Goal: Task Accomplishment & Management: Manage account settings

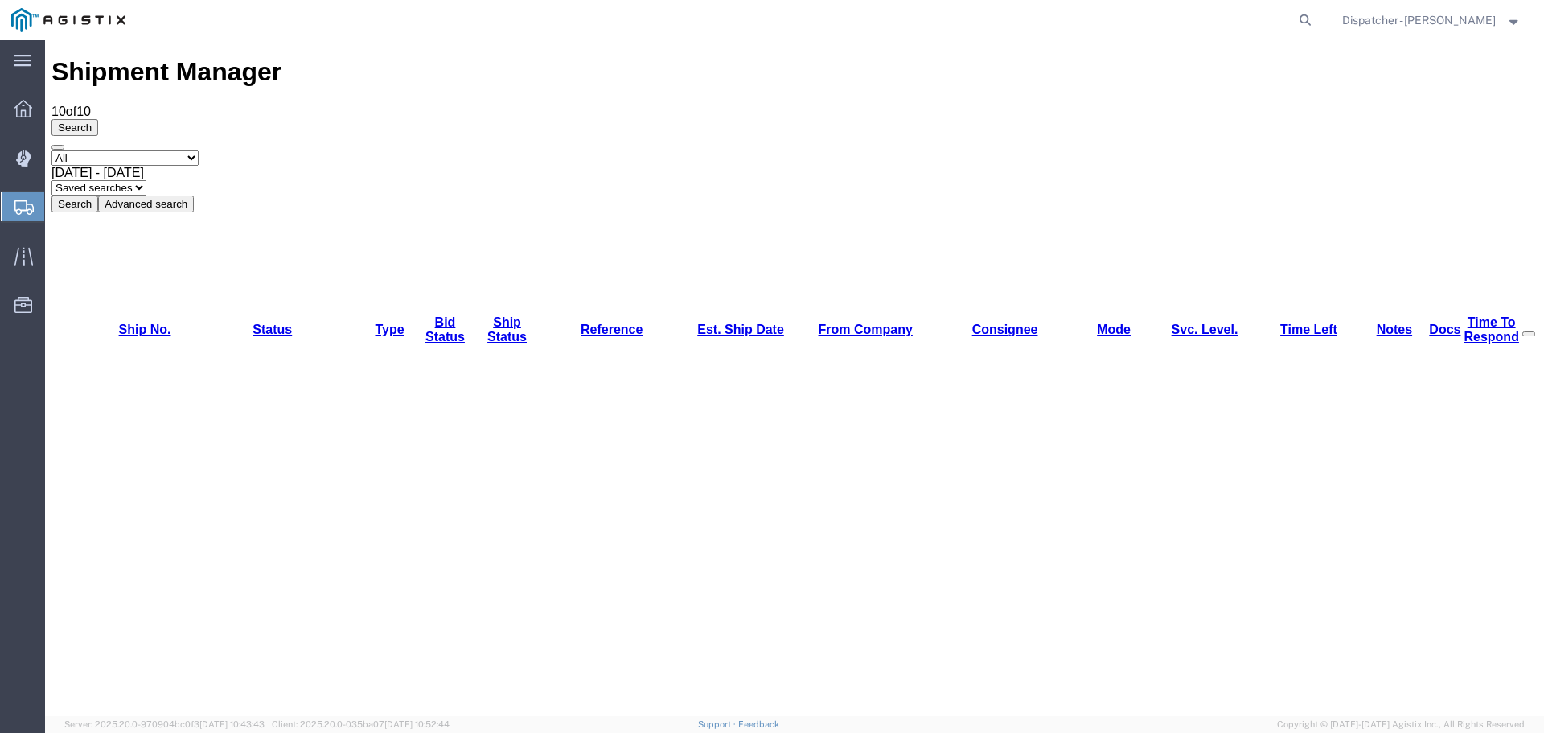
click at [98, 195] on button "Search" at bounding box center [74, 203] width 47 height 17
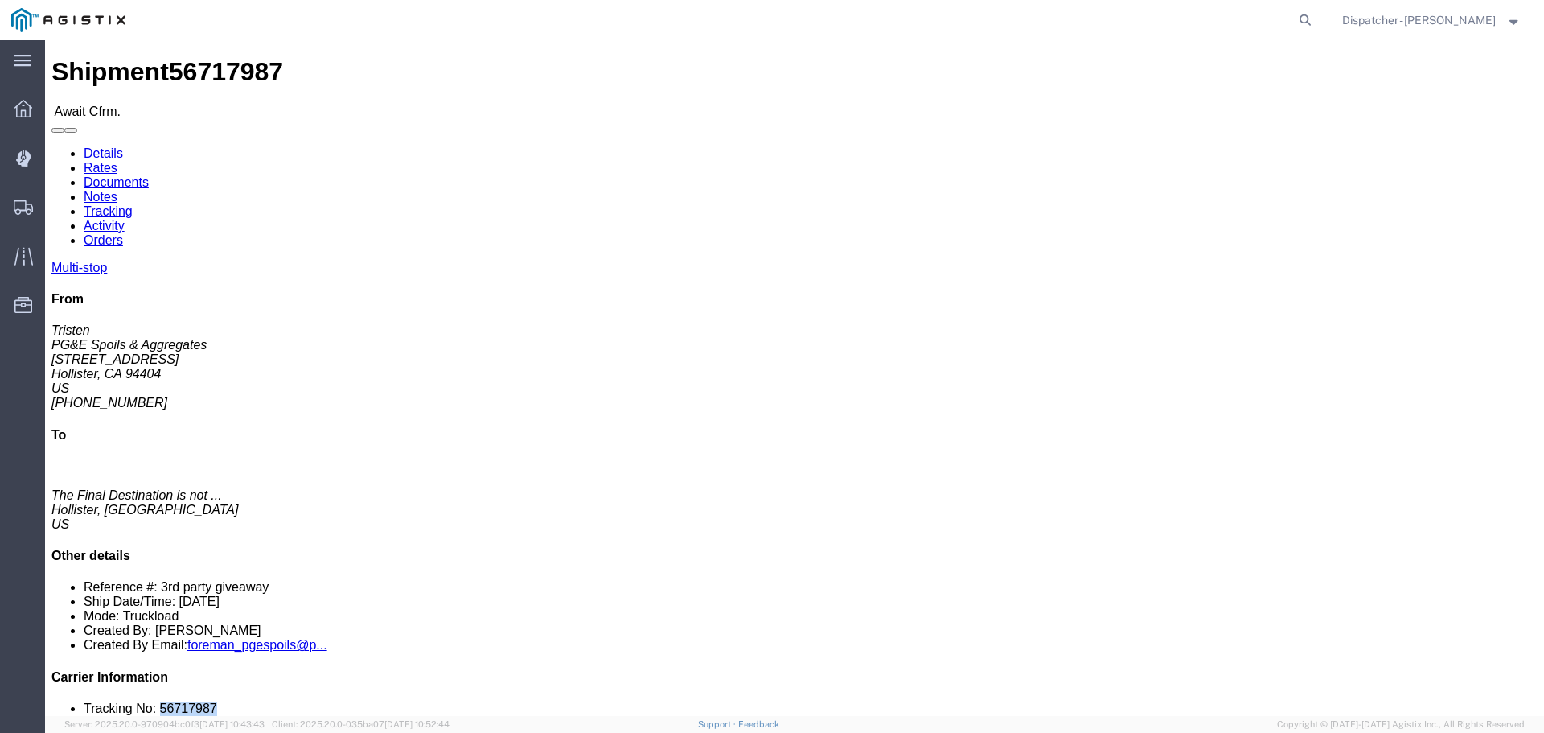
drag, startPoint x: 1319, startPoint y: 486, endPoint x: 1265, endPoint y: 485, distance: 53.9
click li "Tracking No: 56717987"
copy li "56717987"
click link "Tracking"
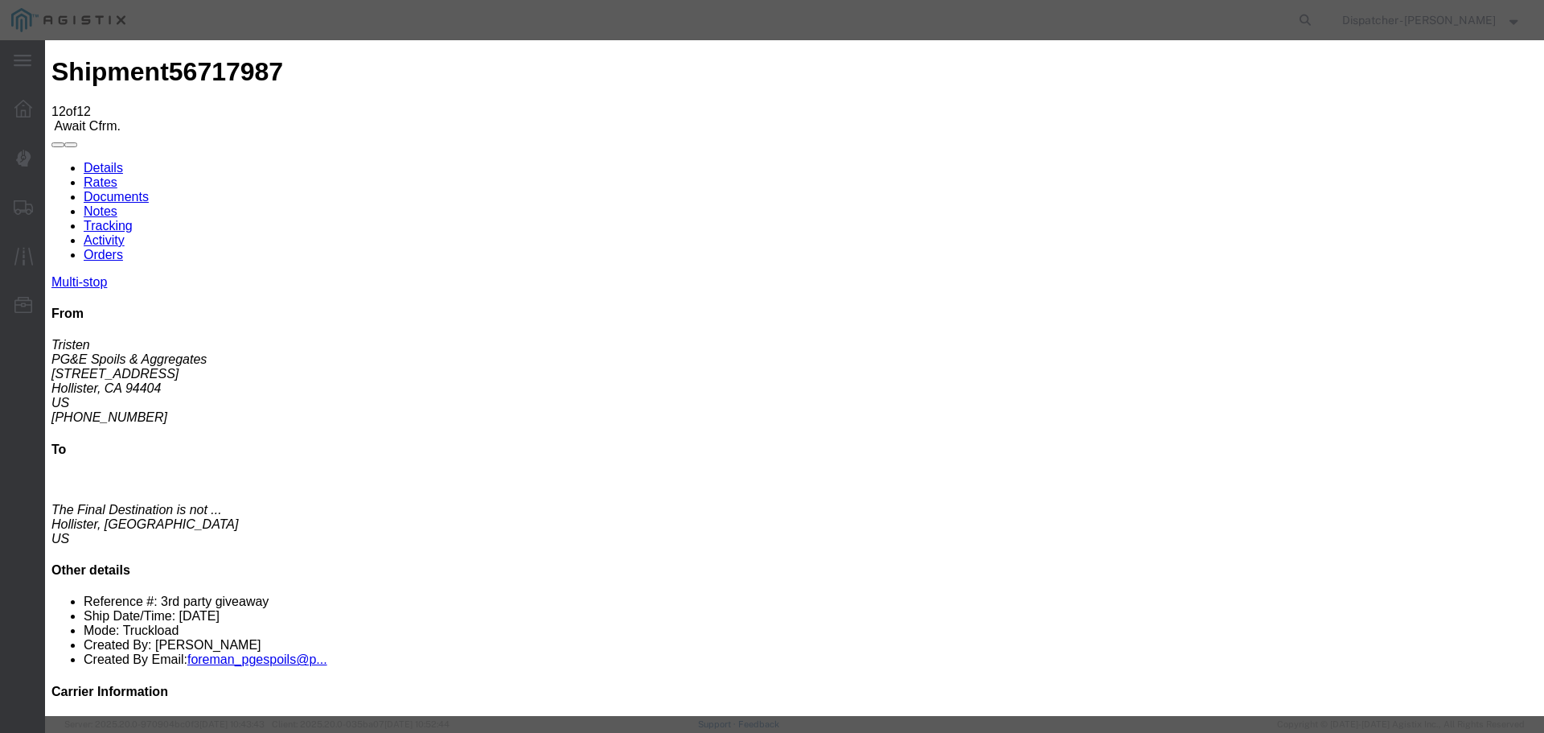
select select "DELIVRED"
type textarea "5 Loads"
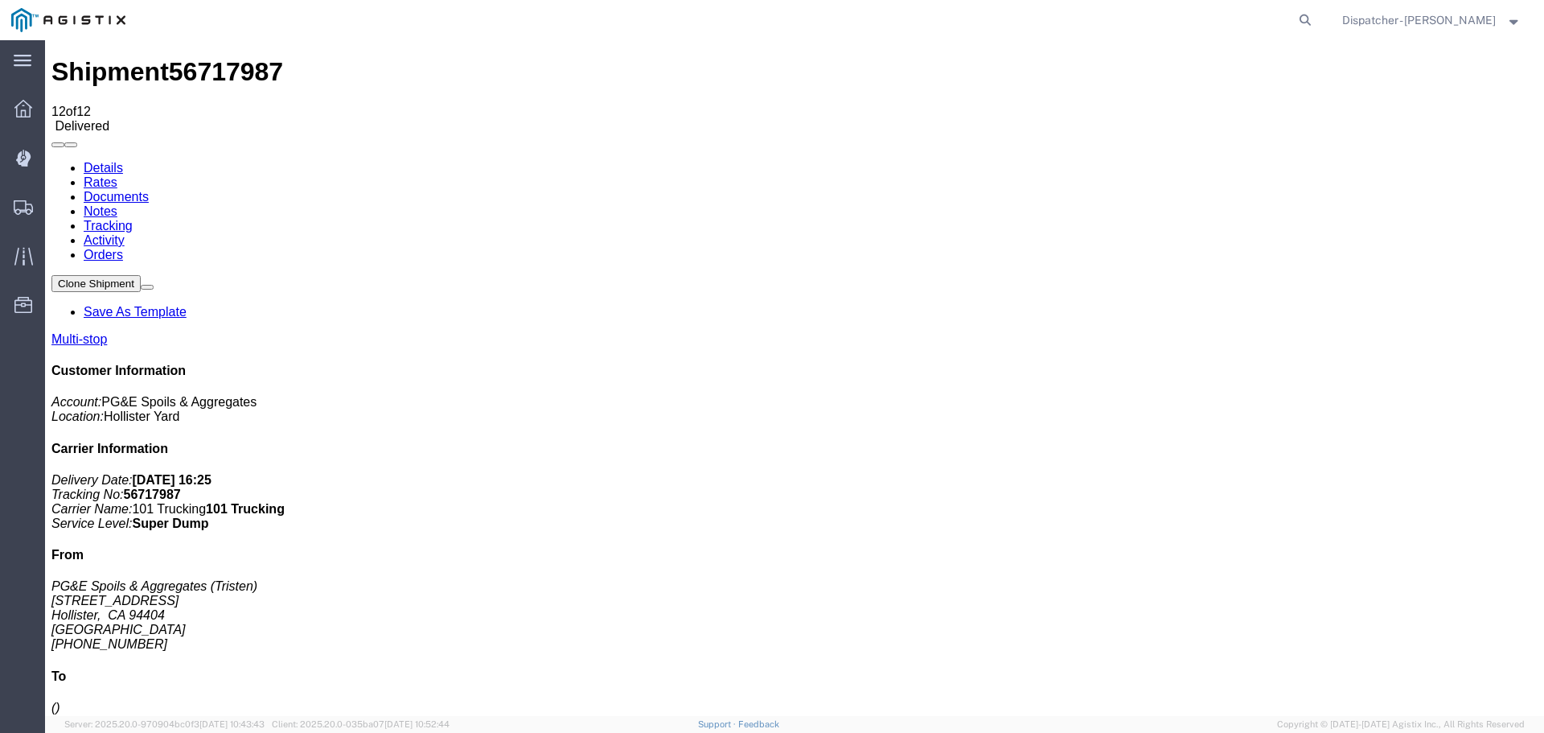
click at [117, 204] on link "Notes" at bounding box center [101, 211] width 34 height 14
click at [149, 190] on link "Documents" at bounding box center [116, 197] width 65 height 14
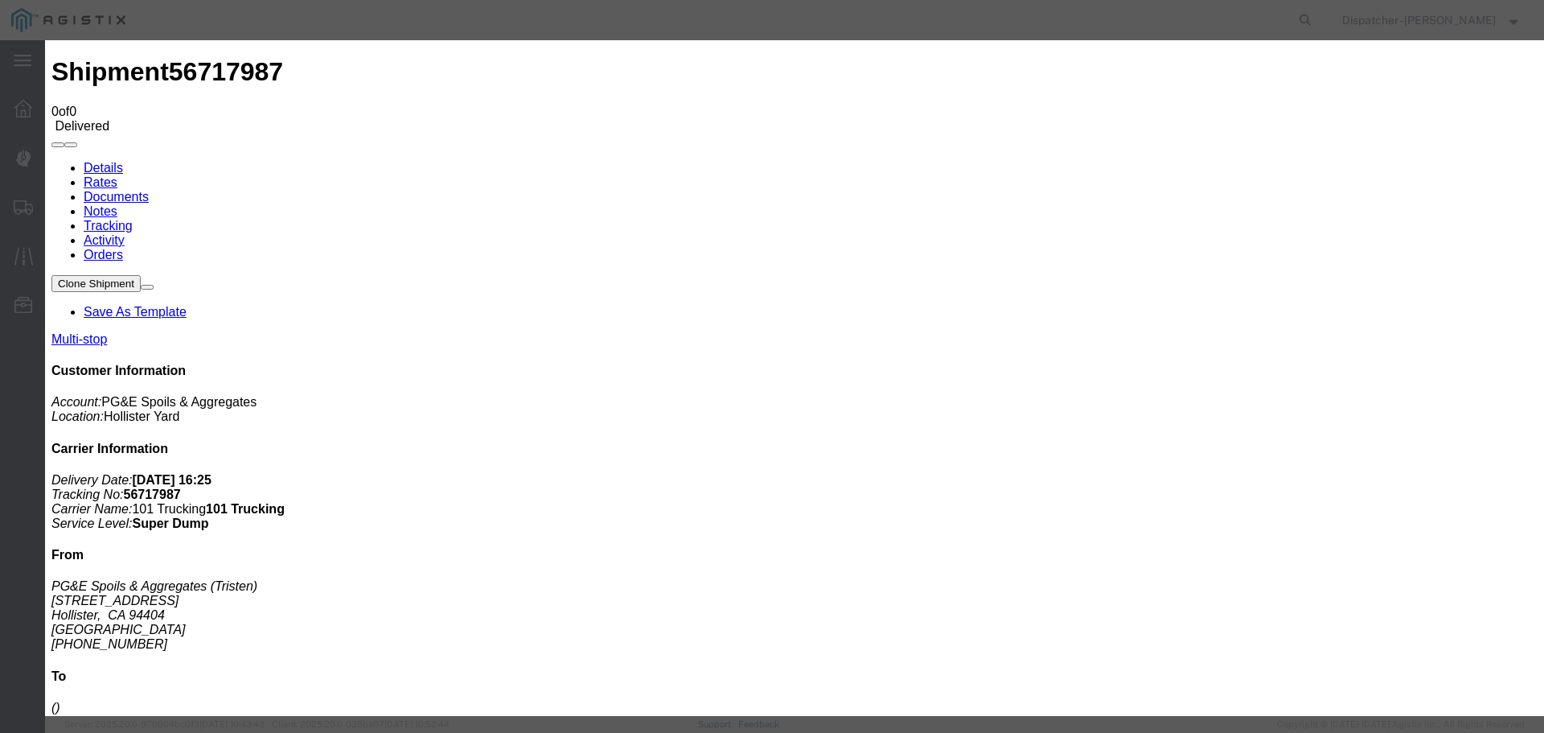
type input "Truck and Scale Tags"
type input "C:\fakepath\Truck and Scale Tags 56717987.pdf"
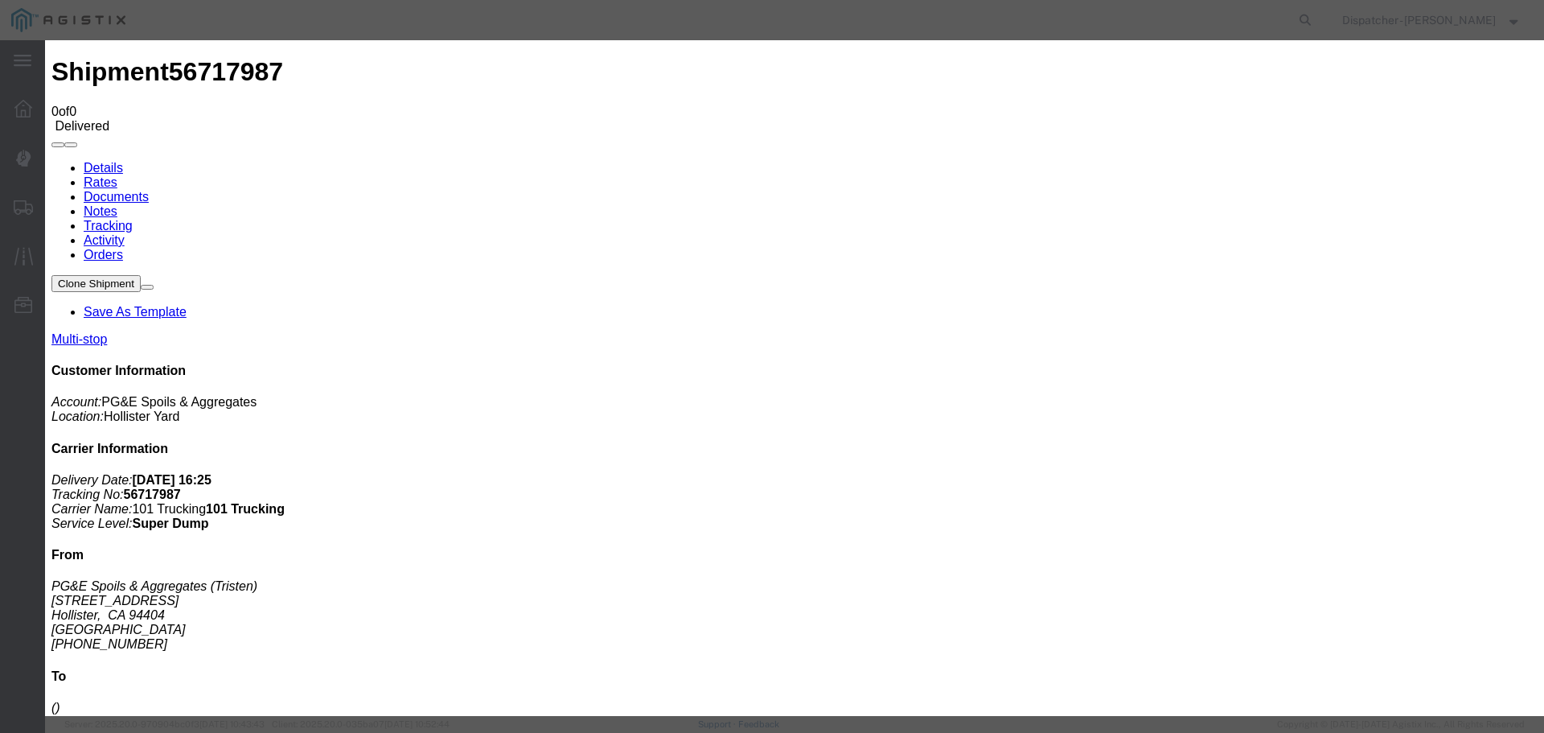
select select
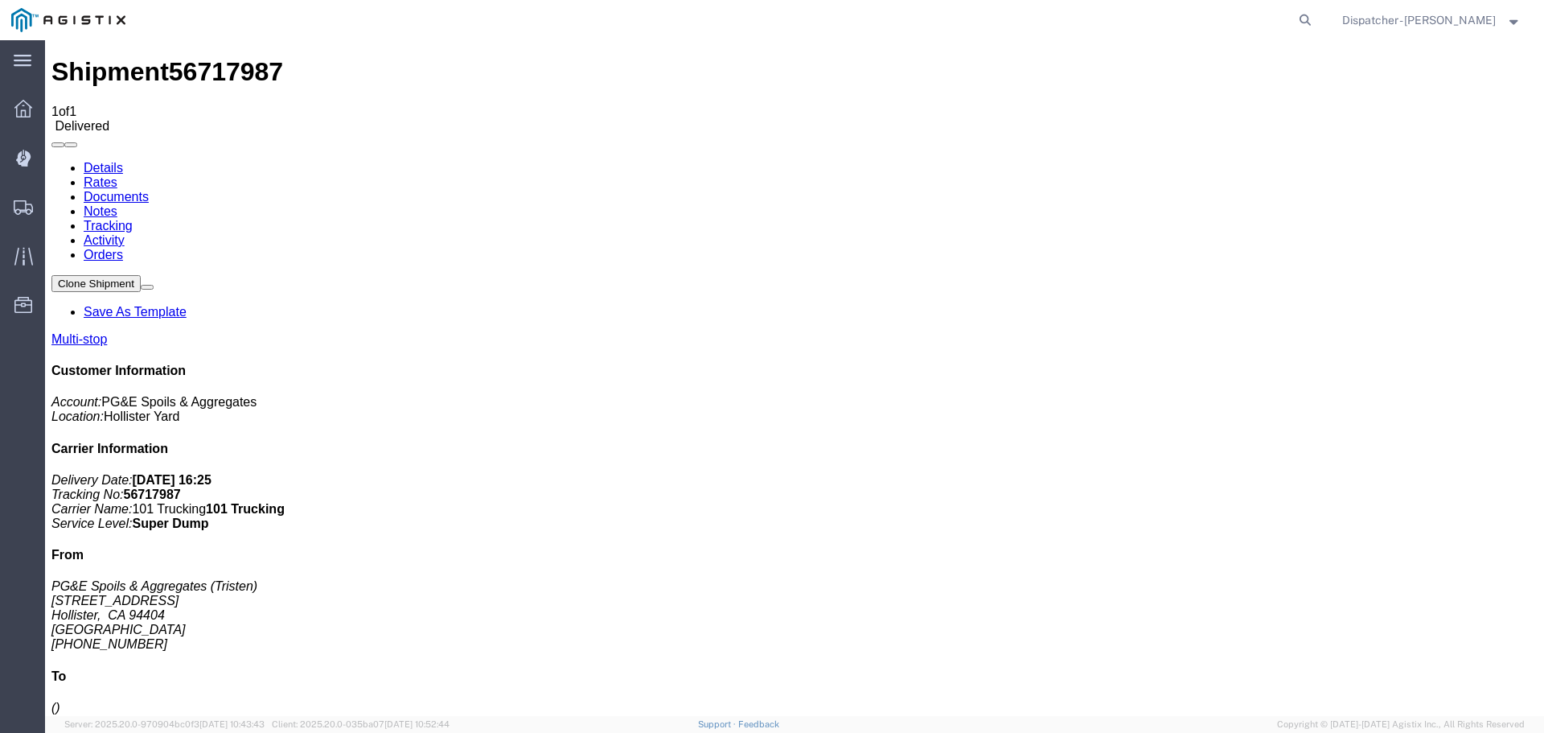
click at [55, 204] on span "Shipments" at bounding box center [49, 207] width 11 height 32
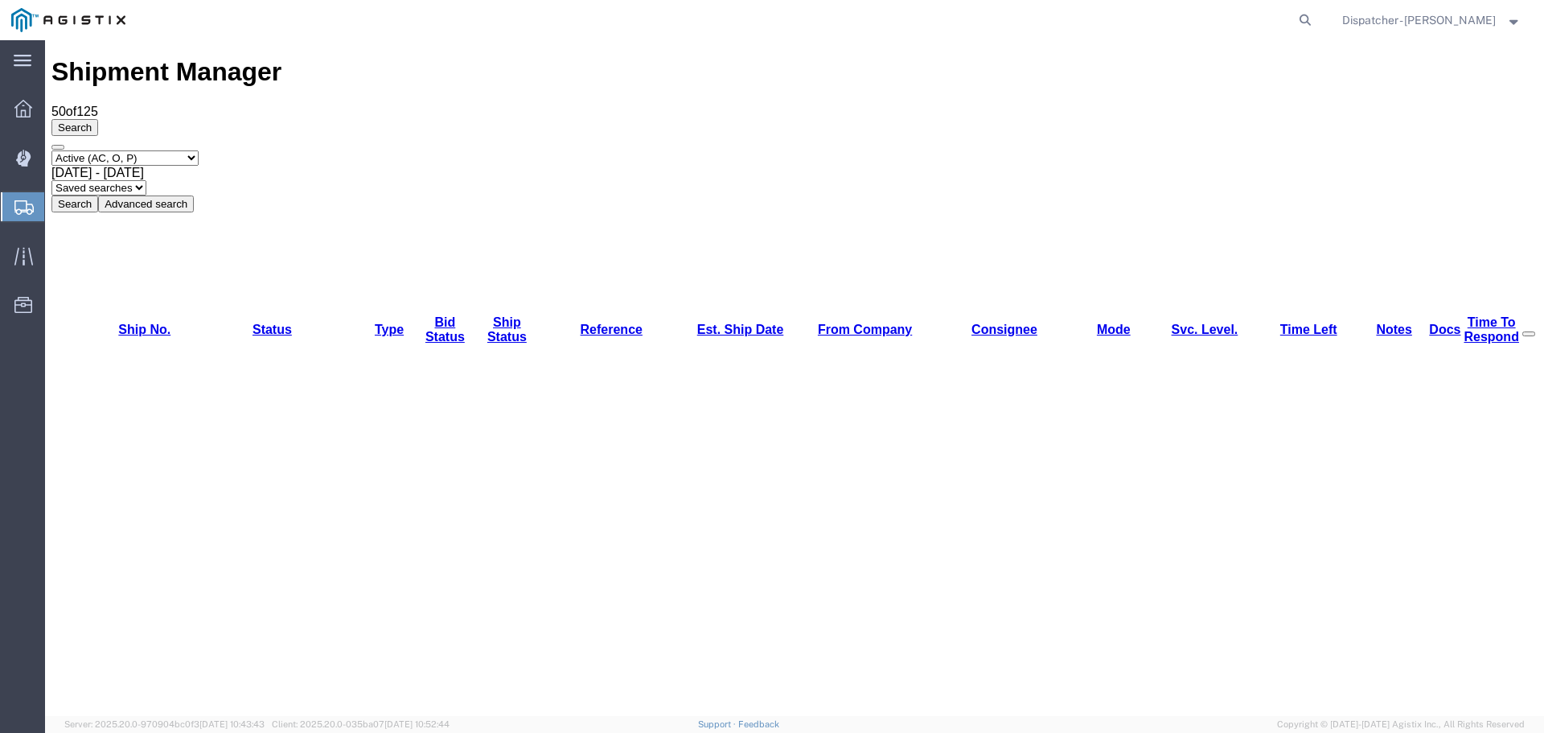
click at [155, 150] on select "Select status Active (AC, O, P) All Approved Awaiting Confirmation (AC) Booked …" at bounding box center [124, 157] width 147 height 15
select select "ALL"
click at [51, 150] on select "Select status Active (AC, O, P) All Approved Awaiting Confirmation (AC) Booked …" at bounding box center [124, 157] width 147 height 15
click at [332, 166] on div "[DATE] - [DATE]" at bounding box center [794, 173] width 1486 height 14
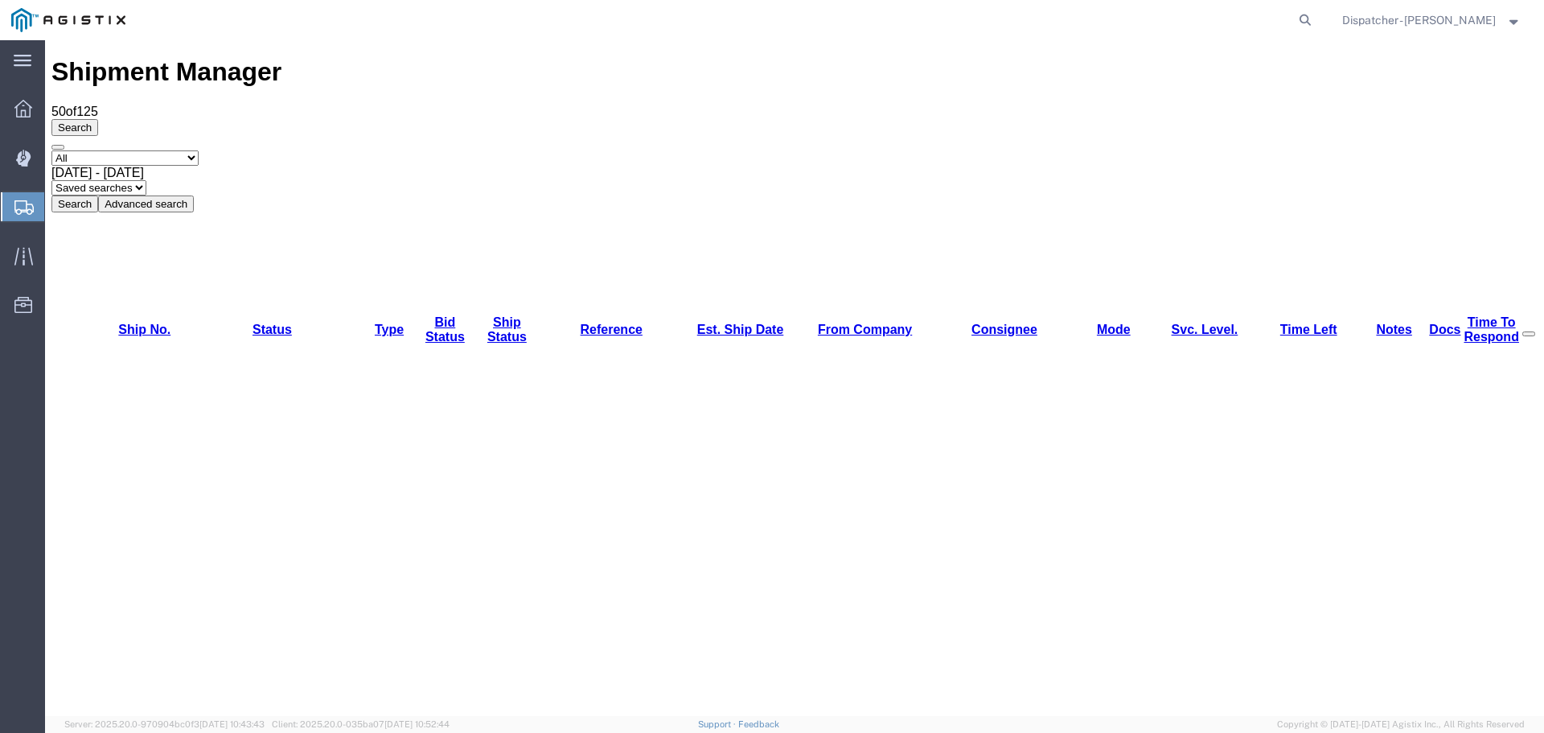
click at [98, 195] on button "Search" at bounding box center [74, 203] width 47 height 17
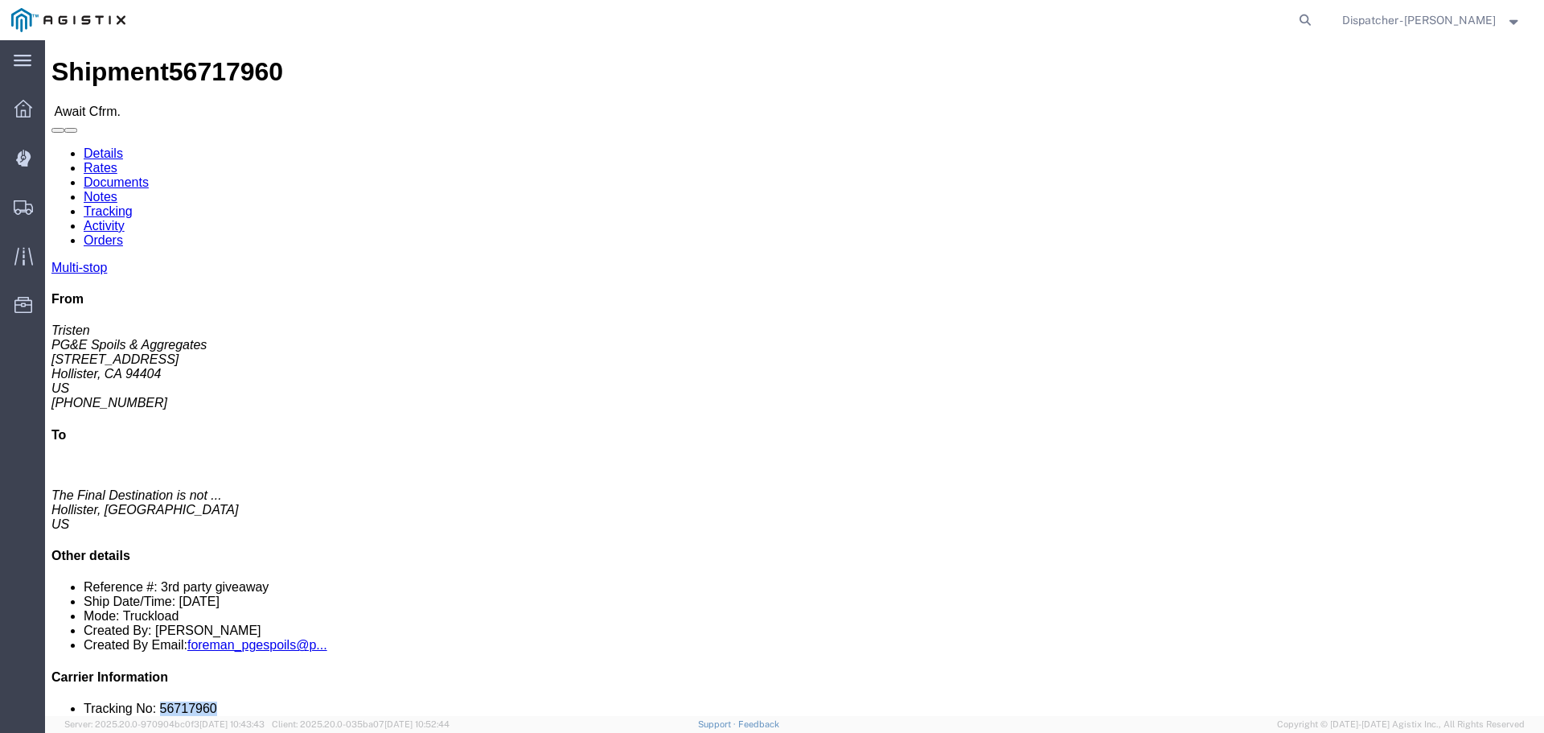
drag, startPoint x: 1318, startPoint y: 485, endPoint x: 1263, endPoint y: 482, distance: 54.7
click li "Tracking No: 56717960"
copy li "56717960"
click link "Tracking"
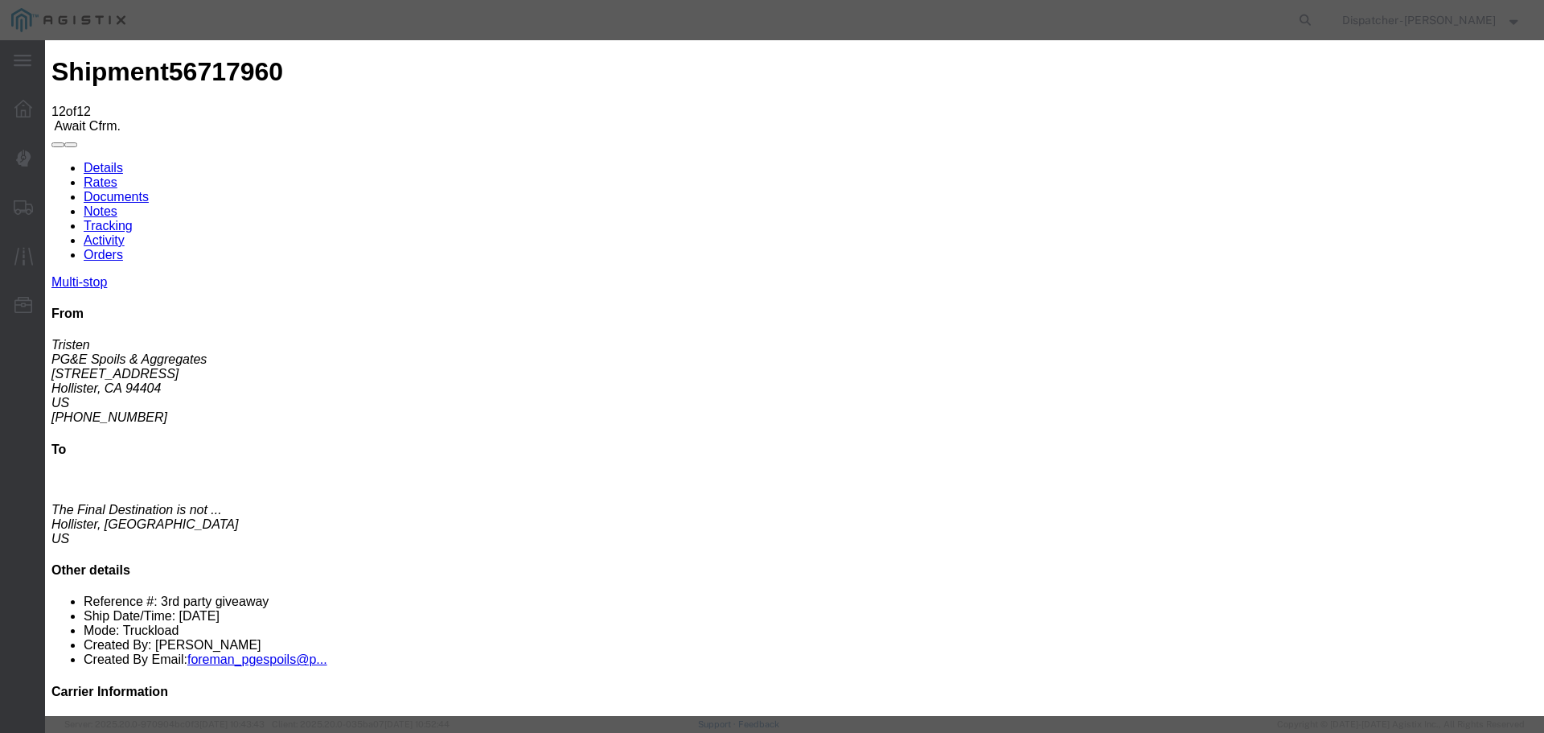
select select "DELIVRED"
type textarea "4 Loads"
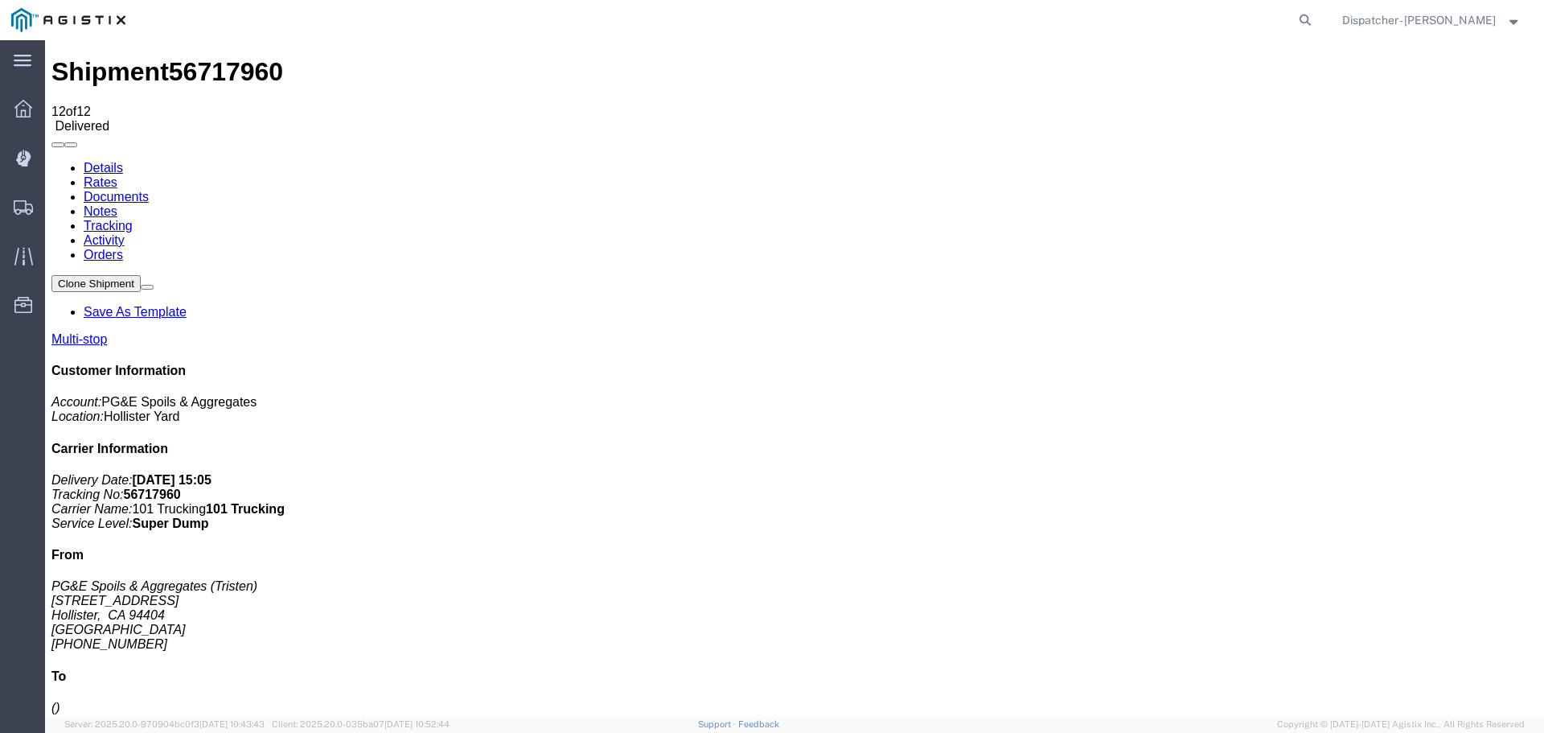
click at [117, 204] on link "Notes" at bounding box center [101, 211] width 34 height 14
click at [149, 190] on link "Documents" at bounding box center [116, 197] width 65 height 14
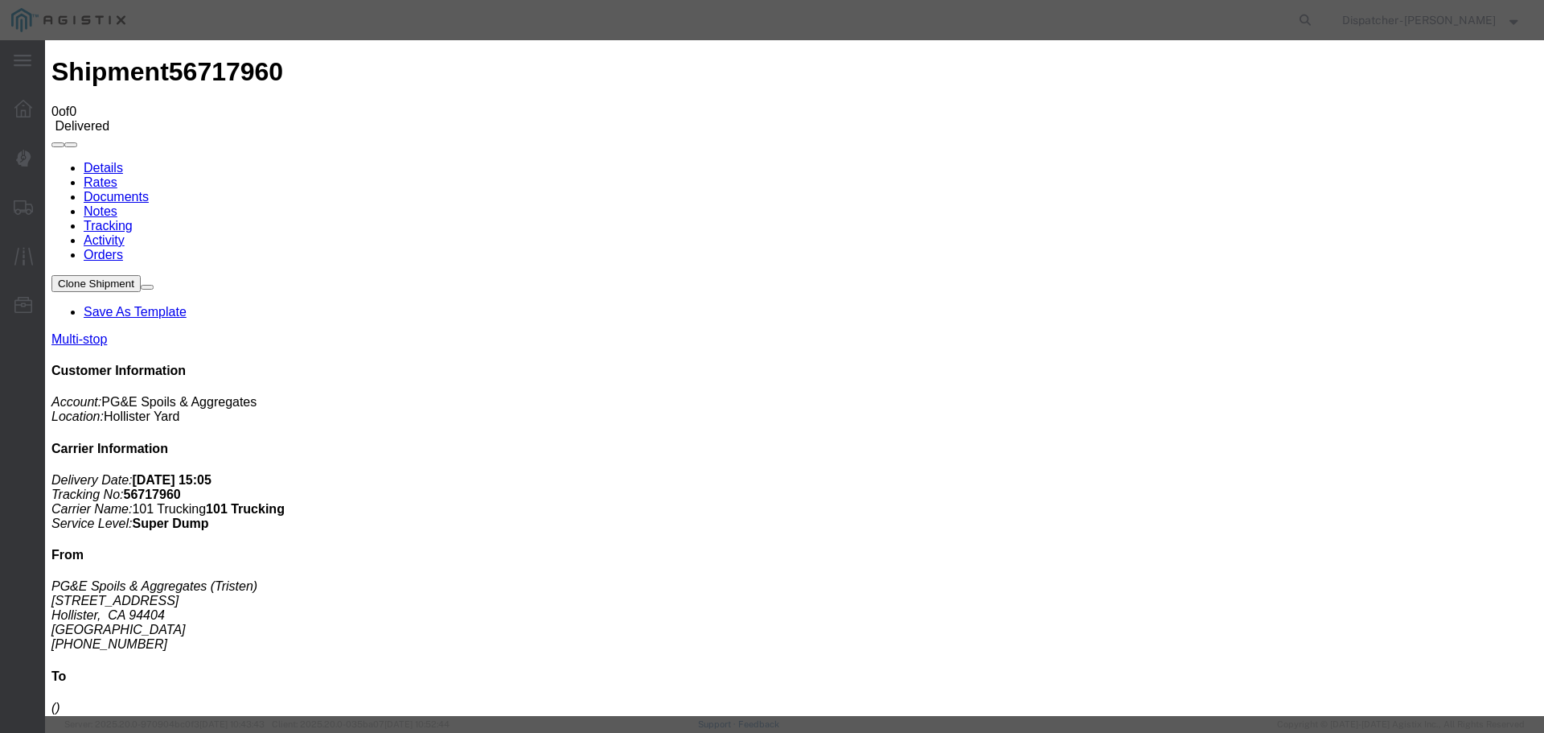
type input "Truck and Scale Tags"
type input "C:\fakepath\Truck and Scale Tags 56717960.pdf"
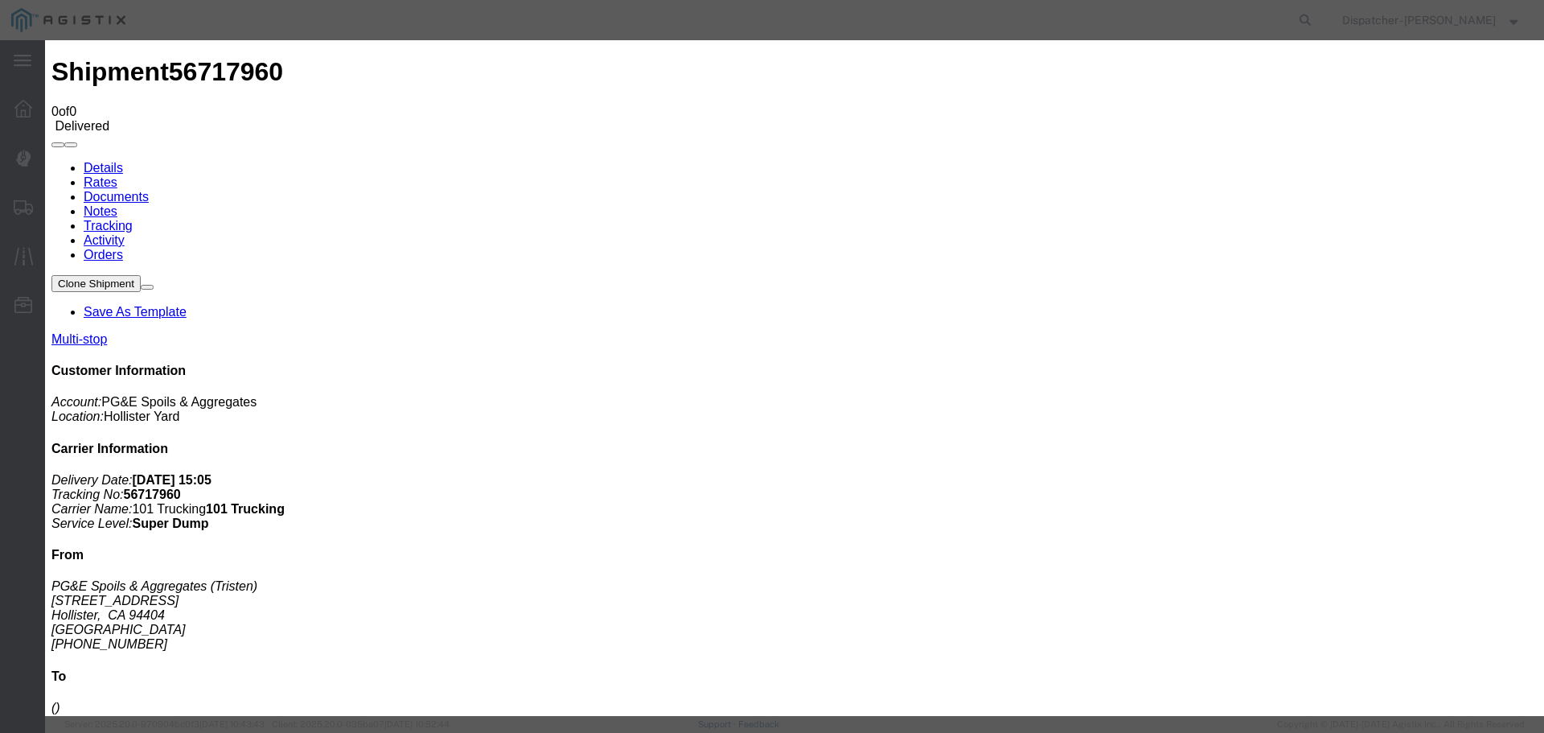
select select
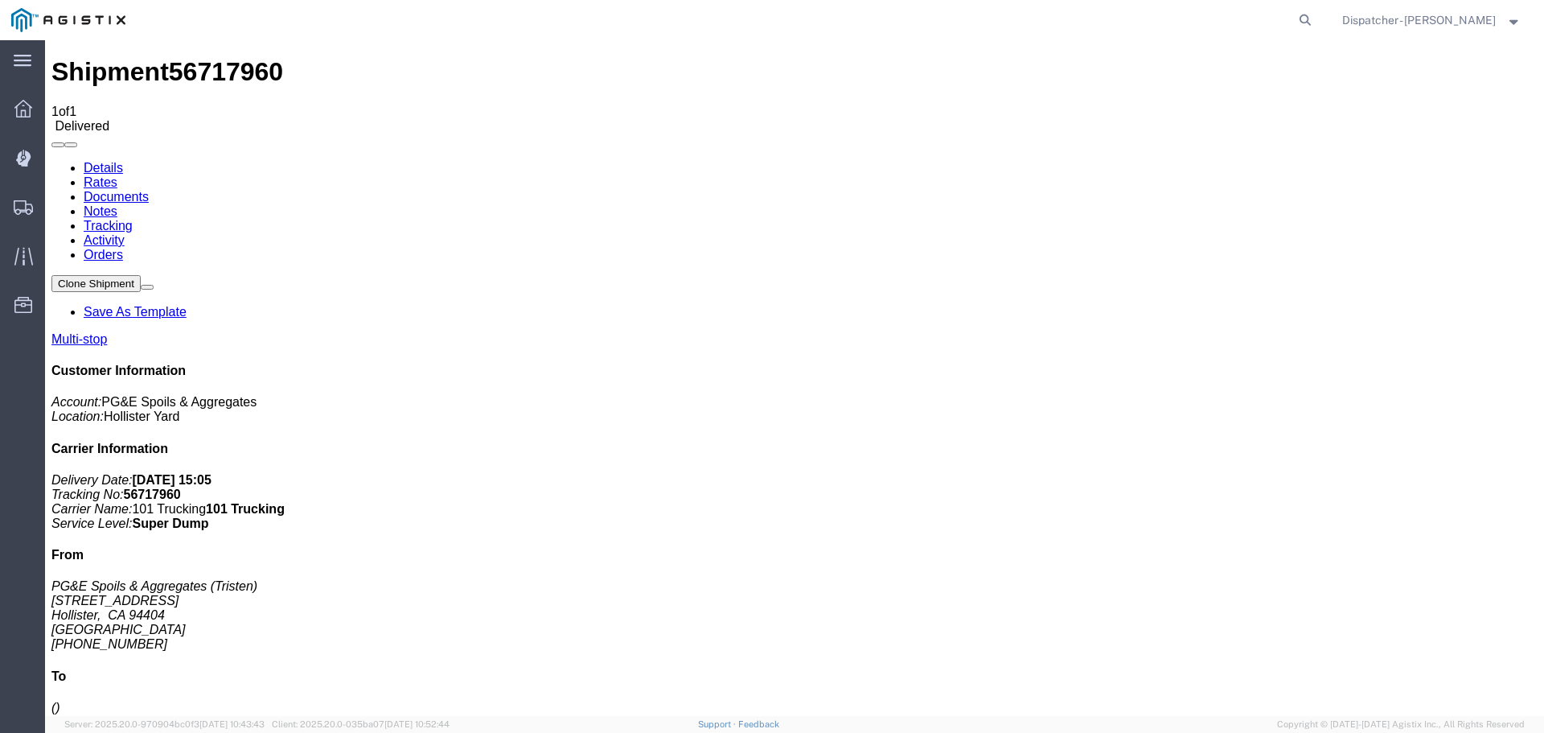
click at [55, 204] on span "Shipments" at bounding box center [49, 207] width 11 height 32
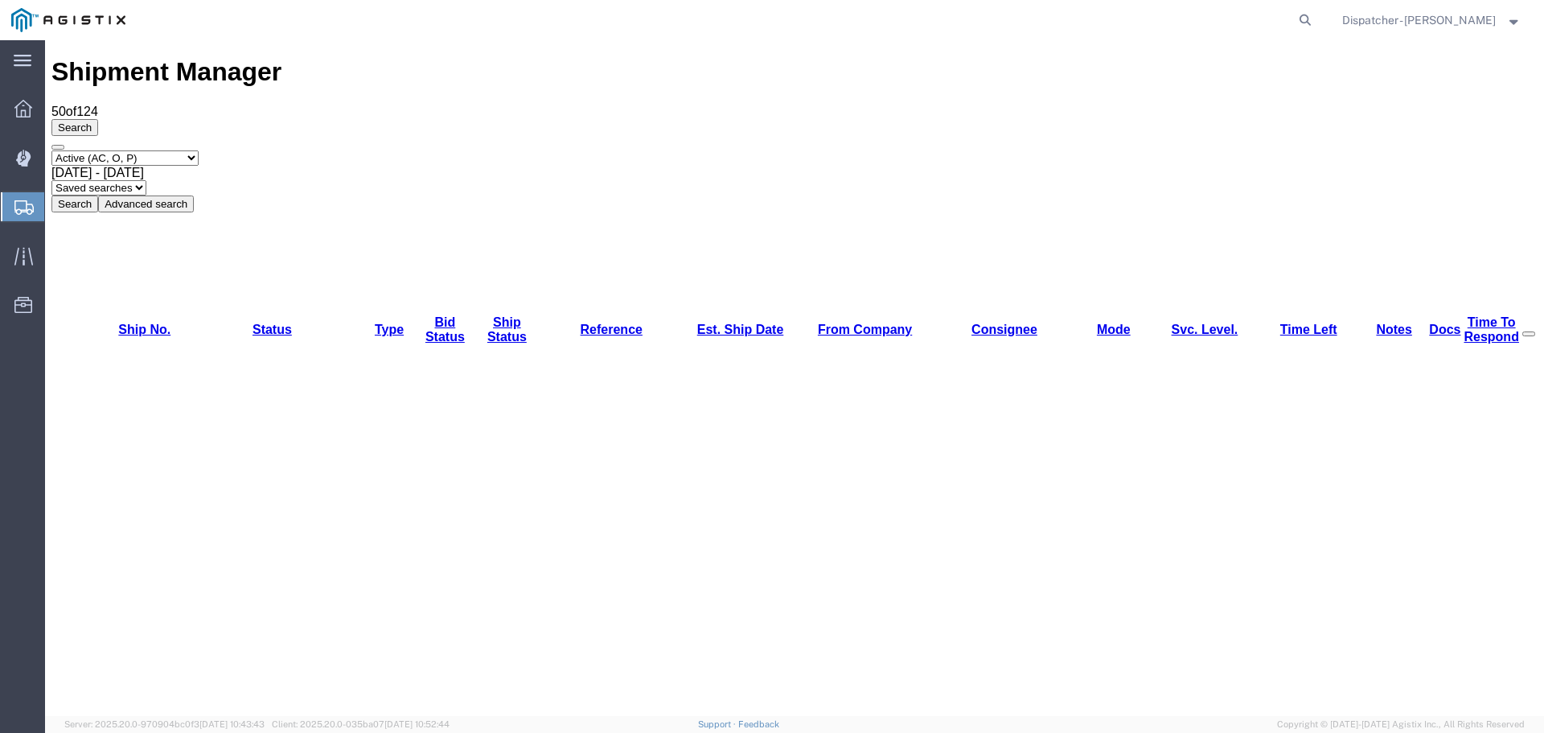
click at [129, 150] on select "Select status Active (AC, O, P) All Approved Awaiting Confirmation (AC) Booked …" at bounding box center [124, 157] width 147 height 15
select select "ALL"
click at [51, 150] on select "Select status Active (AC, O, P) All Approved Awaiting Confirmation (AC) Booked …" at bounding box center [124, 157] width 147 height 15
click at [144, 166] on span "[DATE] - [DATE]" at bounding box center [97, 173] width 92 height 14
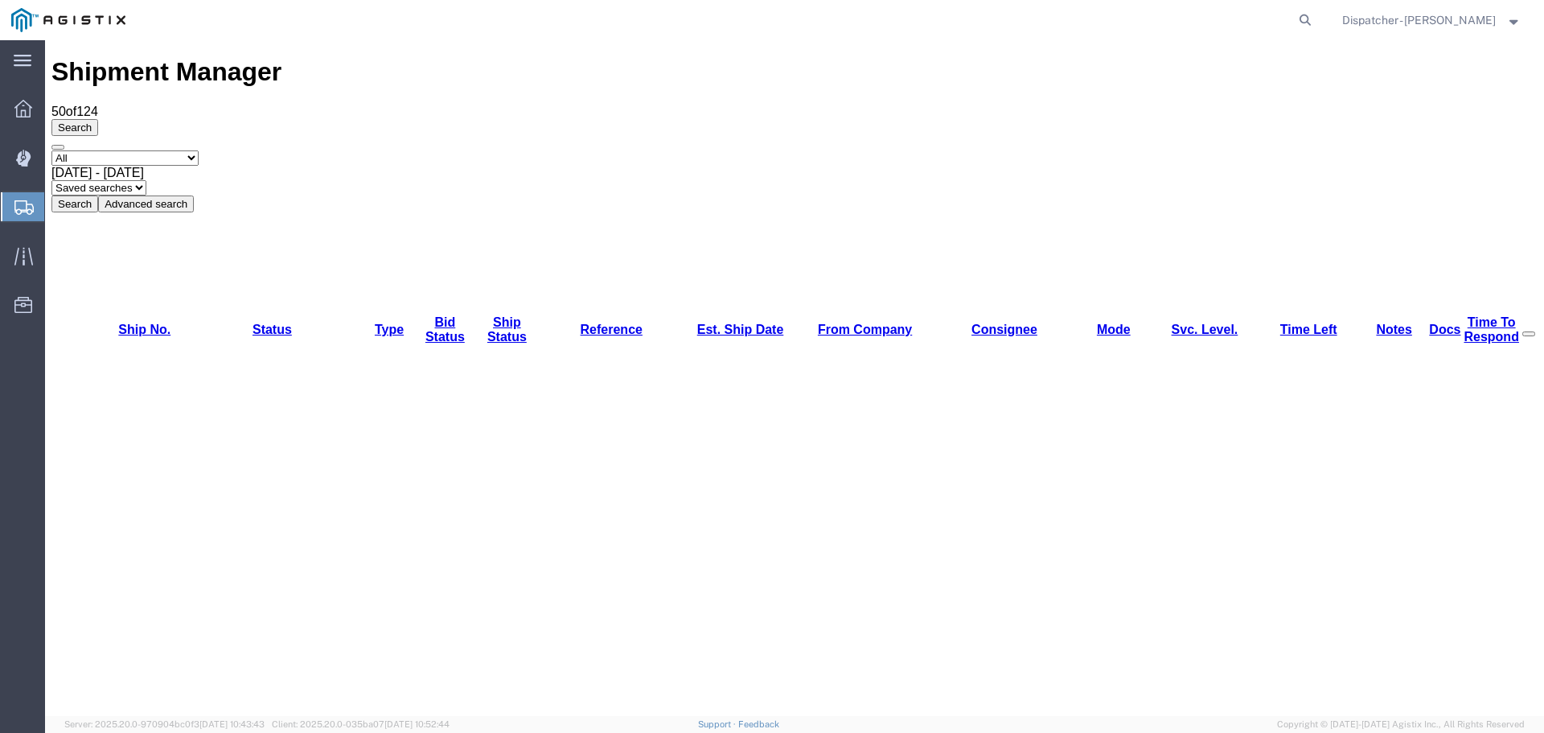
click at [98, 195] on button "Search" at bounding box center [74, 203] width 47 height 17
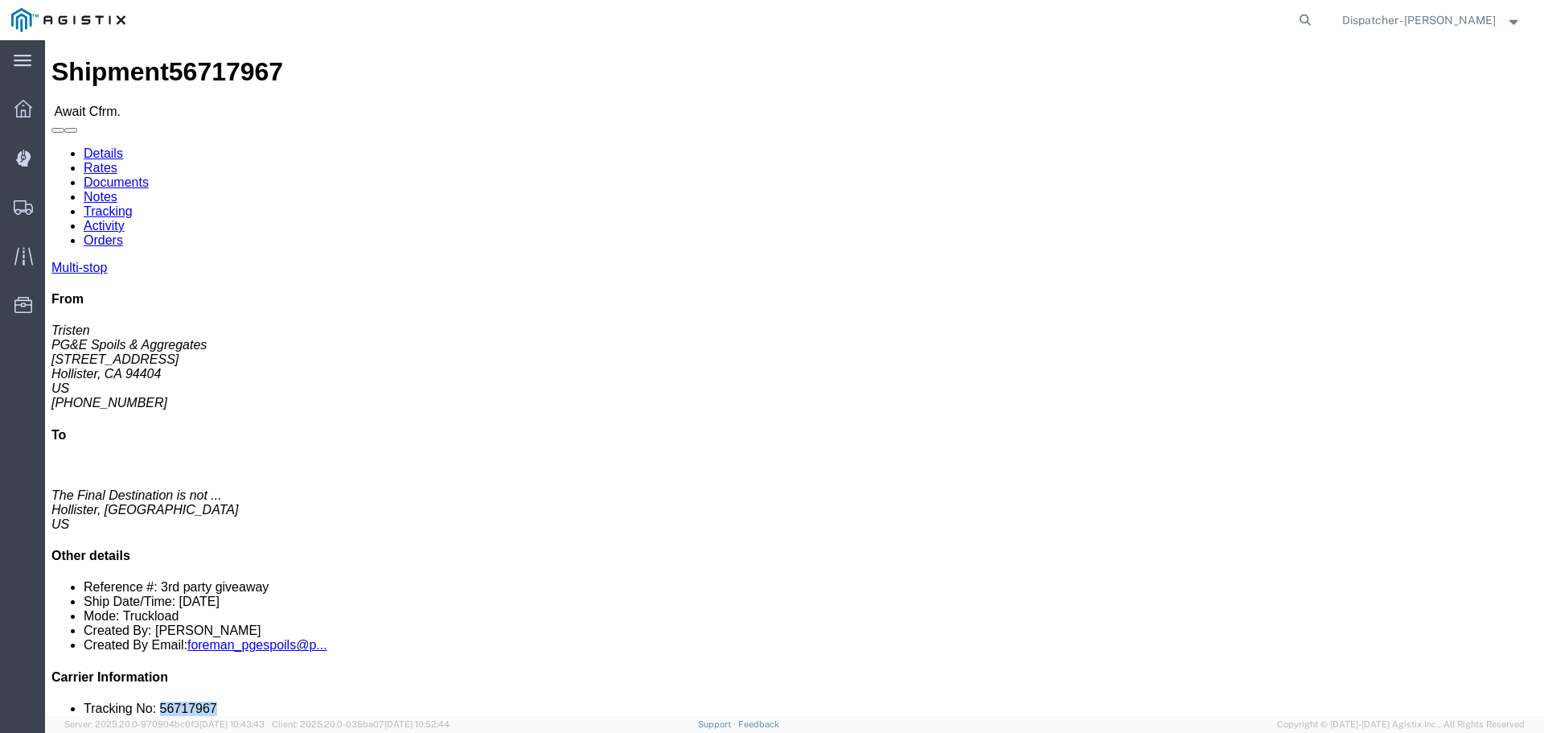
drag, startPoint x: 1345, startPoint y: 476, endPoint x: 1265, endPoint y: 490, distance: 81.6
click li "Tracking No: 56717967"
copy li "56717967"
click link "Tracking"
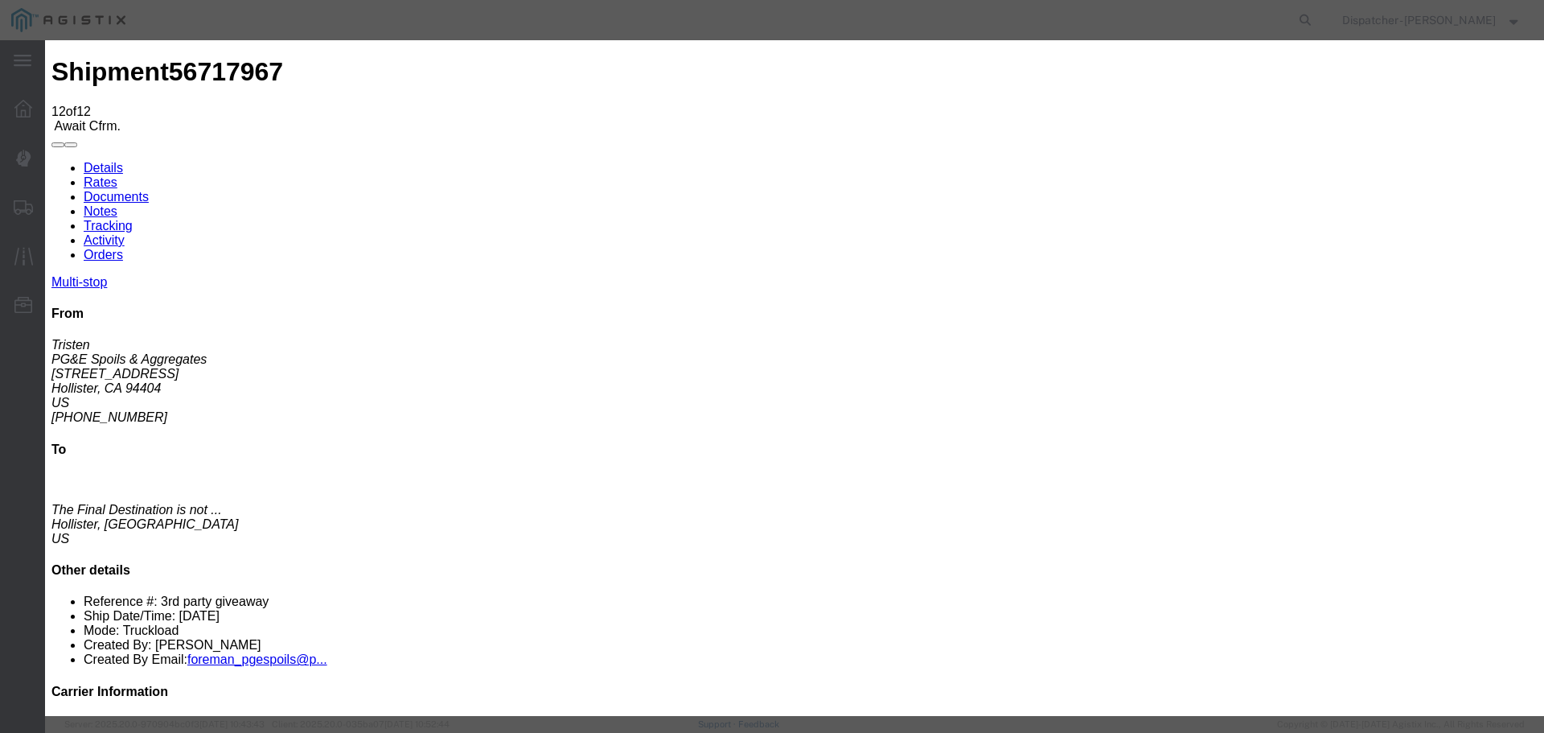
select select "DELIVRED"
type textarea "4 Loads"
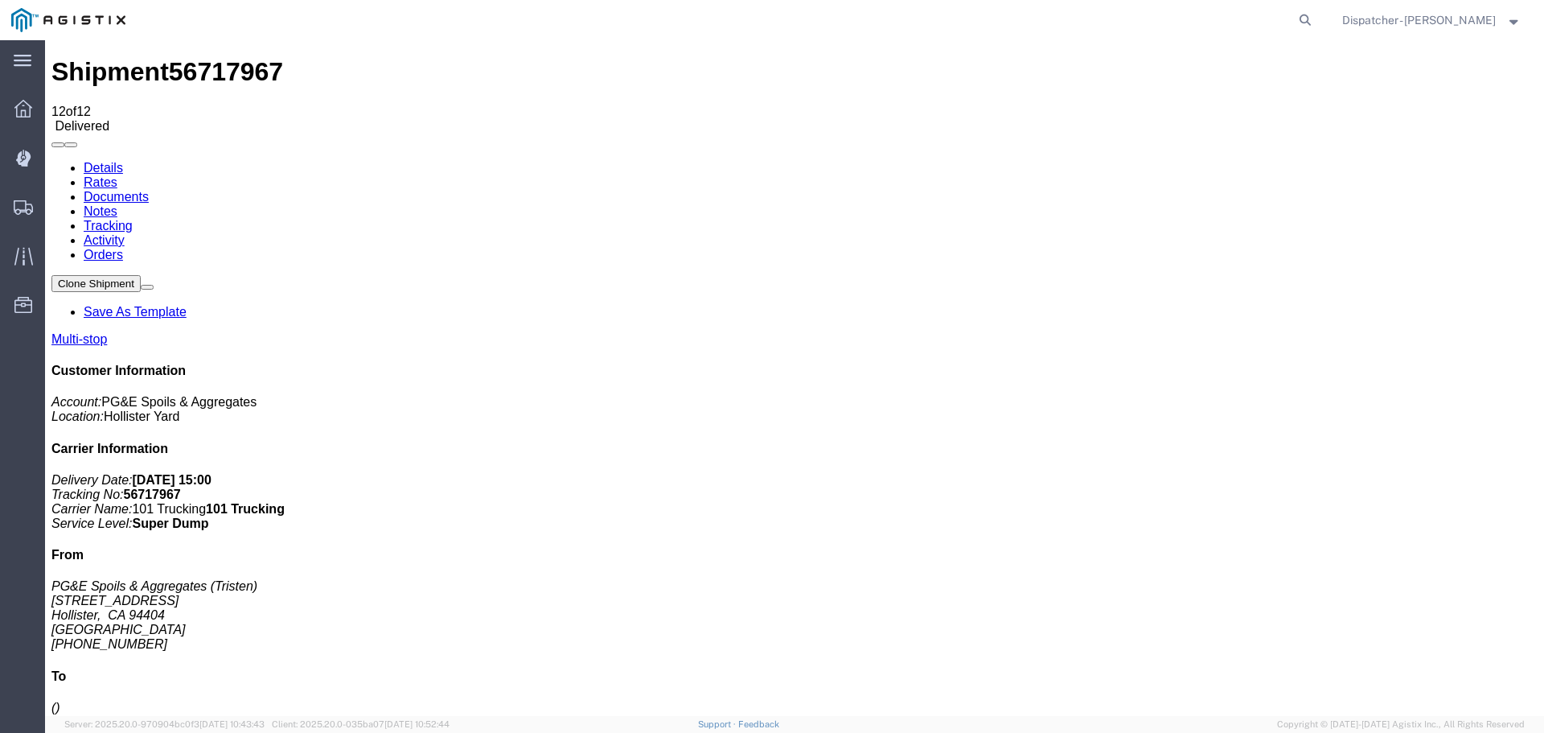
click at [117, 204] on link "Notes" at bounding box center [101, 211] width 34 height 14
click at [149, 190] on link "Documents" at bounding box center [116, 197] width 65 height 14
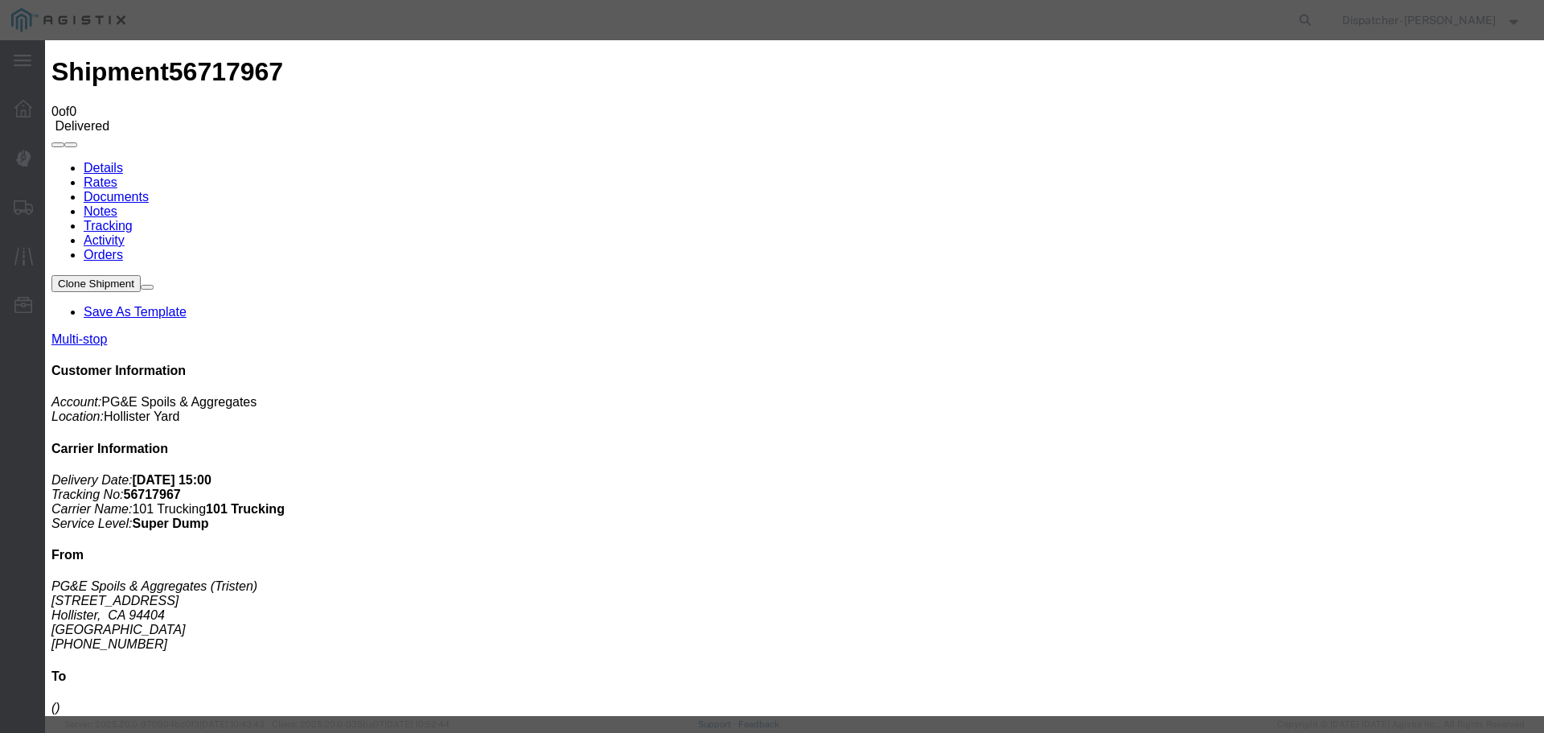
type input "Truck and Scale Tags"
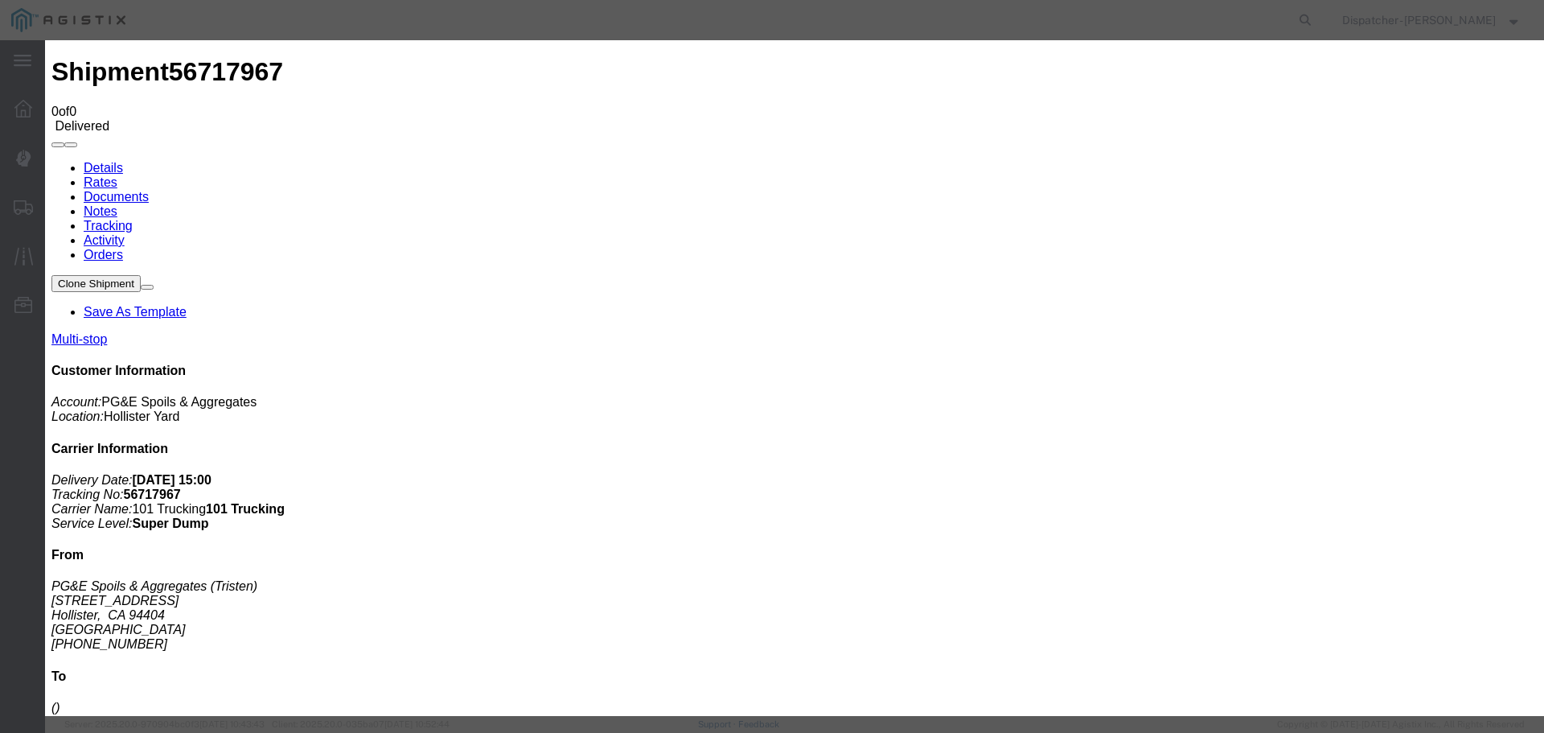
type input "C:\fakepath\Truck and Scale Tags 56717967.pdf"
select select
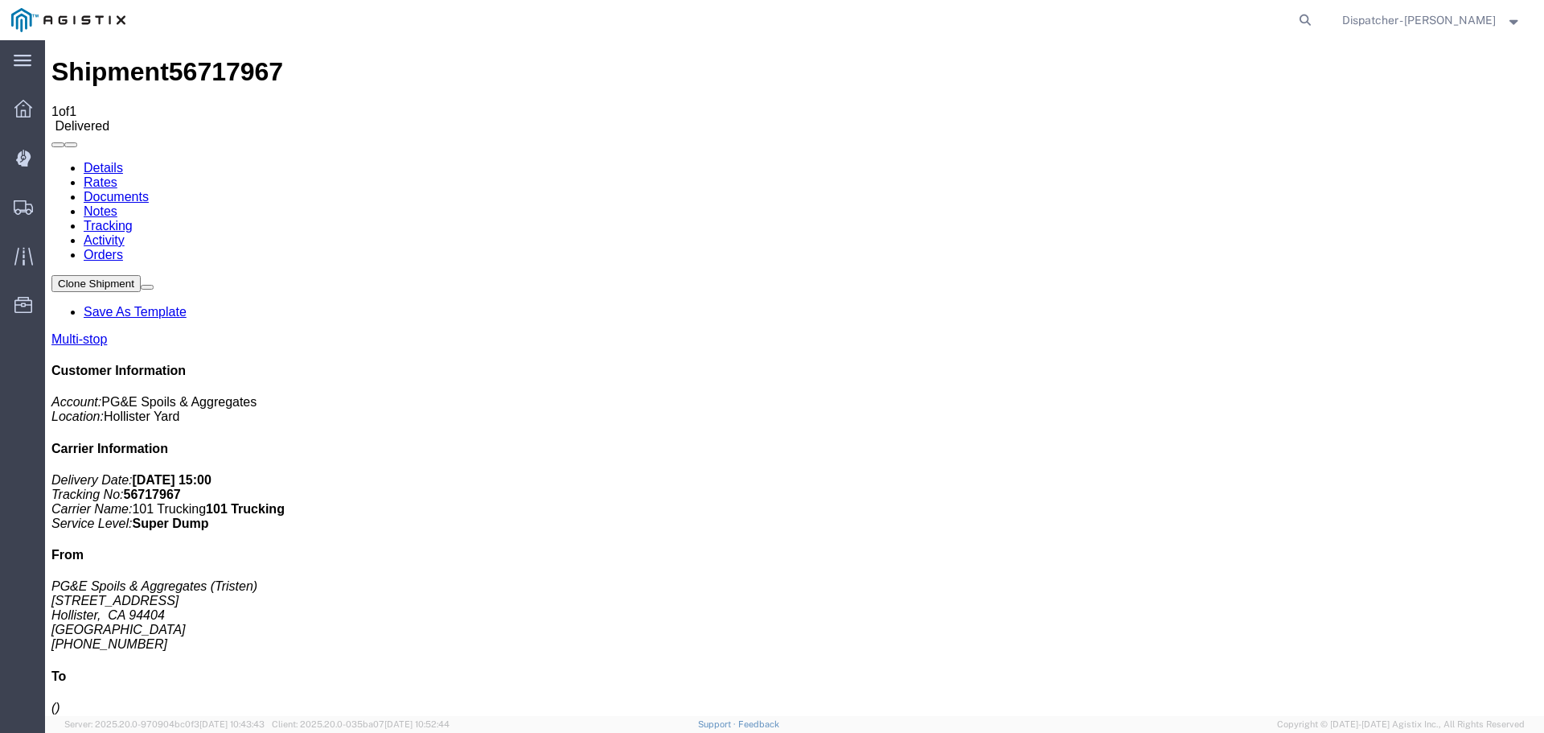
click at [55, 207] on span "Shipments" at bounding box center [49, 207] width 11 height 32
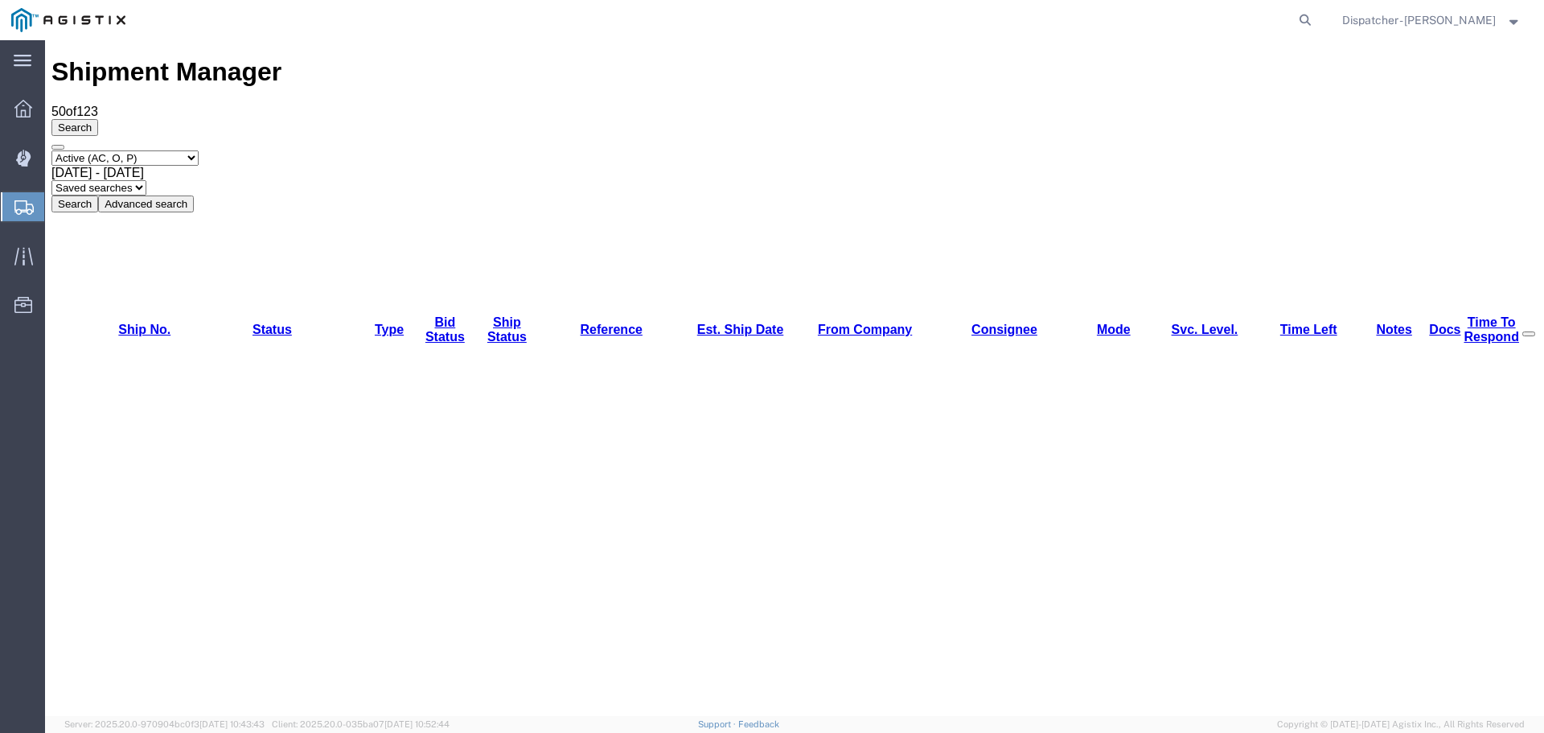
click at [144, 166] on span "[DATE] - [DATE]" at bounding box center [97, 173] width 92 height 14
click at [199, 150] on select "Select status Active (AC, O, P) All Approved Awaiting Confirmation (AC) Booked …" at bounding box center [124, 157] width 147 height 15
select select "ALL"
click at [51, 150] on select "Select status Active (AC, O, P) All Approved Awaiting Confirmation (AC) Booked …" at bounding box center [124, 157] width 147 height 15
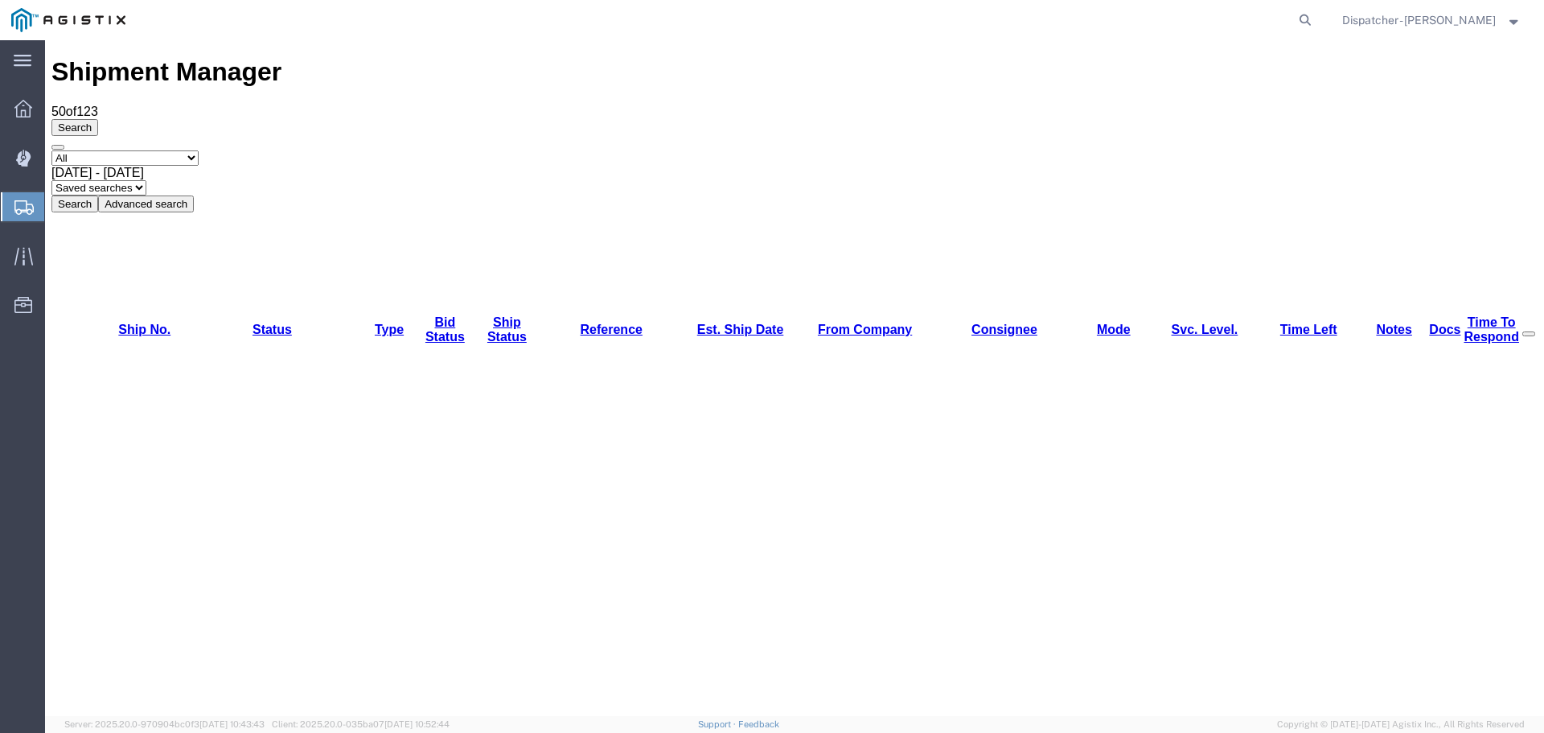
click at [98, 195] on button "Search" at bounding box center [74, 203] width 47 height 17
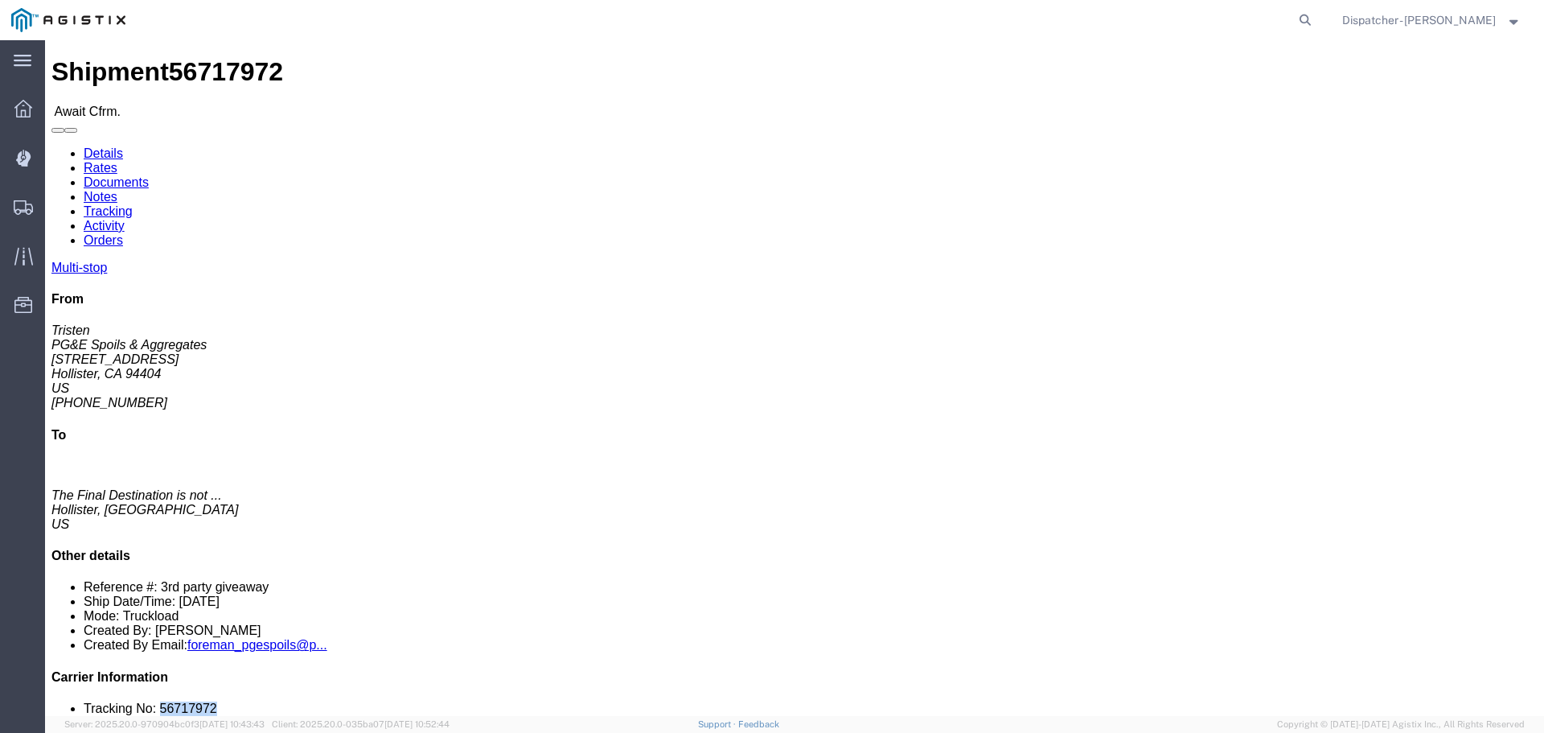
drag, startPoint x: 1318, startPoint y: 485, endPoint x: 1264, endPoint y: 477, distance: 54.5
click li "Tracking No: 56717972"
copy li "56717972"
click link "Tracking"
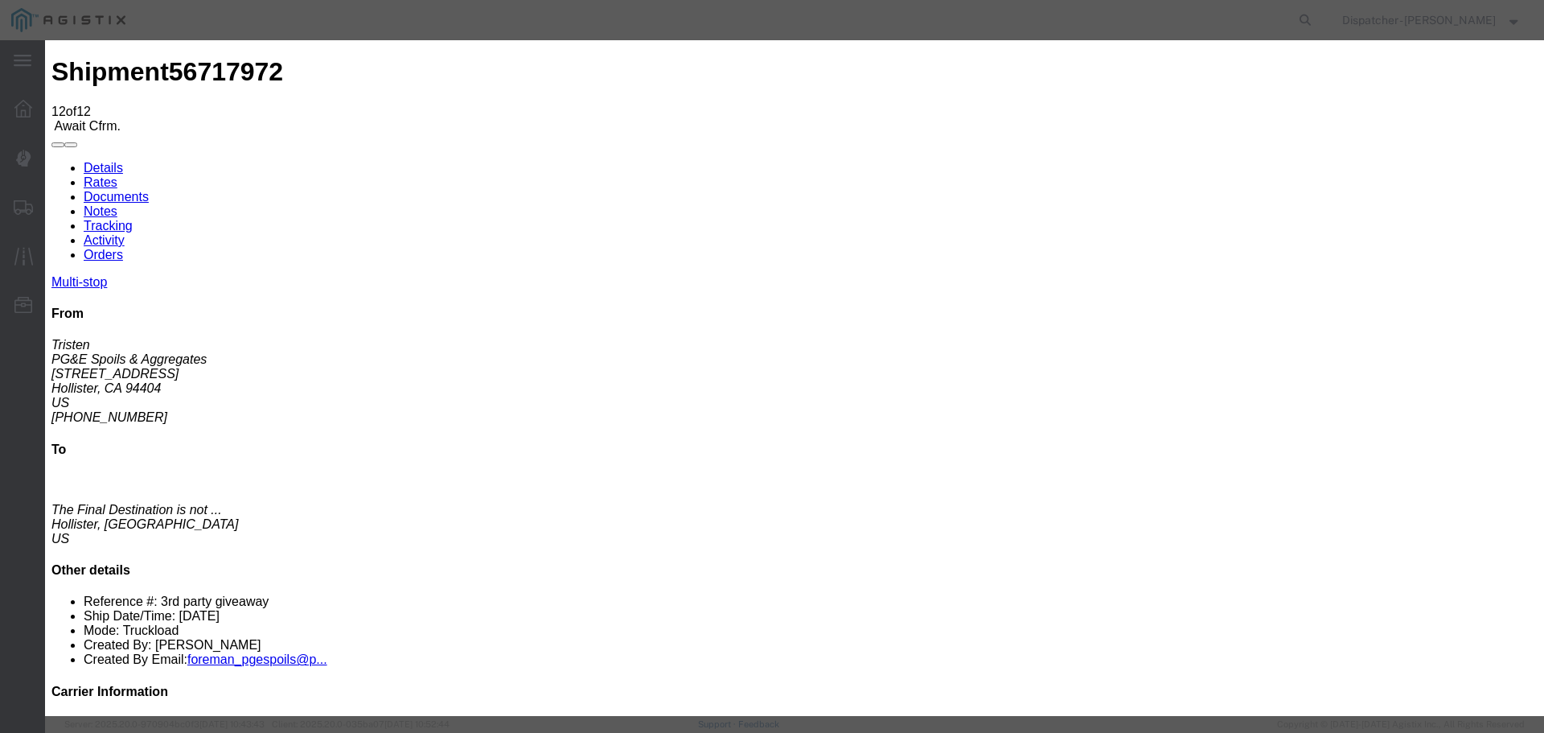
select select "DELIVRED"
type textarea "4 Loads"
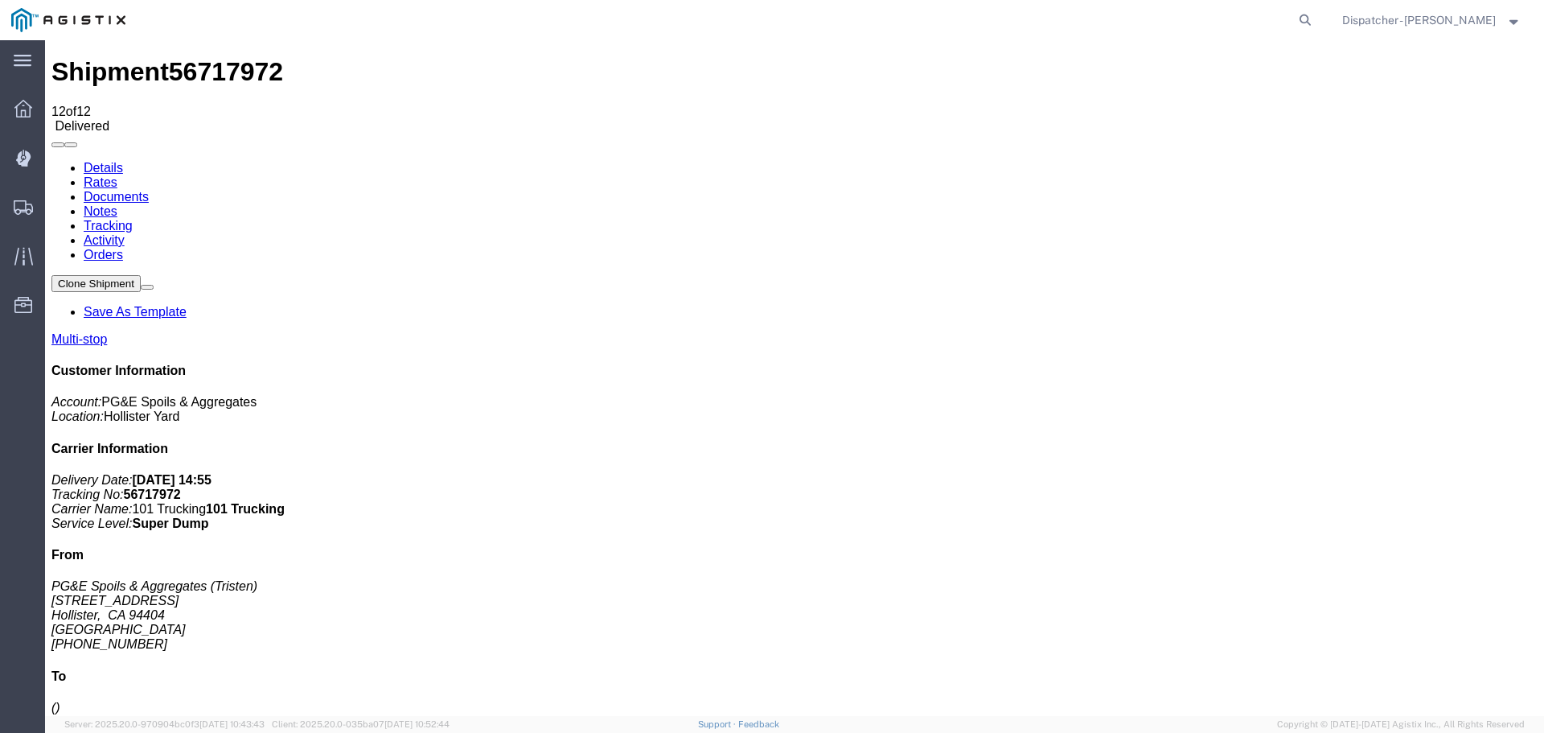
click at [117, 204] on link "Notes" at bounding box center [101, 211] width 34 height 14
click at [149, 190] on link "Documents" at bounding box center [116, 197] width 65 height 14
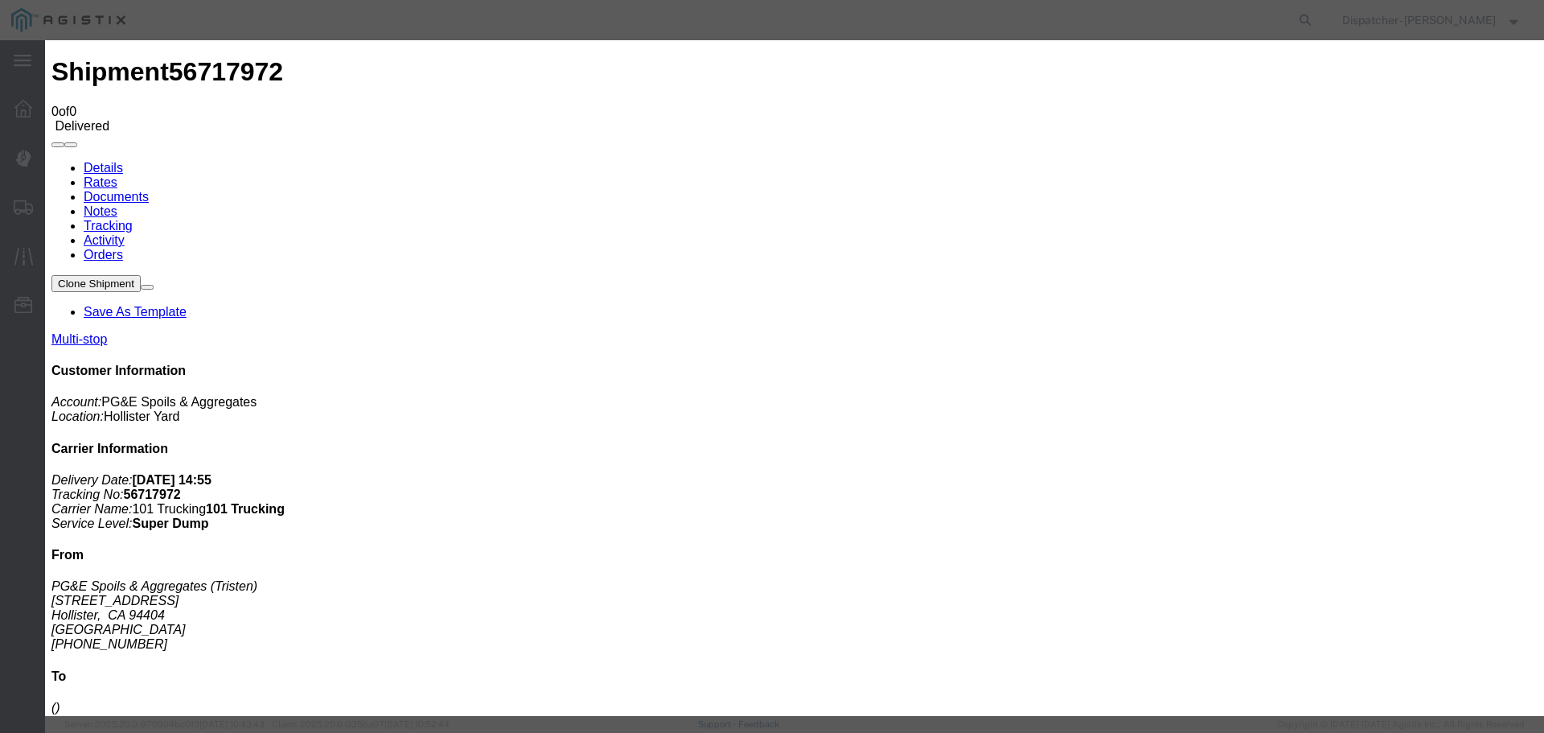
type input "Truck and Scale Tags"
type input "C:\fakepath\Truck and Scale Tags 56717972.pdf"
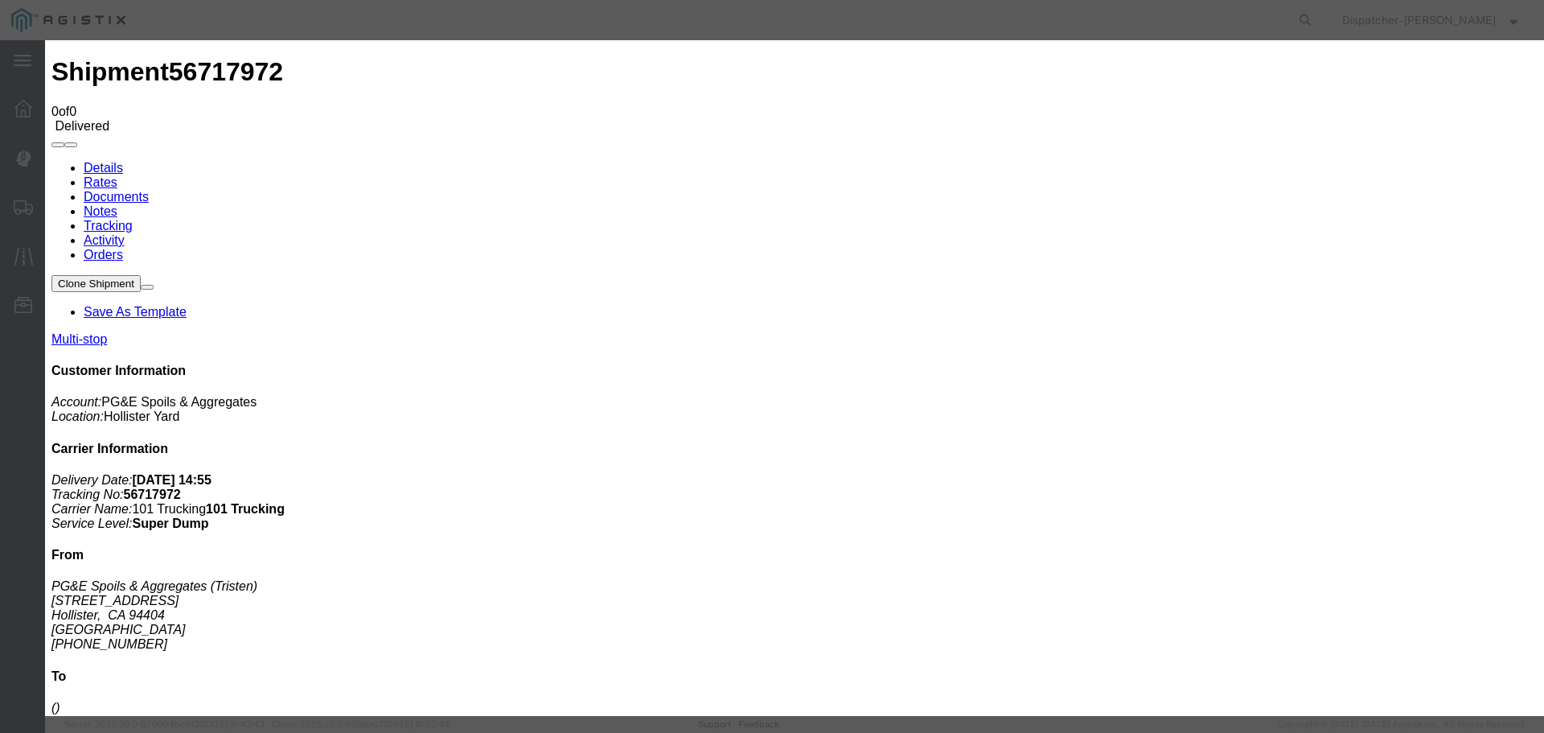
select select
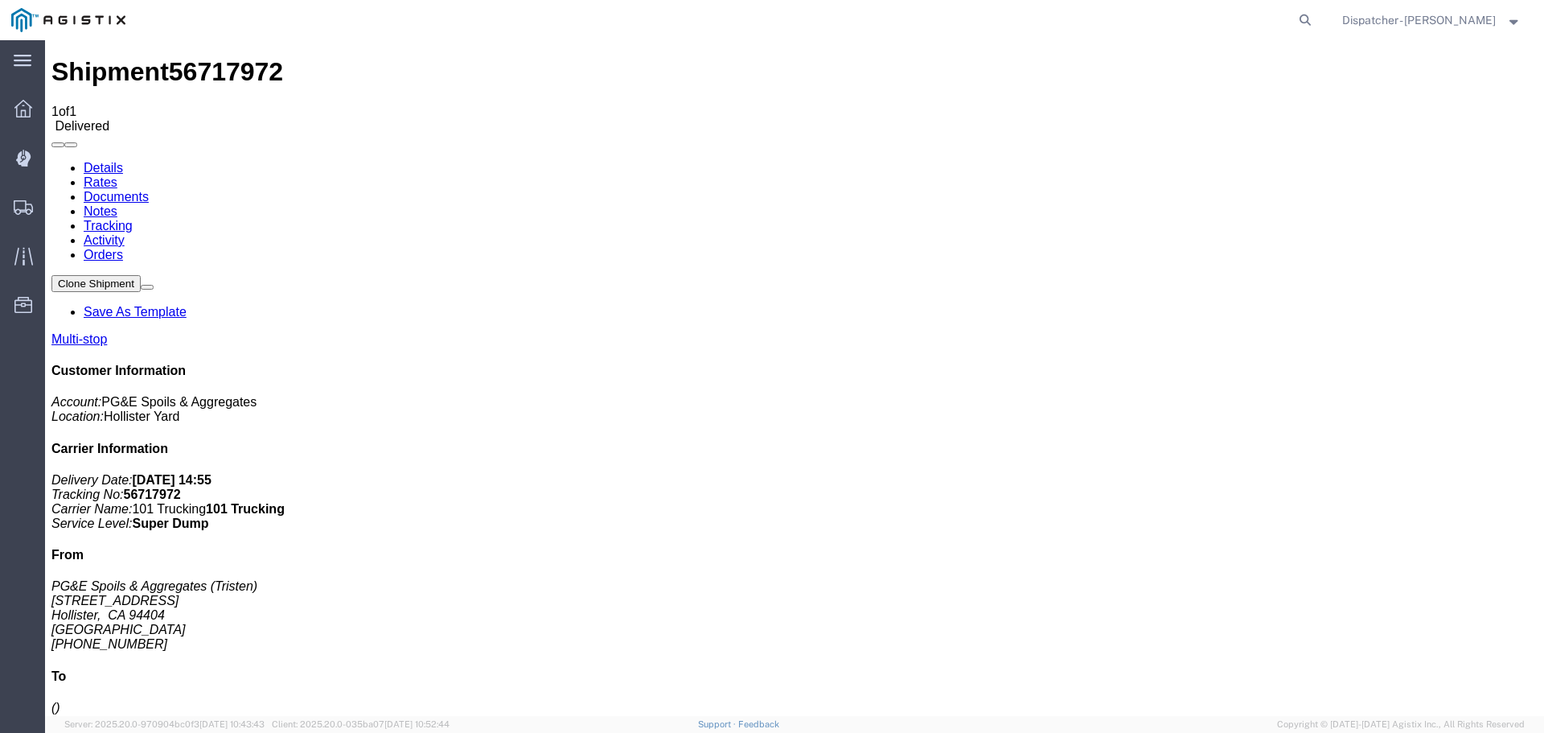
click at [55, 202] on span "Shipments" at bounding box center [49, 207] width 11 height 32
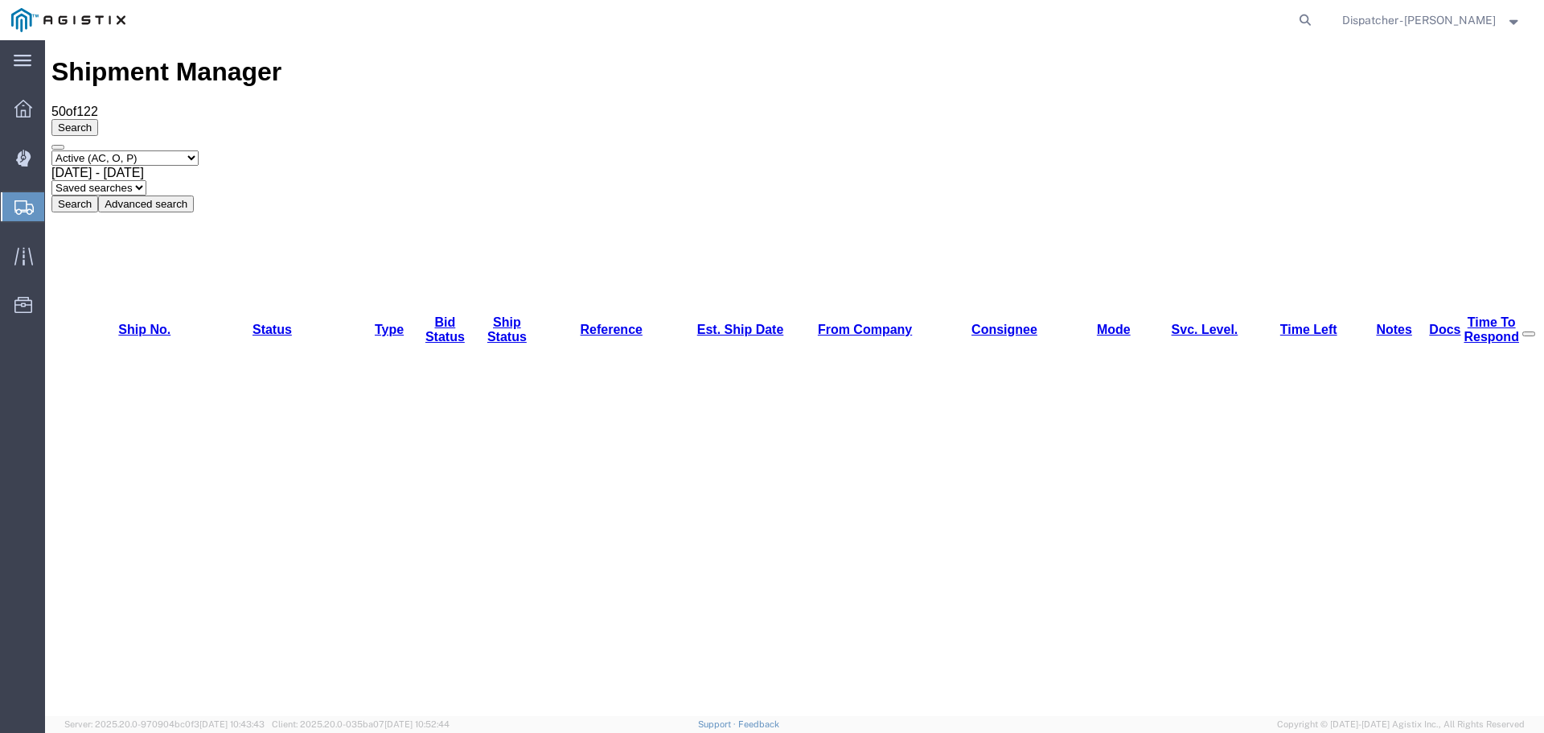
click at [191, 150] on select "Select status Active (AC, O, P) All Approved Awaiting Confirmation (AC) Booked …" at bounding box center [124, 157] width 147 height 15
select select "ALL"
click at [51, 150] on select "Select status Active (AC, O, P) All Approved Awaiting Confirmation (AC) Booked …" at bounding box center [124, 157] width 147 height 15
click at [144, 166] on span "[DATE] - [DATE]" at bounding box center [97, 173] width 92 height 14
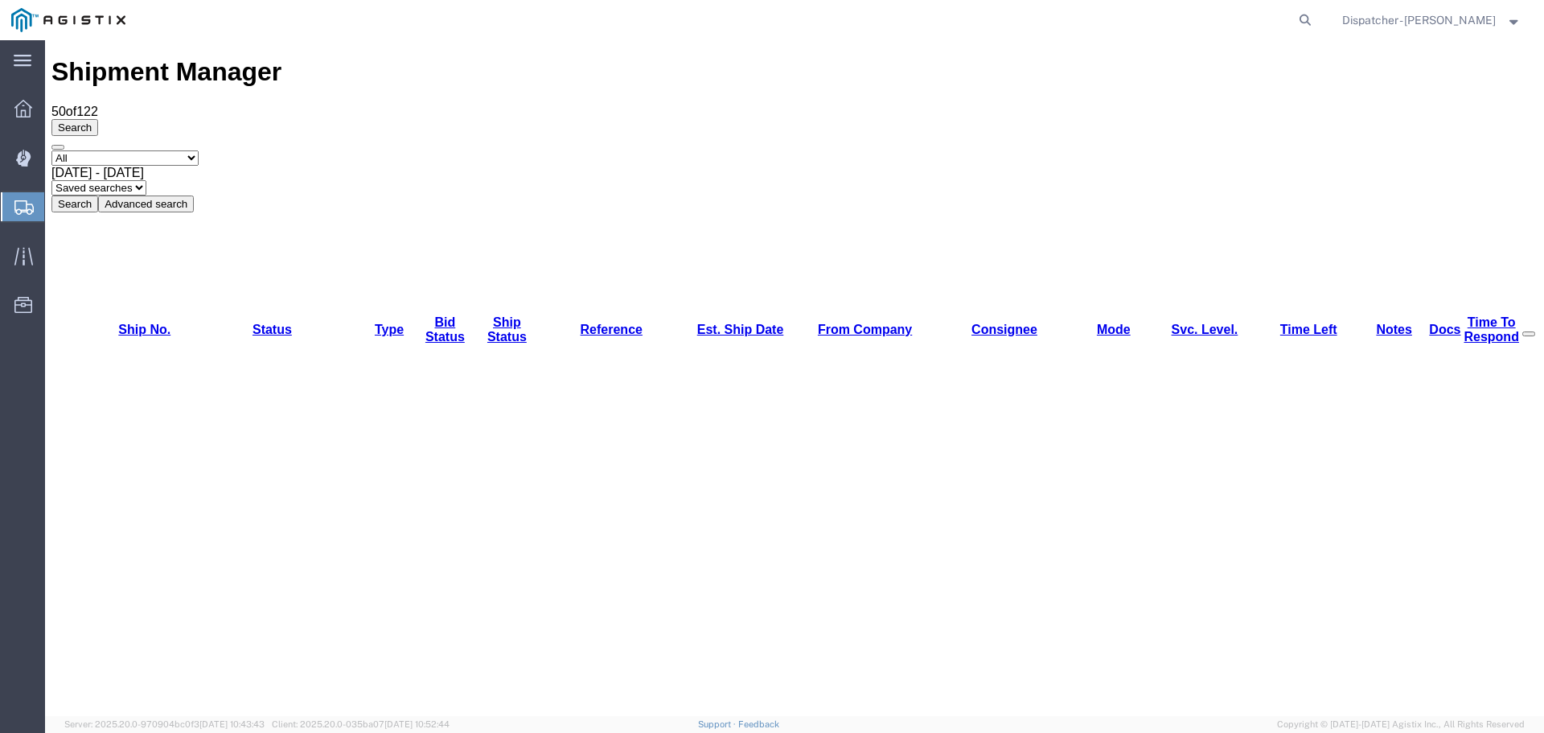
click at [98, 195] on button "Search" at bounding box center [74, 203] width 47 height 17
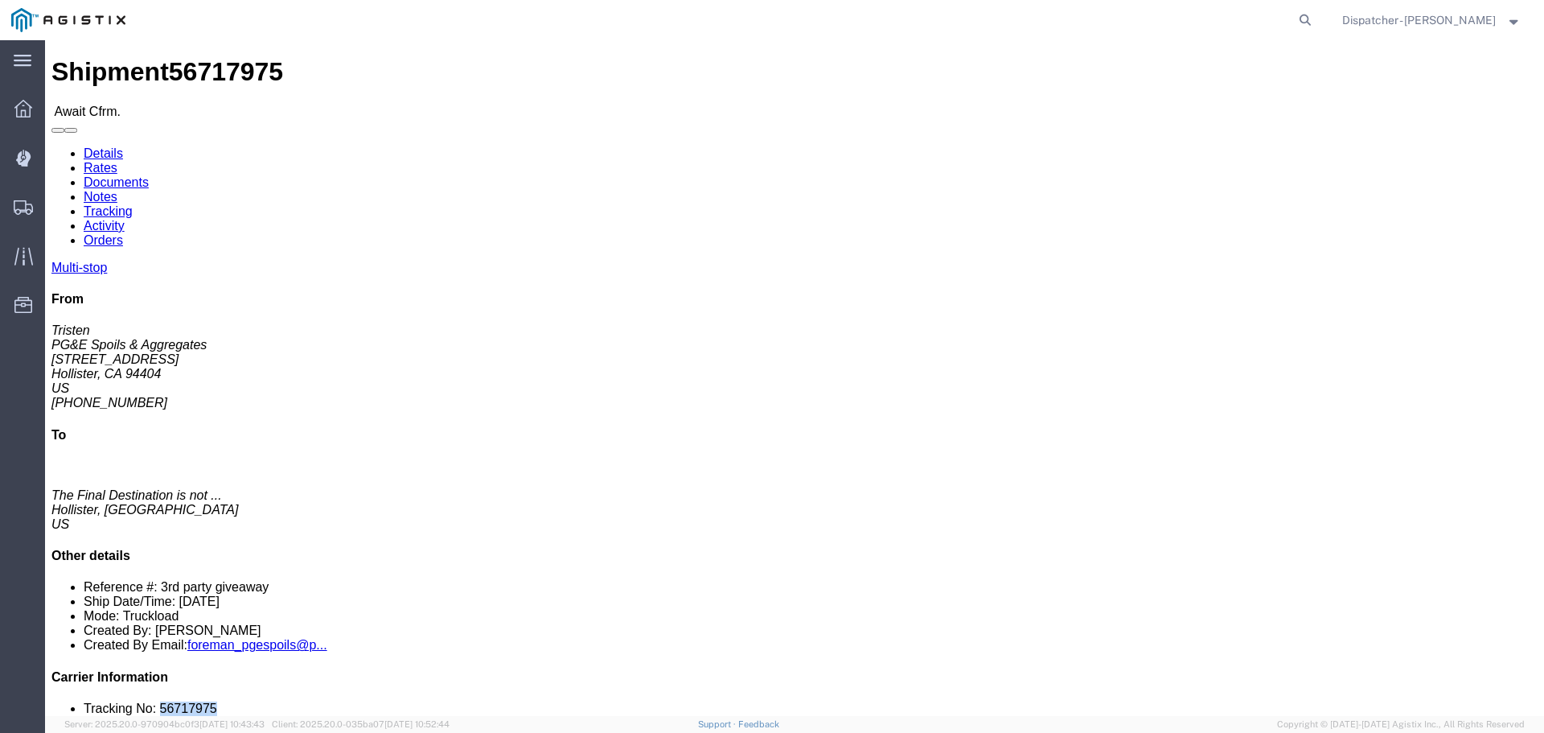
drag, startPoint x: 1323, startPoint y: 482, endPoint x: 1271, endPoint y: 486, distance: 52.4
click li "Tracking No: 56717975"
copy li "56717975"
click link "Tracking"
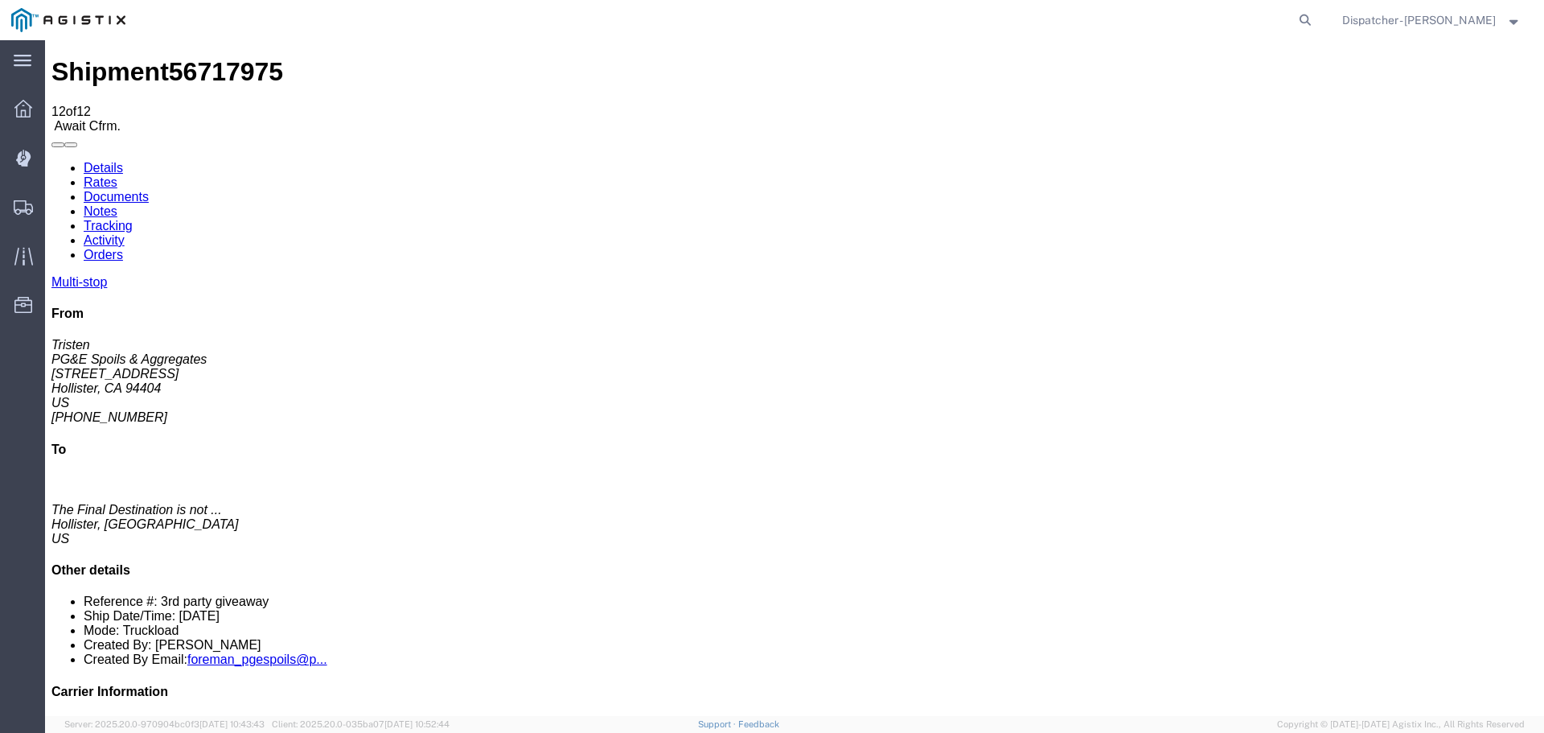
drag, startPoint x: 1078, startPoint y: 407, endPoint x: 524, endPoint y: 437, distance: 554.8
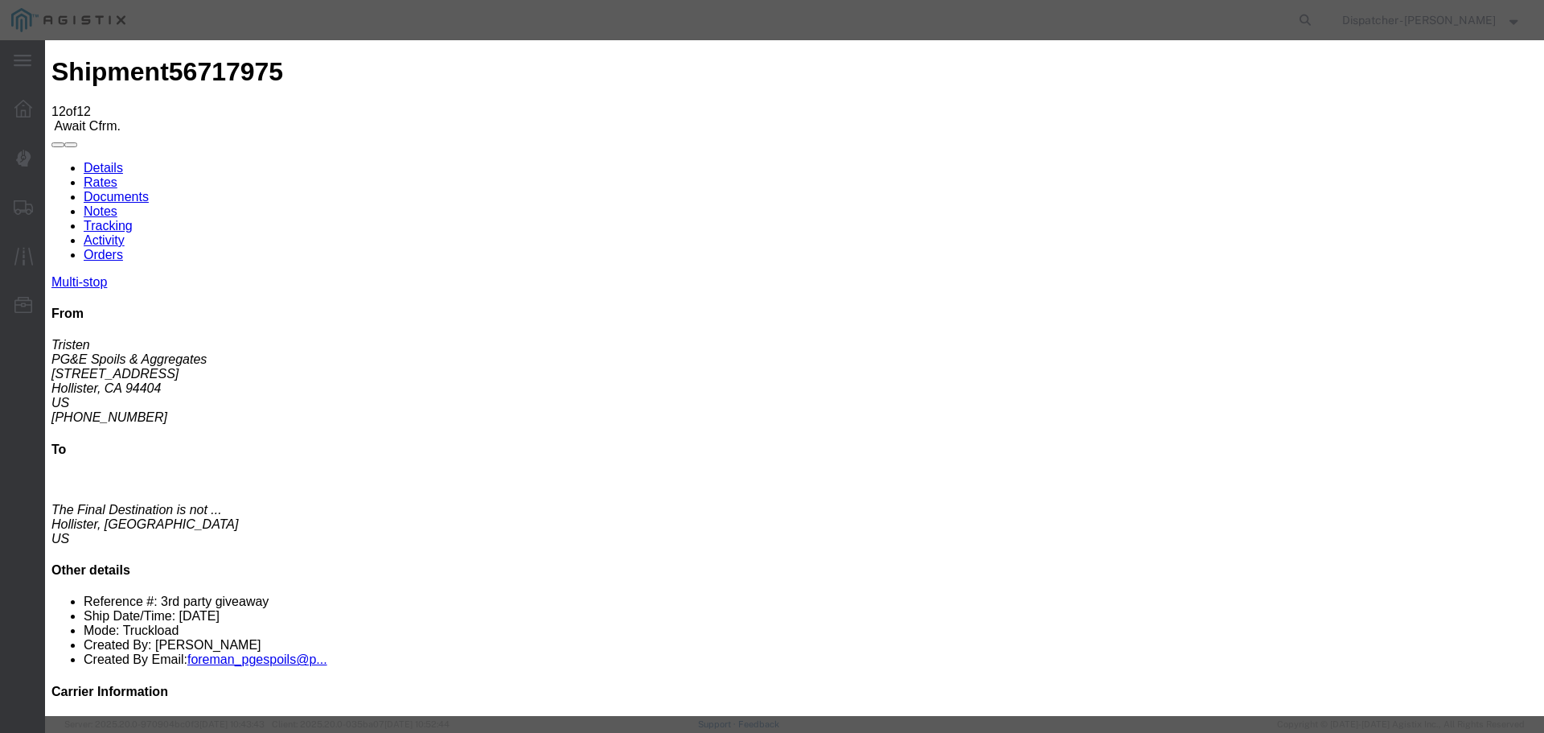
select select "DELIVRED"
type textarea "4 Loads"
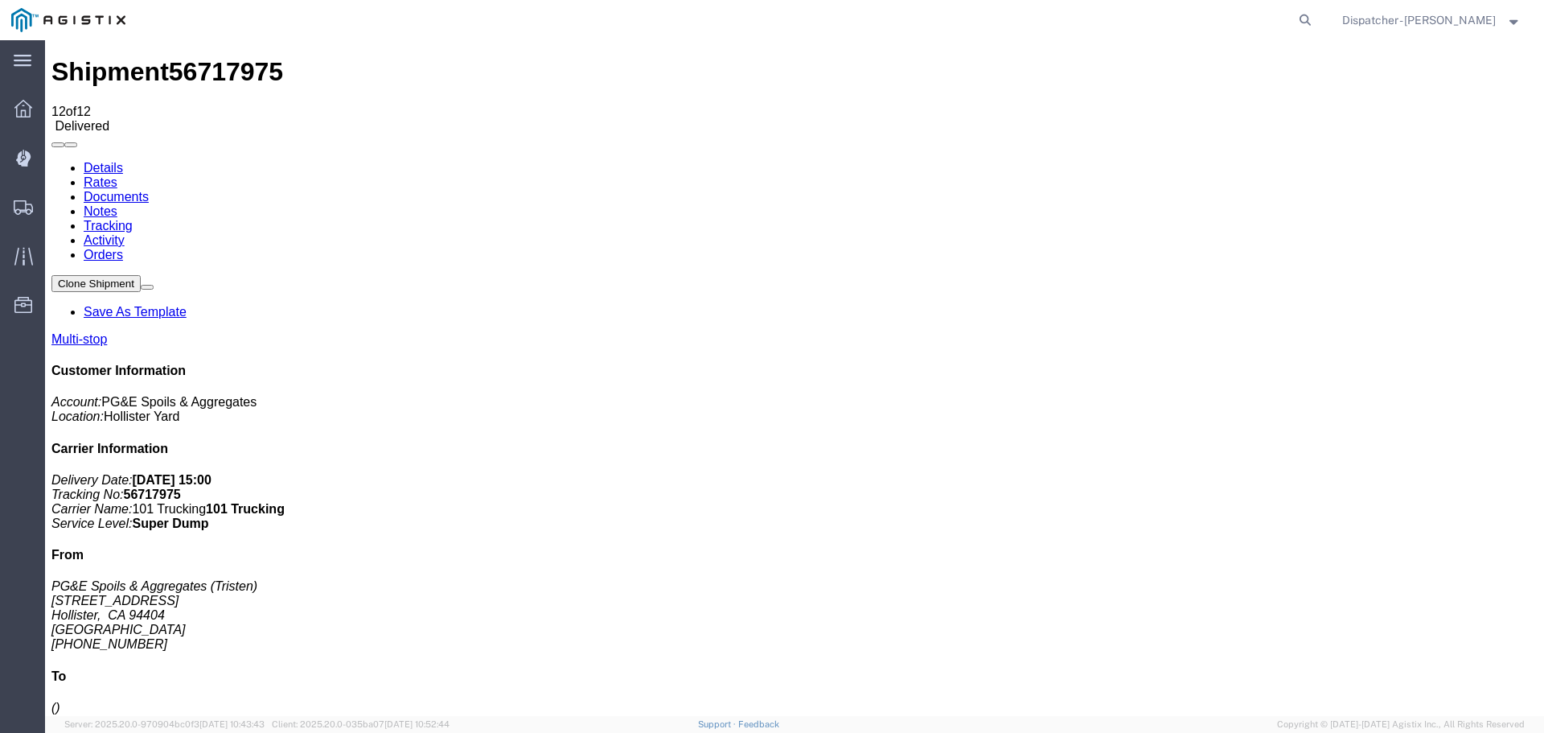
click at [117, 204] on link "Notes" at bounding box center [101, 211] width 34 height 14
click at [149, 190] on link "Documents" at bounding box center [116, 197] width 65 height 14
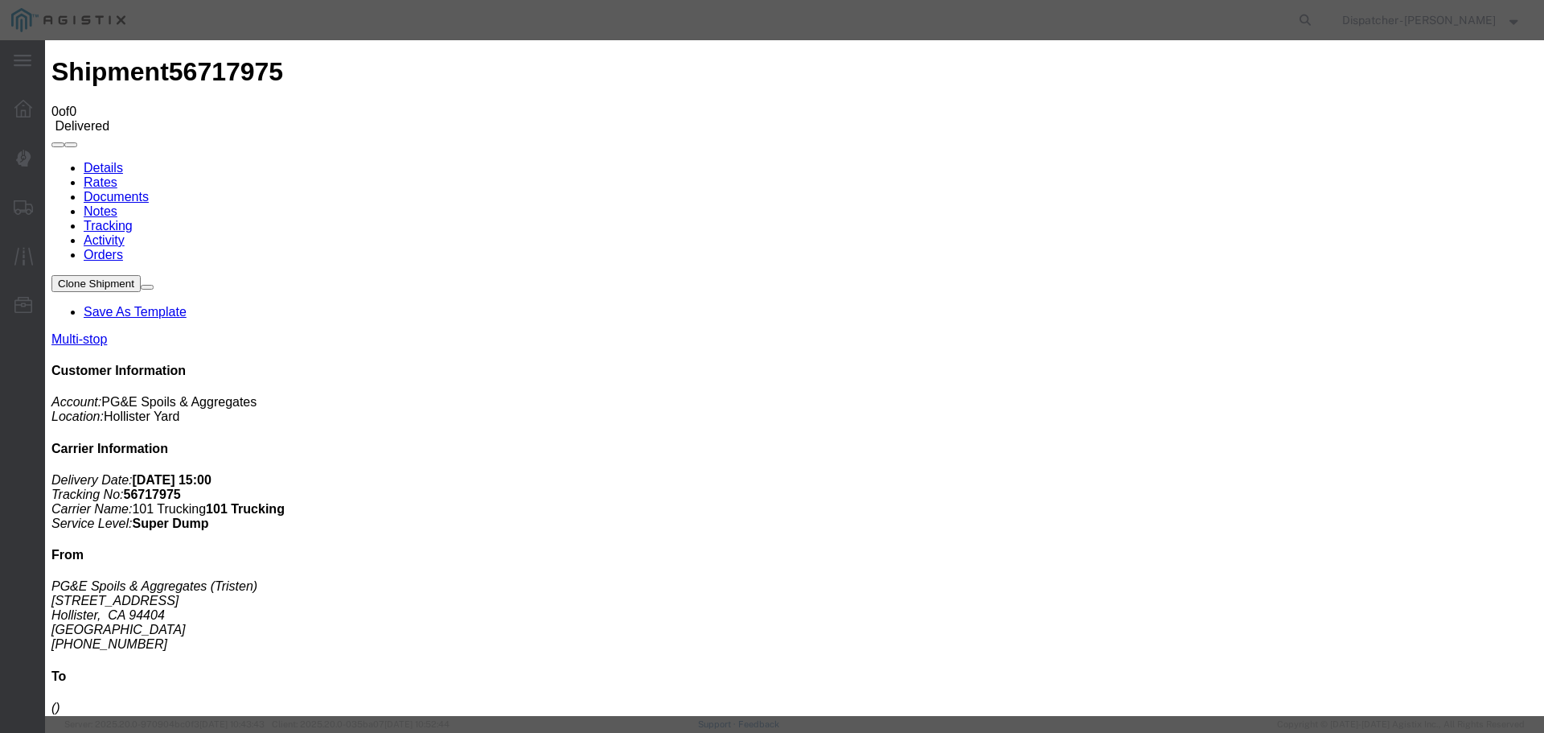
type input "Truck and Scale Tags"
type input "C:\fakepath\Truck and Scale Tags 56717975.pdf"
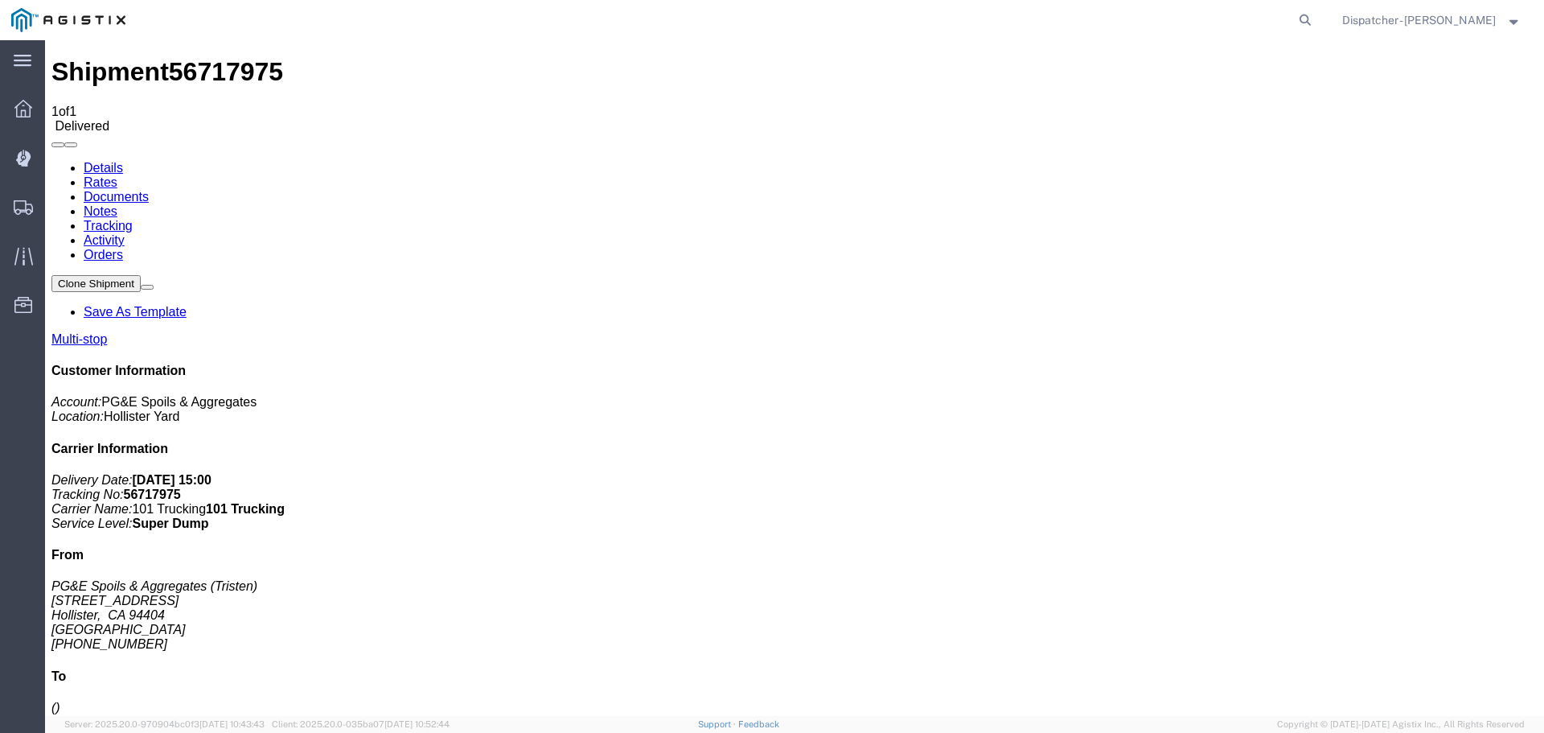
click at [55, 203] on span "Shipments" at bounding box center [49, 207] width 11 height 32
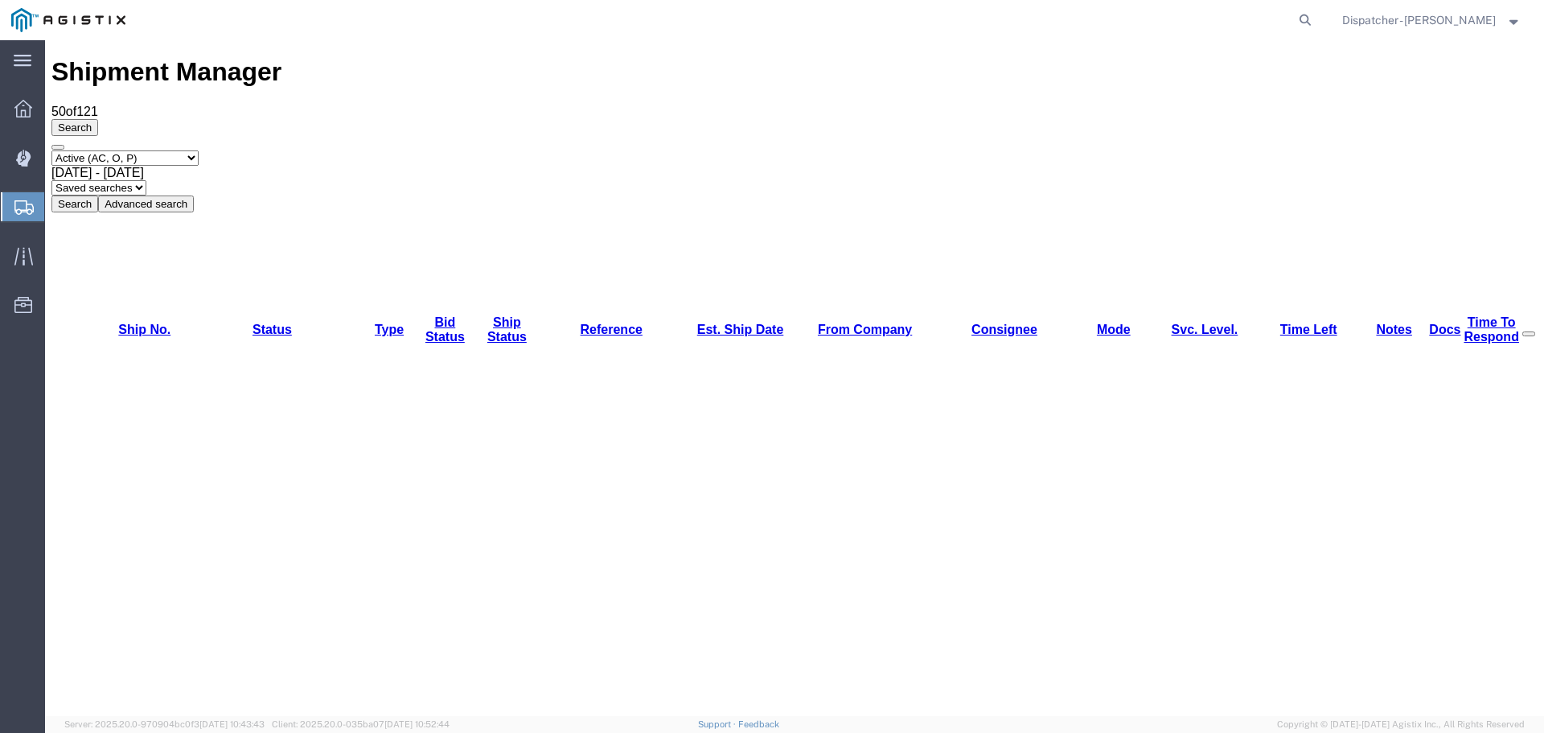
click at [109, 150] on select "Select status Active (AC, O, P) All Approved Awaiting Confirmation (AC) Booked …" at bounding box center [124, 157] width 147 height 15
select select "ALL"
click at [51, 150] on select "Select status Active (AC, O, P) All Approved Awaiting Confirmation (AC) Booked …" at bounding box center [124, 157] width 147 height 15
click at [144, 166] on span "[DATE] - [DATE]" at bounding box center [97, 173] width 92 height 14
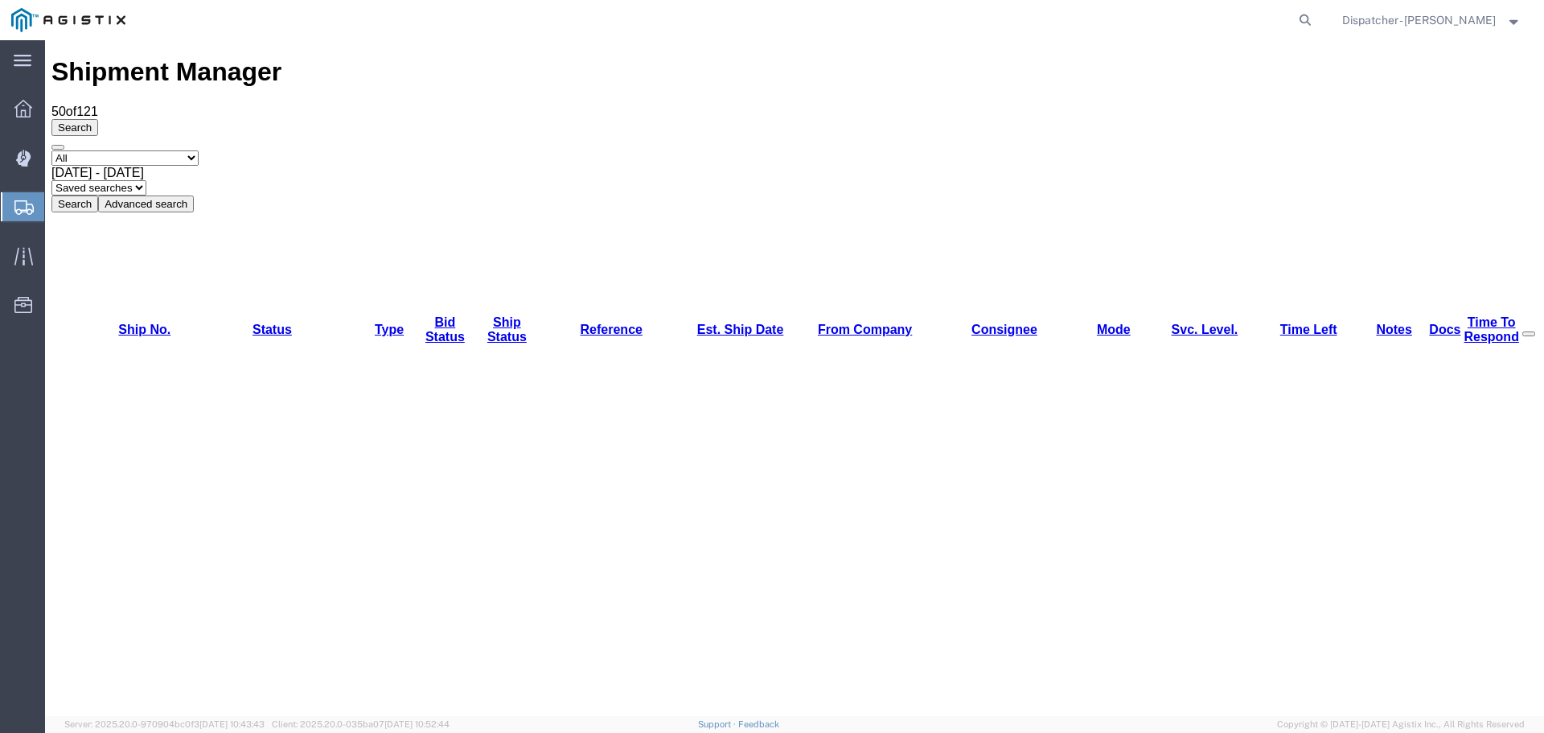
click at [98, 195] on button "Search" at bounding box center [74, 203] width 47 height 17
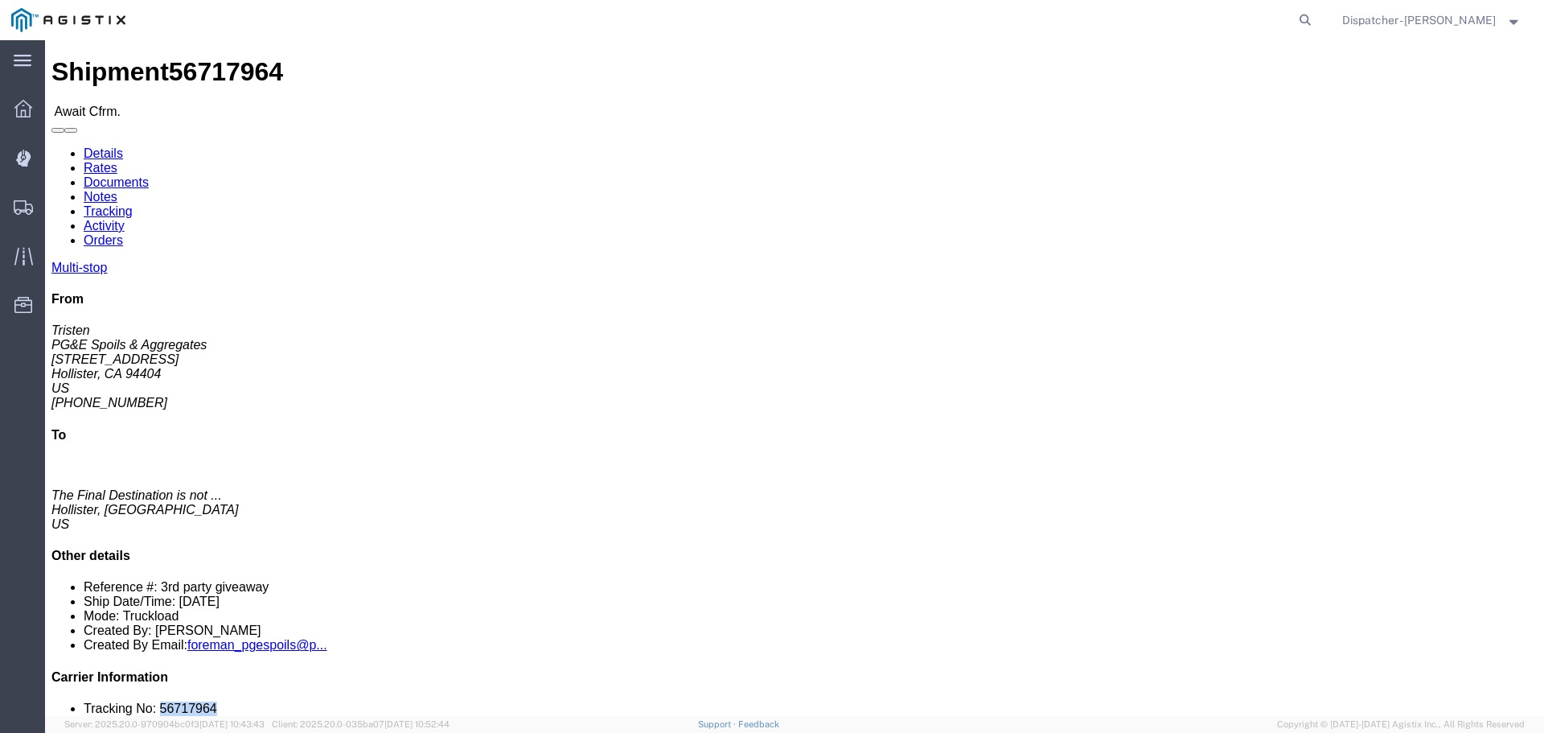
drag, startPoint x: 1314, startPoint y: 481, endPoint x: 1263, endPoint y: 483, distance: 50.7
click li "Tracking No: 56717964"
copy li "56717964"
click link "Tracking"
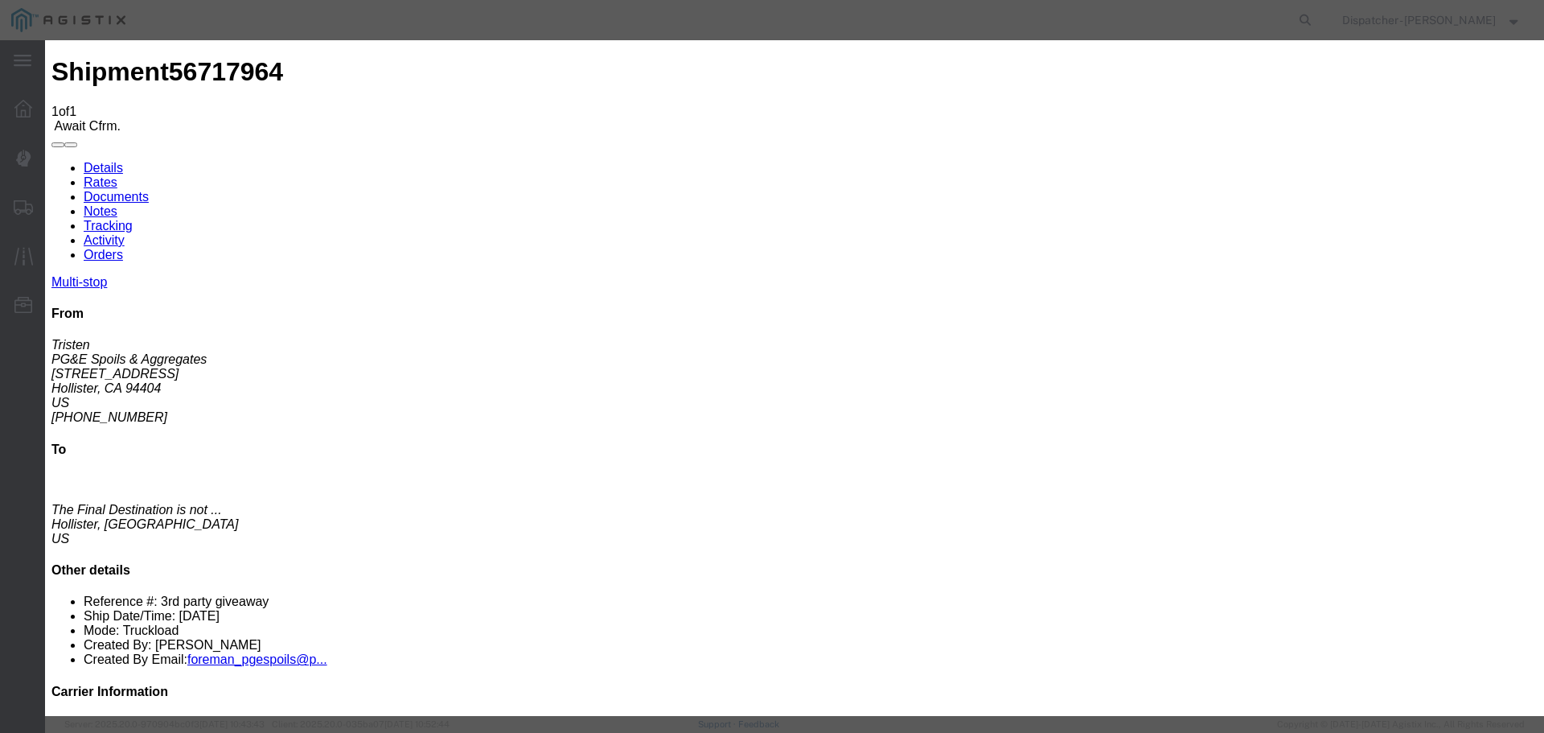
type input "[DATE]"
type input "11:00 PM"
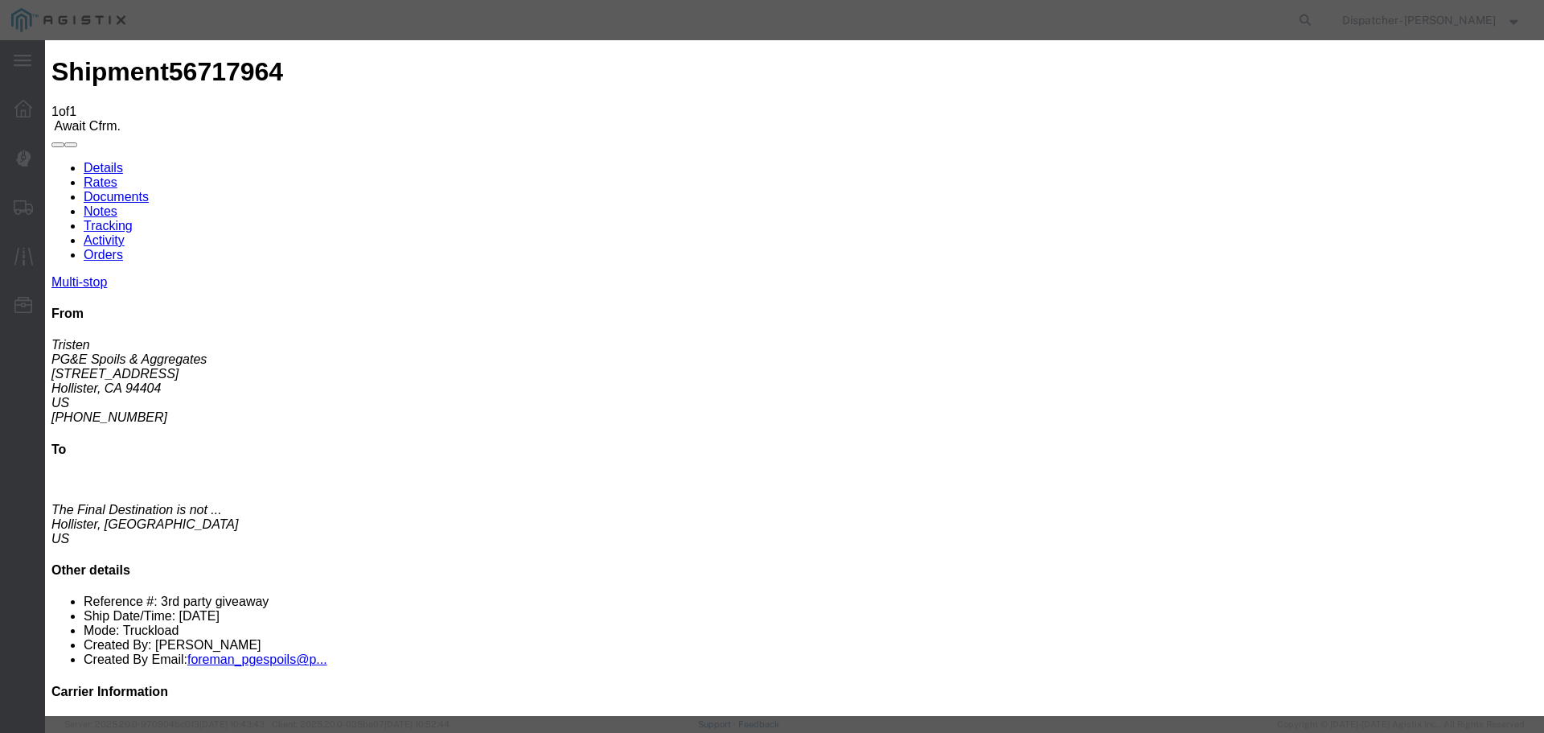
type input "[DATE]"
type input "7:00 AM"
select select "ARVPULOC"
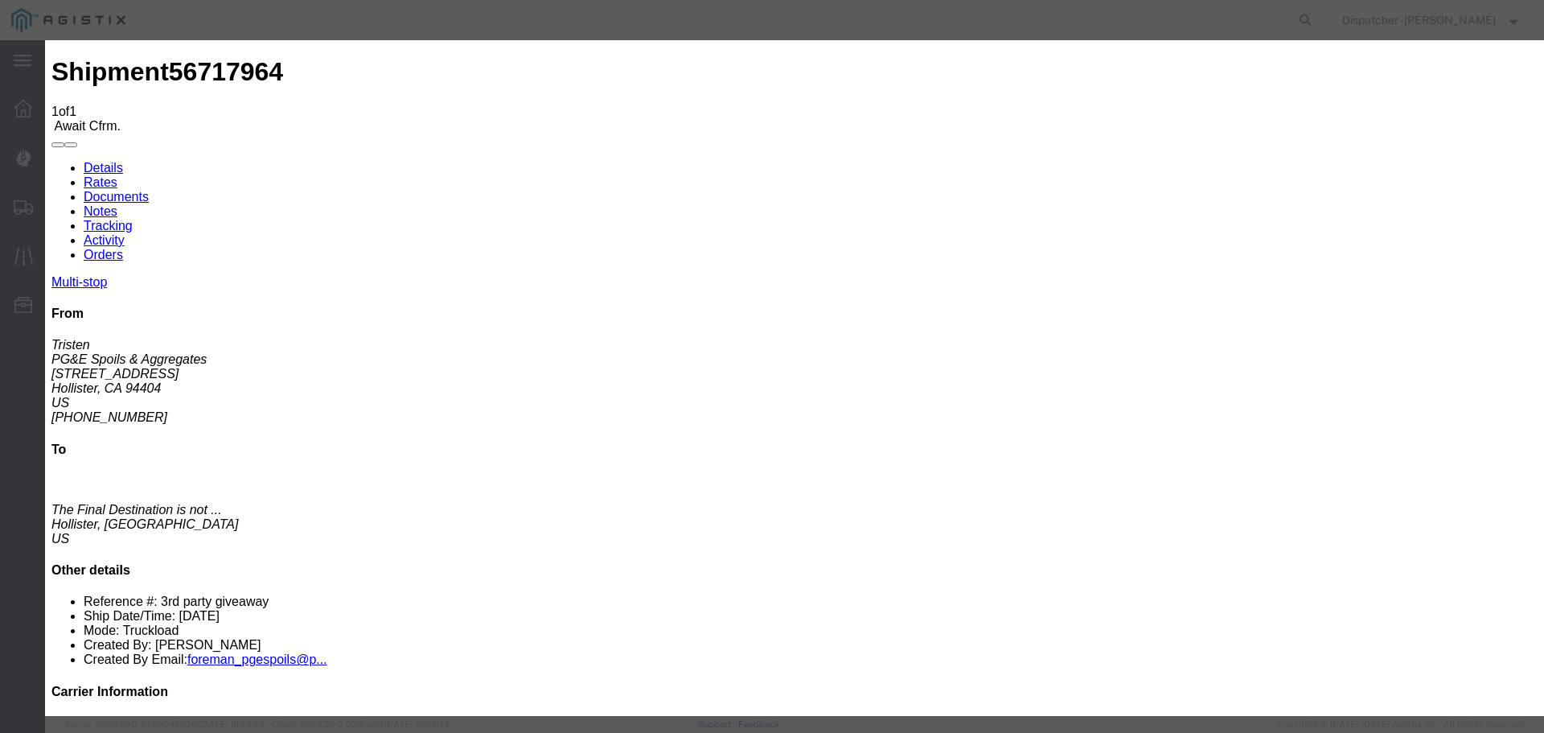
select select "{"pickupDeliveryInfoId": "122730269","pickupOrDelivery": "P","stopNum": "1","lo…"
select select "CA"
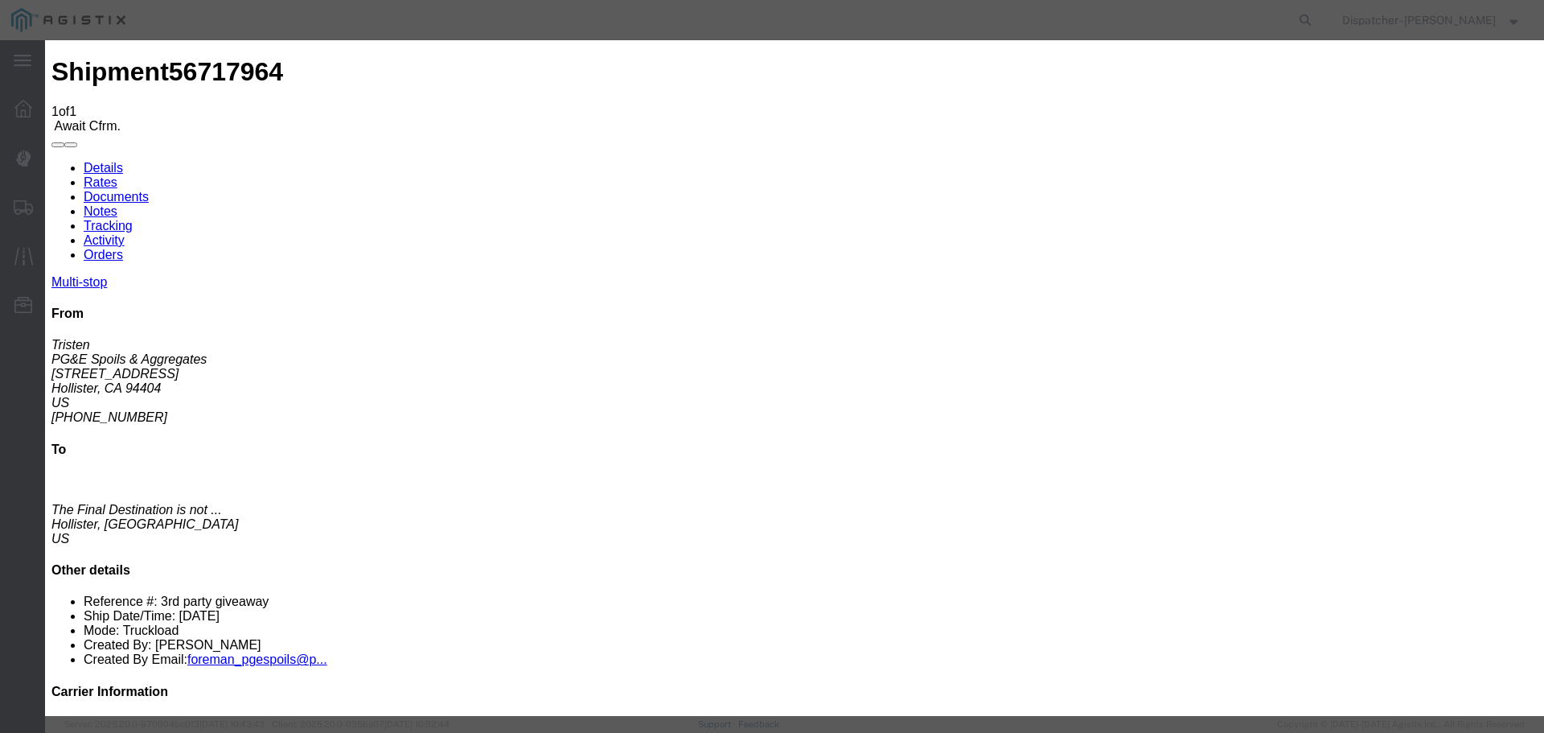
type input "Hollister"
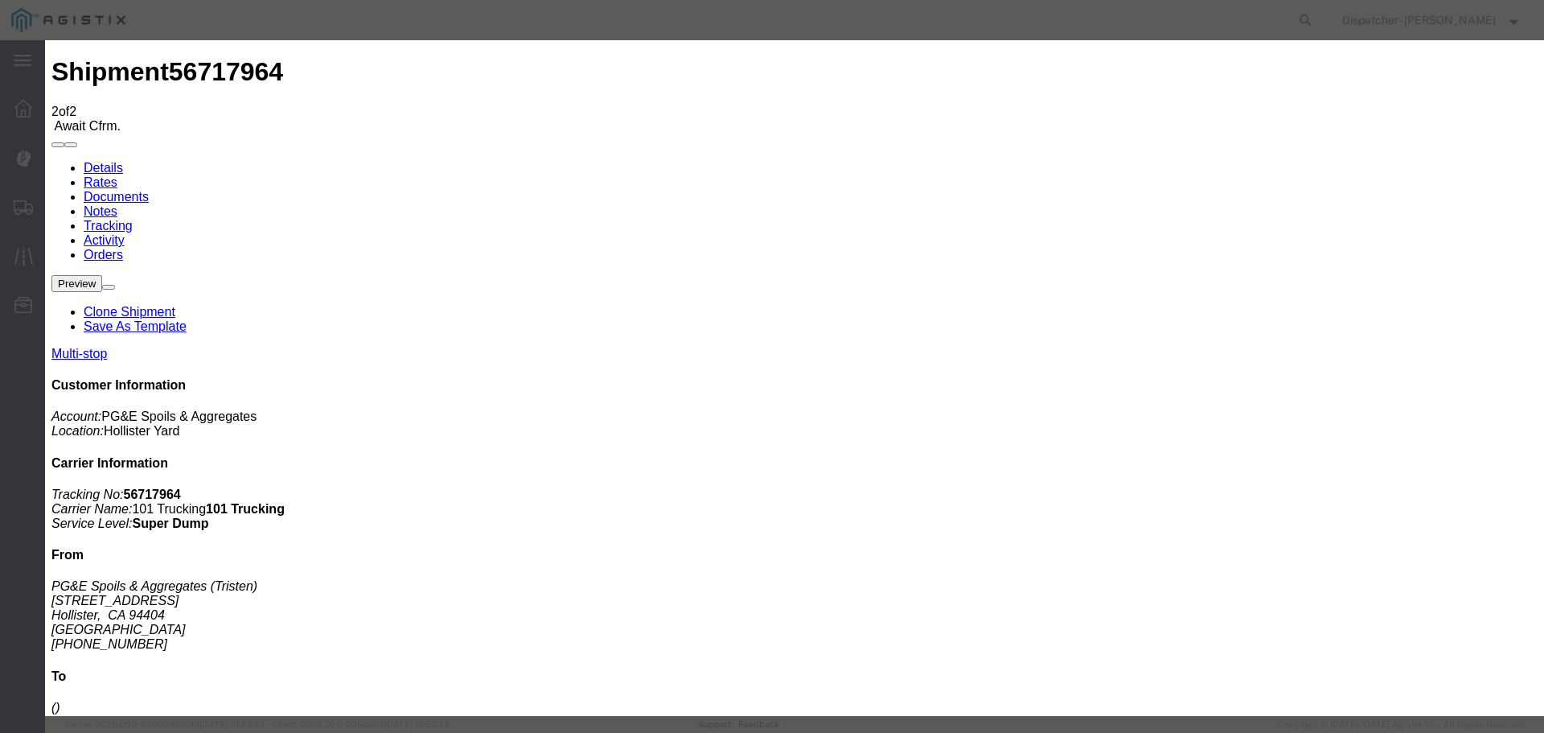
type input "[DATE]"
type input "11:00 PM"
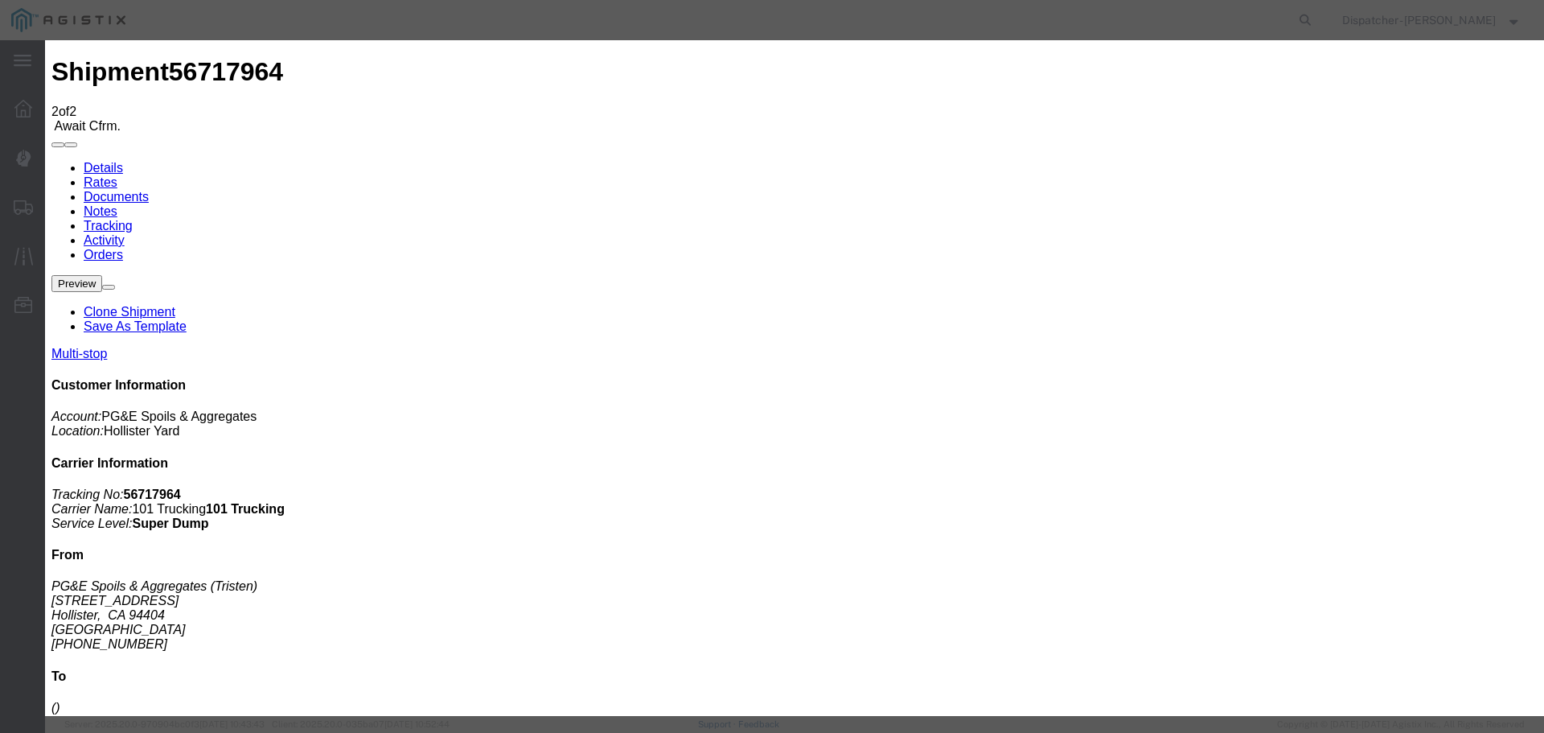
type input "[DATE]"
type input "7:05 AM"
select select "DPTPULOC"
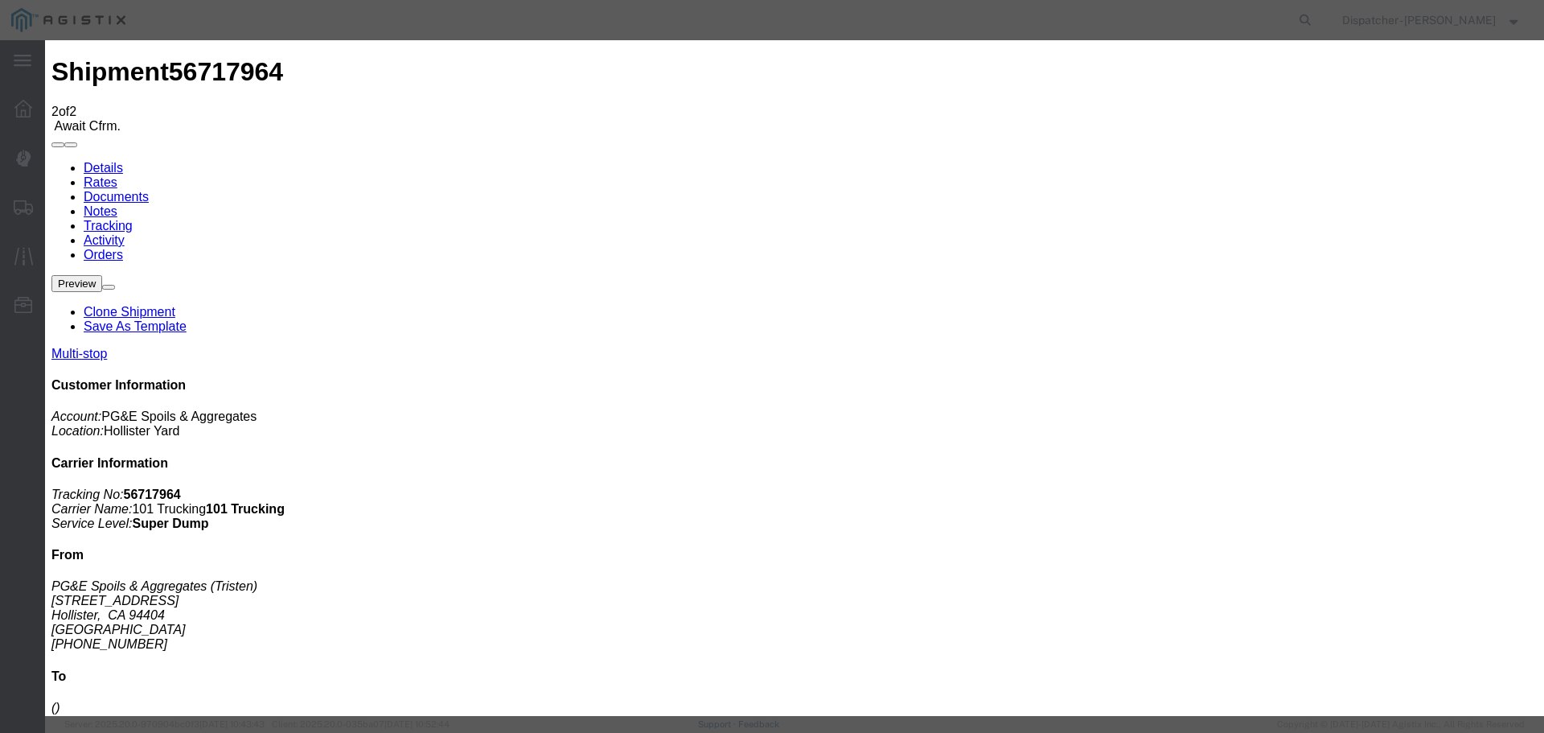
select select "{"pickupDeliveryInfoId": "122730269","pickupOrDelivery": "P","stopNum": "1","lo…"
select select "CA"
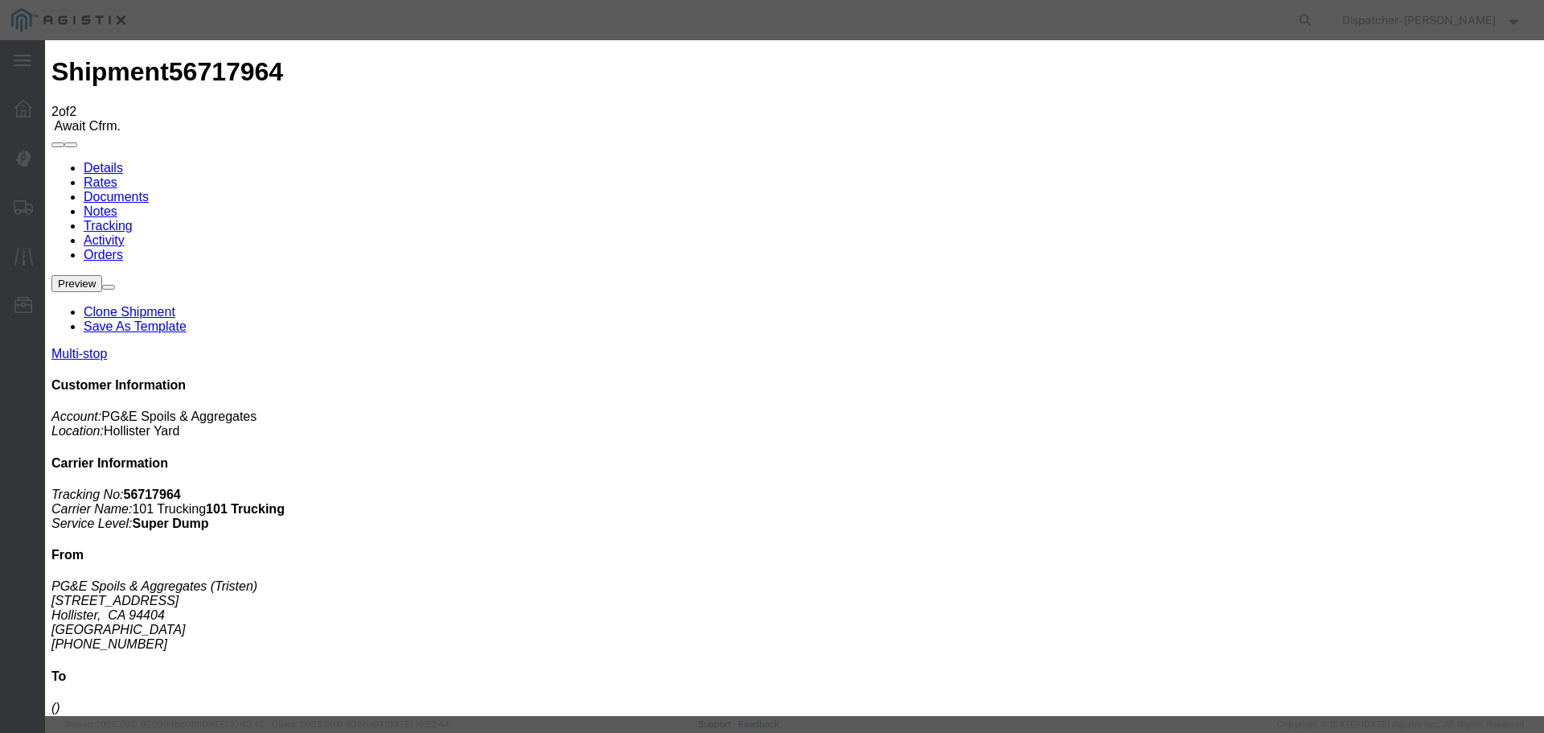
type input "Hollister"
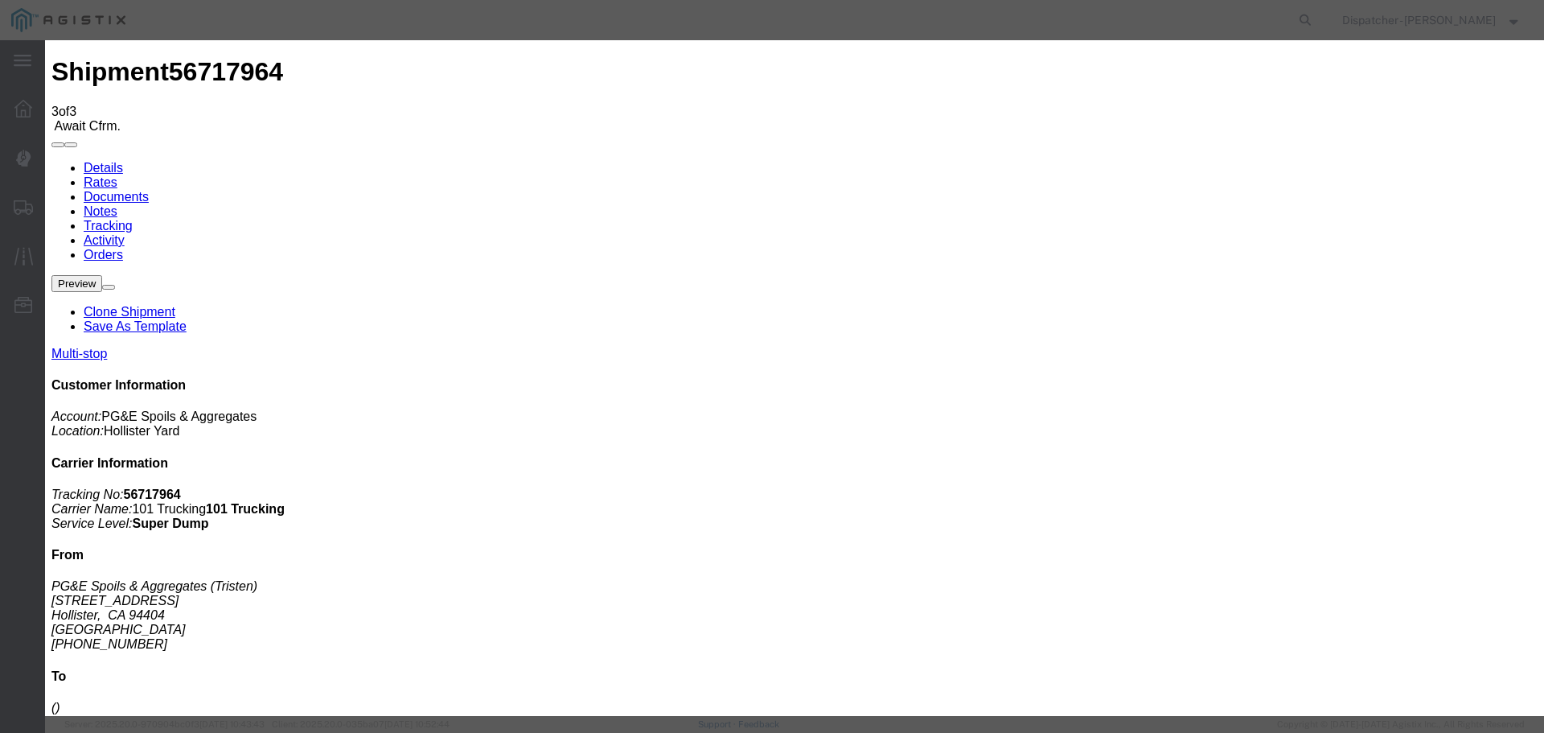
type input "[DATE]"
type input "11:00 PM"
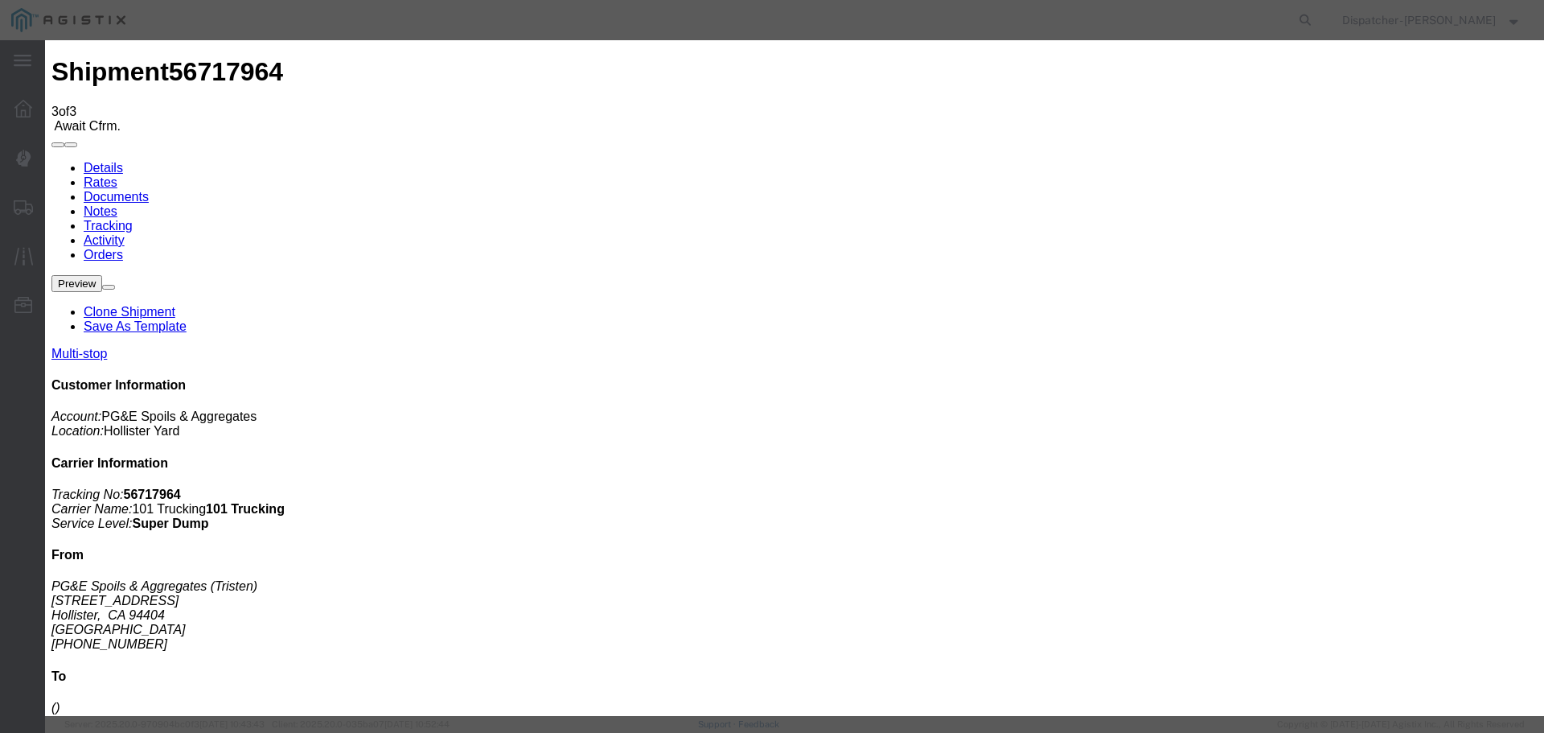
type input "[DATE]"
type input "8:00 AM"
select select "ARVDLVLOC"
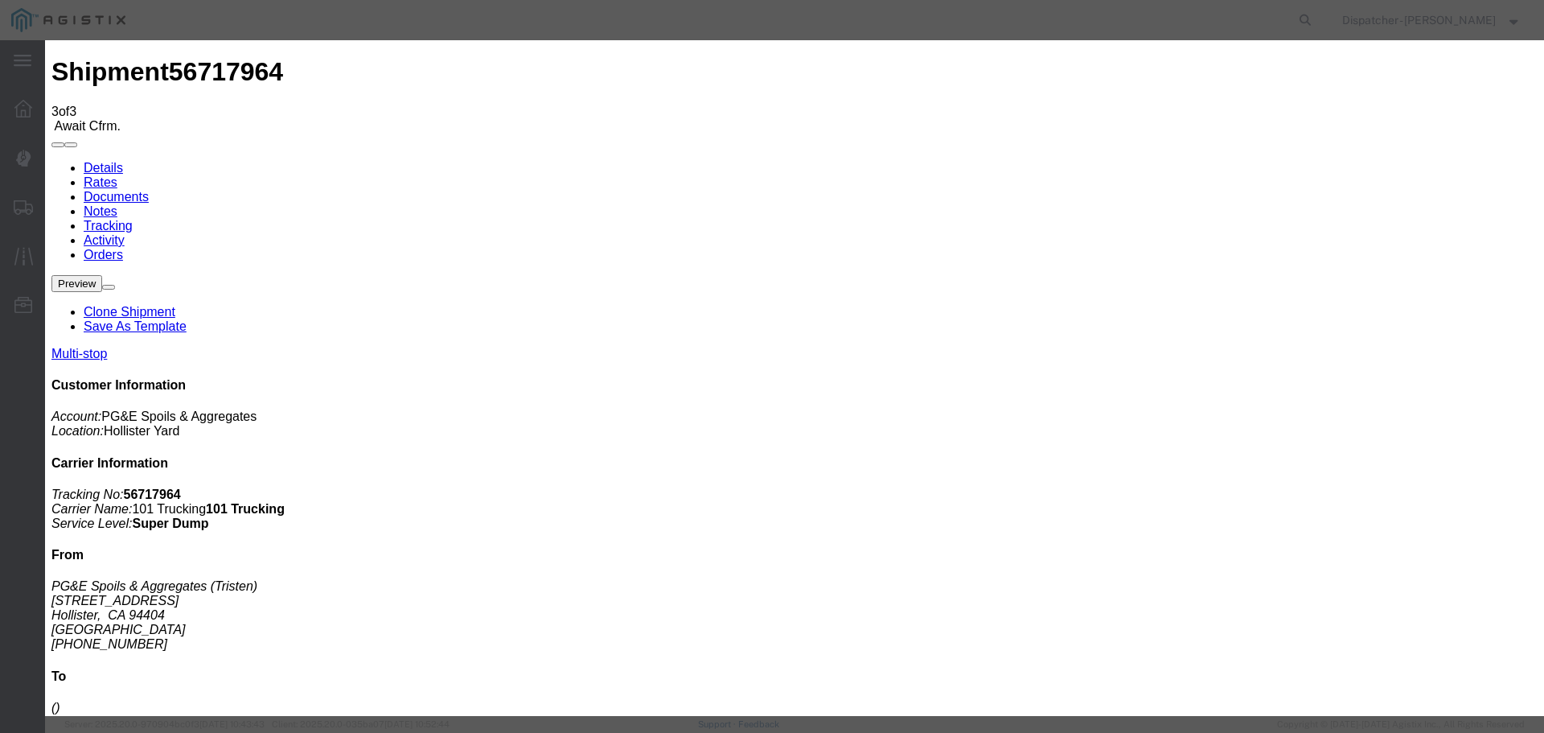
drag, startPoint x: 1074, startPoint y: 197, endPoint x: 1071, endPoint y: 213, distance: 16.4
select select "{"pickupDeliveryInfoId": "122730270","pickupOrDelivery": "D","stopNum": "2","lo…"
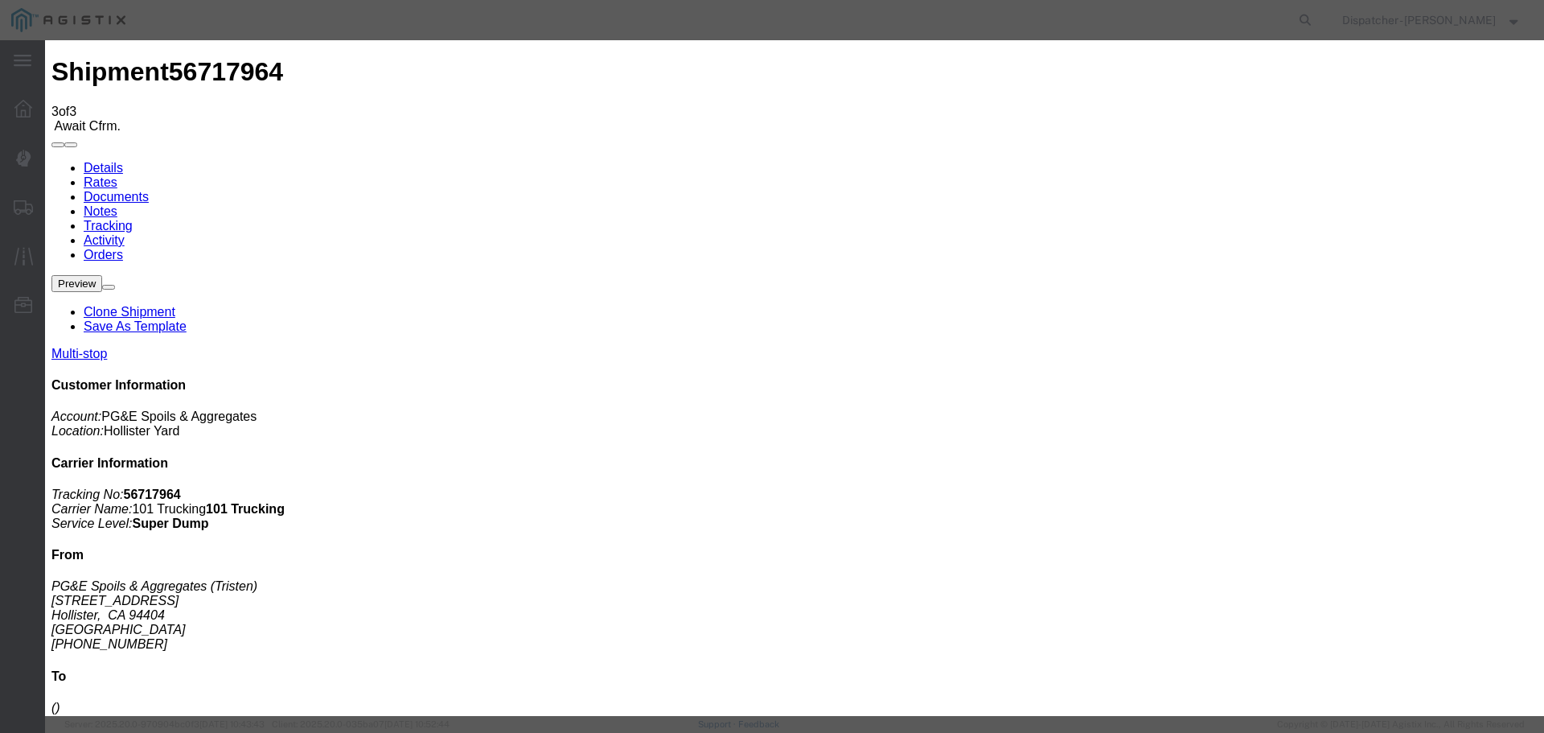
select select "CA"
type input "Hollister"
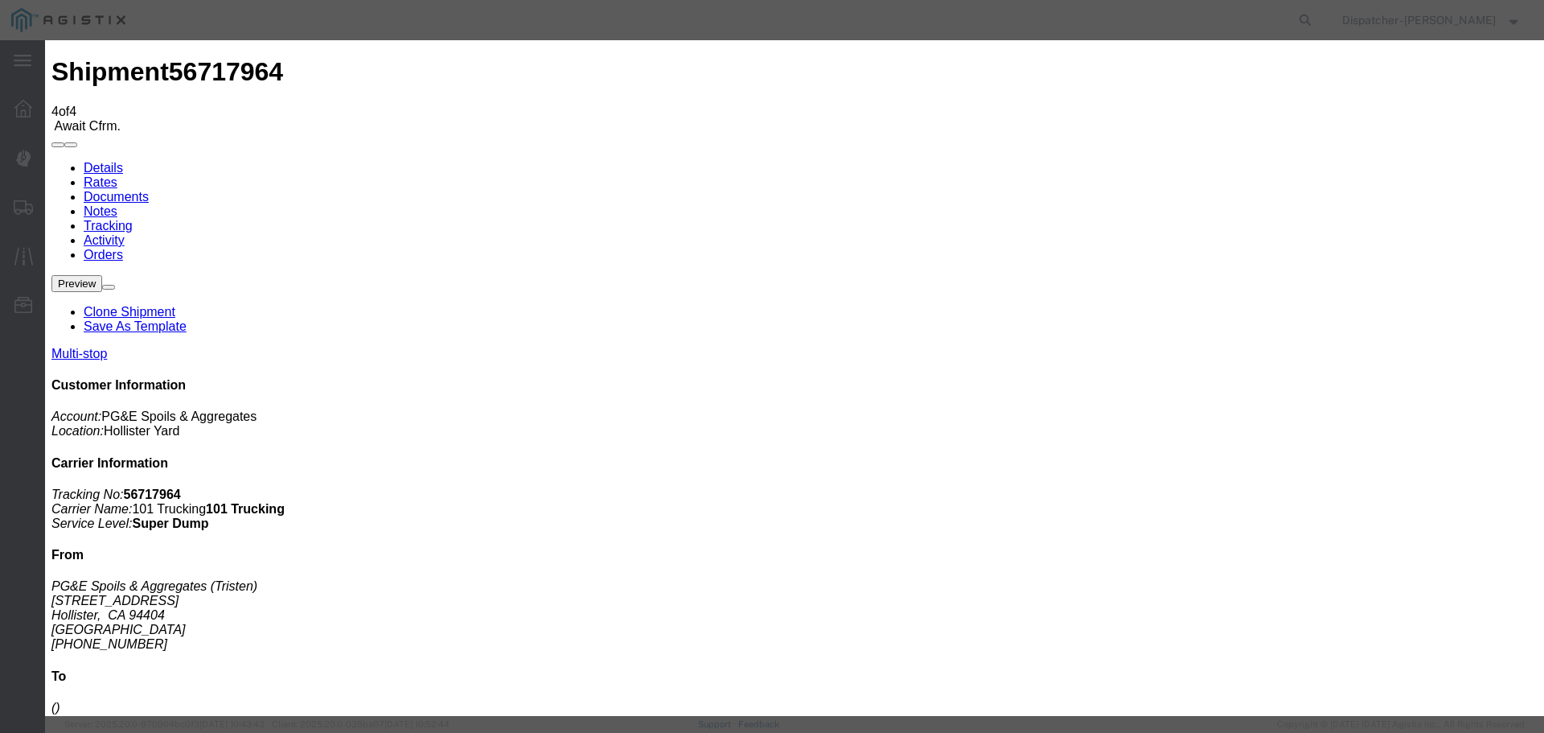
type input "[DATE]"
type input "11:00 PM"
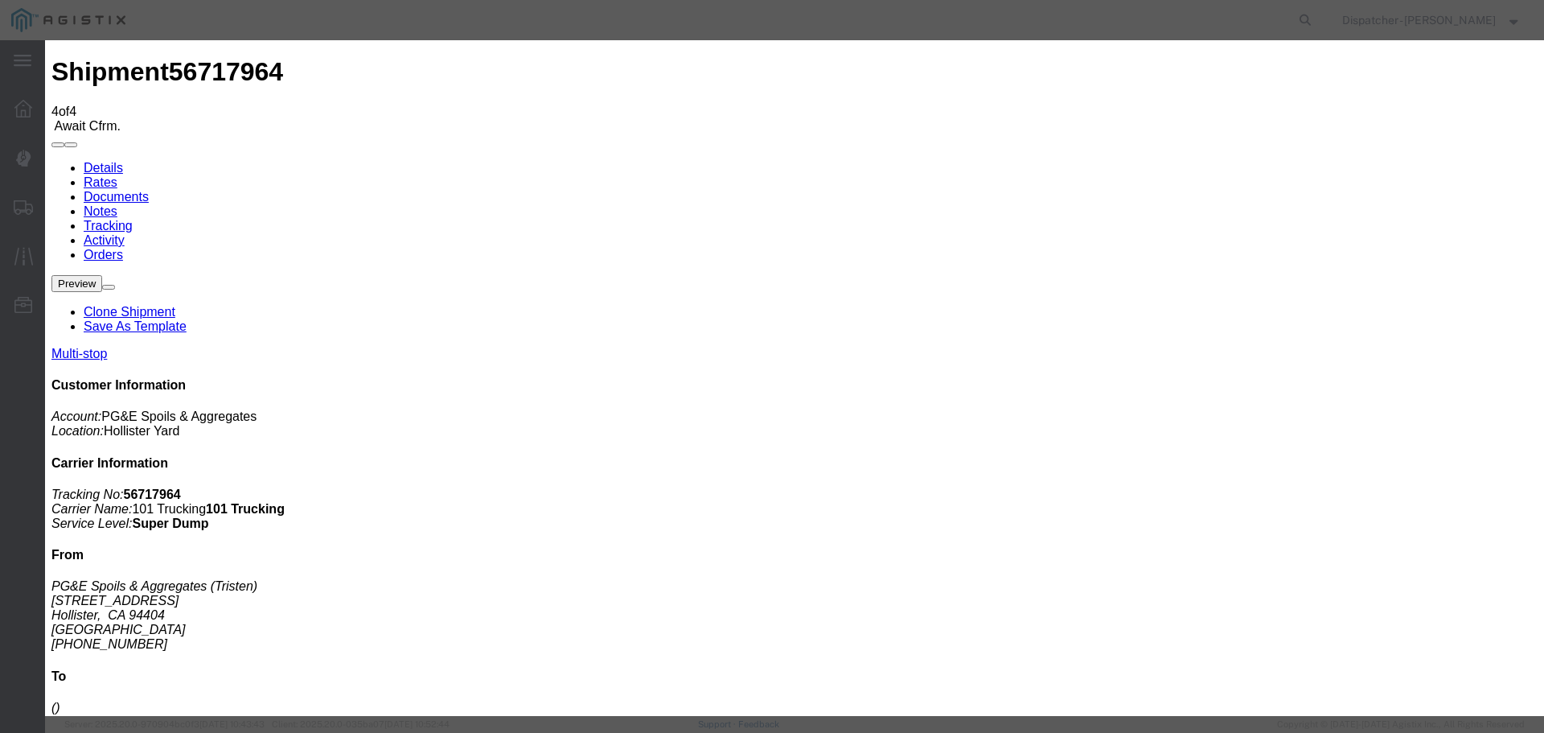
type input "[DATE]"
type input "8:20 AM"
select select "DPTDLVLOC"
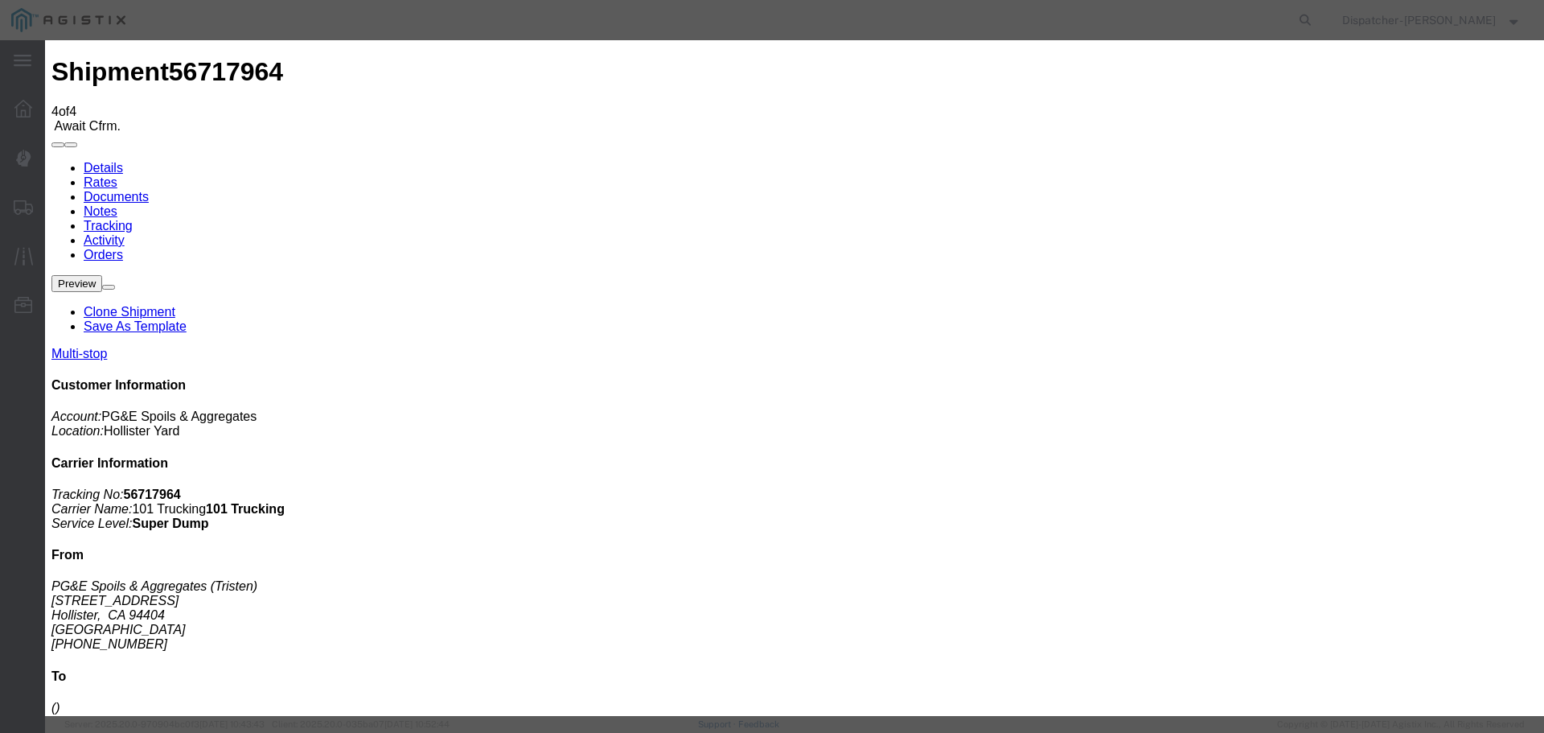
select select "{"pickupDeliveryInfoId": "122730270","pickupOrDelivery": "D","stopNum": "2","lo…"
select select "CA"
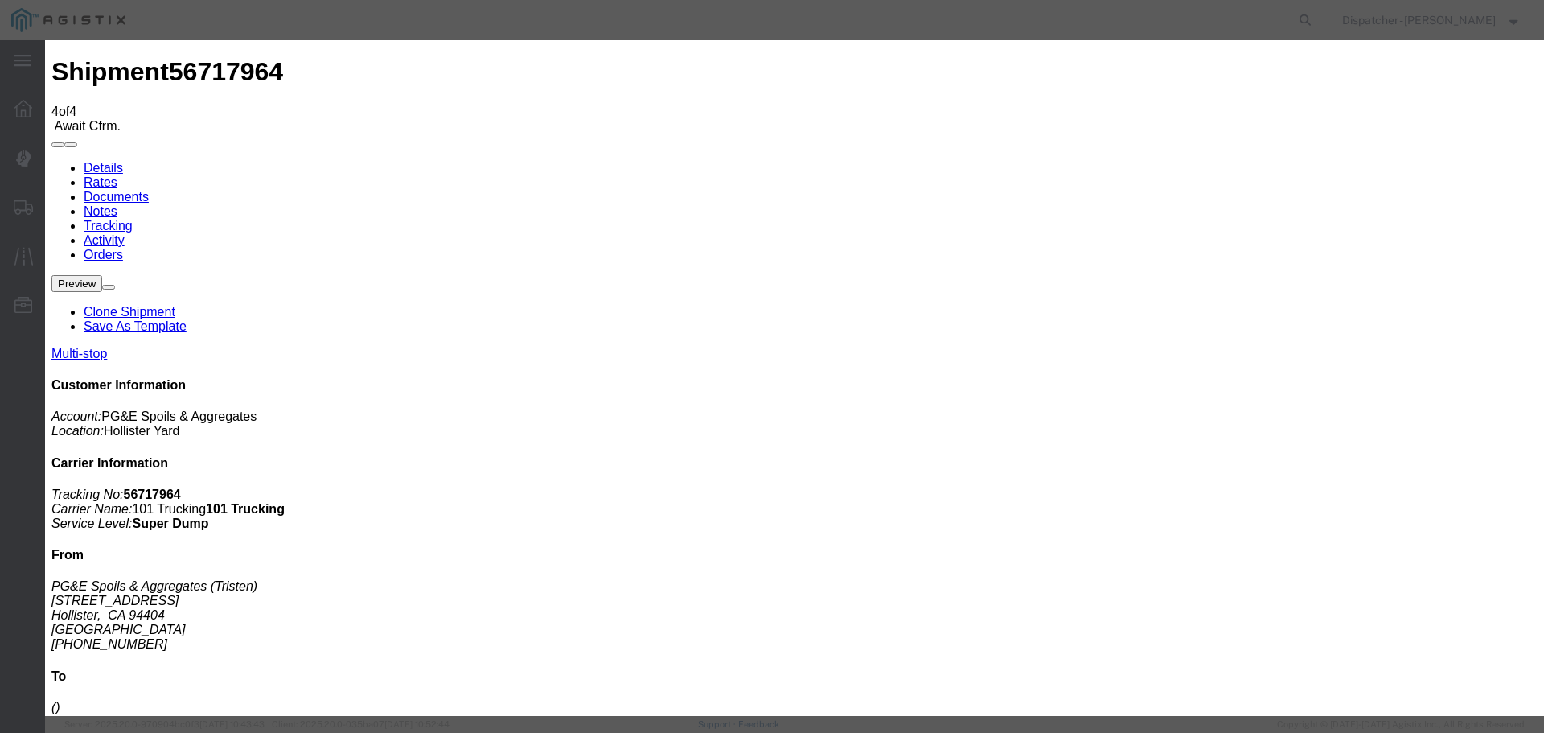
type input "Hollister"
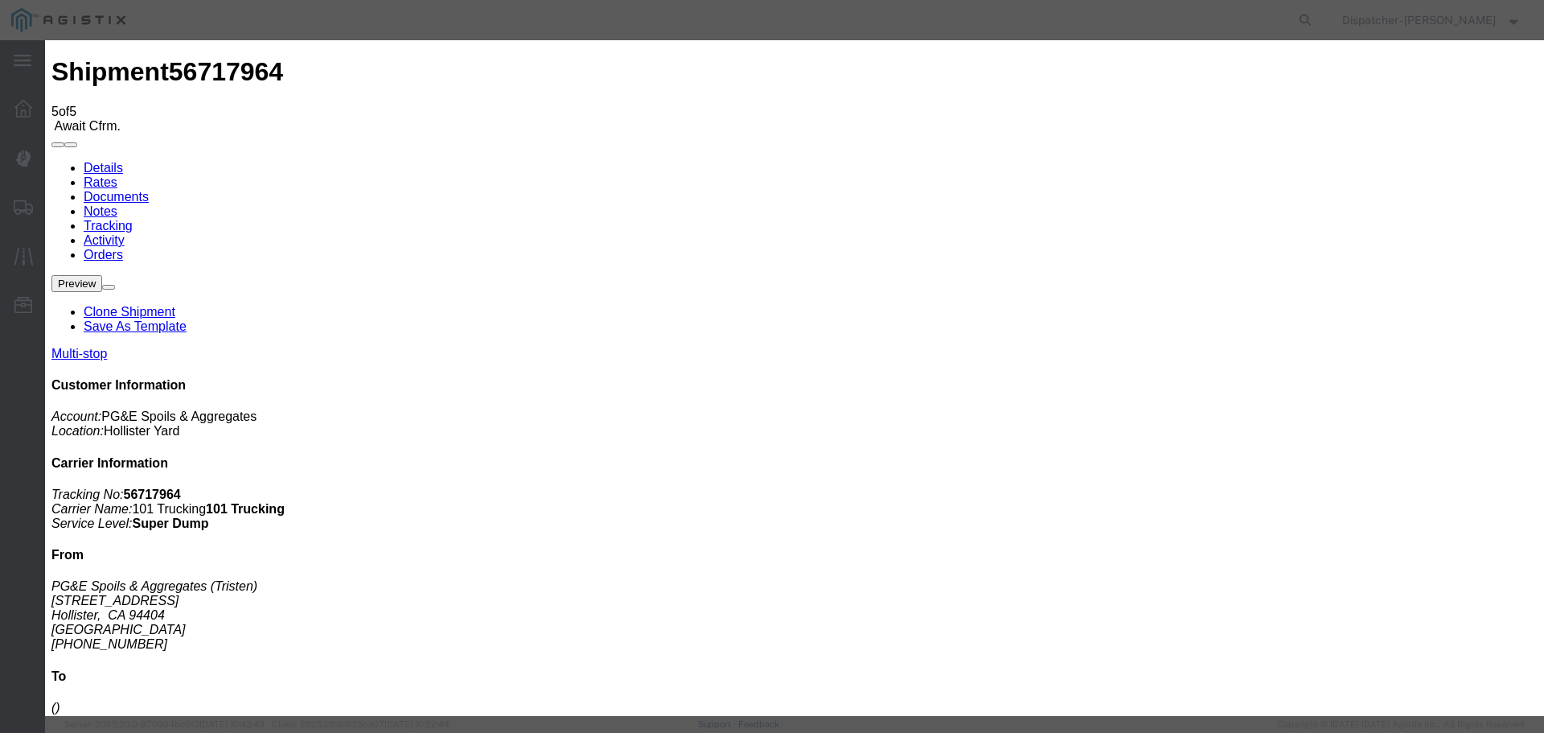
type input "[DATE]"
type input "11:00 PM"
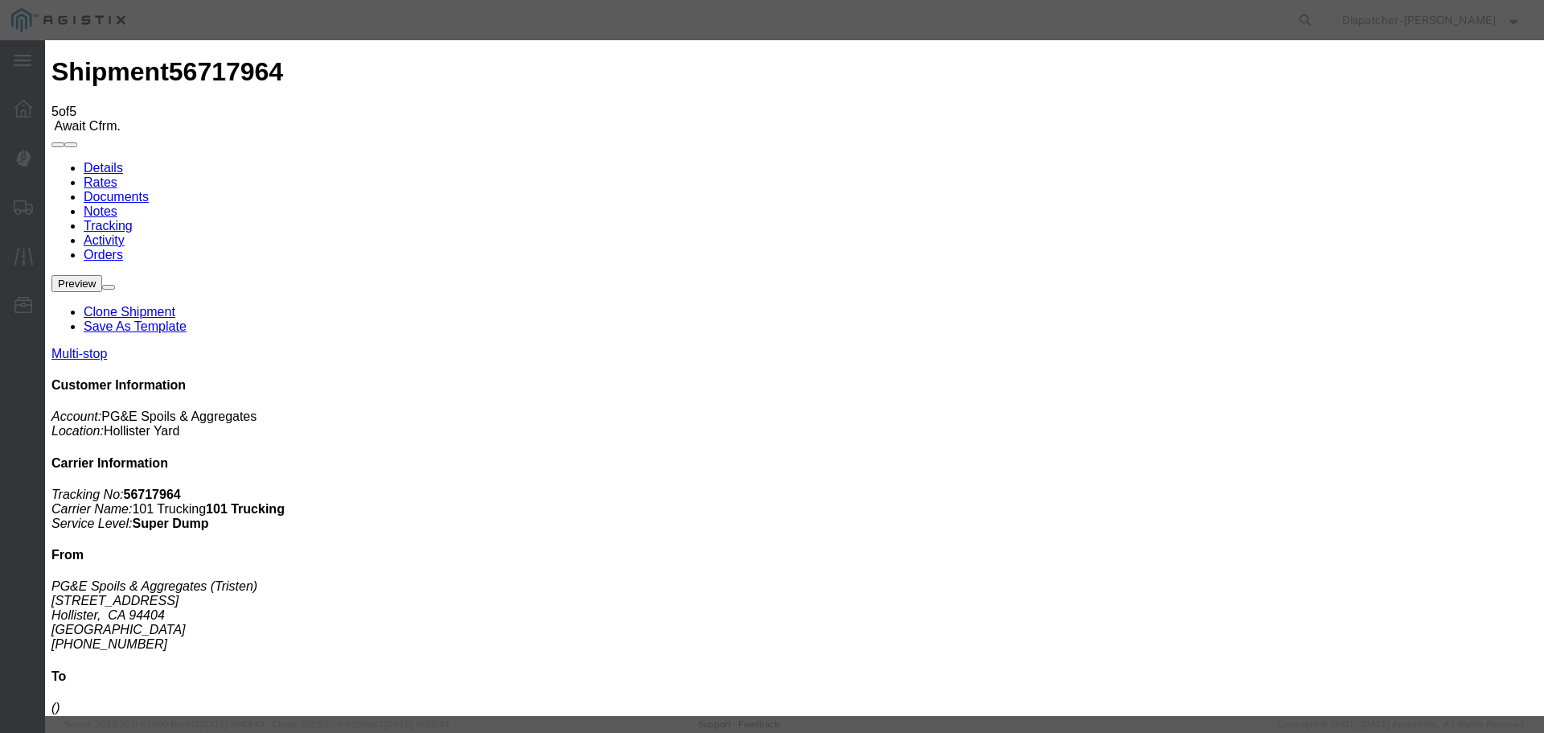
type input "[DATE]"
type input "1:30 PM"
select select "{"pickupDeliveryInfoId": "122730269","pickupOrDelivery": "P","stopNum": "1","lo…"
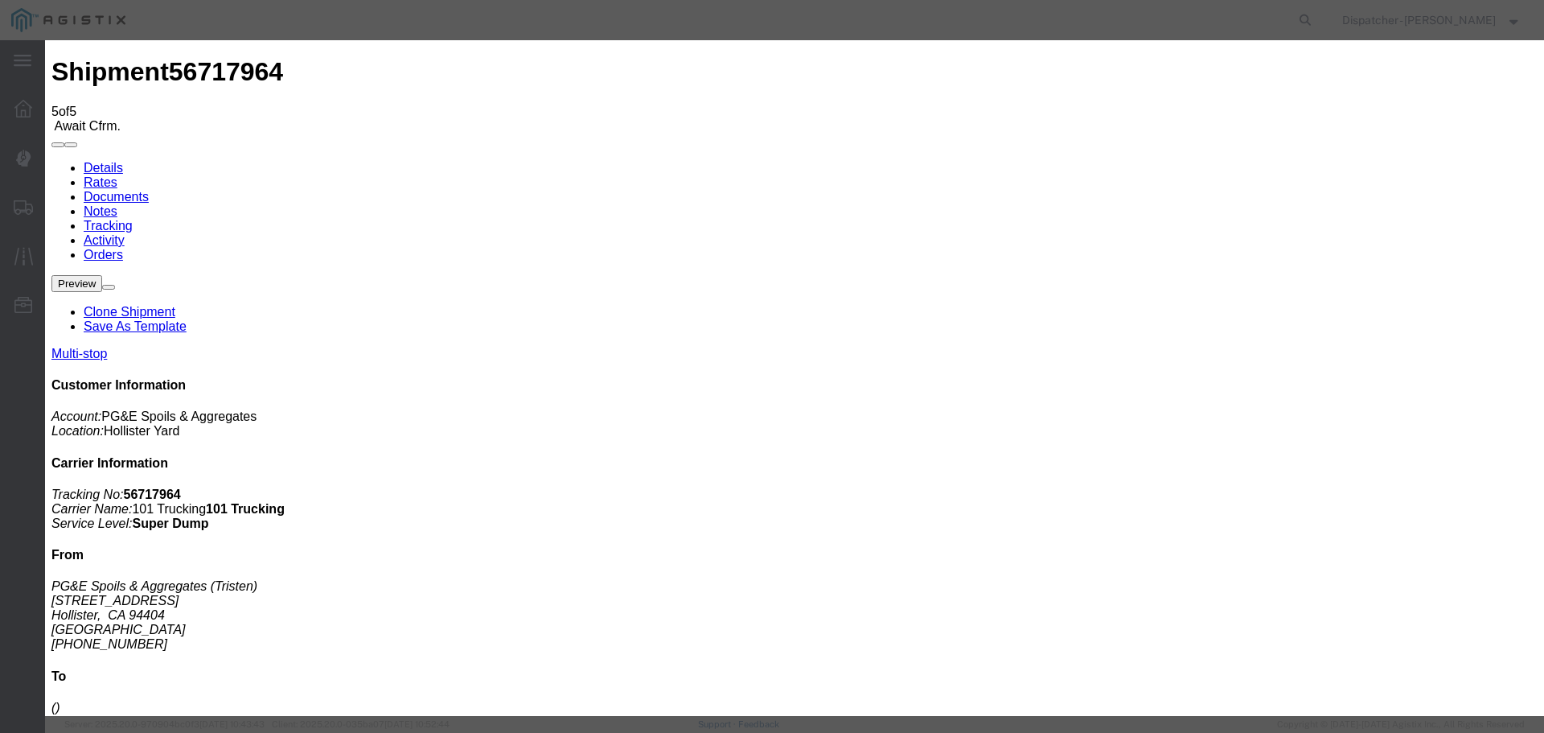
select select "CA"
type input "Hollister"
select select "ARVPULOC"
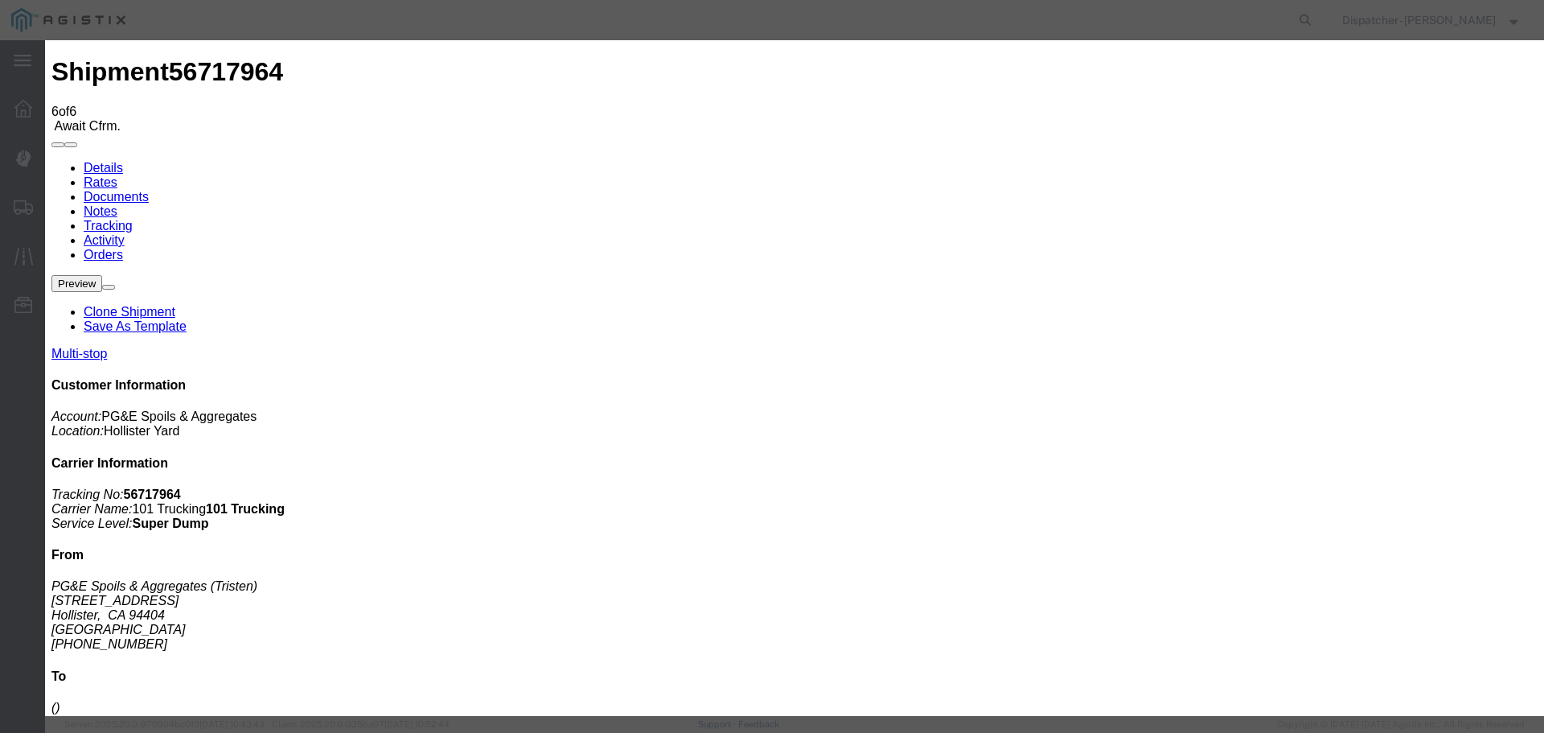
type input "[DATE]"
type input "11:00 PM"
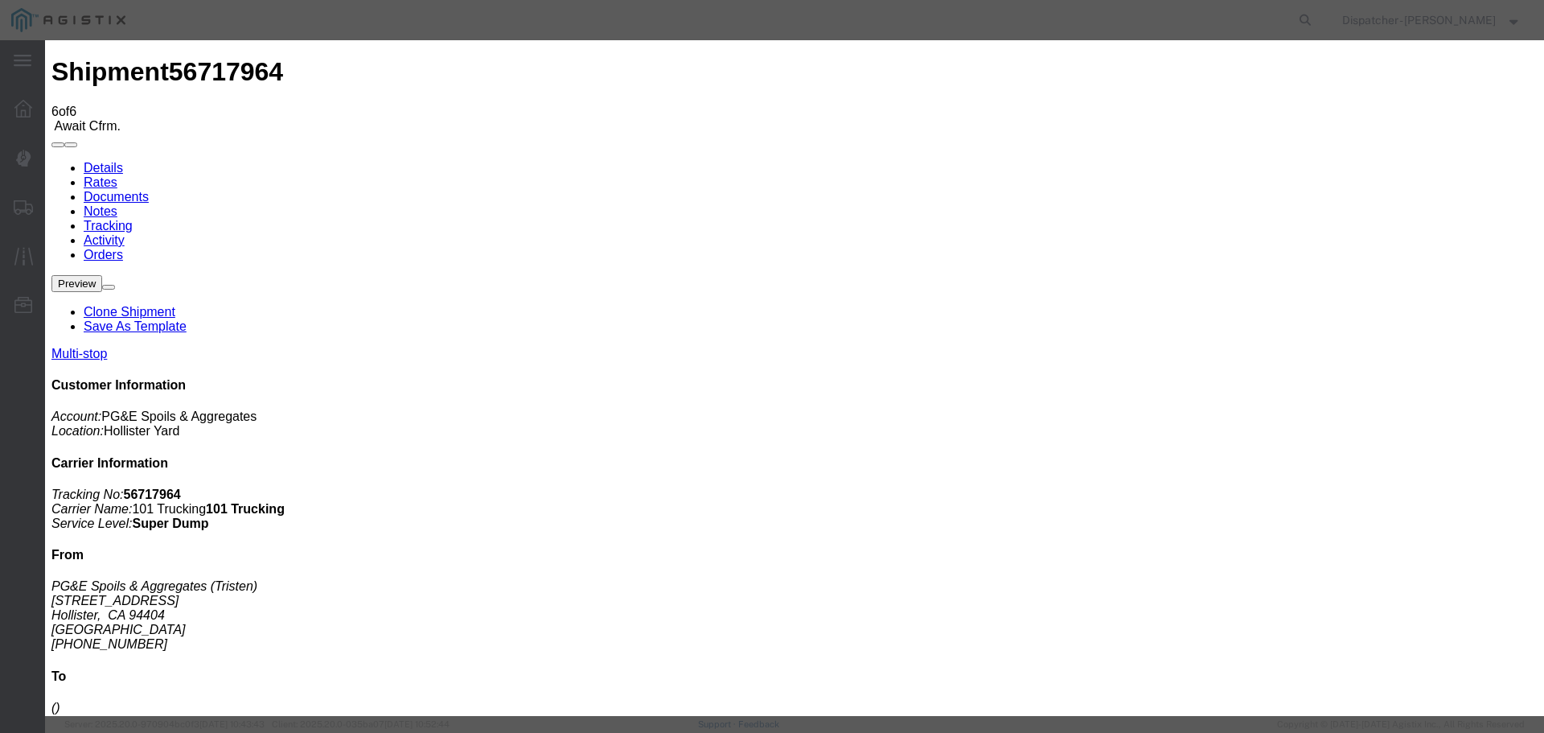
type input "[DATE]"
type input "1:35 PM"
select select "DPTPULOC"
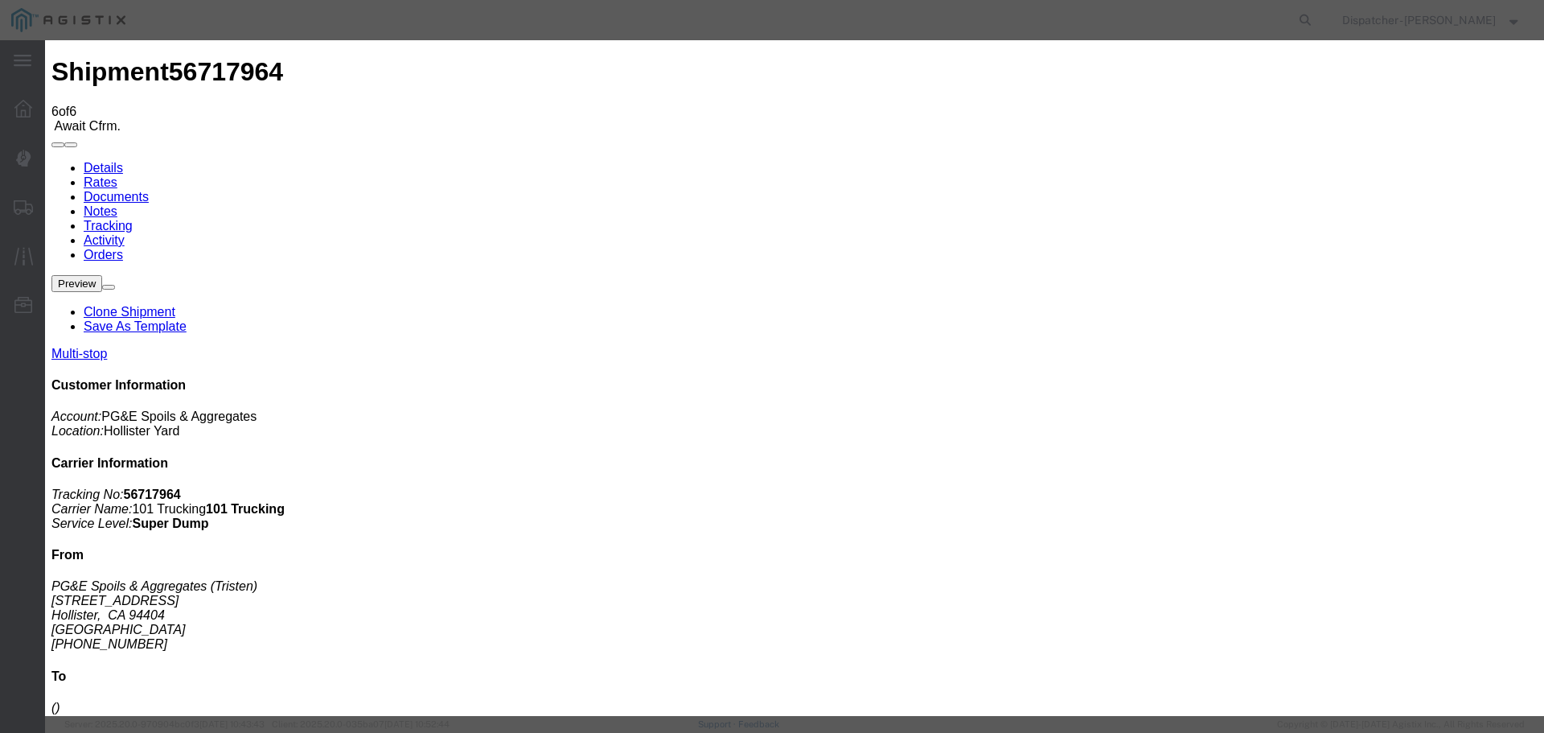
select select "{"pickupDeliveryInfoId": "122730269","pickupOrDelivery": "P","stopNum": "1","lo…"
select select "CA"
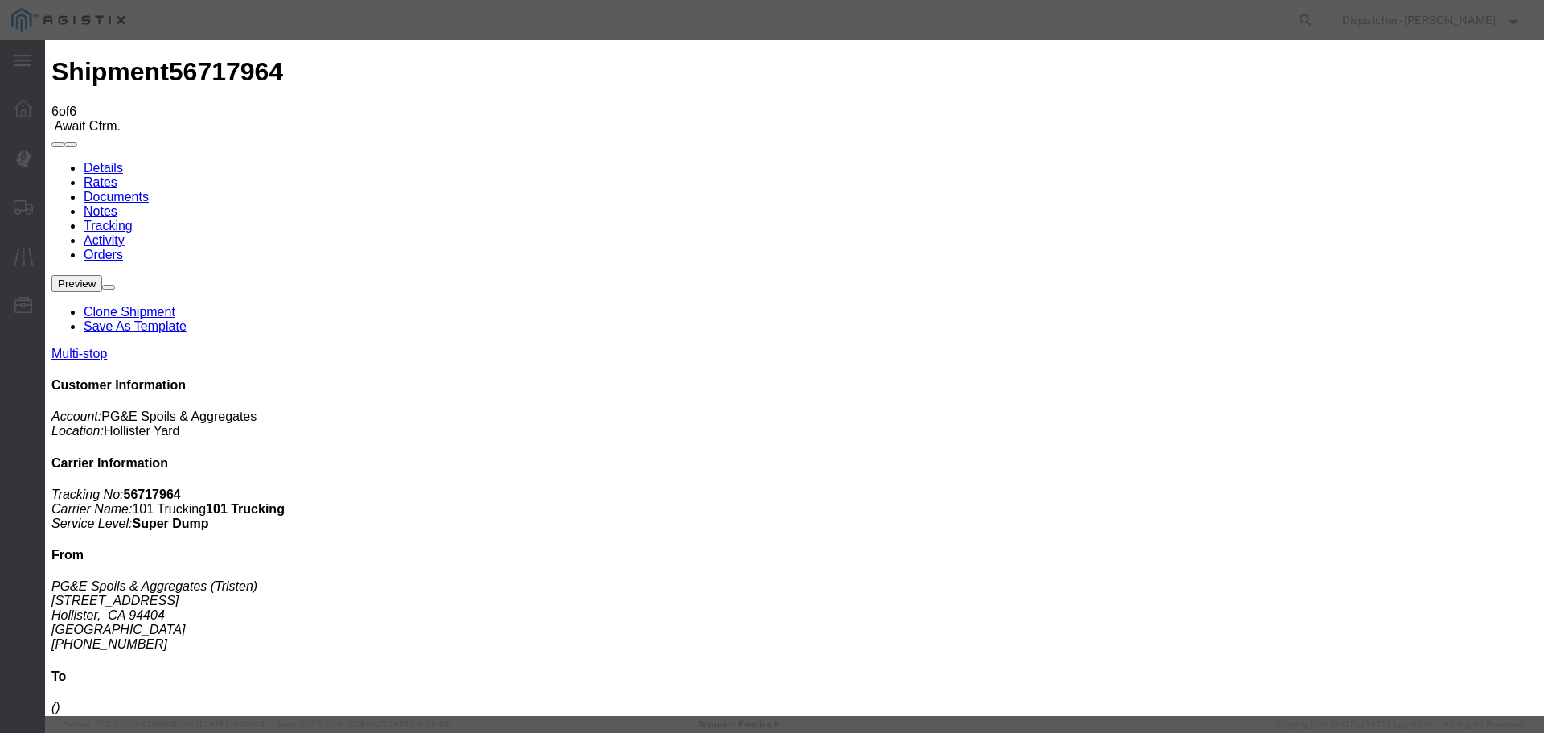
type input "Hollister"
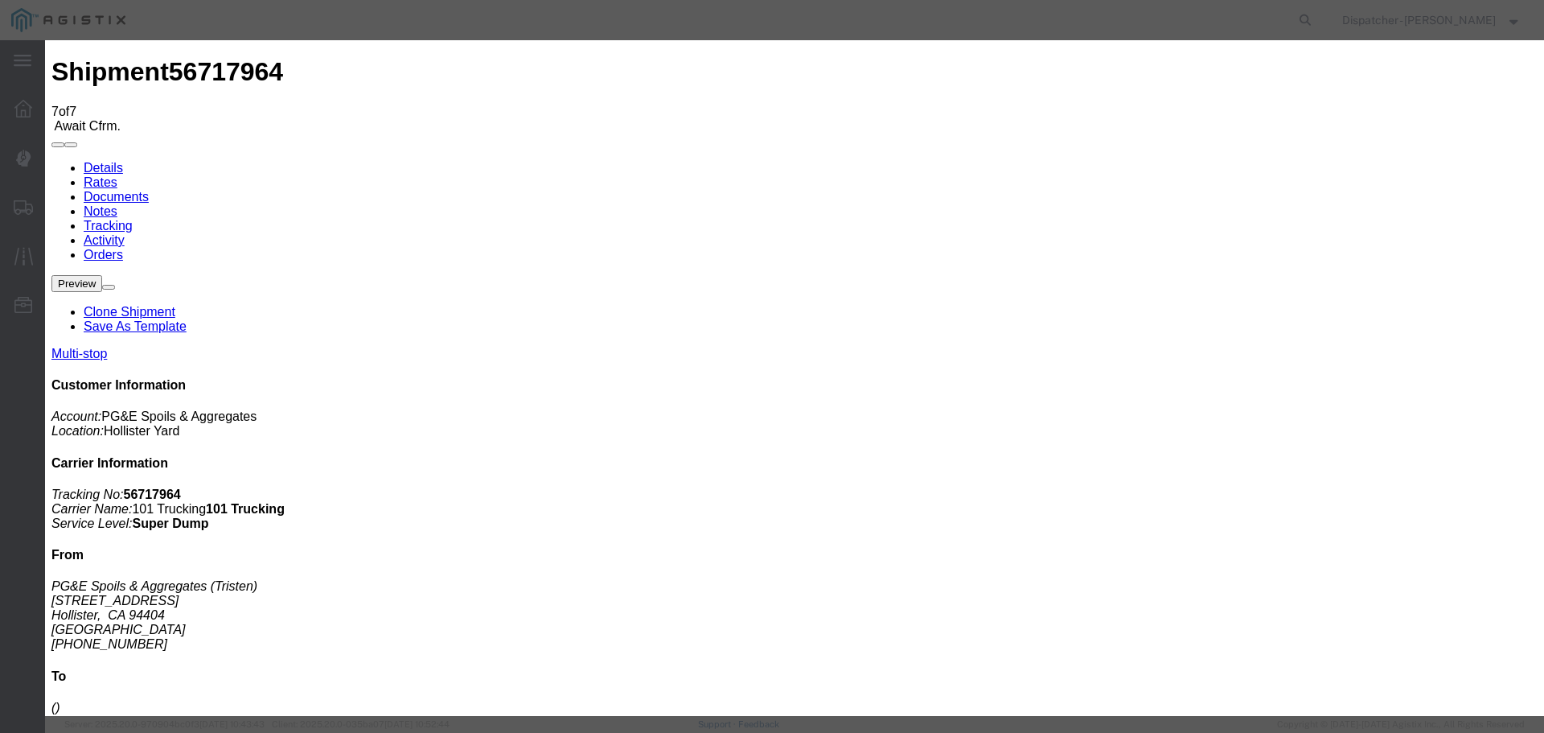
type input "[DATE]"
type input "11:00 PM"
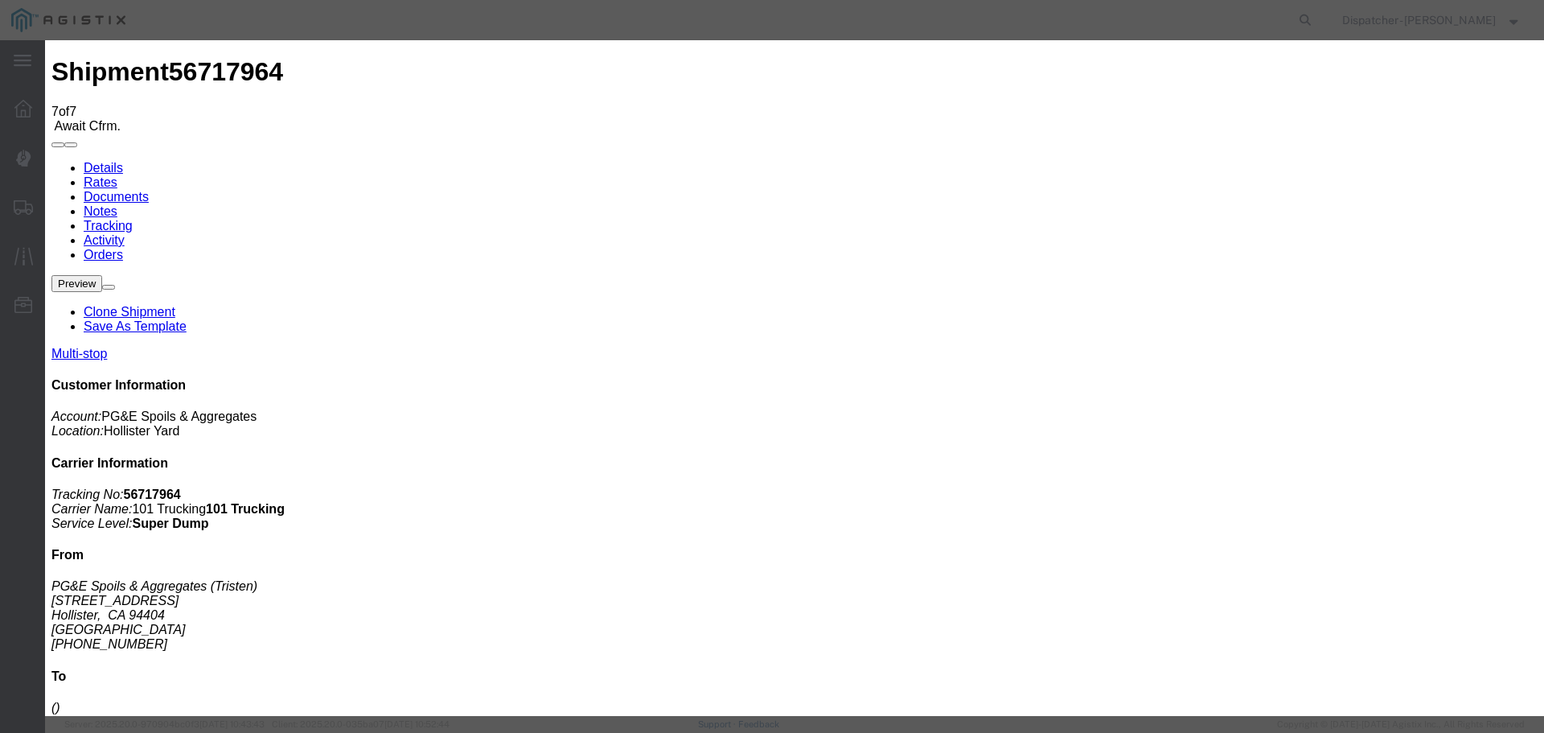
type input "[DATE]"
type input "2:40 PM"
select select "ARVDLVLOC"
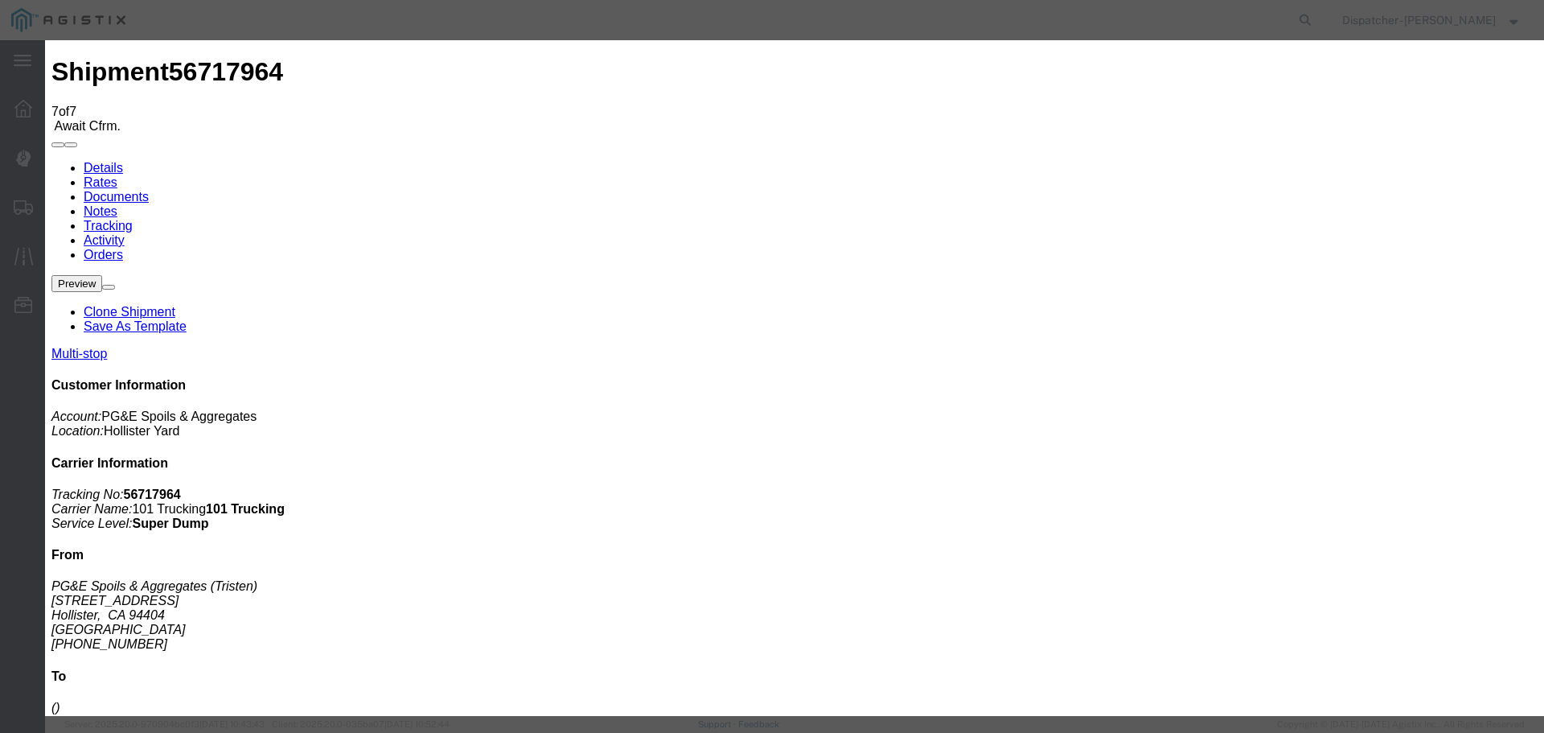
select select "{"pickupDeliveryInfoId": "122730270","pickupOrDelivery": "D","stopNum": "2","lo…"
select select "CA"
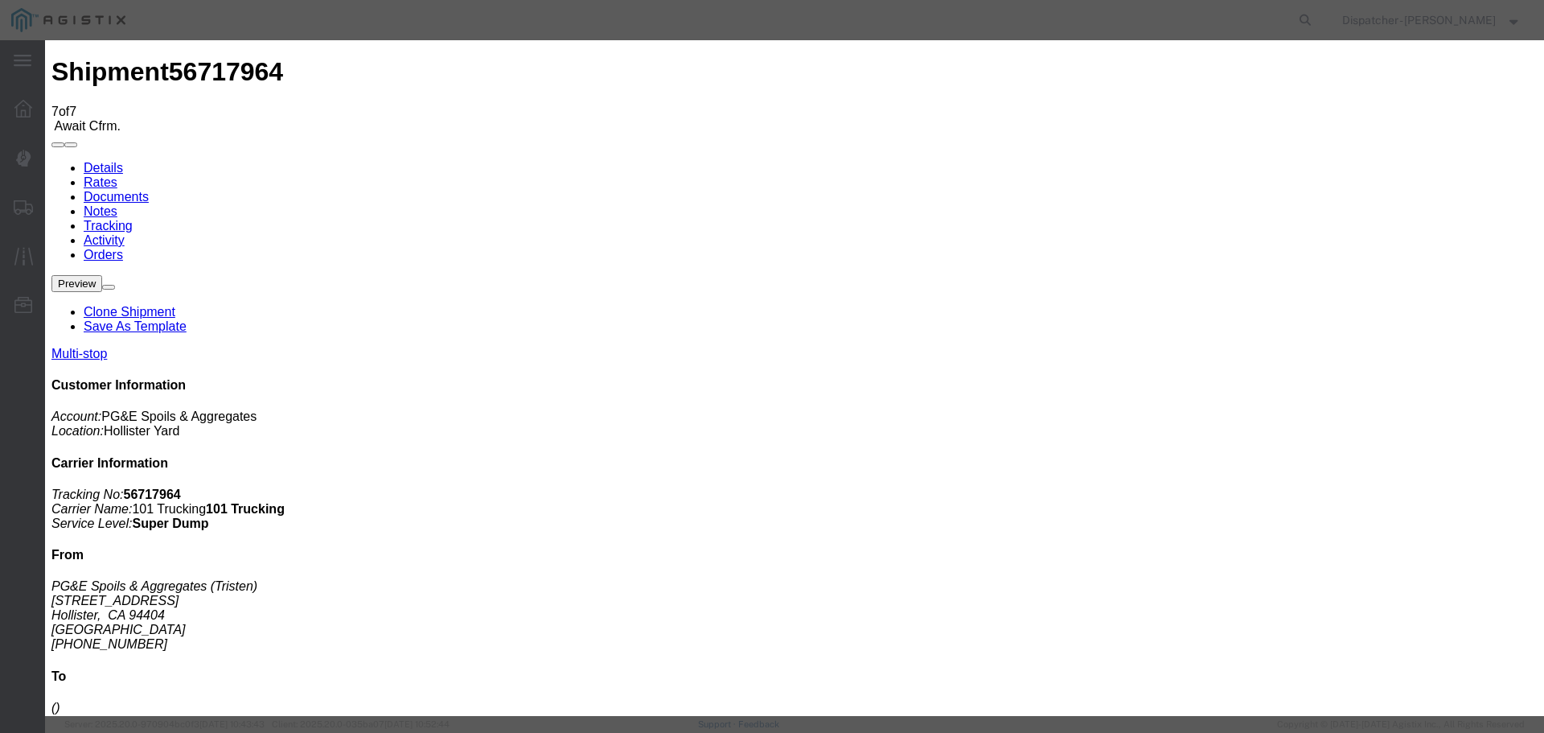
type input "Hollister"
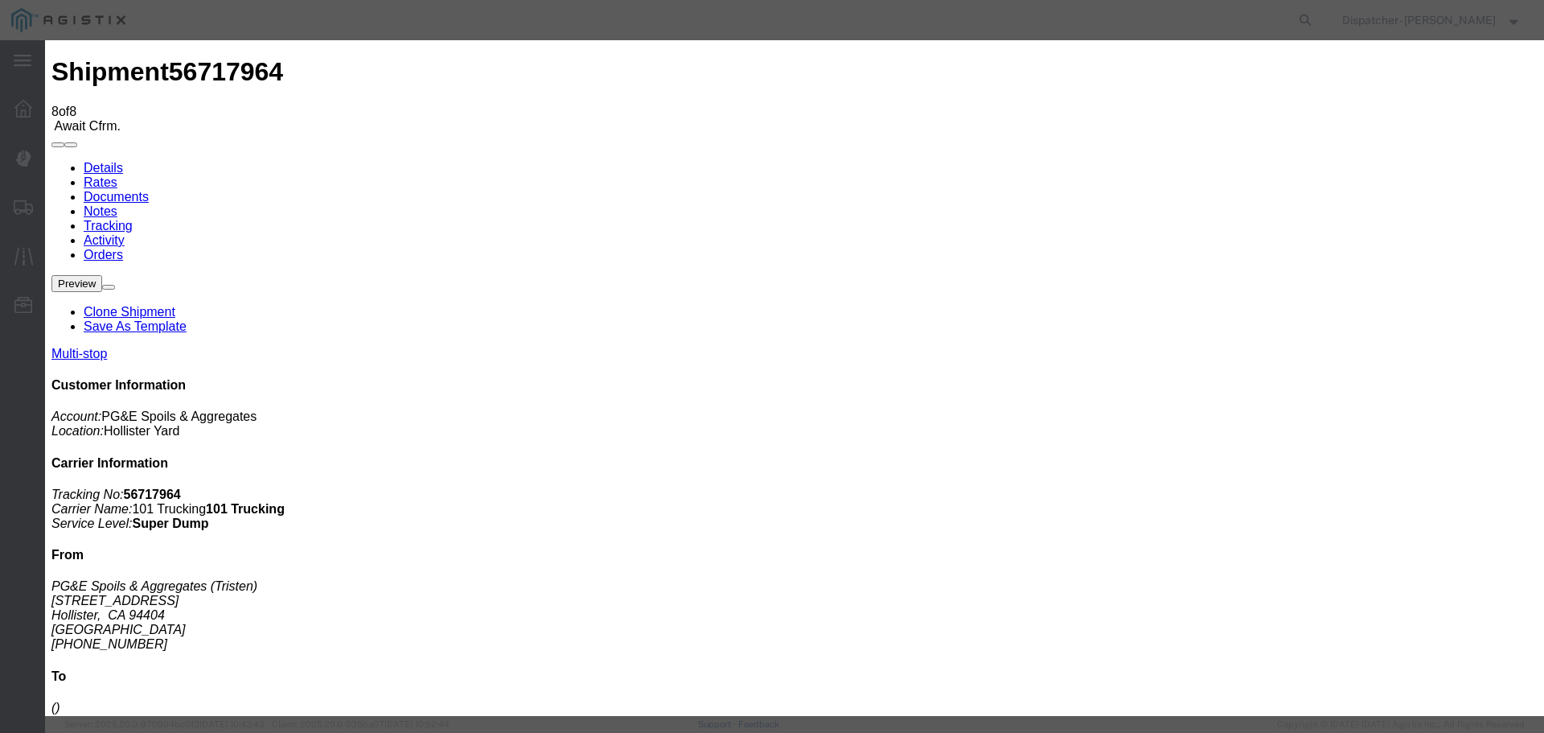
type input "[DATE]"
type input "11:00 PM"
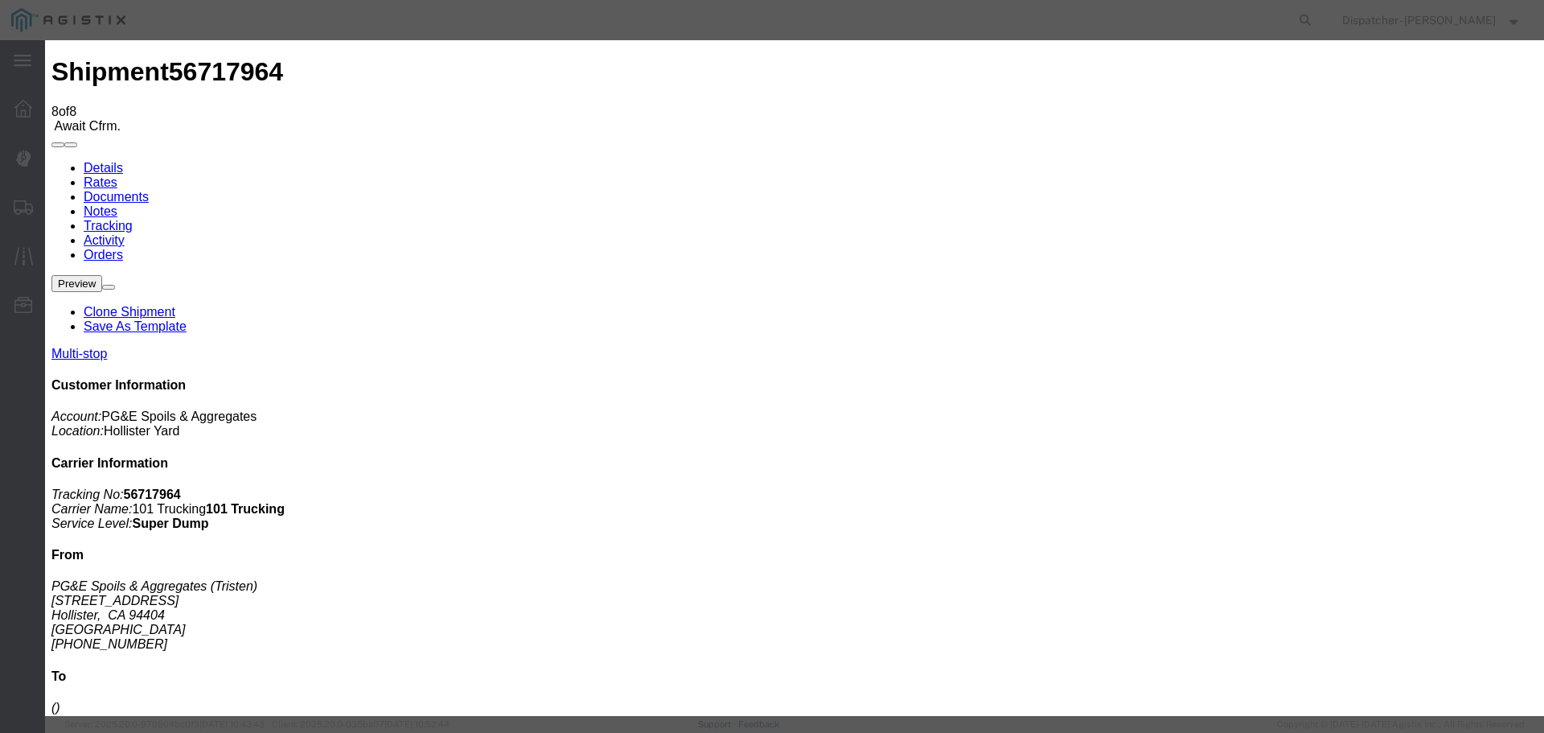
type input "[DATE]"
type input "2:55 PM"
select select "{"pickupDeliveryInfoId": "122730270","pickupOrDelivery": "D","stopNum": "2","lo…"
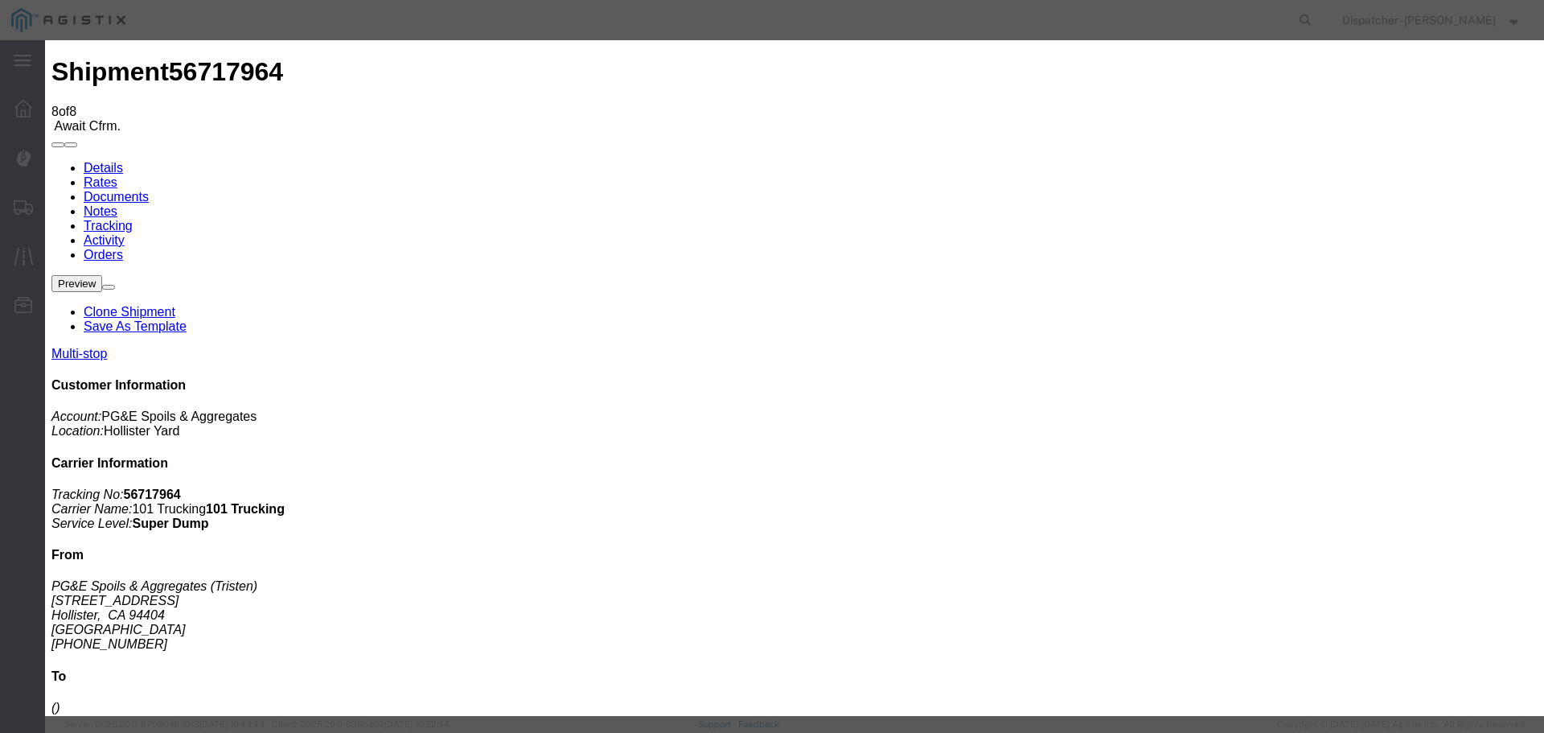
select select "CA"
type input "Hollister"
select select "DELIVRED"
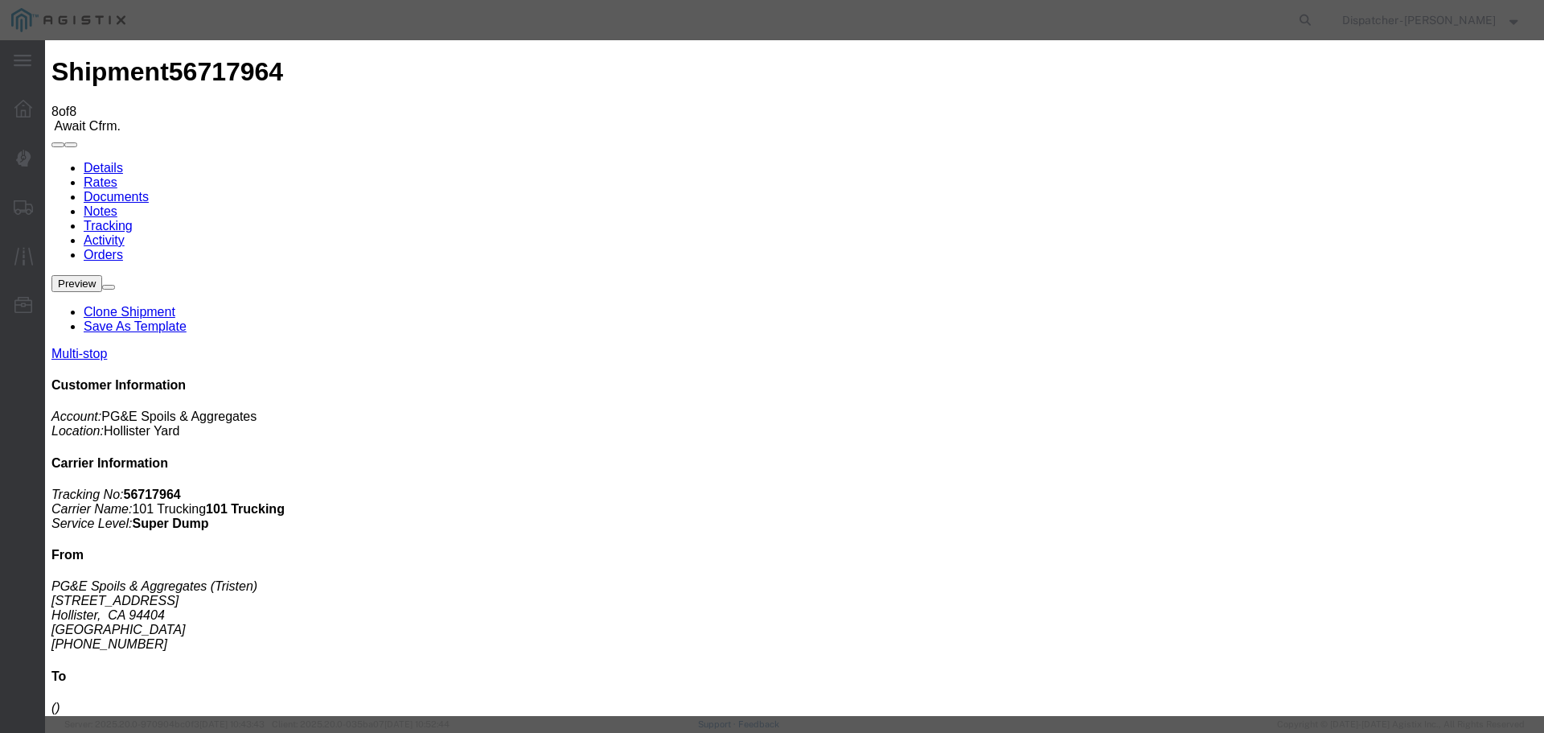
type textarea "4 Loads"
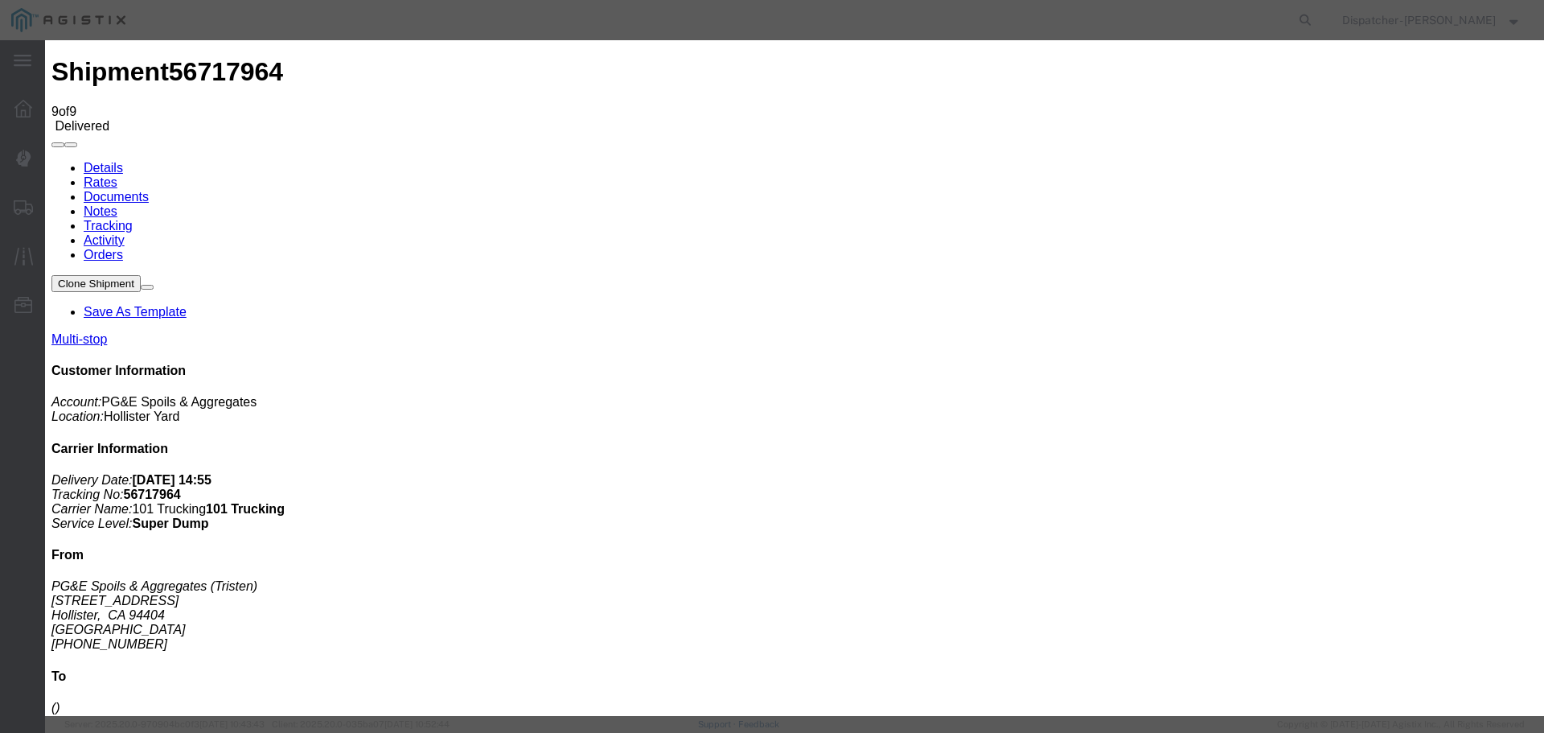
type input "[DATE]"
type input "11:00 PM"
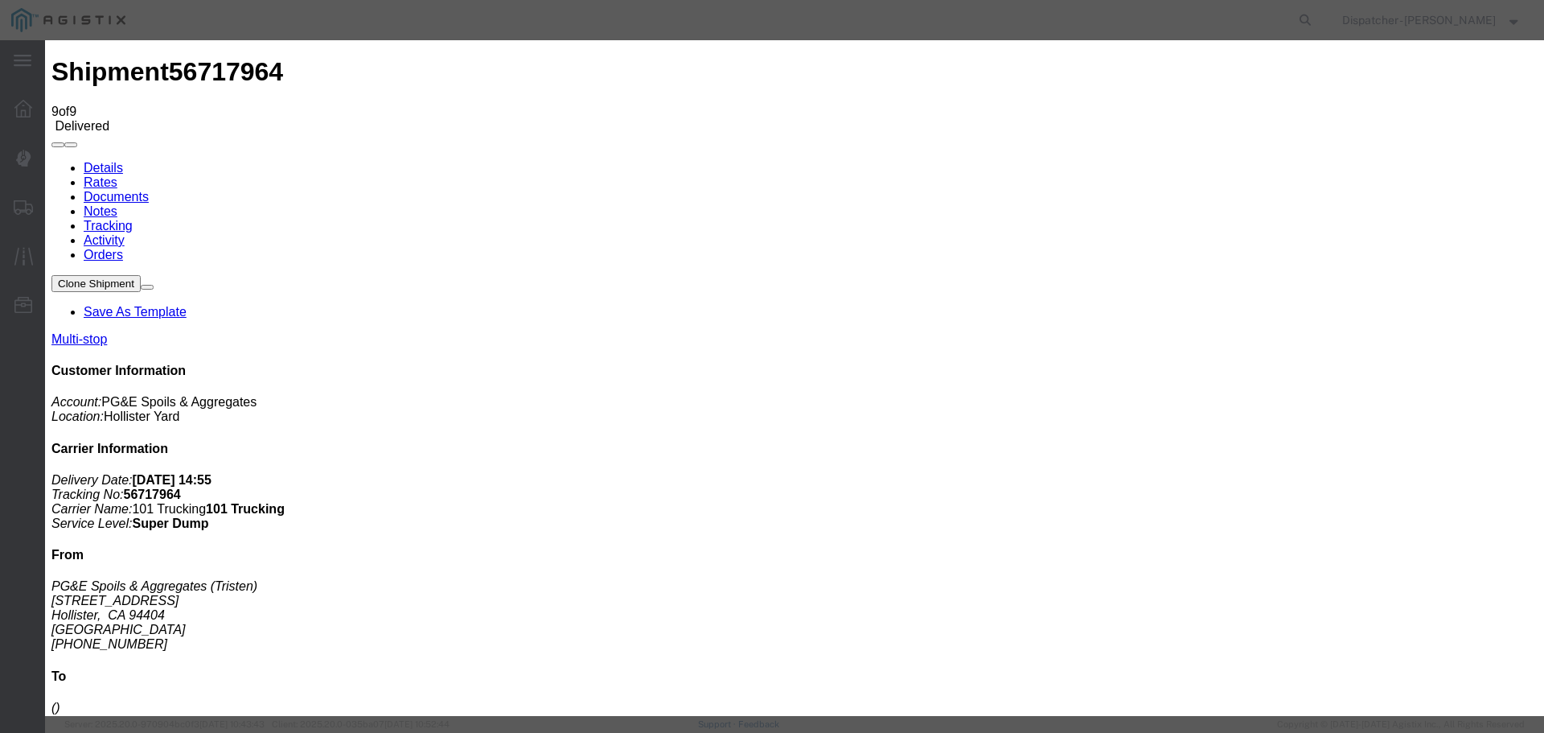
type input "[DATE]"
type input "4:00 PM"
select select "ARVPULOC"
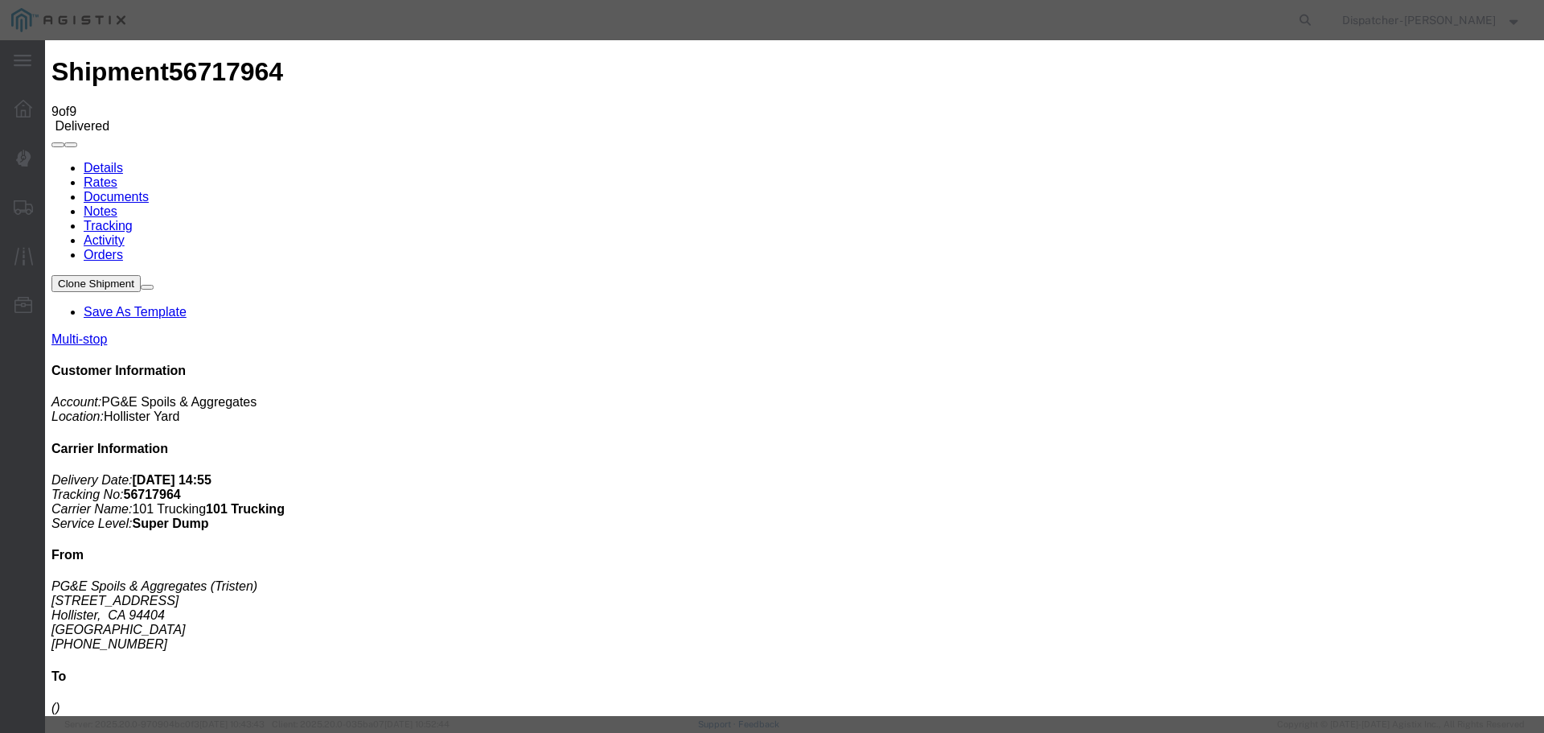
select select "{"pickupDeliveryInfoId": "122730269","pickupOrDelivery": "P","stopNum": "1","lo…"
select select "CA"
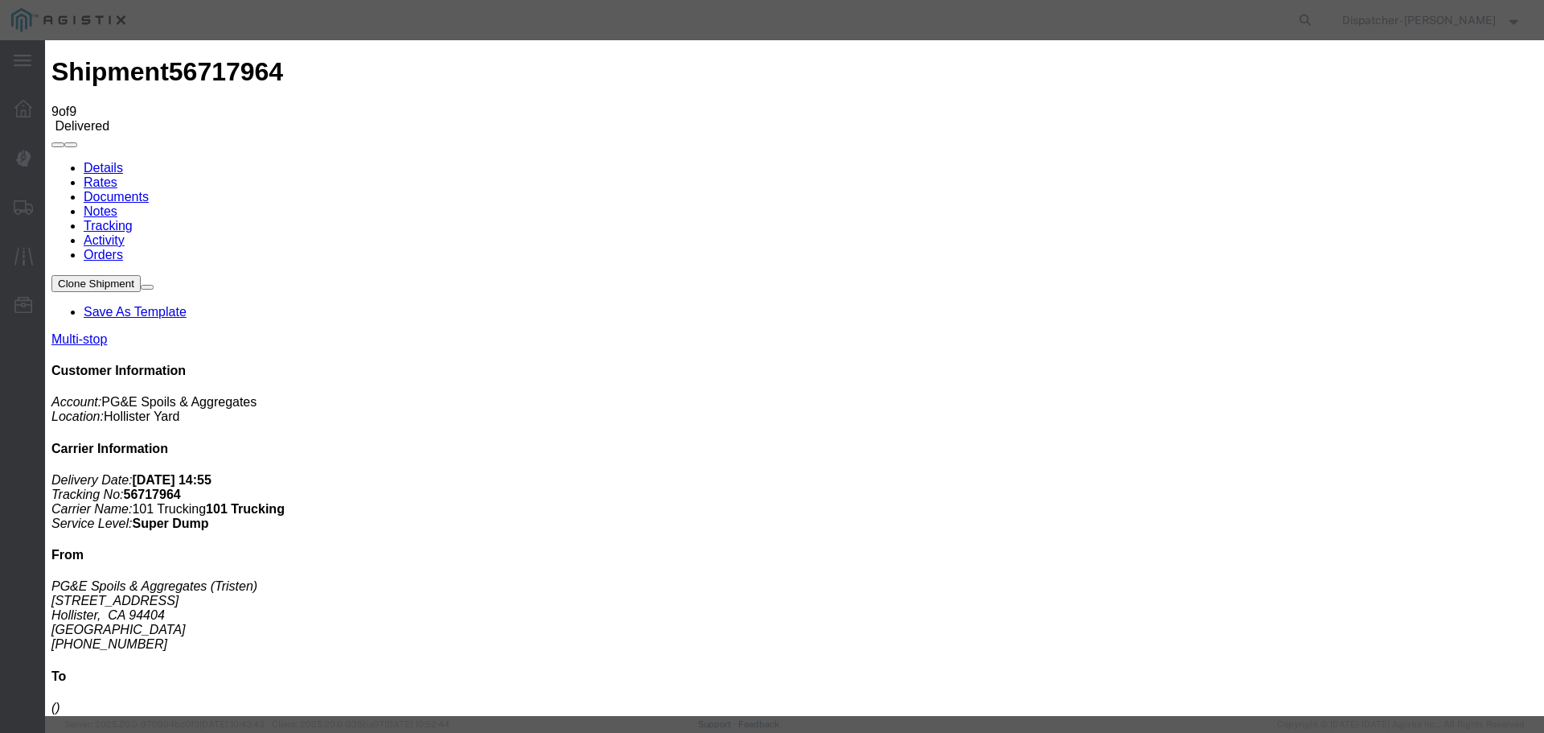
type input "Hollister"
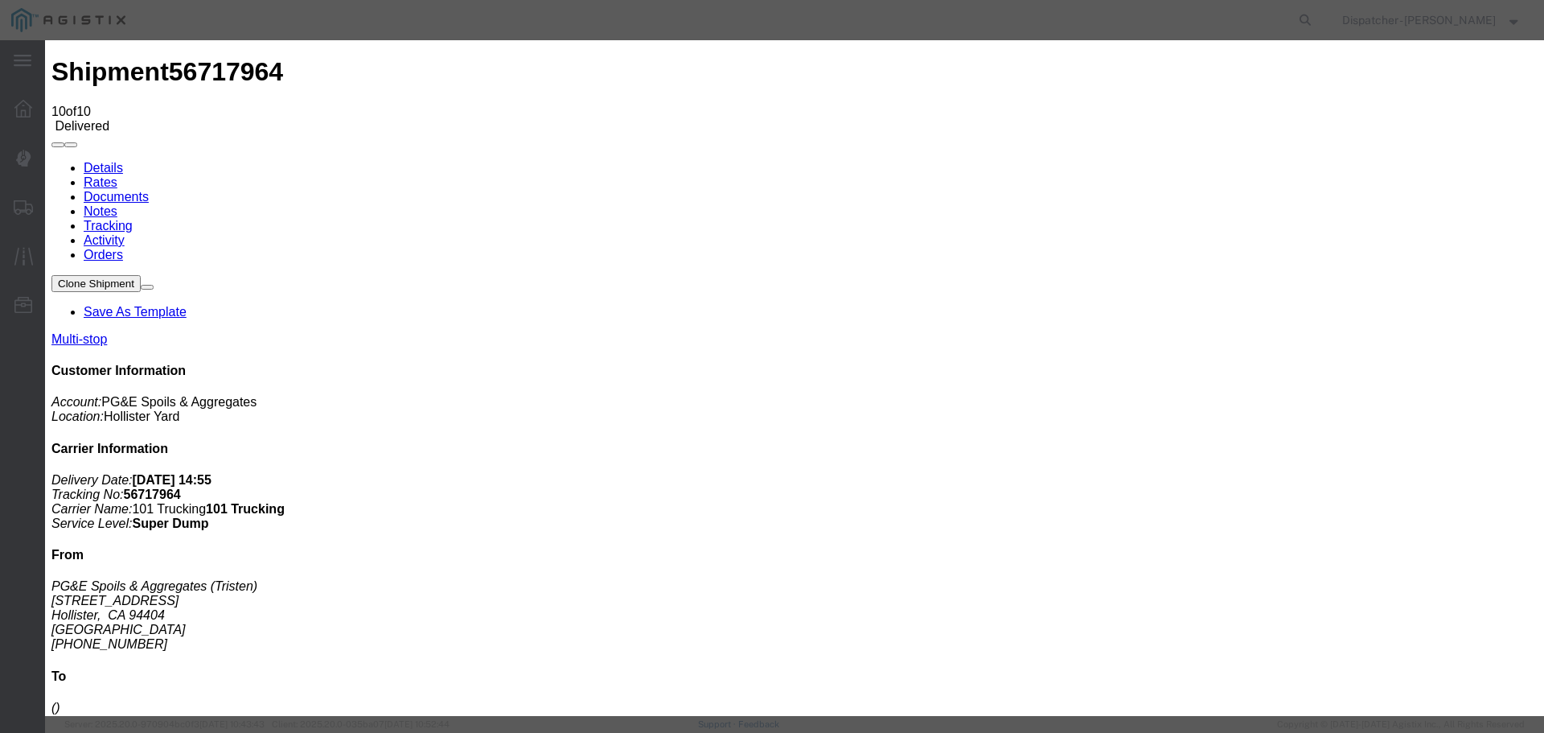
type input "[DATE]"
type input "11:00 PM"
drag, startPoint x: 482, startPoint y: 224, endPoint x: 489, endPoint y: 230, distance: 9.7
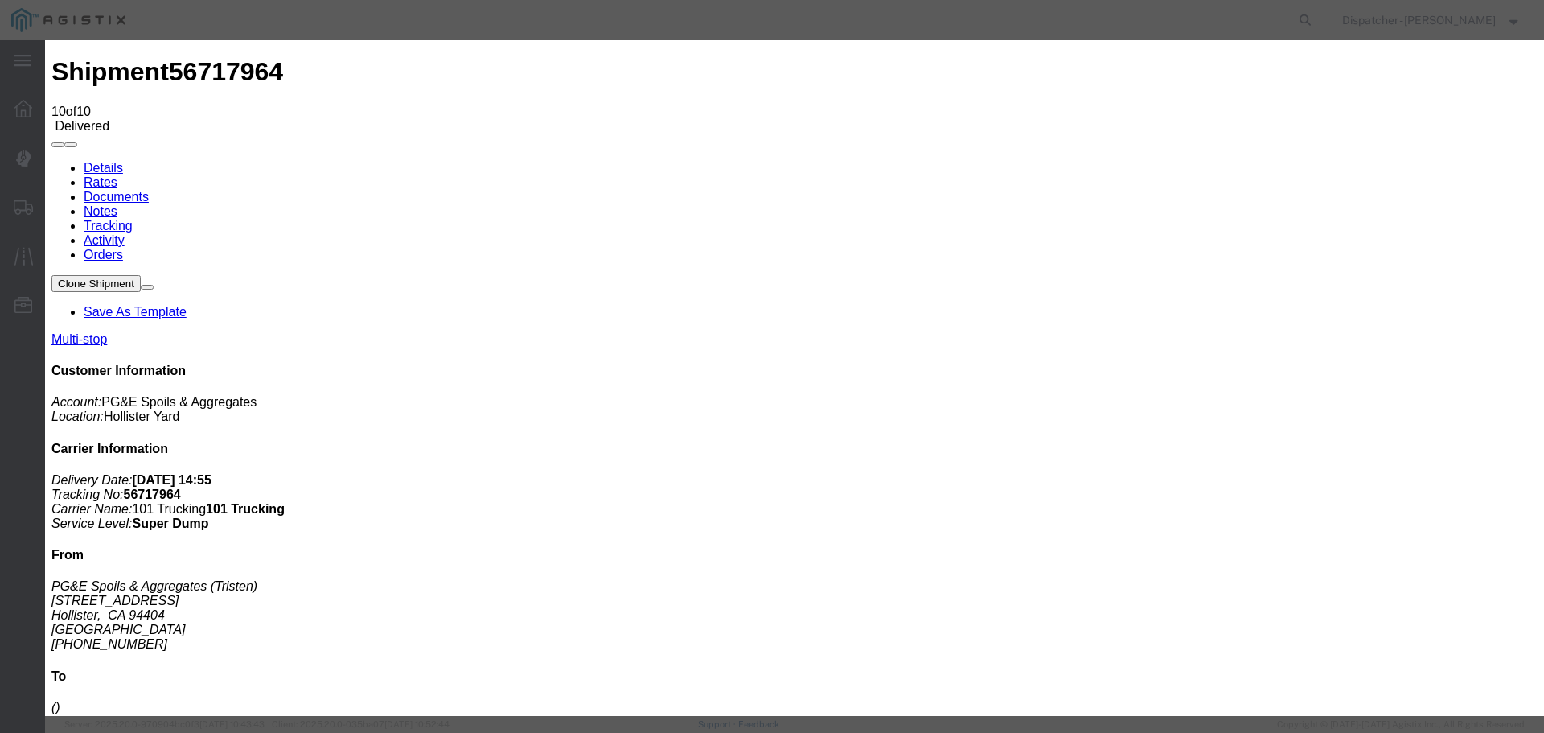
drag, startPoint x: 516, startPoint y: 304, endPoint x: 549, endPoint y: 292, distance: 35.1
type input "[DATE]"
type input "4:00 PM"
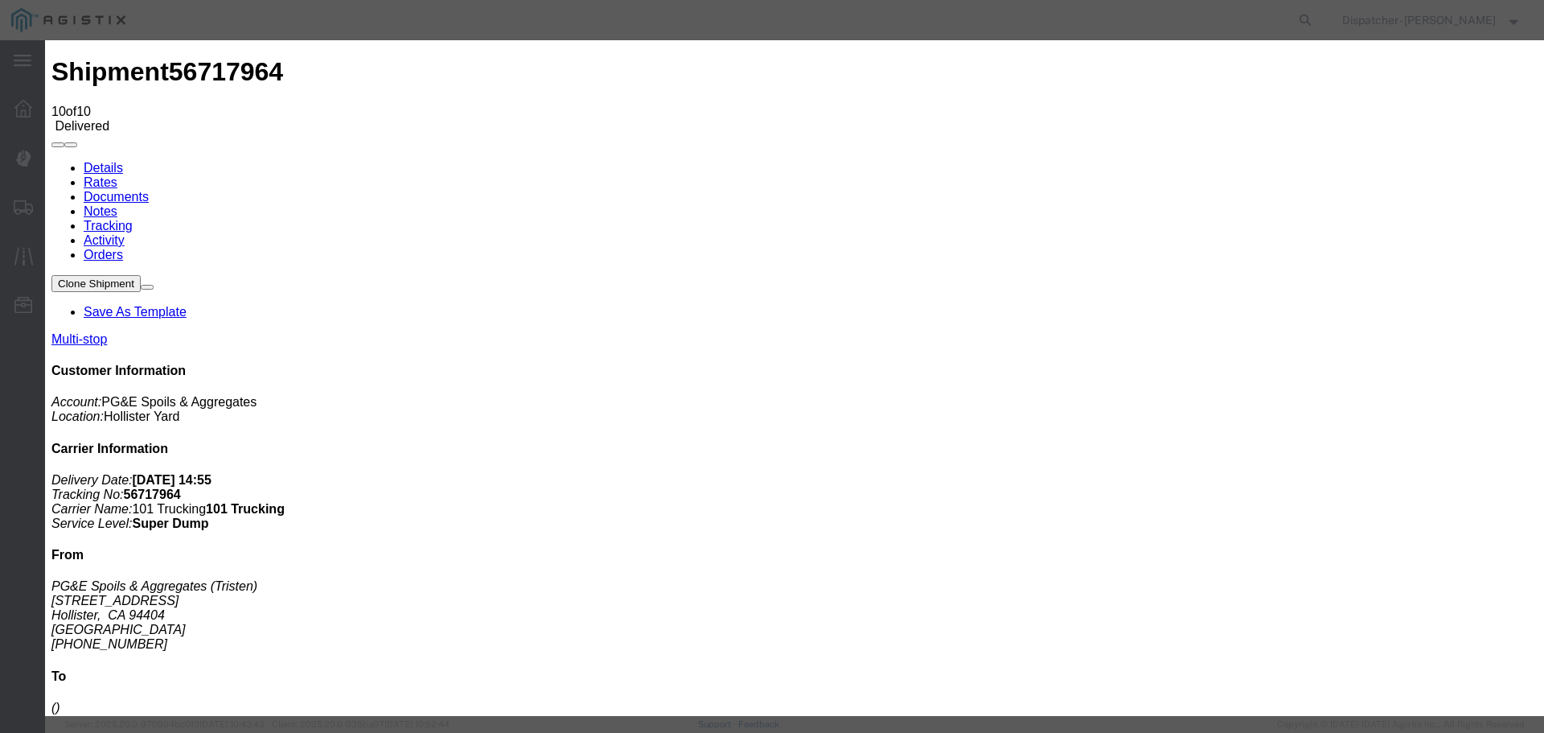
select select "{"pickupDeliveryInfoId": "122730269","pickupOrDelivery": "P","stopNum": "1","lo…"
select select "CA"
type input "Hollister"
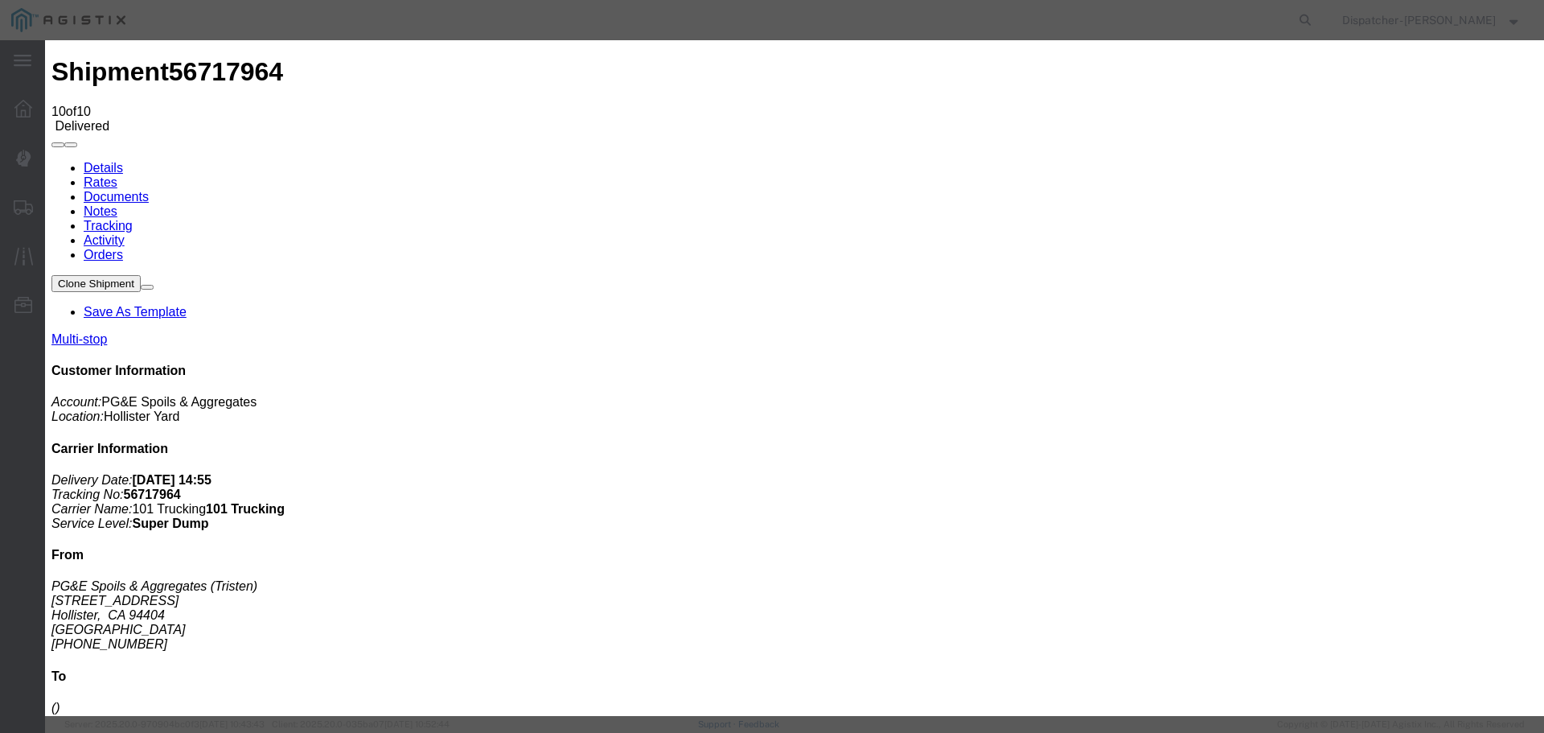
select select "BREAKSTART"
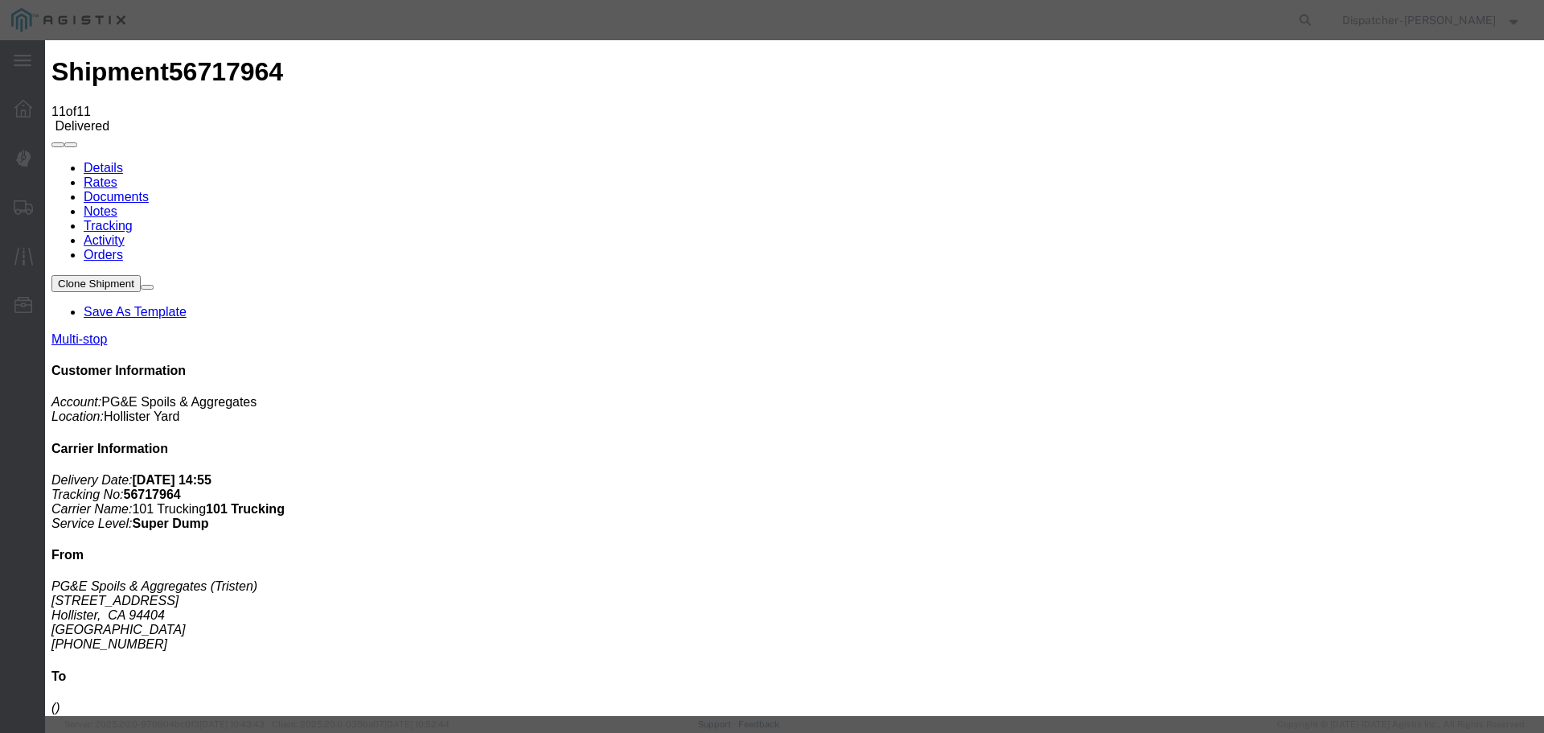
type input "[DATE]"
type input "11:00 PM"
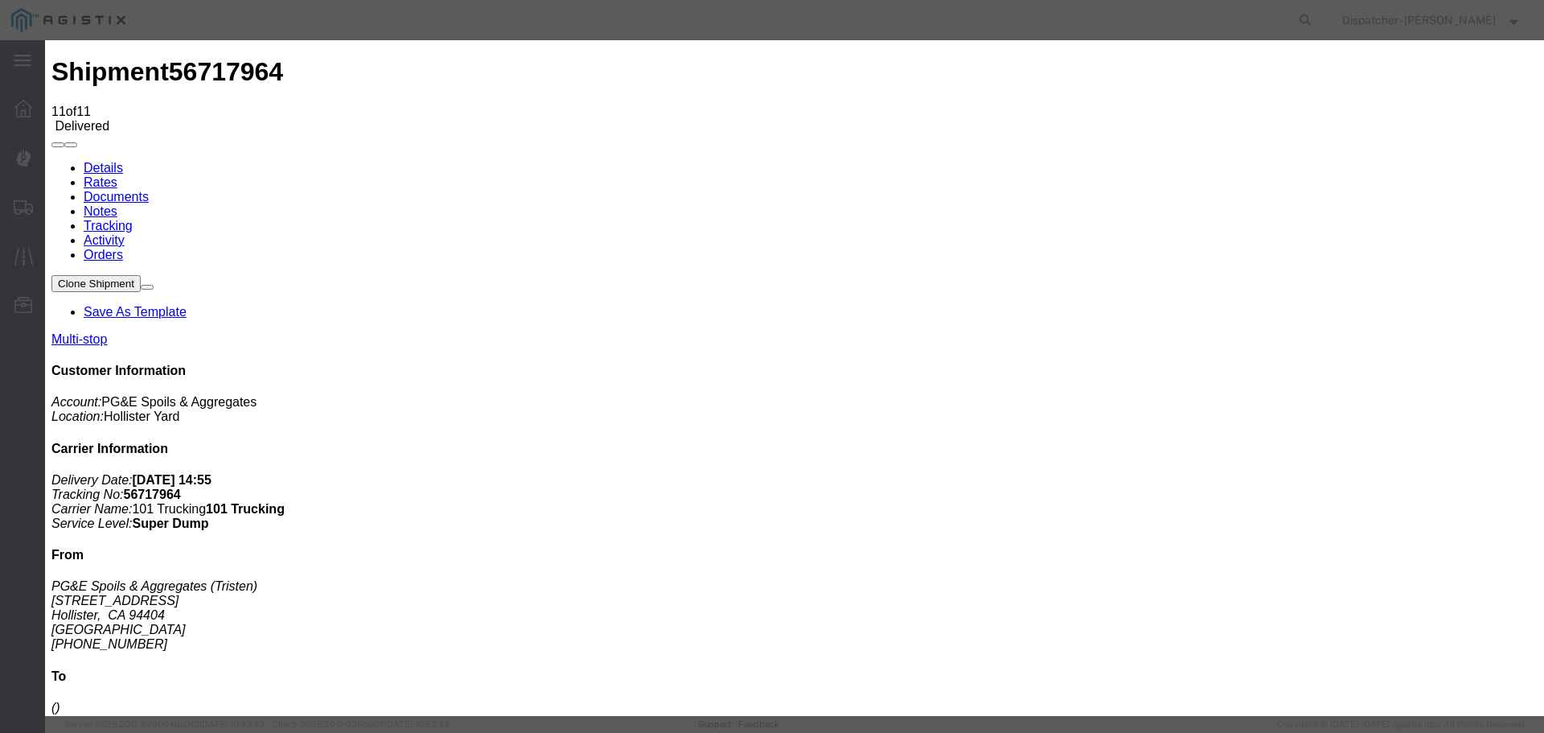
type input "[DATE]"
type input "4:30 PM"
select select "{"pickupDeliveryInfoId": "122730269","pickupOrDelivery": "P","stopNum": "1","lo…"
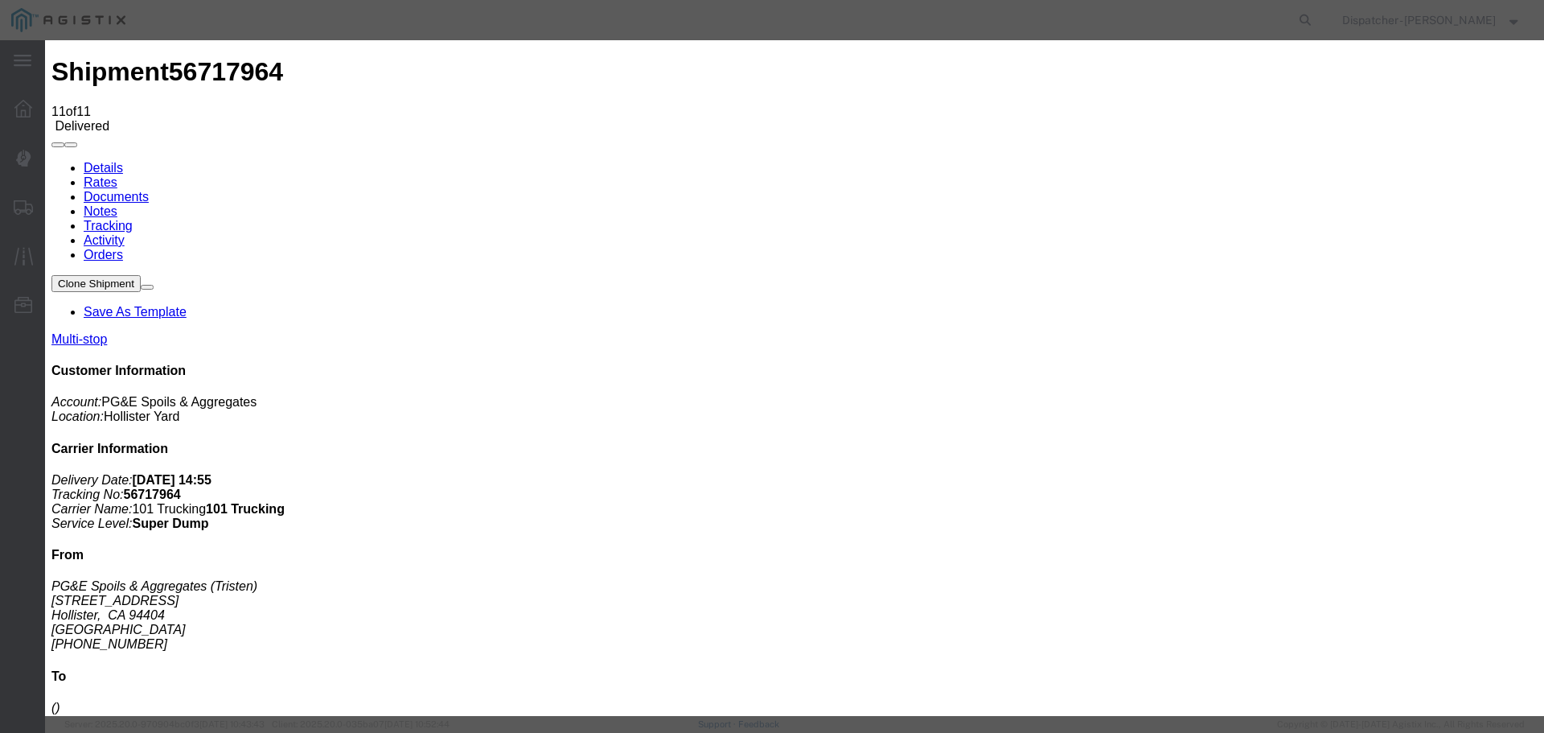
select select "CA"
type input "Hollister"
select select "BREAKSTOP"
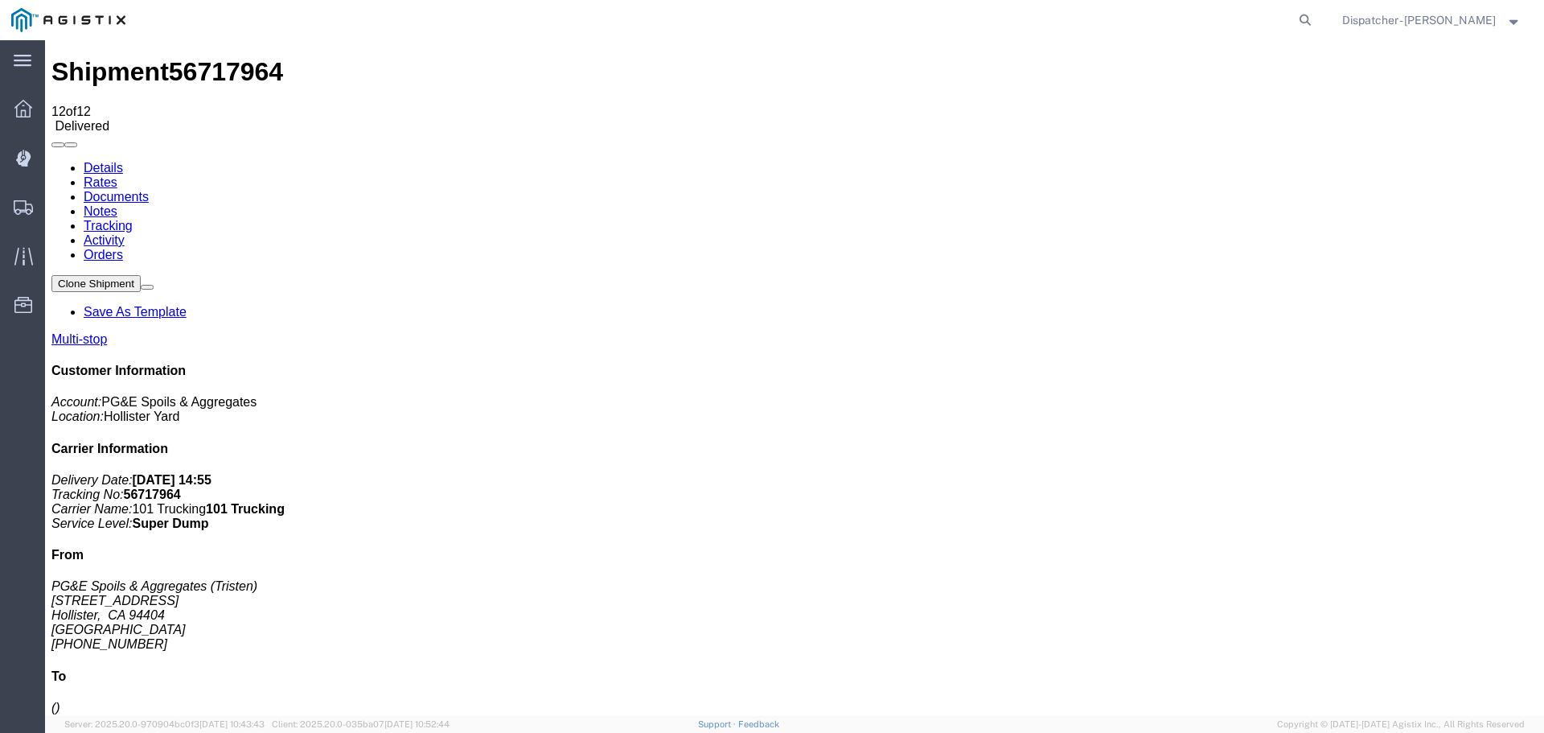
click at [117, 204] on link "Notes" at bounding box center [101, 211] width 34 height 14
click at [149, 190] on link "Documents" at bounding box center [116, 197] width 65 height 14
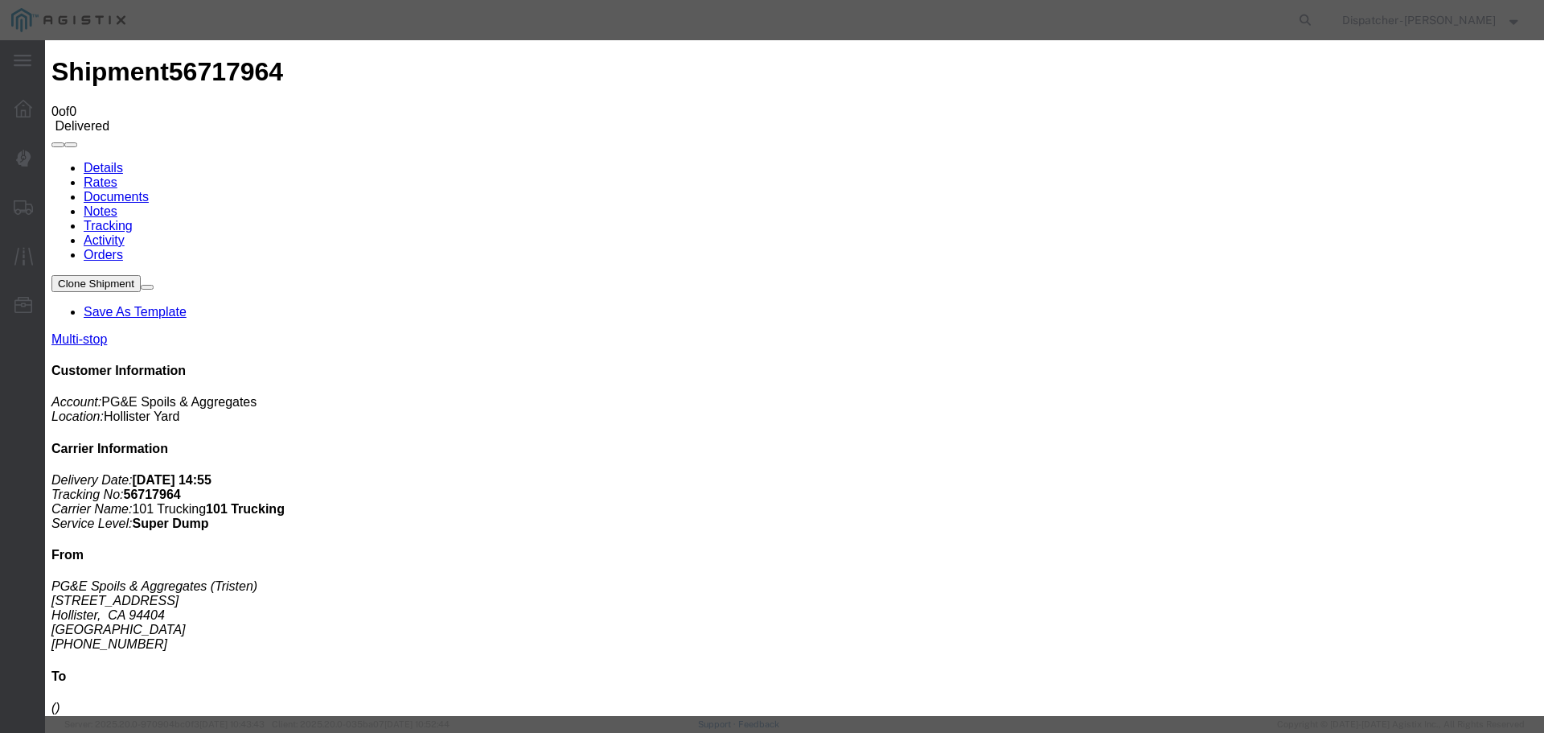
type input "Truck and Scale Tags"
type input "C:\fakepath\Truck and Scale Tags 56717964.pdf"
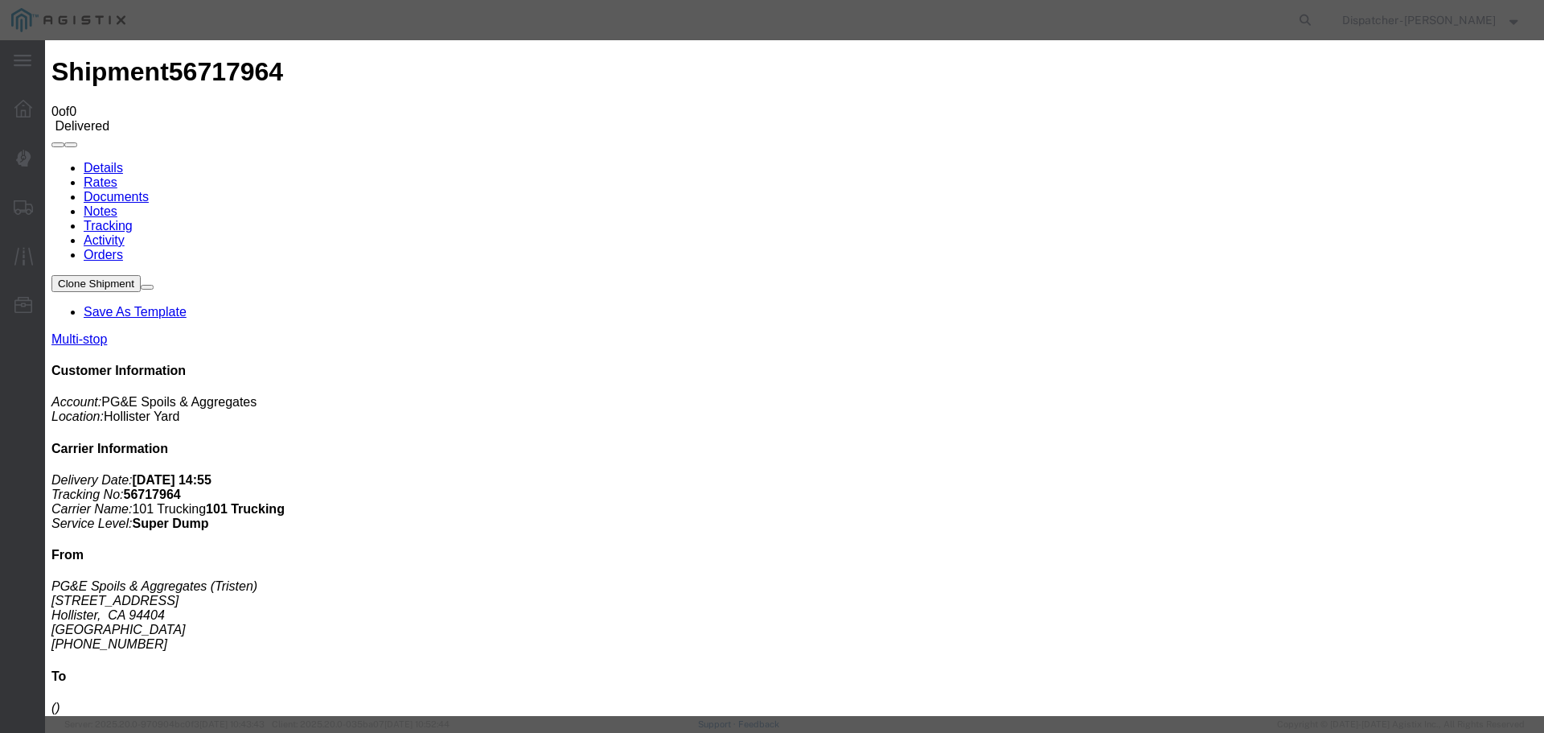
select select
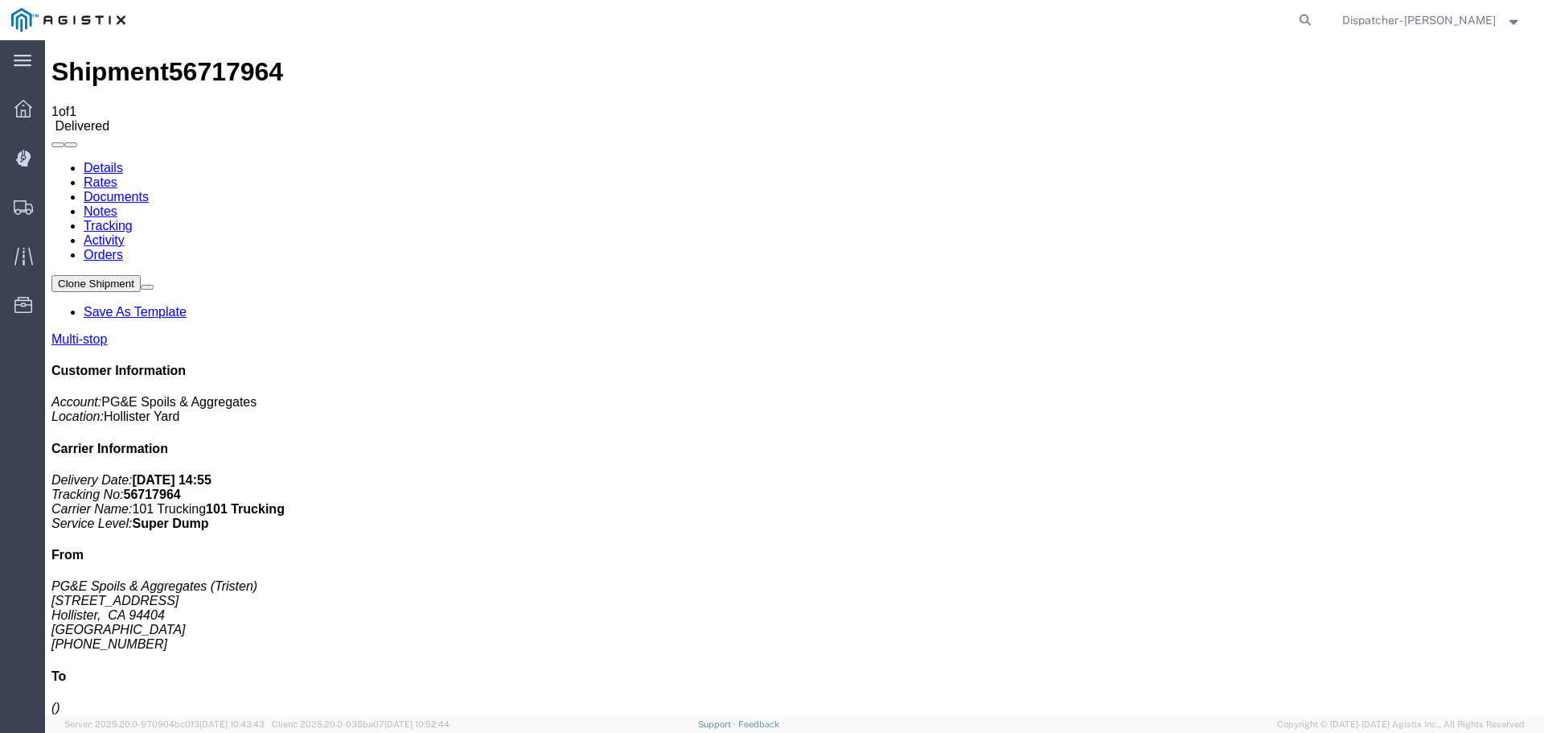
click at [55, 207] on span "Shipments" at bounding box center [49, 207] width 11 height 32
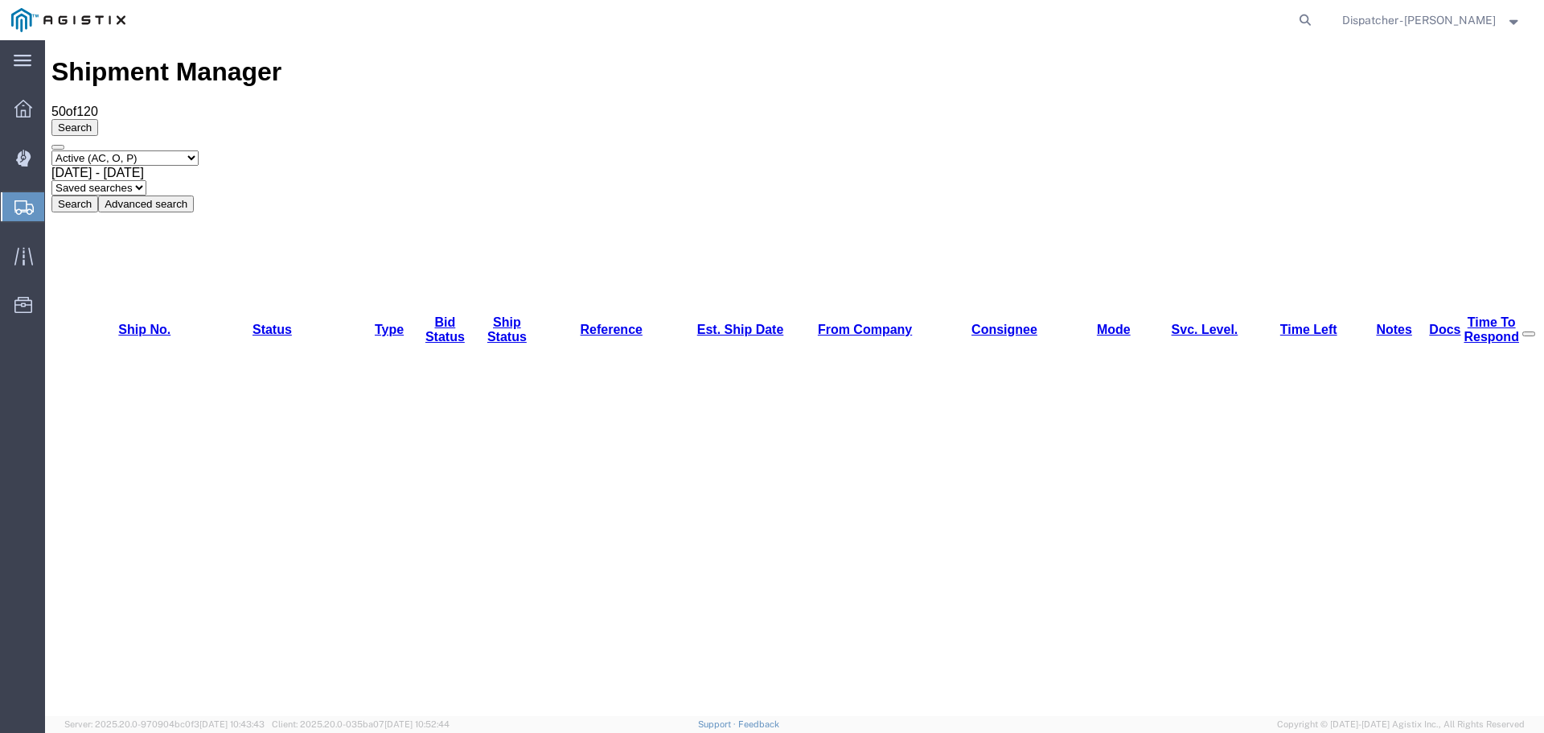
drag, startPoint x: 108, startPoint y: 101, endPoint x: 102, endPoint y: 113, distance: 12.6
click at [108, 150] on select "Select status Active (AC, O, P) All Approved Awaiting Confirmation (AC) Booked …" at bounding box center [124, 157] width 147 height 15
select select "ALL"
click at [51, 150] on select "Select status Active (AC, O, P) All Approved Awaiting Confirmation (AC) Booked …" at bounding box center [124, 157] width 147 height 15
click at [144, 166] on span "[DATE] - [DATE]" at bounding box center [97, 173] width 92 height 14
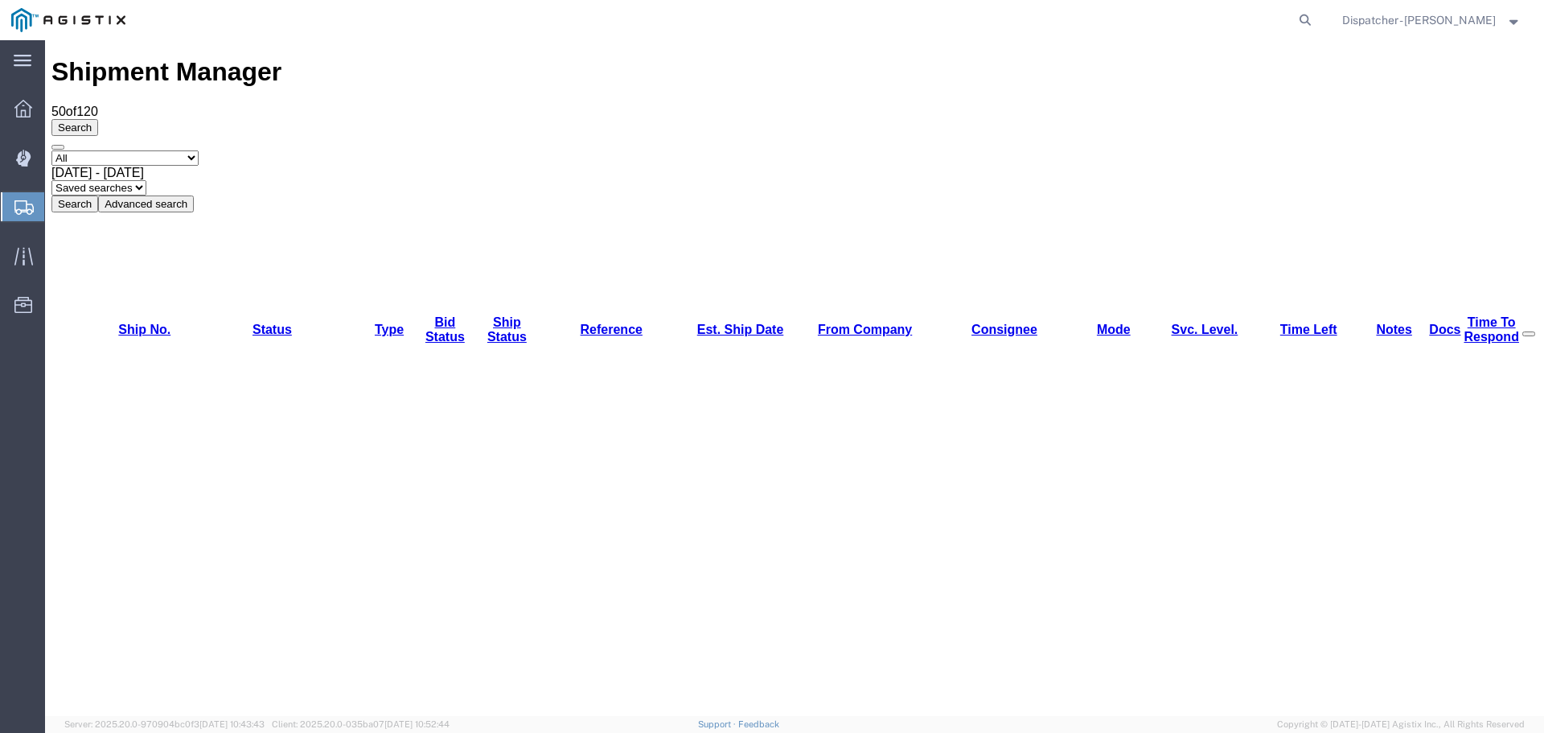
click at [98, 195] on button "Search" at bounding box center [74, 203] width 47 height 17
click at [144, 166] on span "[DATE] - [DATE]" at bounding box center [97, 173] width 92 height 14
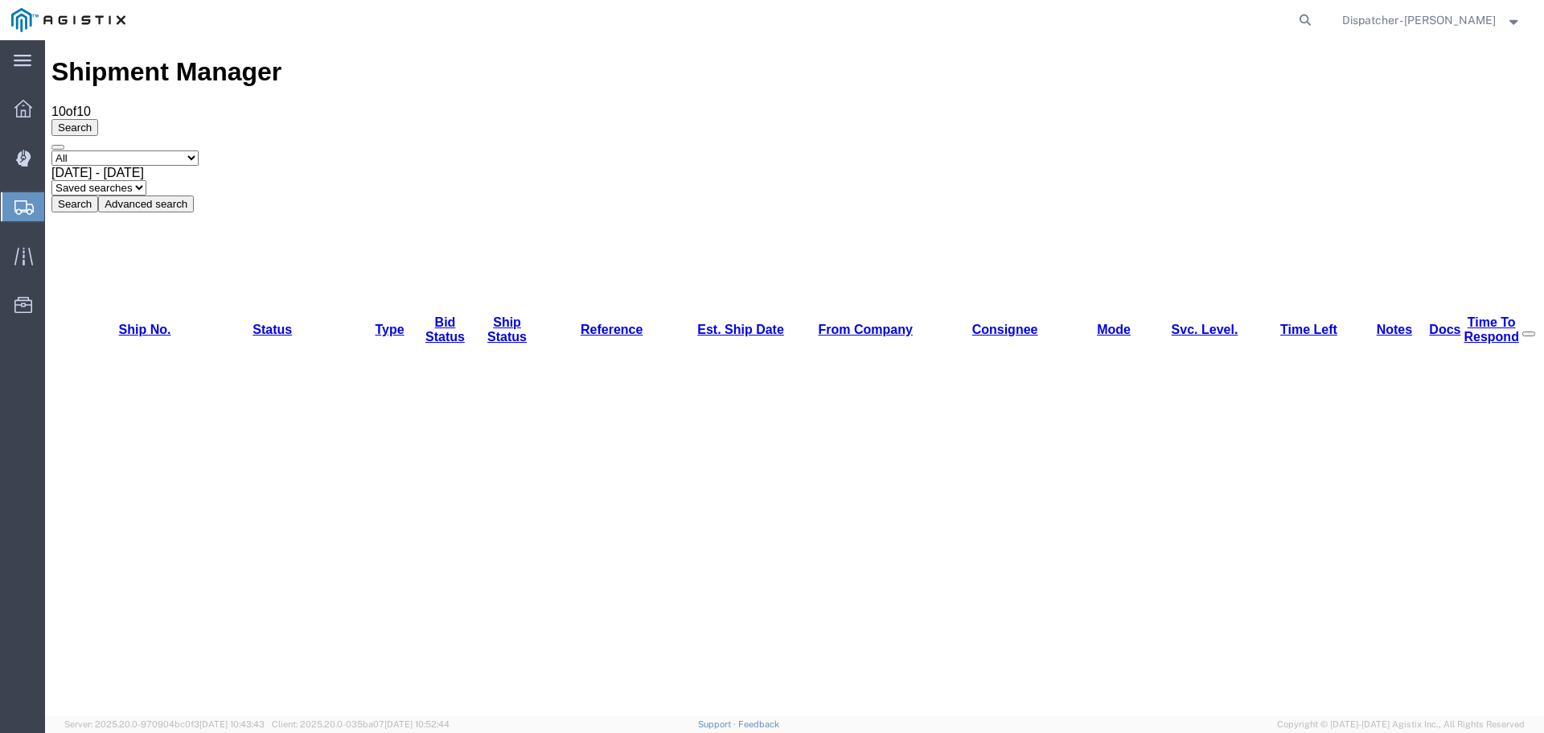
click at [98, 195] on button "Search" at bounding box center [74, 203] width 47 height 17
click at [144, 166] on span "[DATE] - [DATE]" at bounding box center [97, 173] width 92 height 14
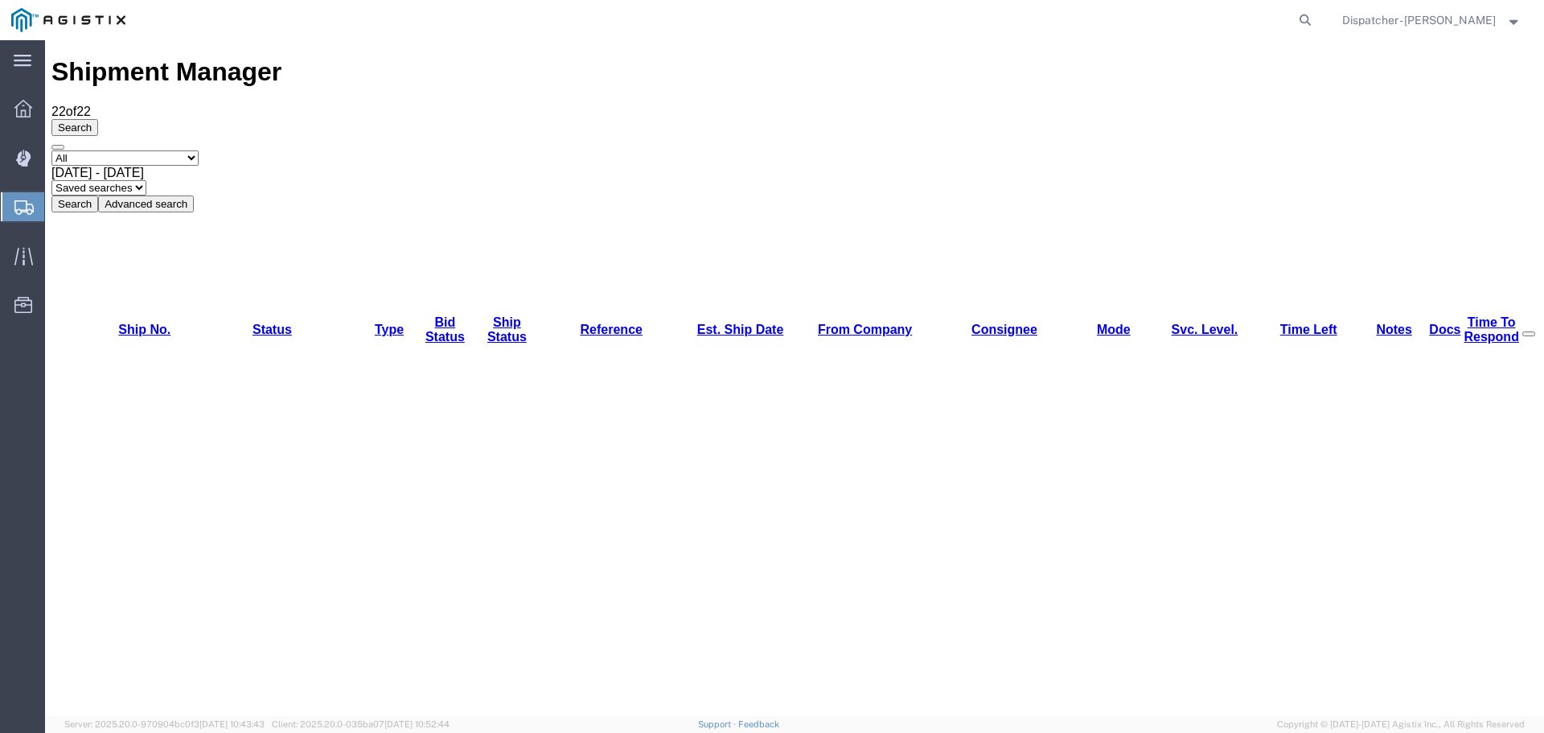
click at [98, 195] on button "Search" at bounding box center [74, 203] width 47 height 17
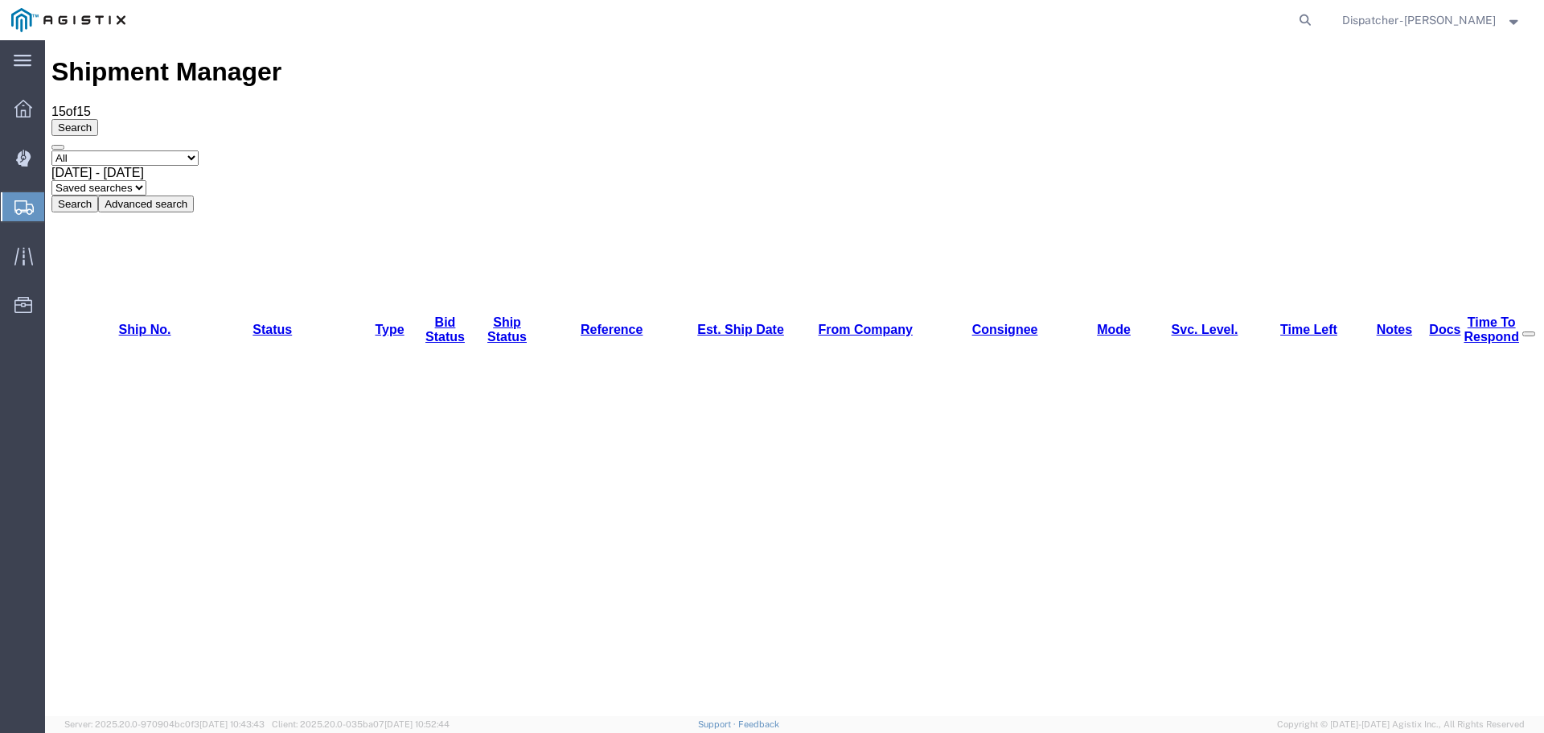
click at [144, 166] on span "[DATE] - [DATE]" at bounding box center [97, 173] width 92 height 14
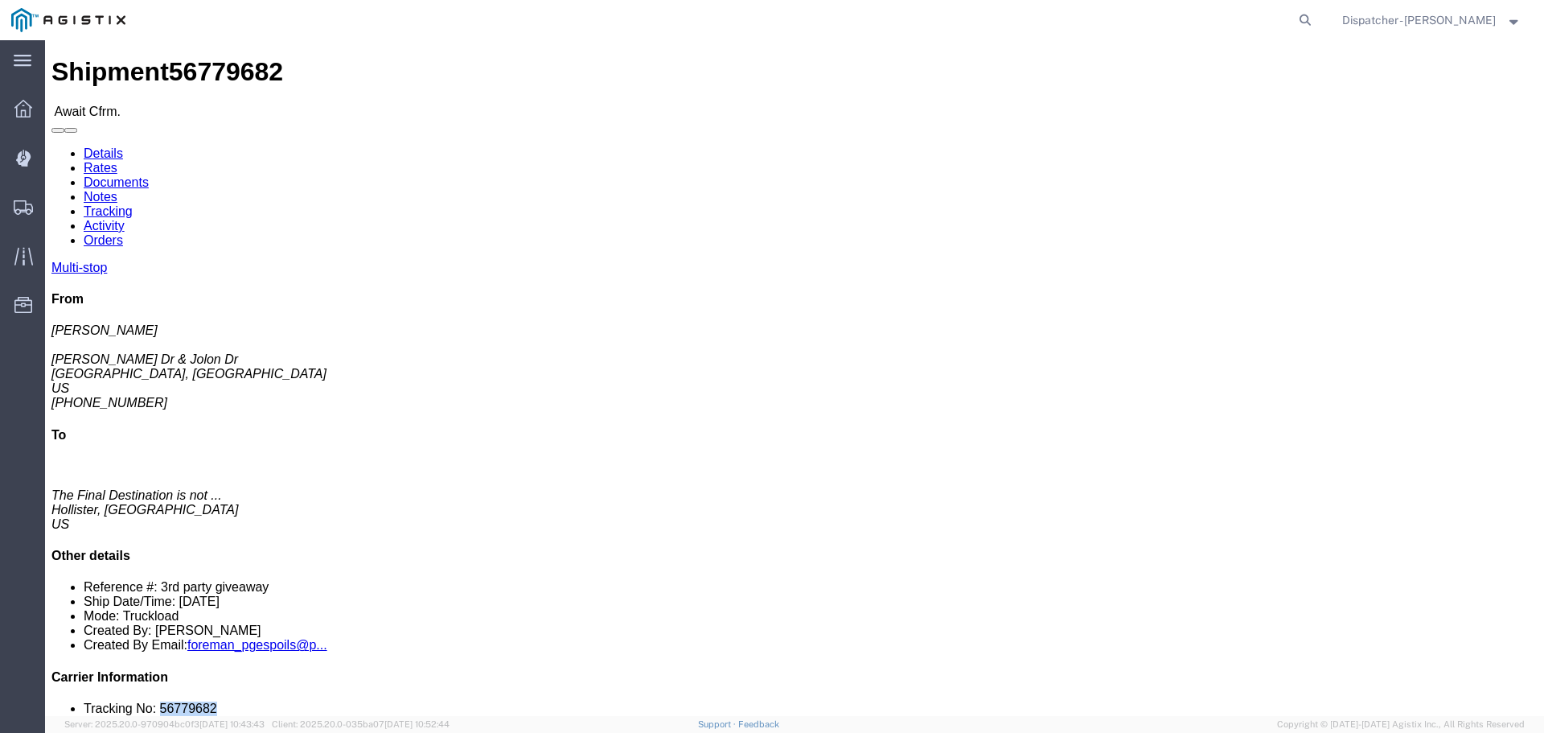
drag, startPoint x: 1320, startPoint y: 479, endPoint x: 1262, endPoint y: 486, distance: 57.5
click li "Tracking No: 56779682"
copy li "56779682"
click link "Tracking"
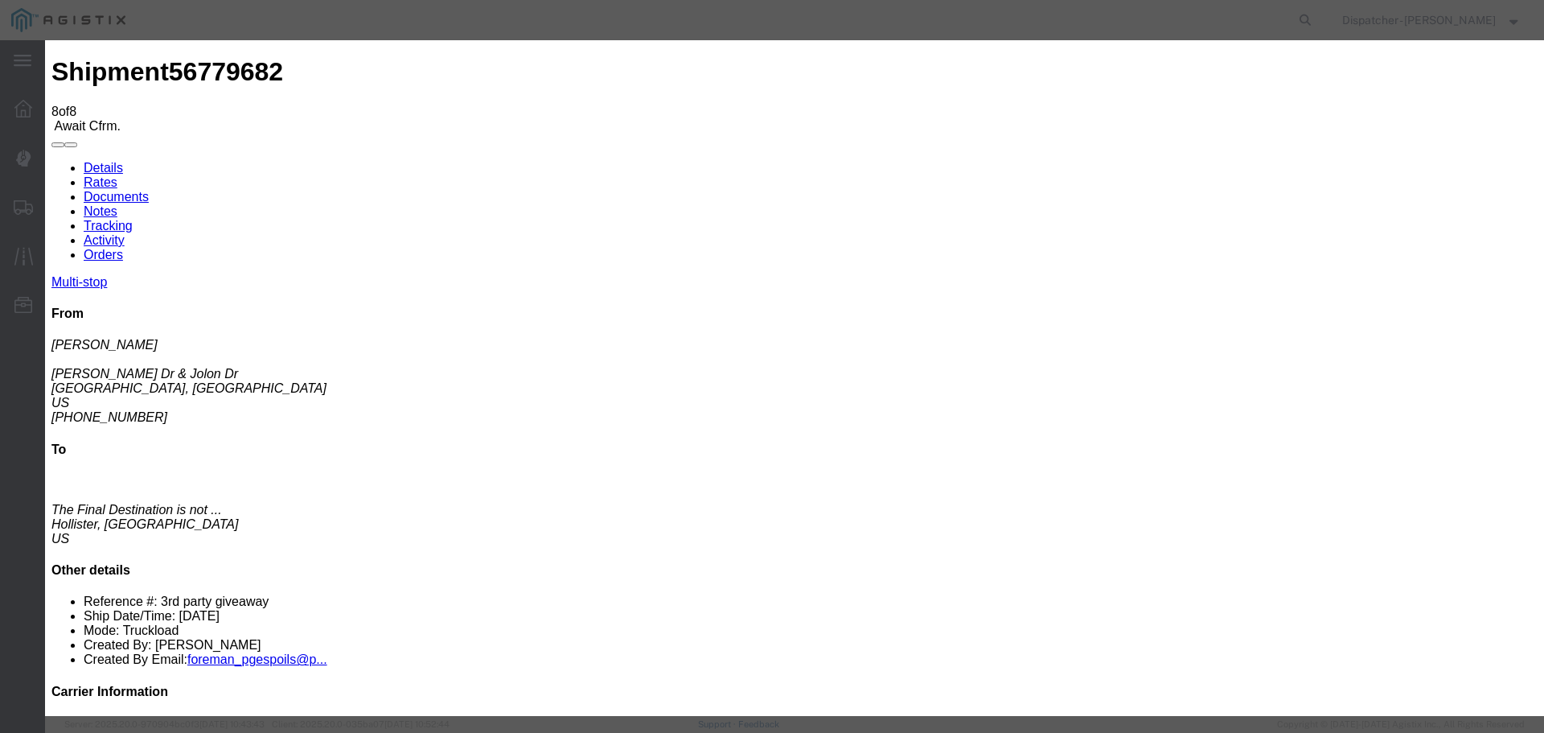
select select "DELIVRED"
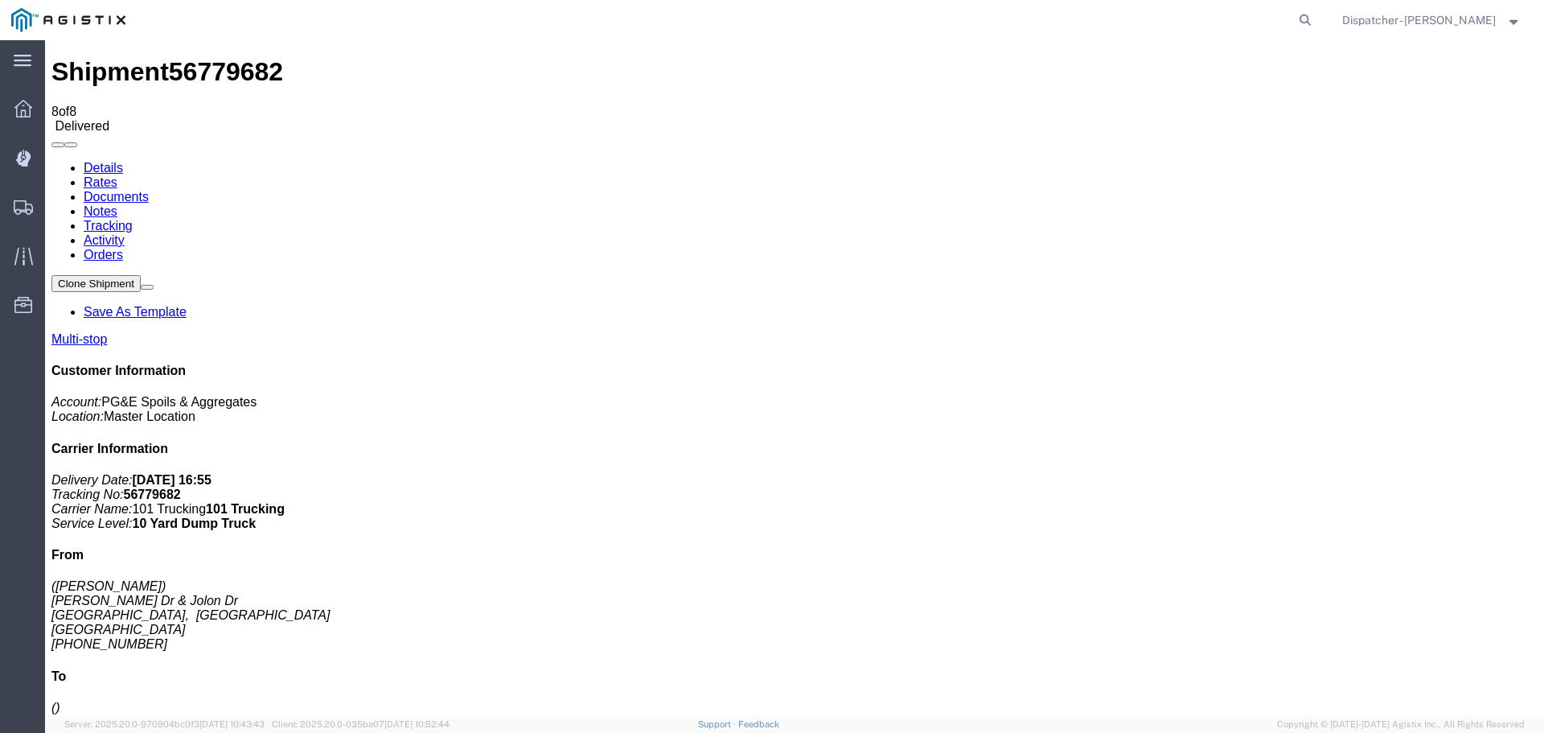
click at [117, 204] on link "Notes" at bounding box center [101, 211] width 34 height 14
click at [149, 190] on link "Documents" at bounding box center [116, 197] width 65 height 14
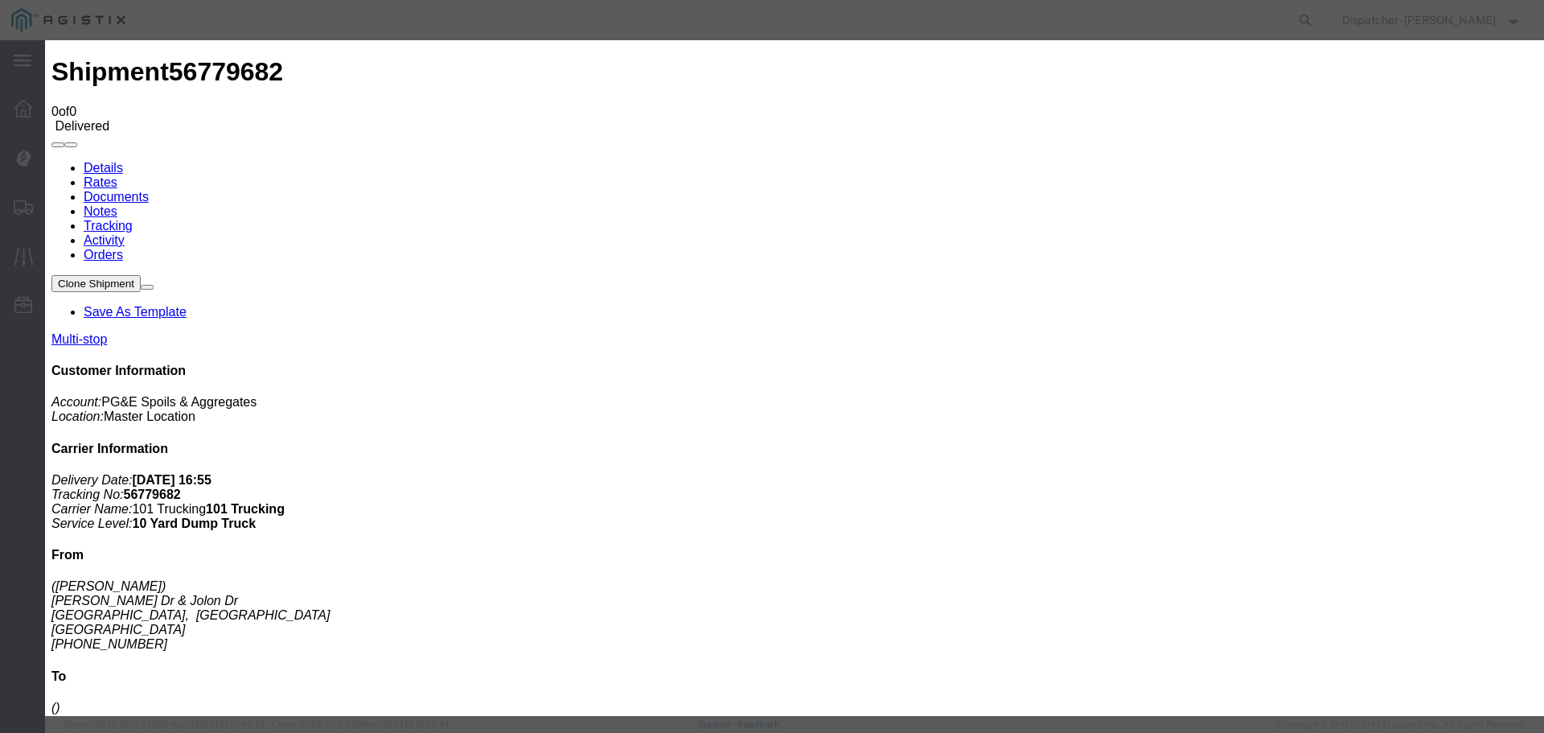
type input "Truck and Scale Tags"
type input "C:\fakepath\Truck and Scale Tags 56779682.pdf"
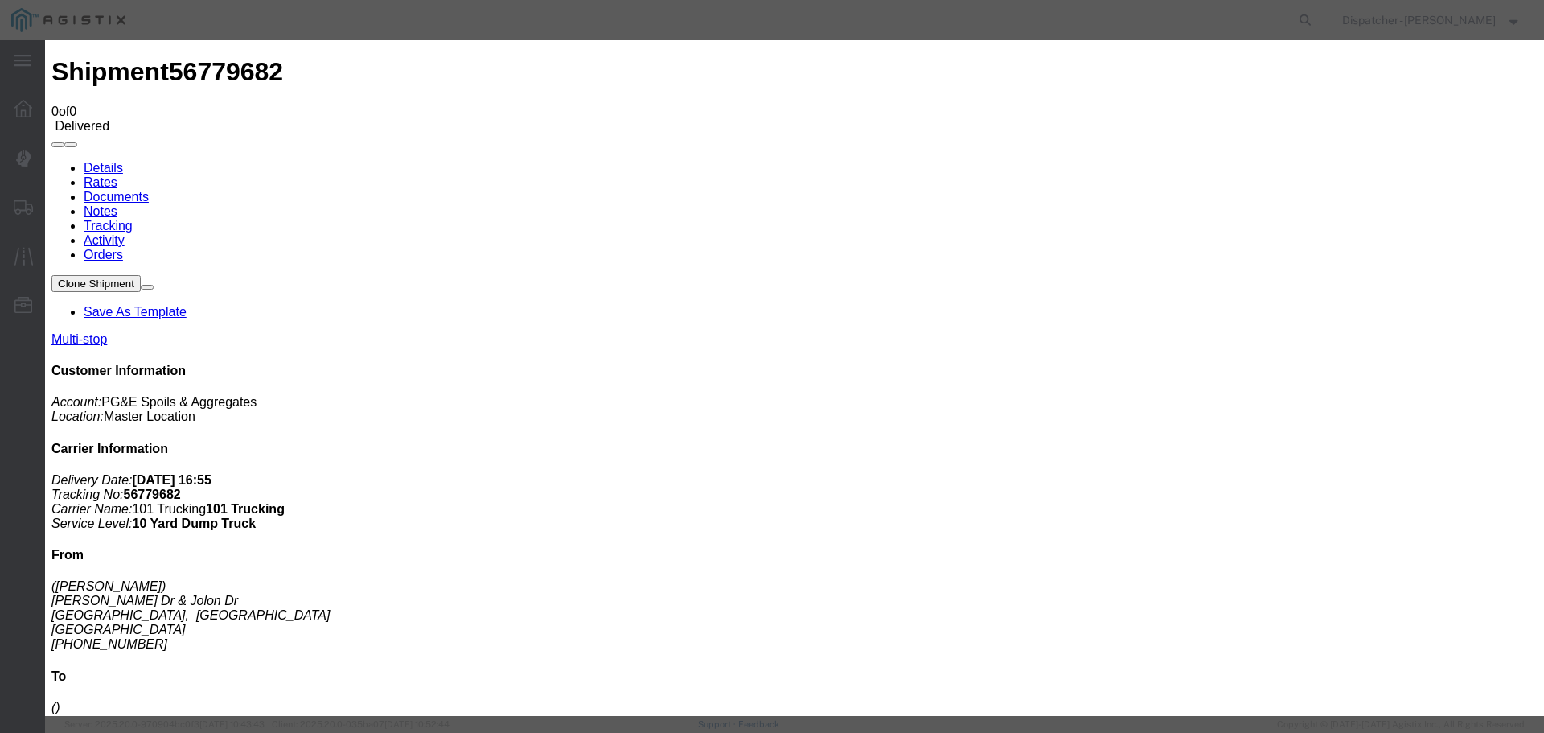
select select
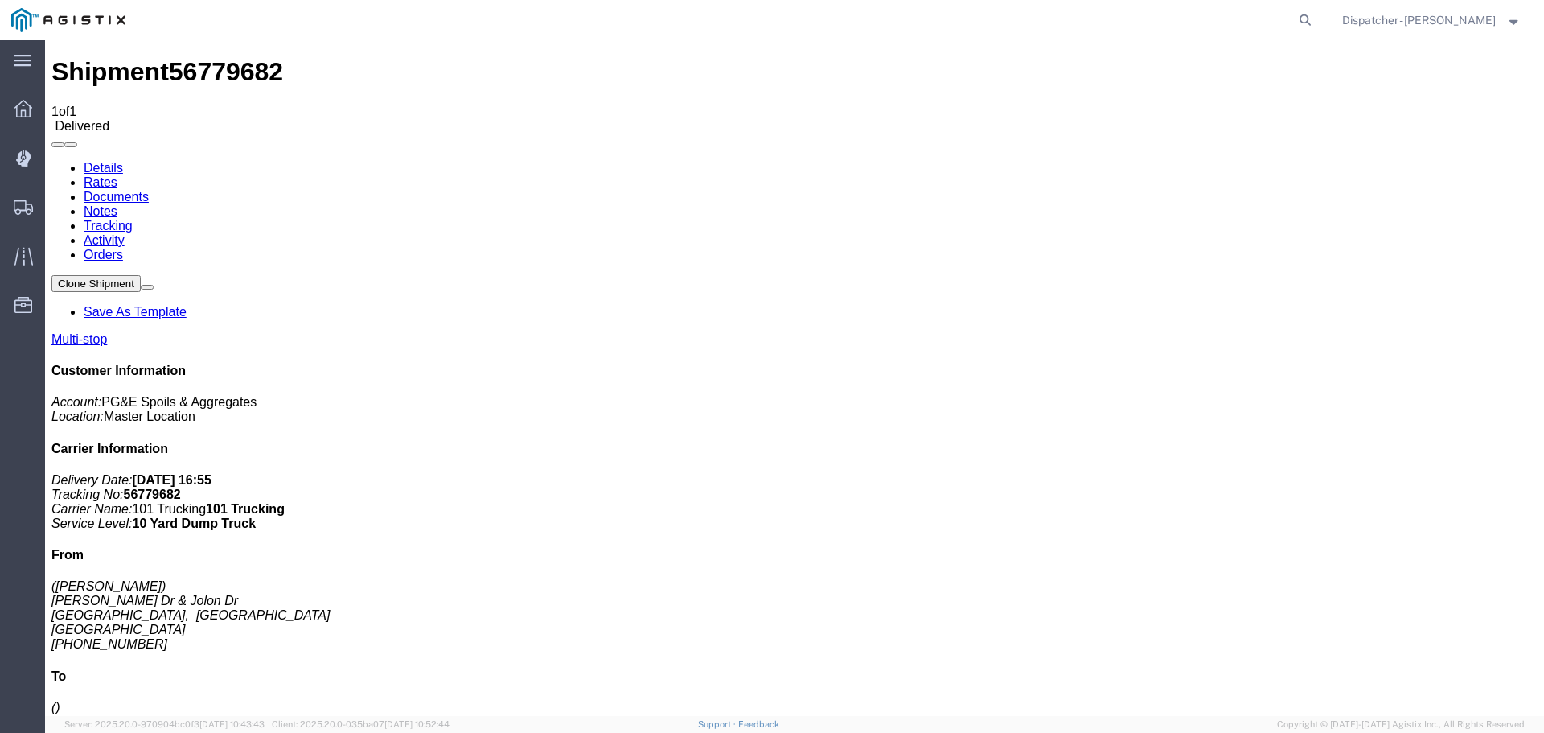
click at [55, 203] on span "Shipments" at bounding box center [49, 207] width 11 height 32
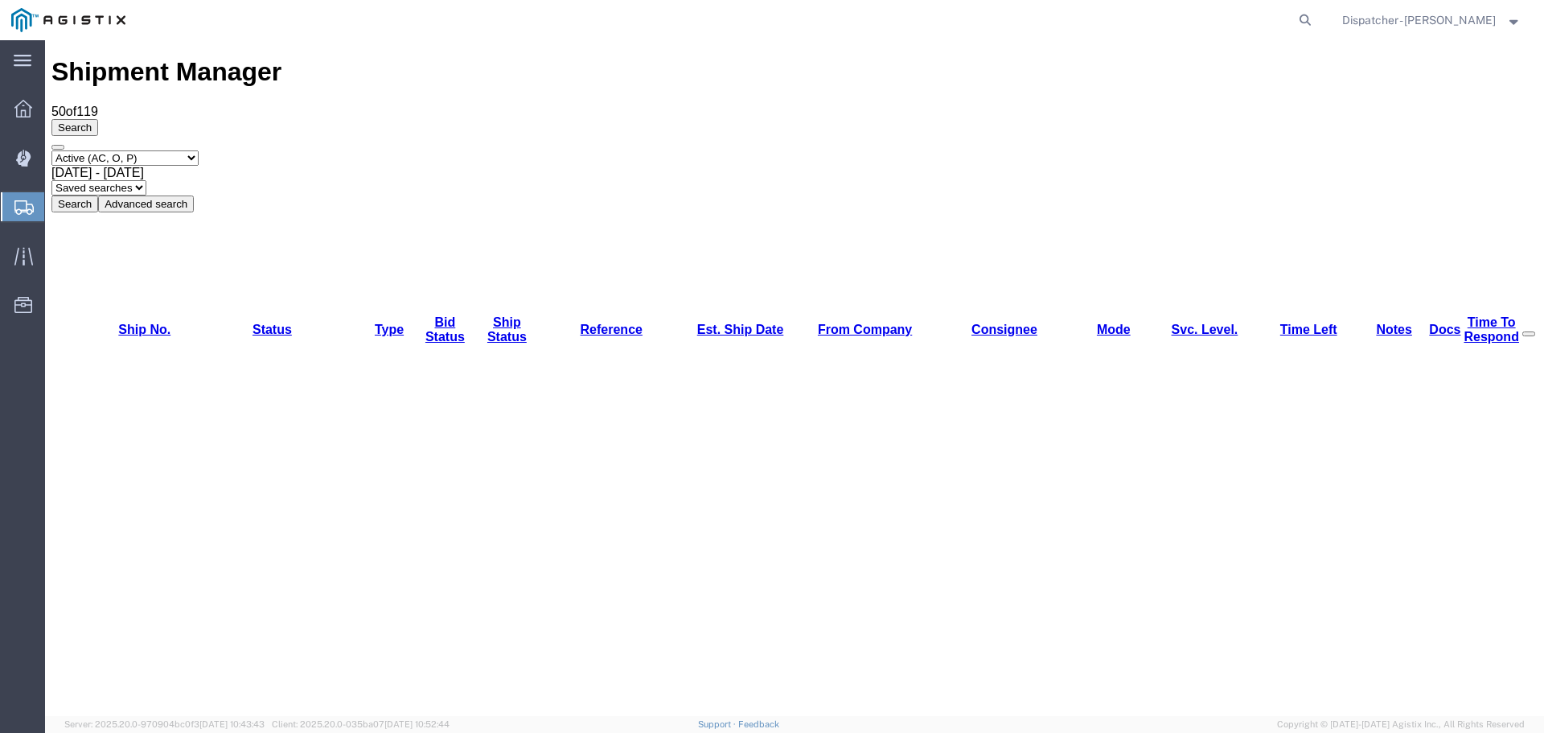
click at [142, 150] on select "Select status Active (AC, O, P) All Approved Awaiting Confirmation (AC) Booked …" at bounding box center [124, 157] width 147 height 15
select select "ALL"
click at [51, 150] on select "Select status Active (AC, O, P) All Approved Awaiting Confirmation (AC) Booked …" at bounding box center [124, 157] width 147 height 15
click at [298, 166] on div "[DATE] - [DATE]" at bounding box center [794, 173] width 1486 height 14
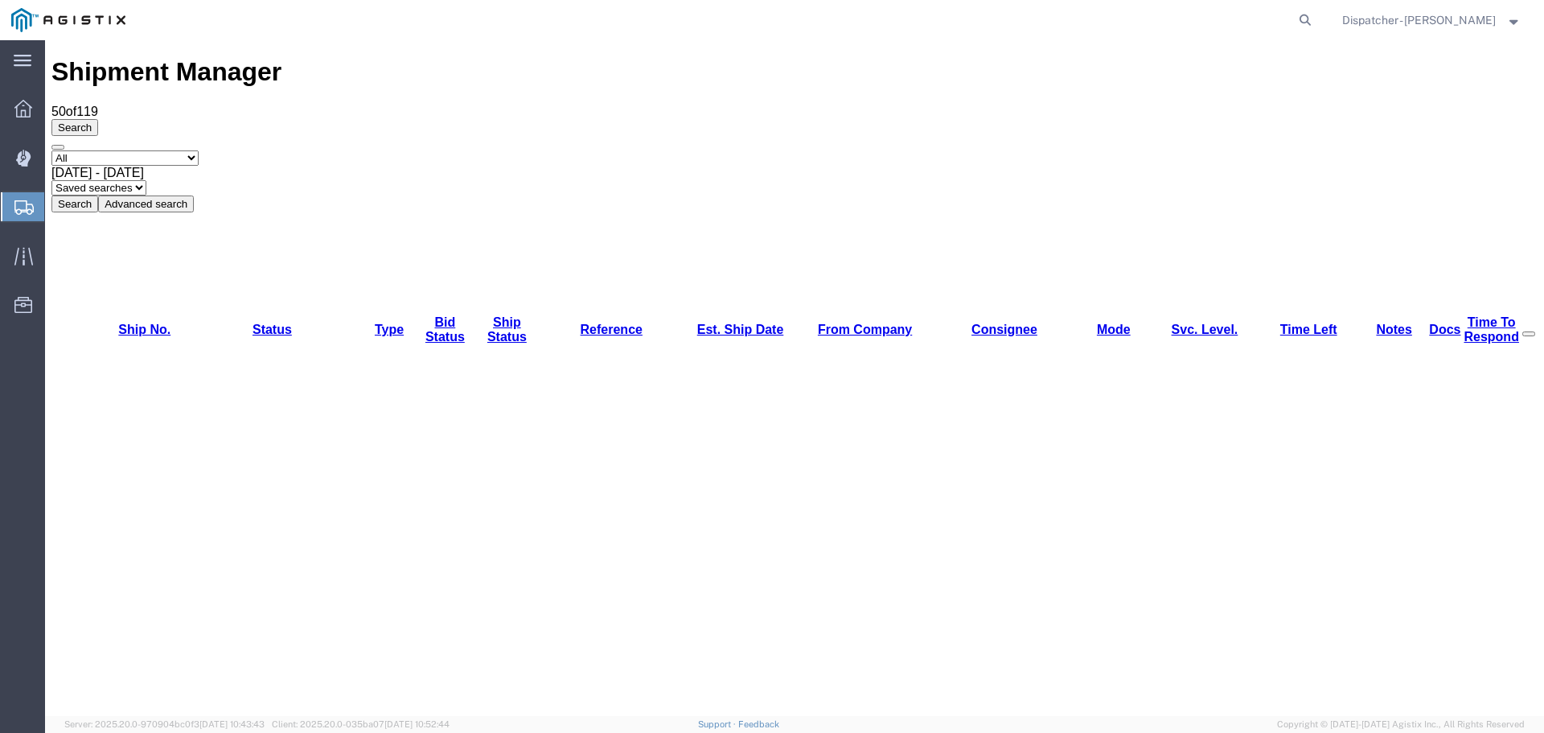
click at [144, 166] on span "[DATE] - [DATE]" at bounding box center [97, 173] width 92 height 14
click at [98, 195] on button "Search" at bounding box center [74, 203] width 47 height 17
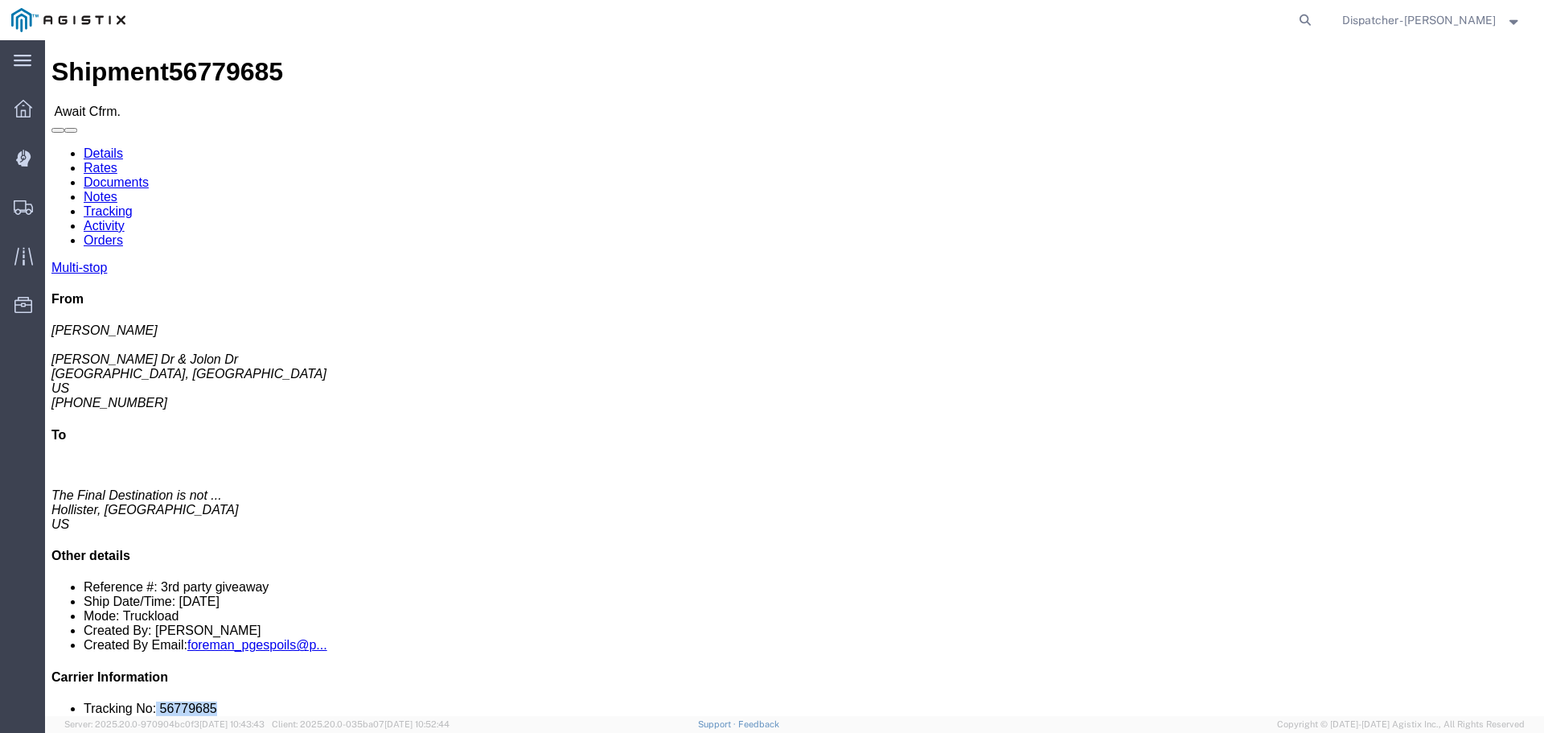
drag, startPoint x: 1340, startPoint y: 485, endPoint x: 1259, endPoint y: 474, distance: 81.9
click div "Multi-stop From [PERSON_NAME] Dr & [PERSON_NAME] Dr [PERSON_NAME], [GEOGRAPHIC_…"
drag, startPoint x: 1330, startPoint y: 492, endPoint x: 1321, endPoint y: 495, distance: 9.2
click li "Contact Name:"
drag, startPoint x: 1312, startPoint y: 486, endPoint x: 1263, endPoint y: 483, distance: 48.3
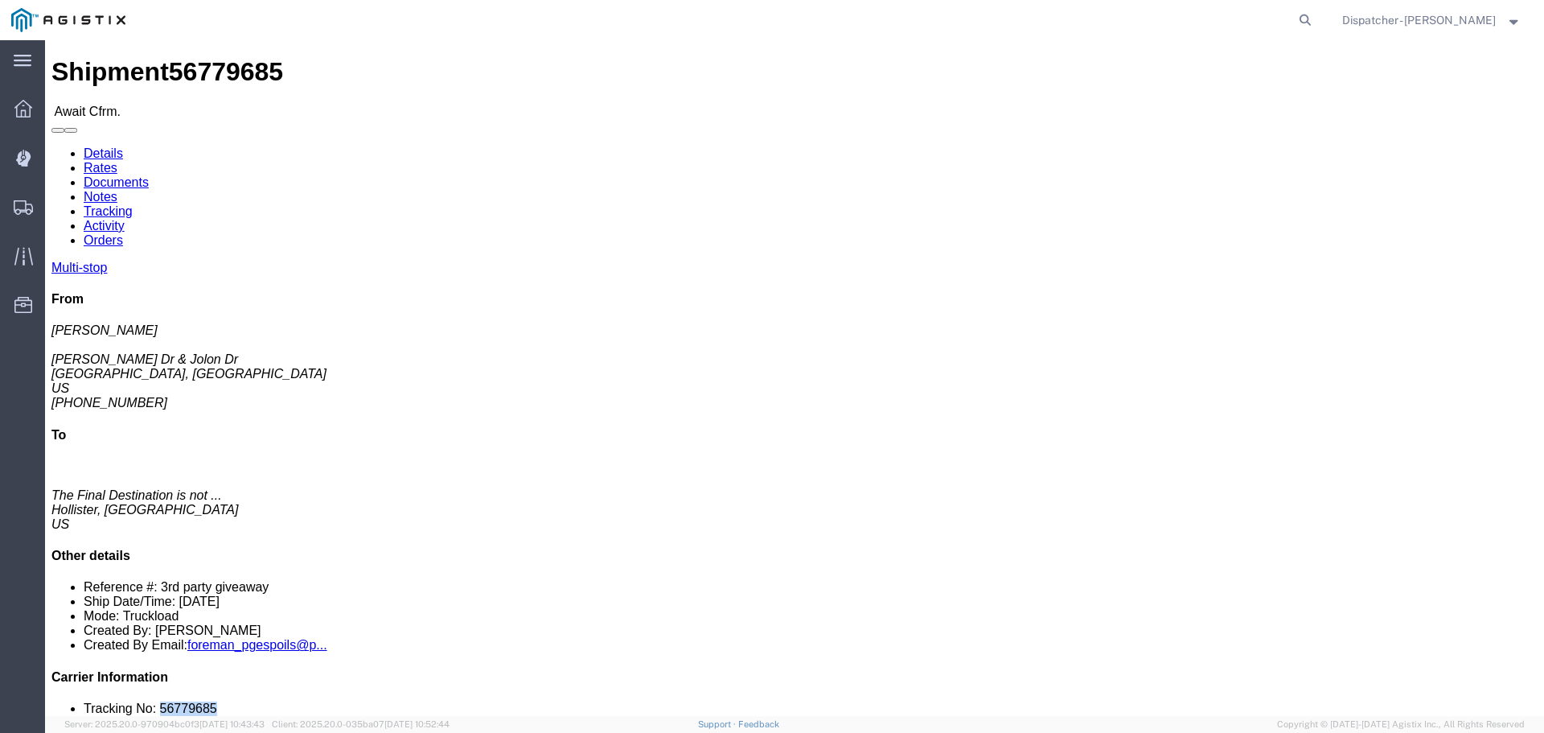
click li "Tracking No: 56779685"
copy li "56779685"
click link "Tracking"
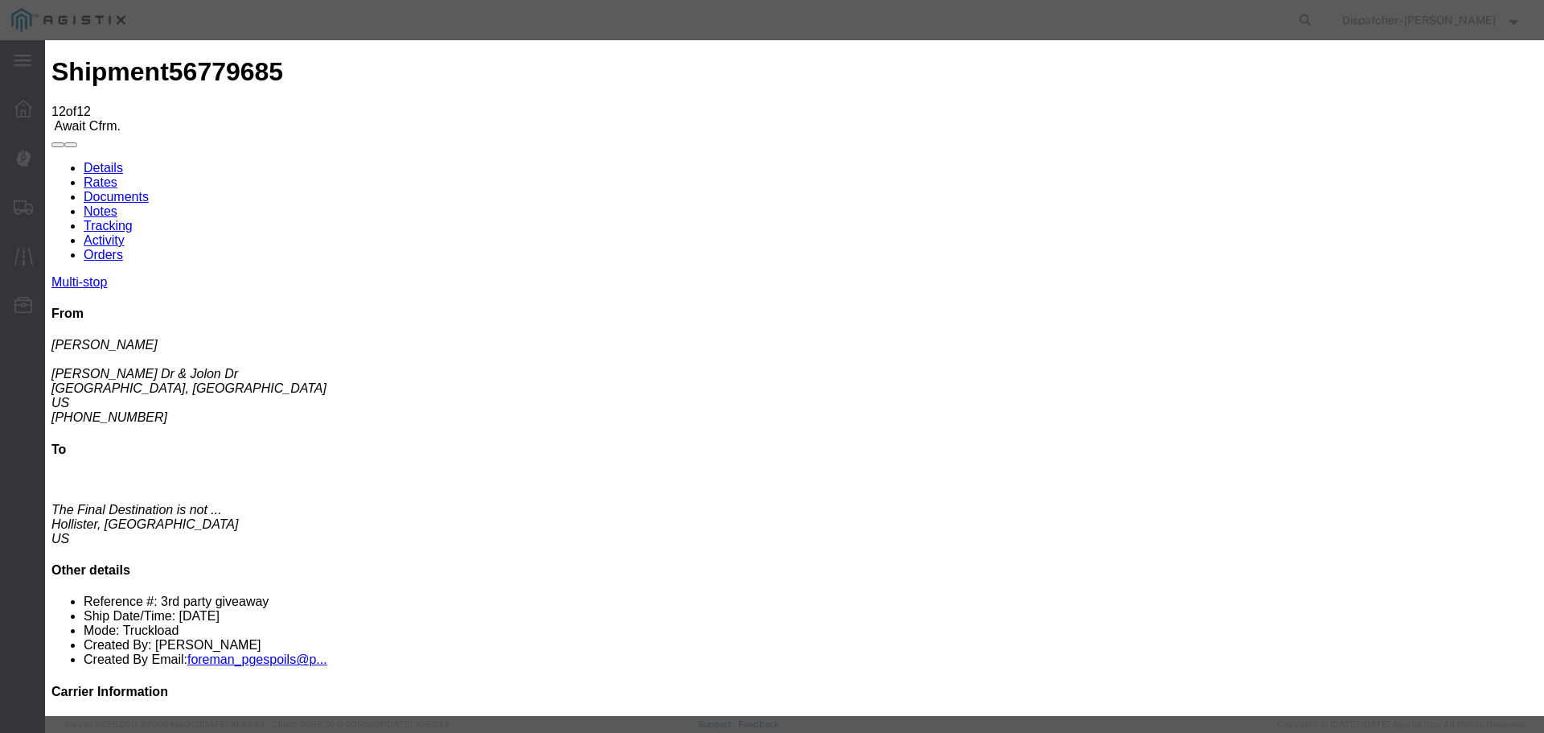
select select "DELIVRED"
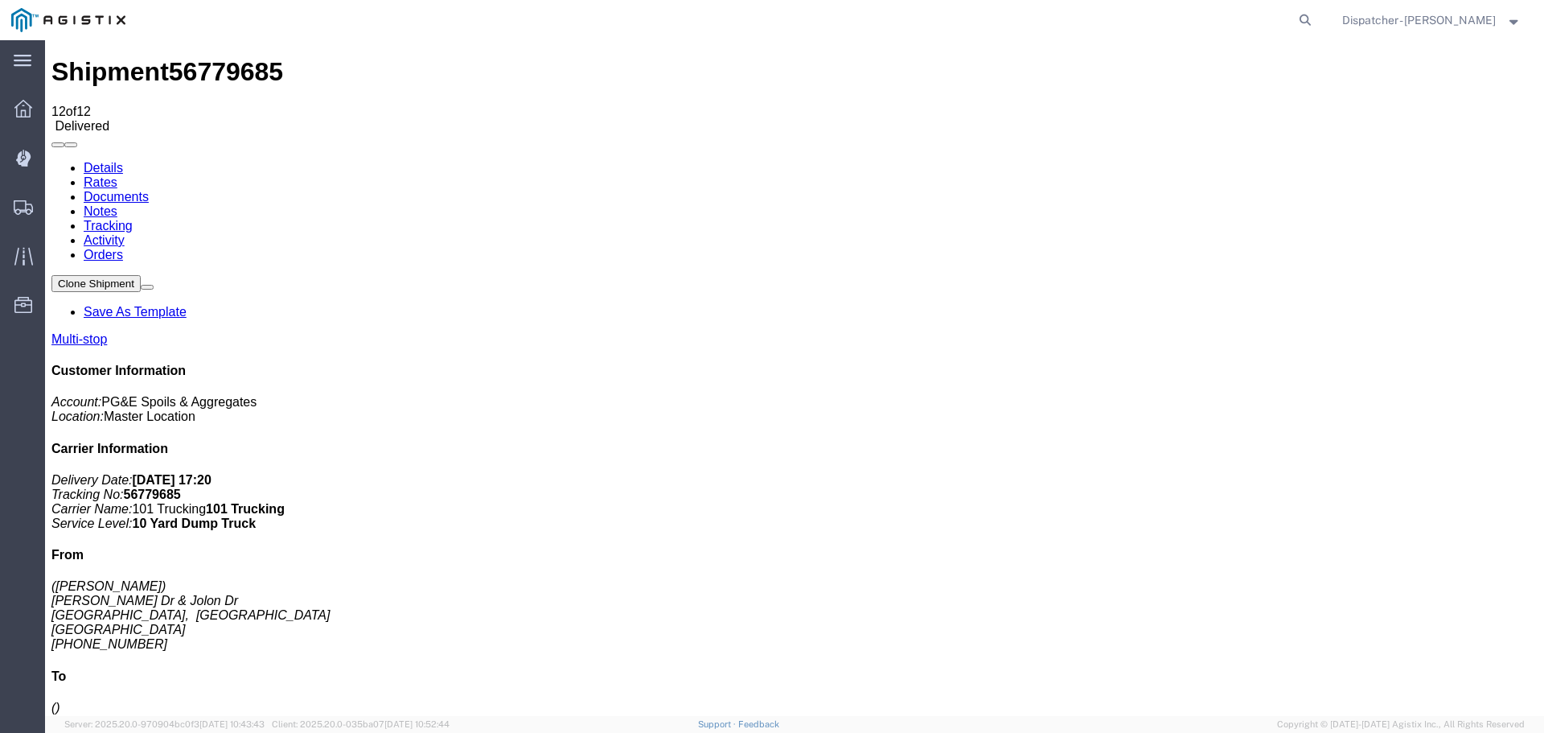
click at [117, 204] on link "Notes" at bounding box center [101, 211] width 34 height 14
click at [55, 213] on span "Shipments" at bounding box center [49, 207] width 11 height 32
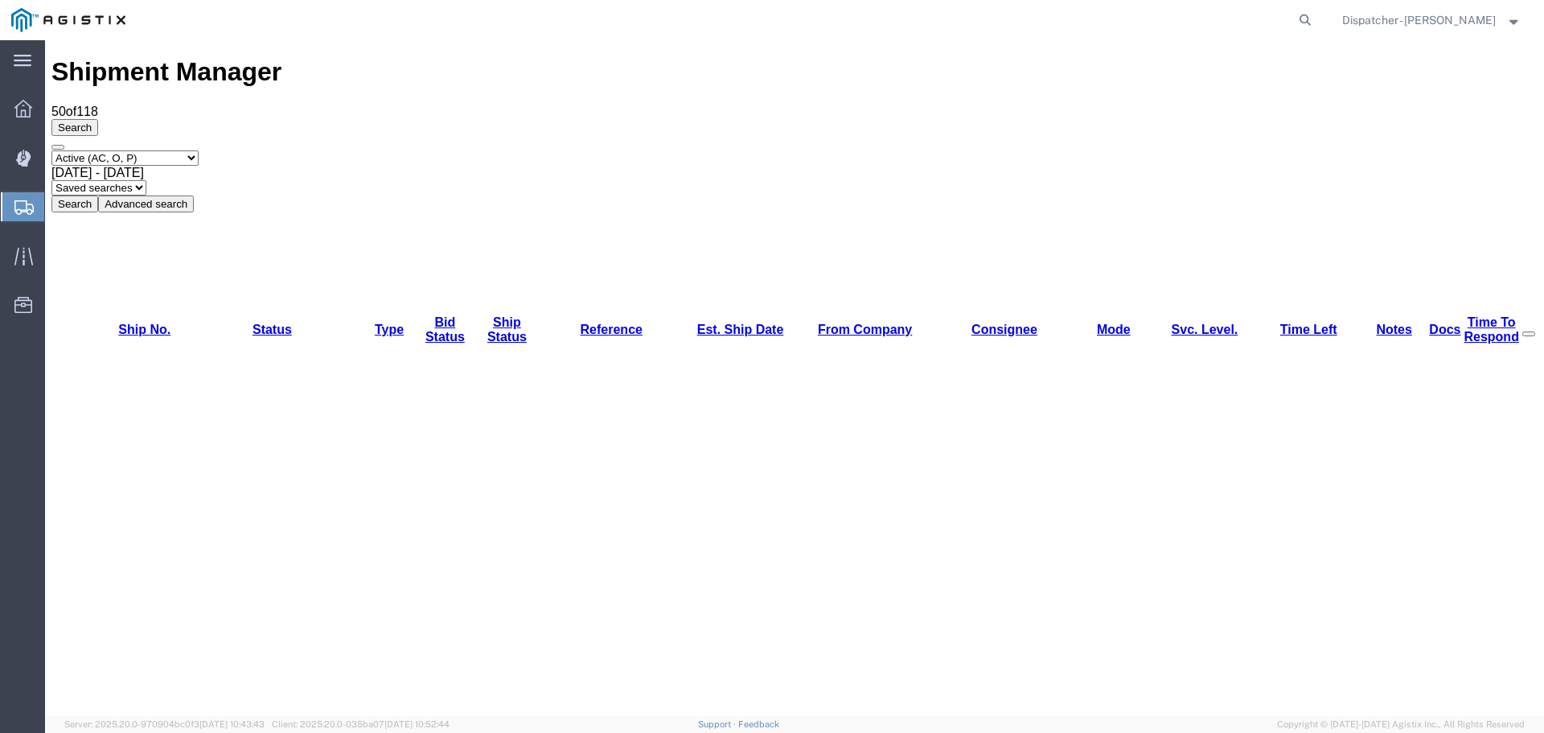
click at [72, 150] on select "Select status Active (AC, O, P) All Approved Awaiting Confirmation (AC) Booked …" at bounding box center [124, 157] width 147 height 15
select select "ALL"
click at [51, 150] on select "Select status Active (AC, O, P) All Approved Awaiting Confirmation (AC) Booked …" at bounding box center [124, 157] width 147 height 15
click at [144, 166] on span "[DATE] - [DATE]" at bounding box center [97, 173] width 92 height 14
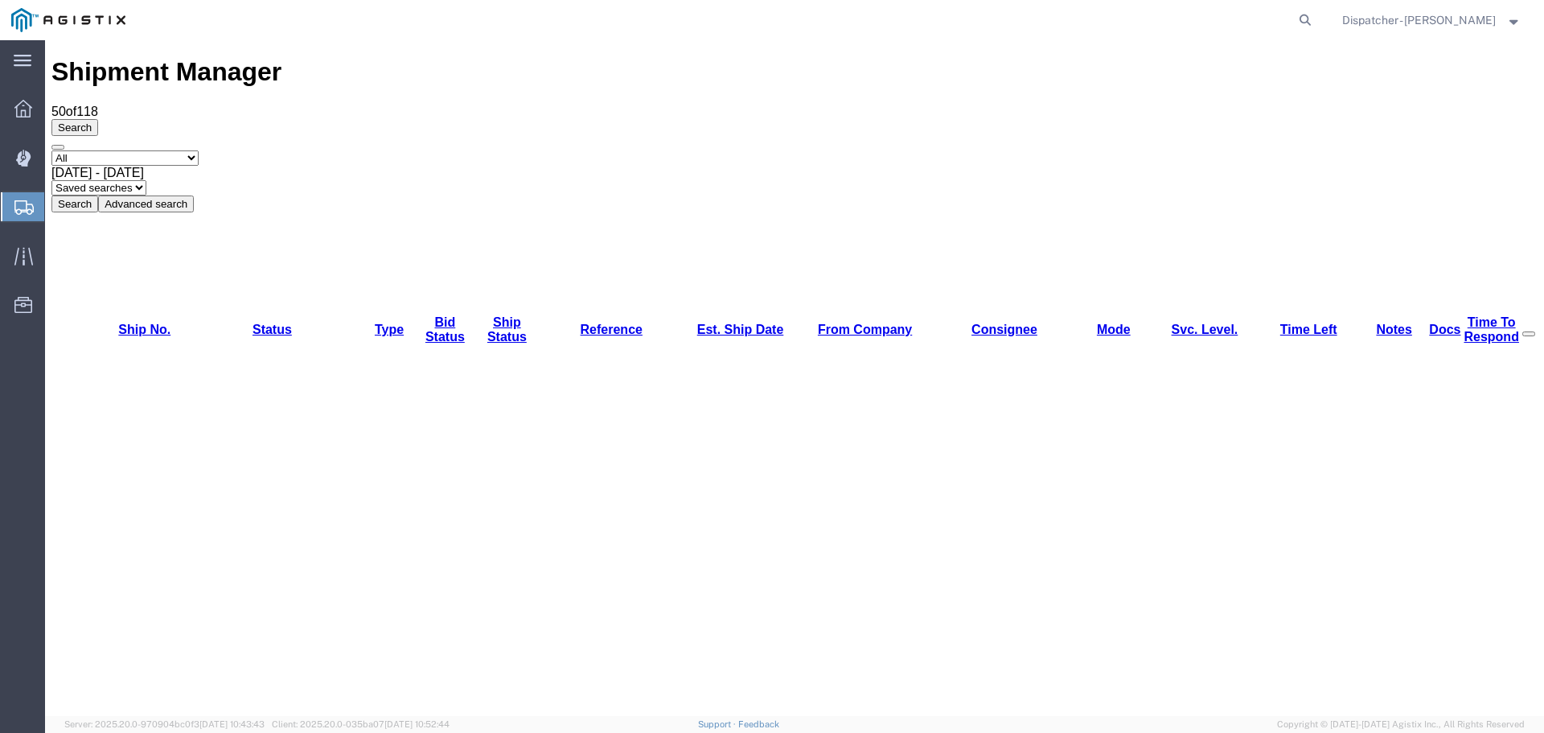
click at [98, 195] on button "Search" at bounding box center [74, 203] width 47 height 17
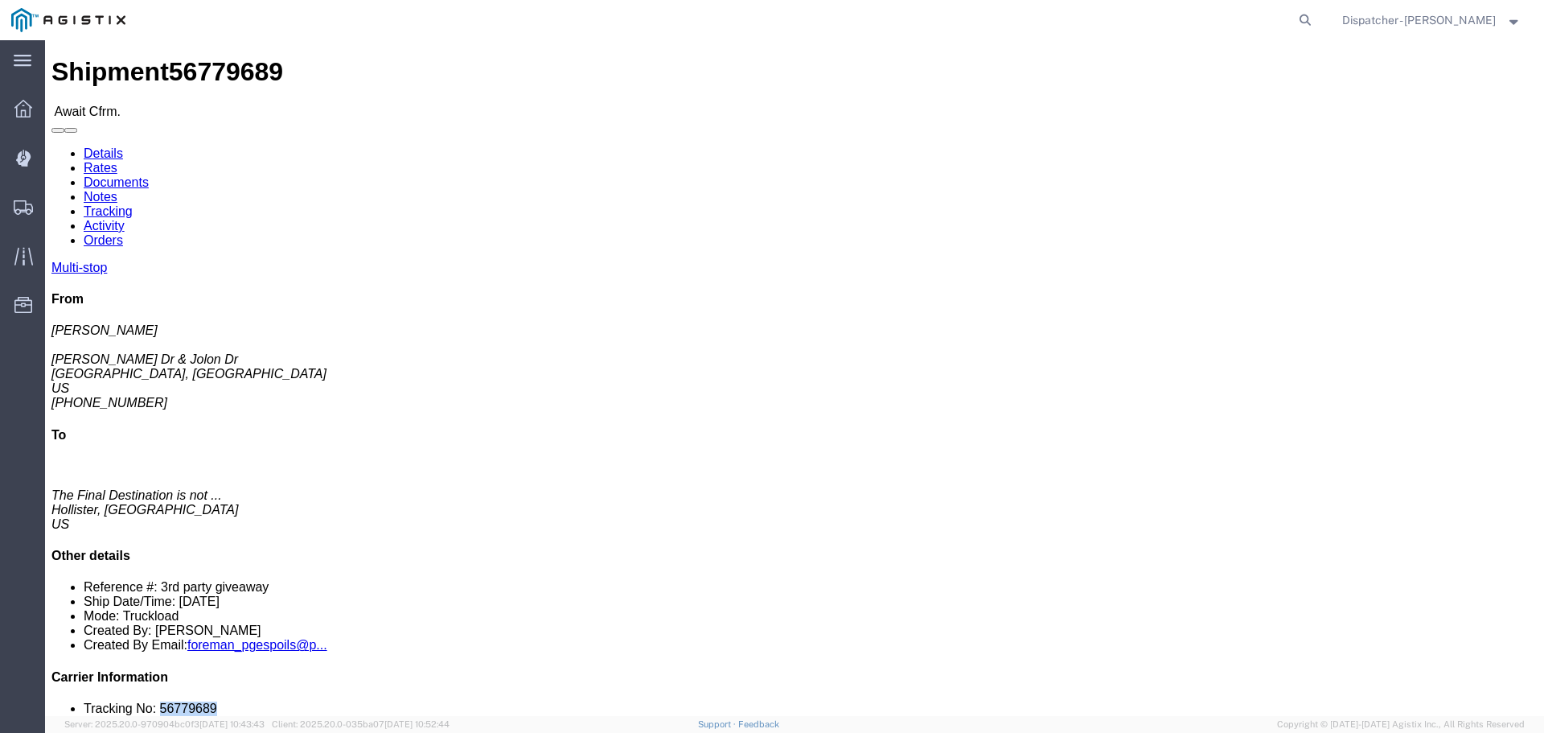
drag, startPoint x: 1324, startPoint y: 480, endPoint x: 1263, endPoint y: 482, distance: 60.4
click li "Tracking No: 56779689"
copy li "56779689"
click link "Tracking"
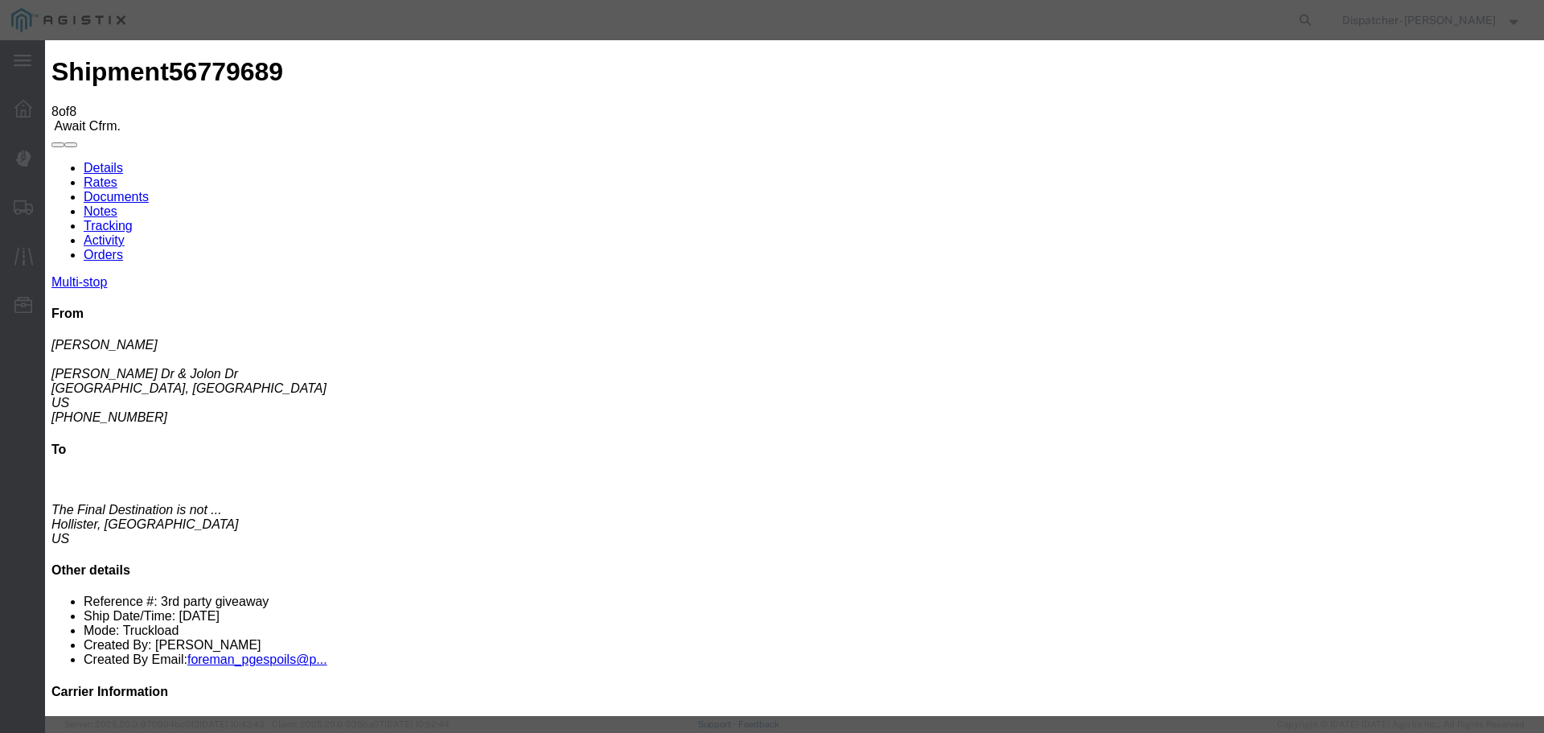
select select "DELIVRED"
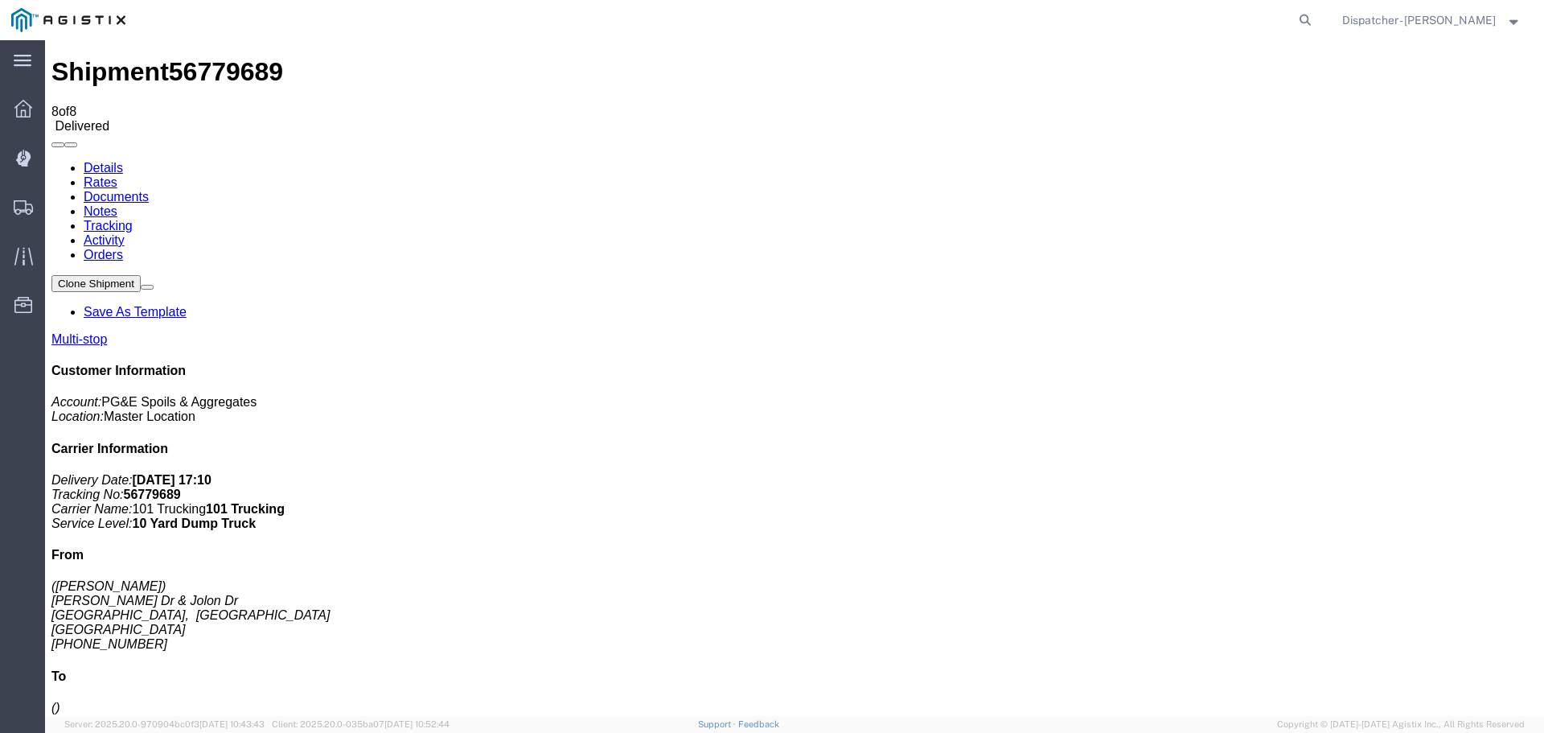
click at [117, 204] on link "Notes" at bounding box center [101, 211] width 34 height 14
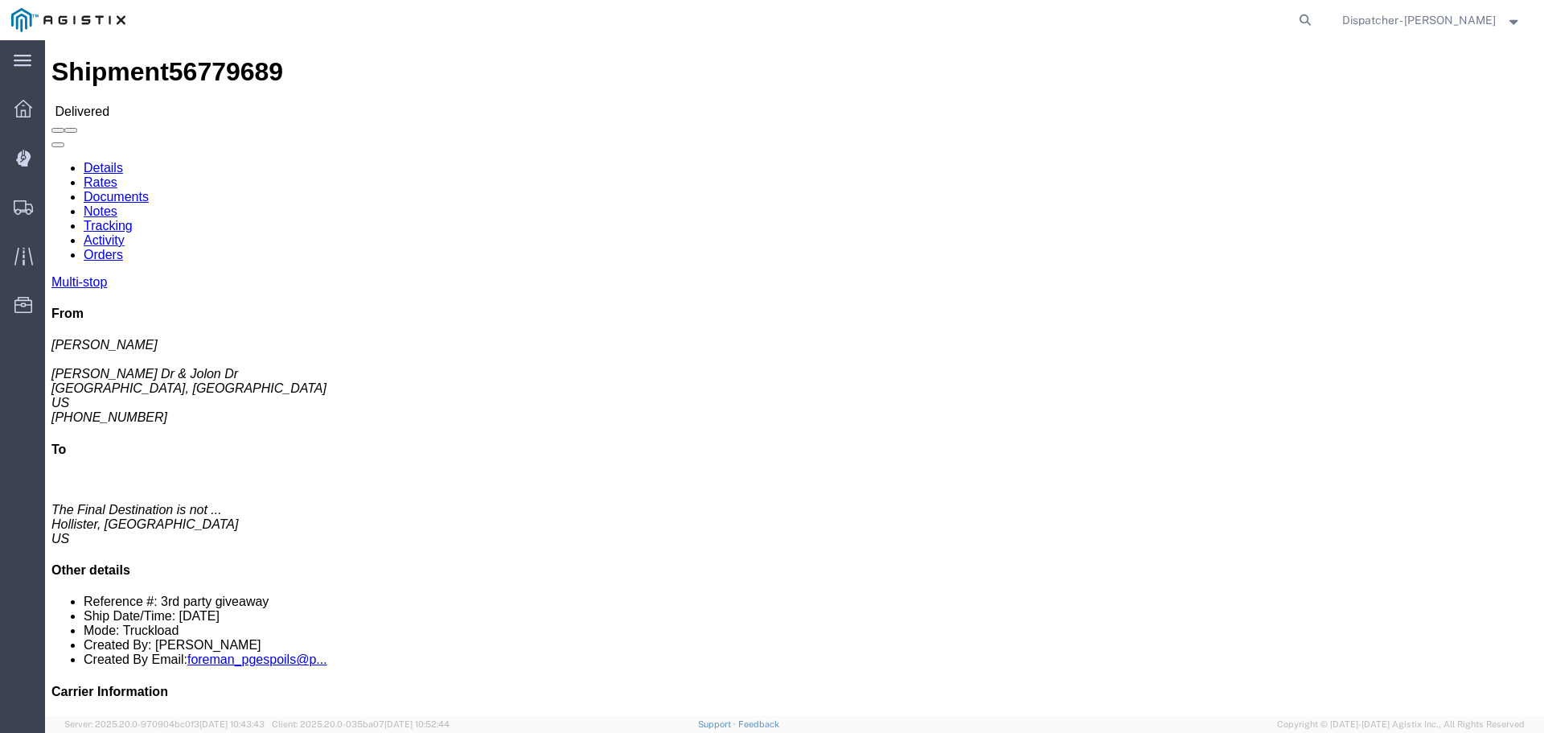
drag, startPoint x: 1317, startPoint y: 483, endPoint x: 1262, endPoint y: 477, distance: 55.1
click li "Tracking No: 56779689"
copy li "56779689"
click link "Notes"
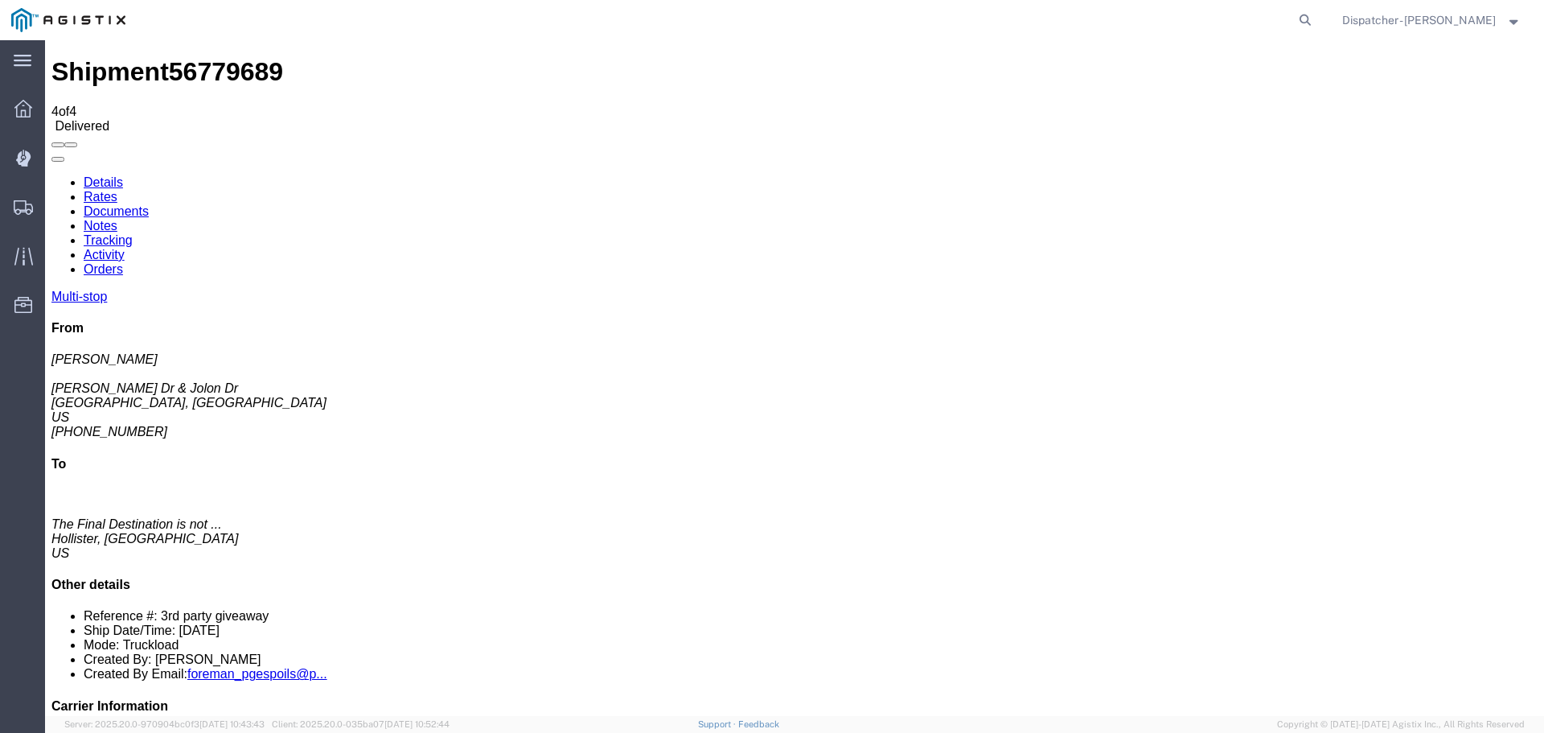
click at [149, 204] on link "Documents" at bounding box center [116, 211] width 65 height 14
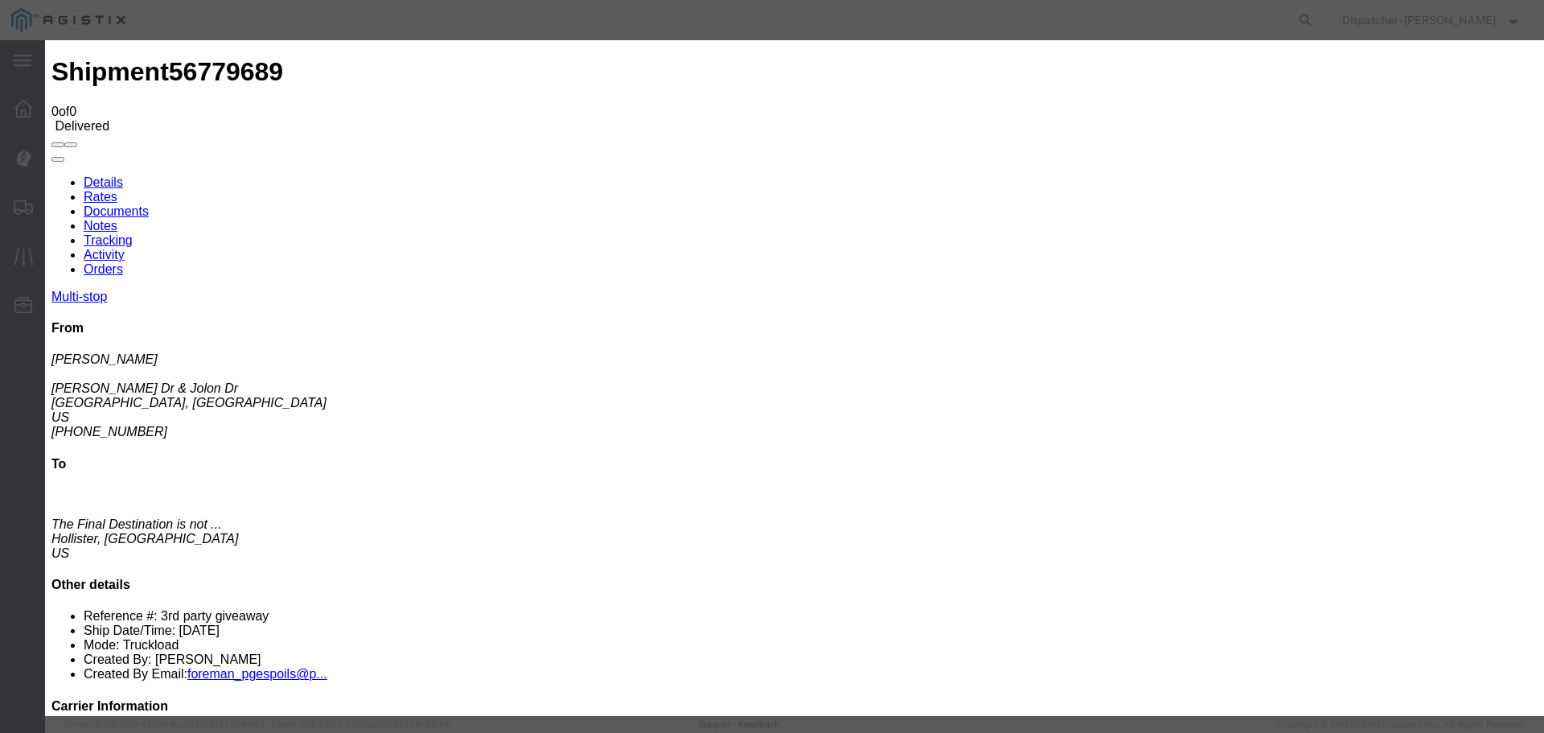
type input "Truck and Scale Tags"
type input "C:\fakepath\Truck and Scale Tags 56779689.pdf"
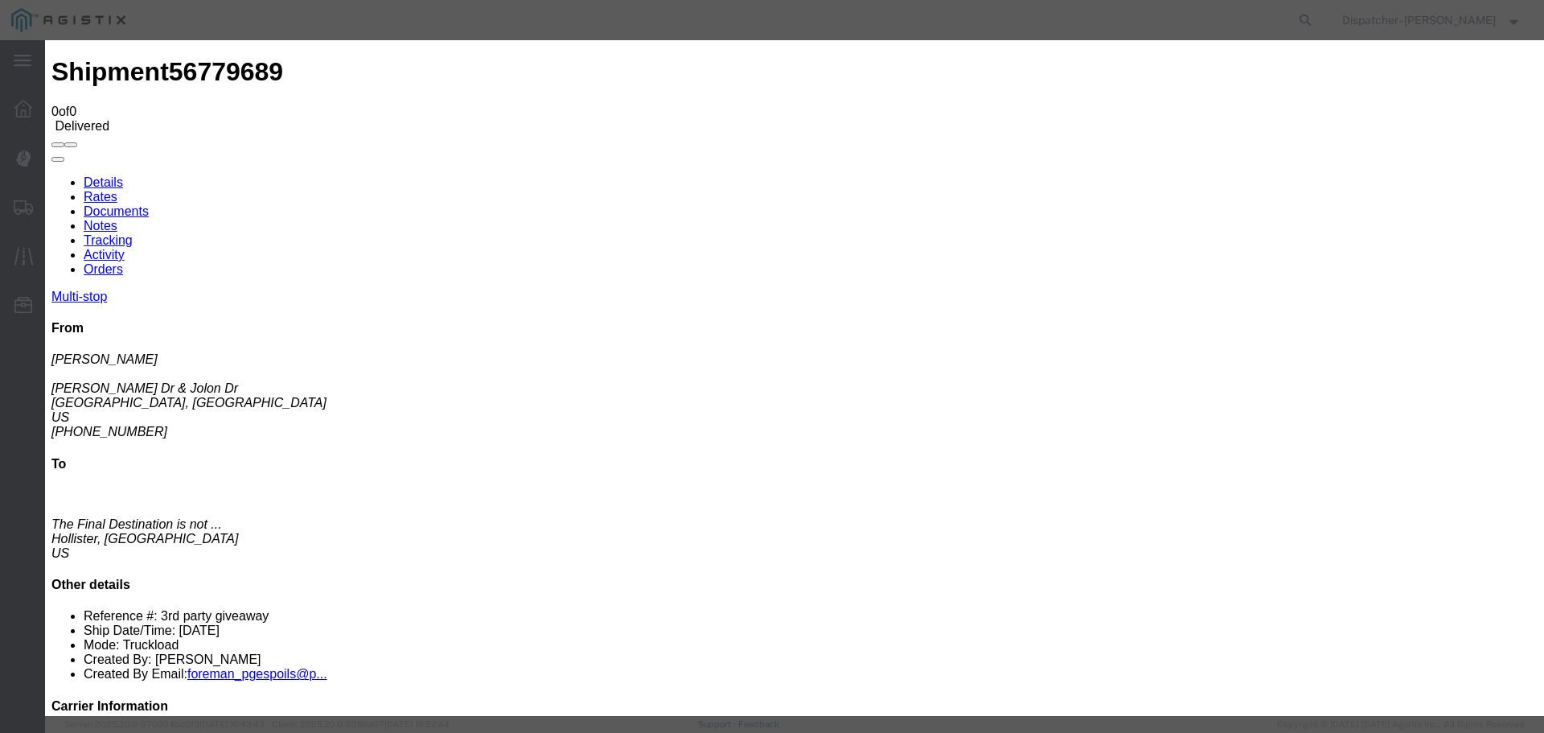
select select
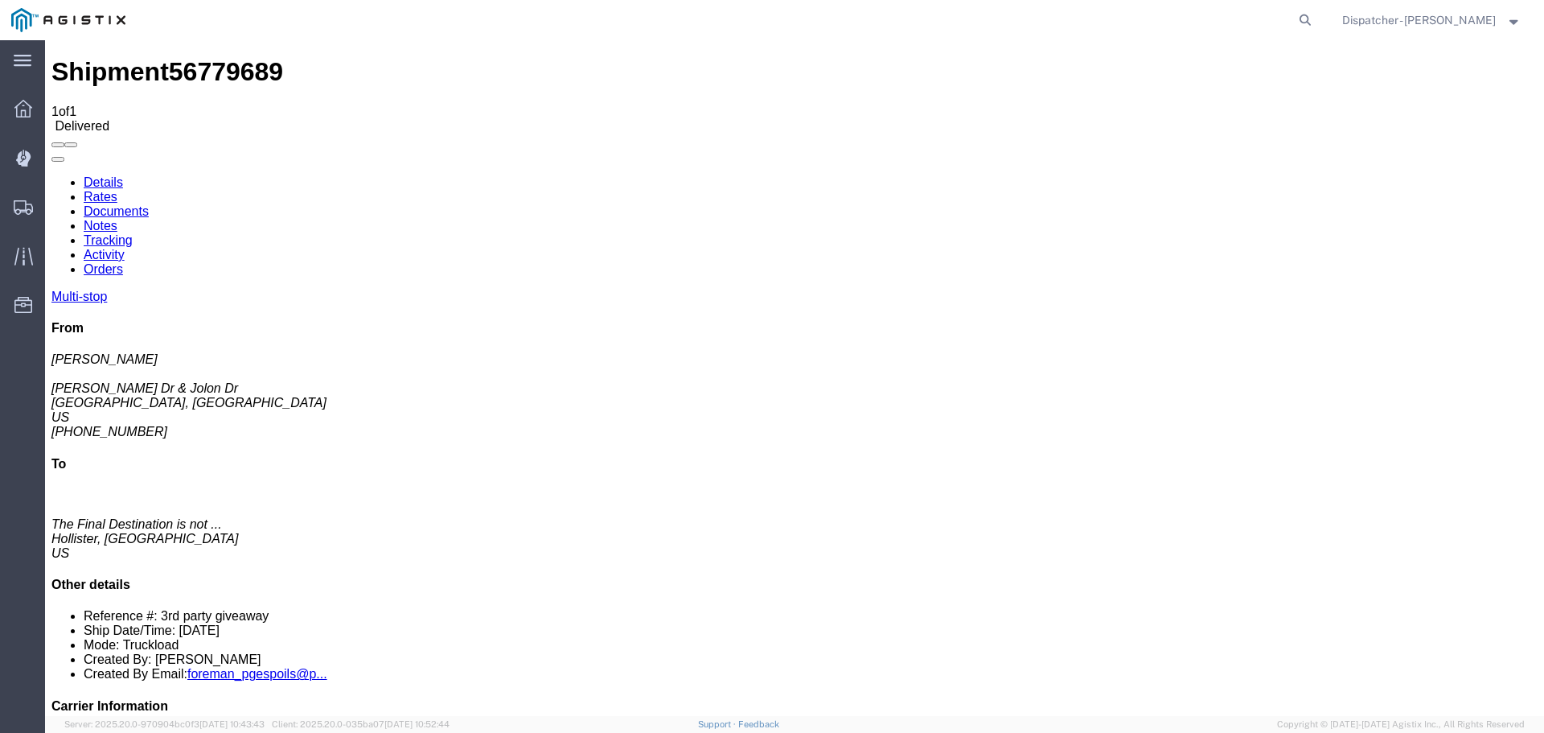
click at [55, 204] on span "Shipments" at bounding box center [49, 207] width 11 height 32
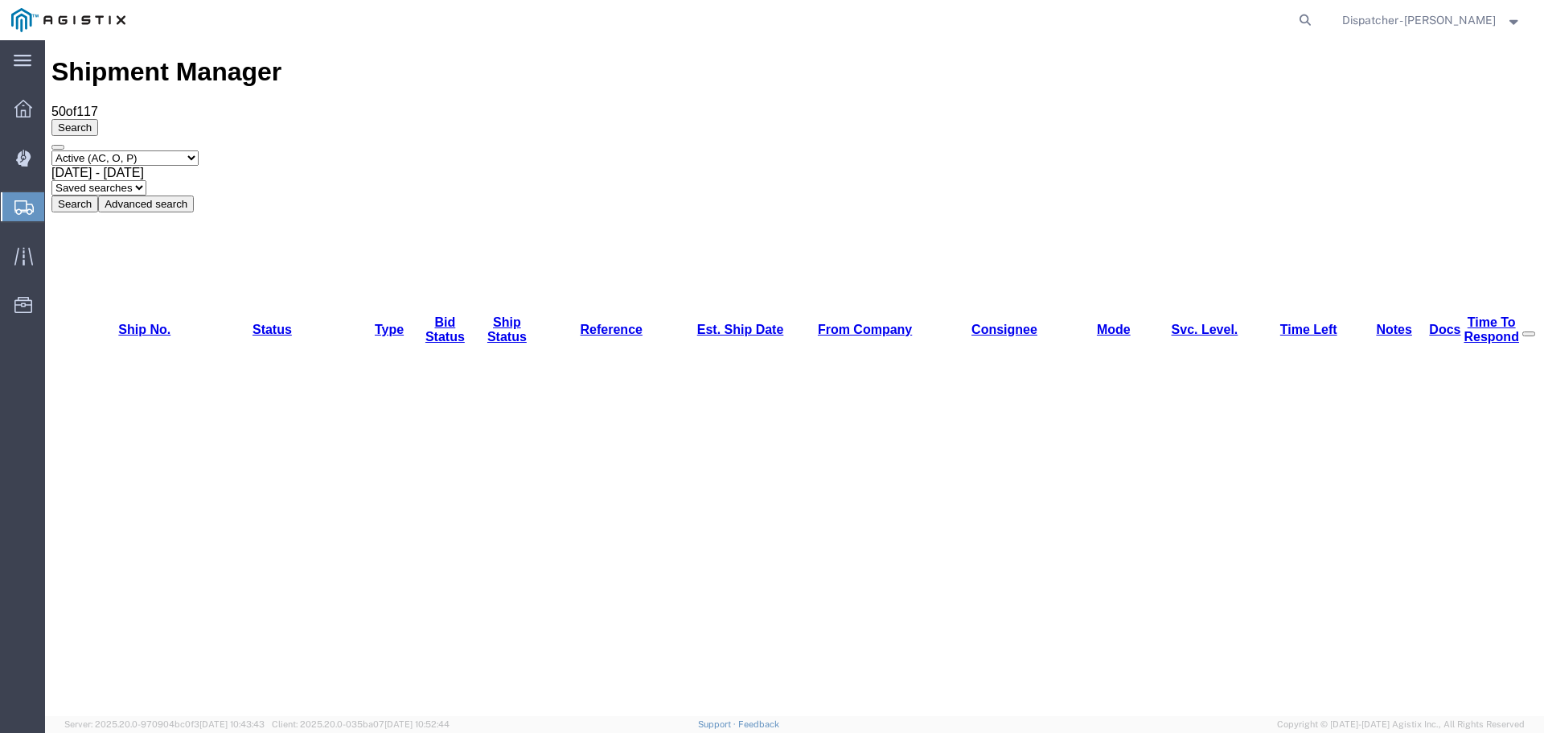
click at [135, 150] on div "Select status Active (AC, O, P) All Approved Awaiting Confirmation (AC) Booked …" at bounding box center [794, 181] width 1486 height 62
click at [134, 150] on select "Select status Active (AC, O, P) All Approved Awaiting Confirmation (AC) Booked …" at bounding box center [124, 157] width 147 height 15
select select "ALL"
click at [51, 150] on select "Select status Active (AC, O, P) All Approved Awaiting Confirmation (AC) Booked …" at bounding box center [124, 157] width 147 height 15
click at [144, 166] on span "[DATE] - [DATE]" at bounding box center [97, 173] width 92 height 14
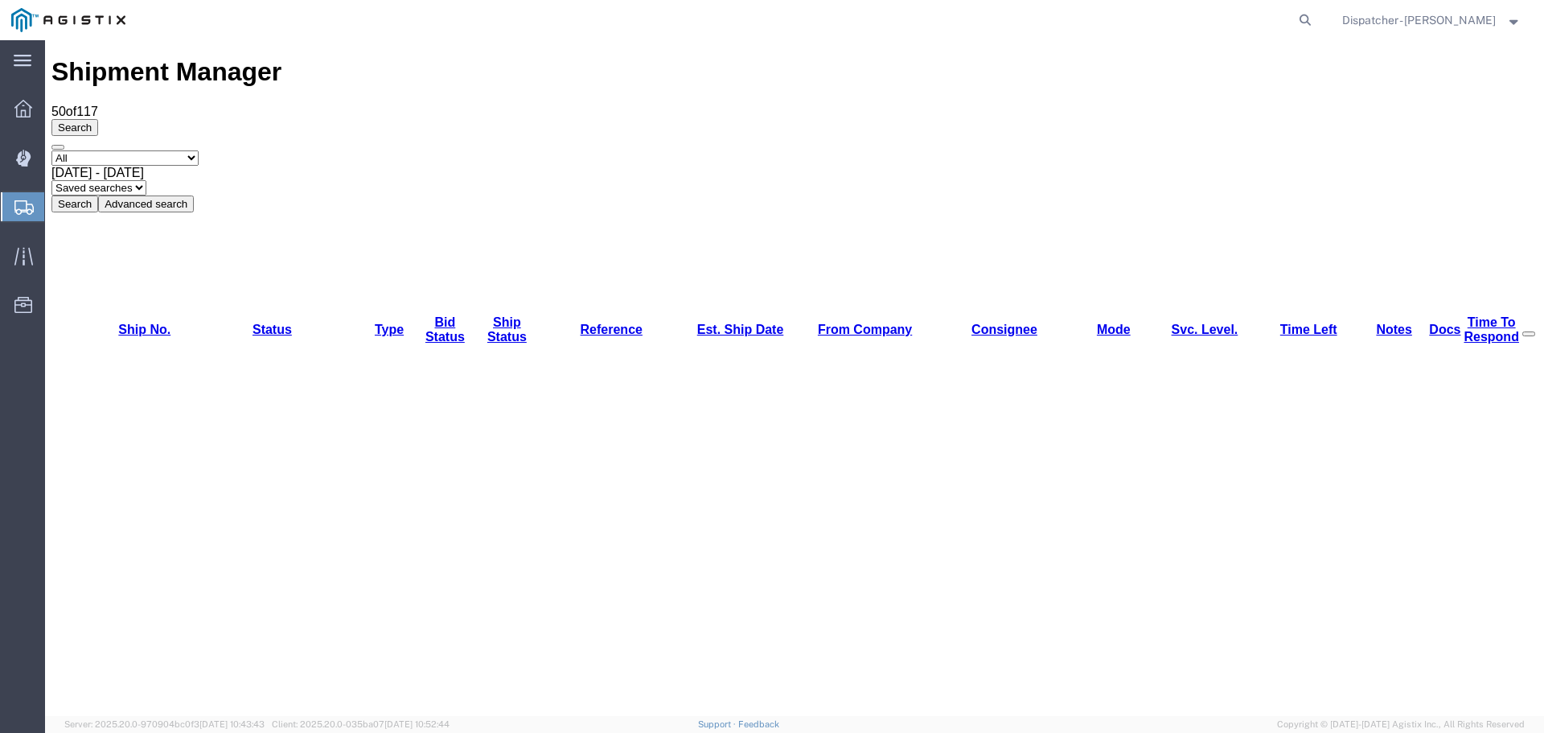
click at [98, 195] on button "Search" at bounding box center [74, 203] width 47 height 17
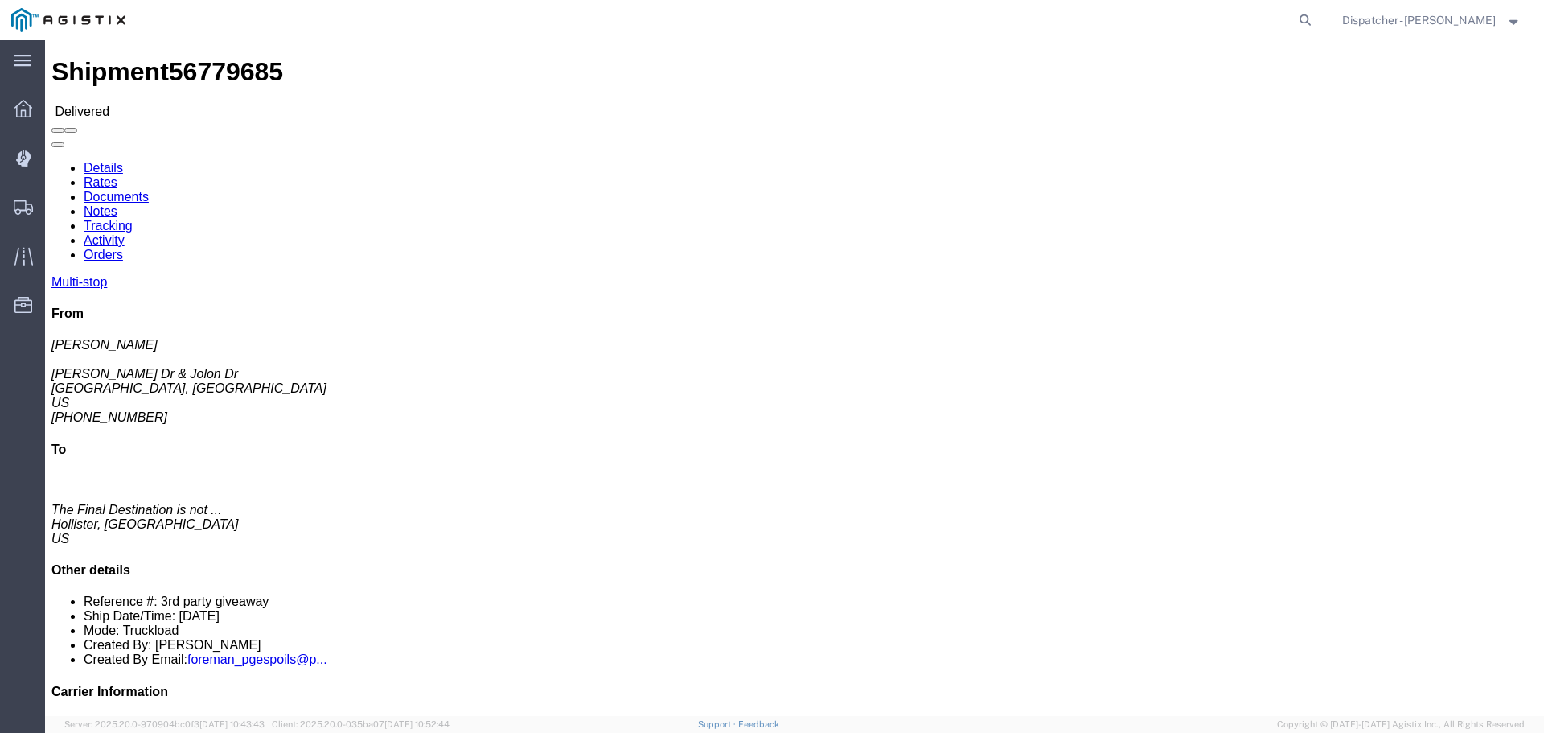
drag, startPoint x: 1325, startPoint y: 482, endPoint x: 1262, endPoint y: 484, distance: 62.8
click li "Tracking No: 56779685"
click link "Tracking"
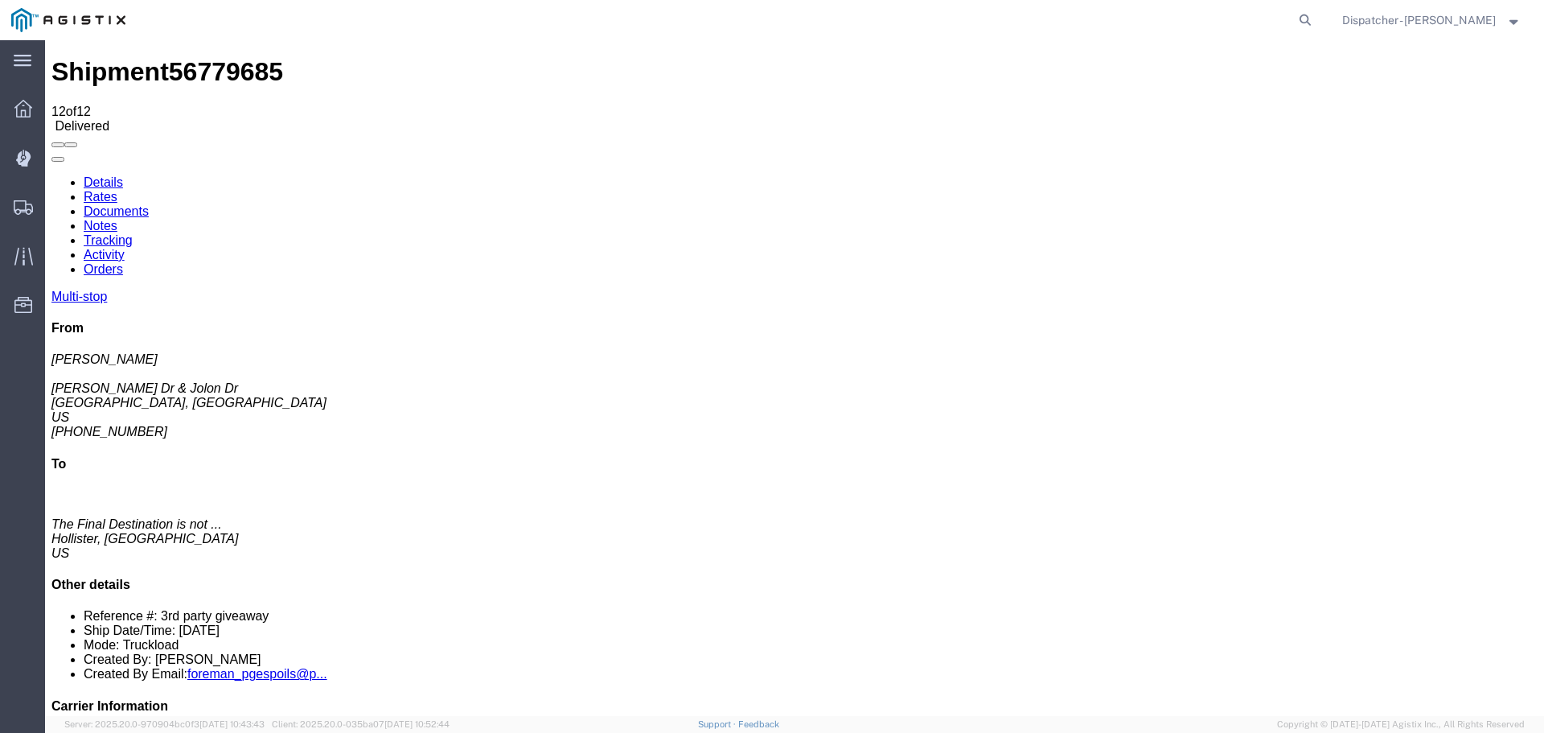
click at [117, 219] on link "Notes" at bounding box center [101, 226] width 34 height 14
click at [133, 233] on link "Tracking" at bounding box center [108, 240] width 49 height 14
click at [117, 219] on link "Notes" at bounding box center [101, 226] width 34 height 14
click at [149, 204] on link "Documents" at bounding box center [116, 211] width 65 height 14
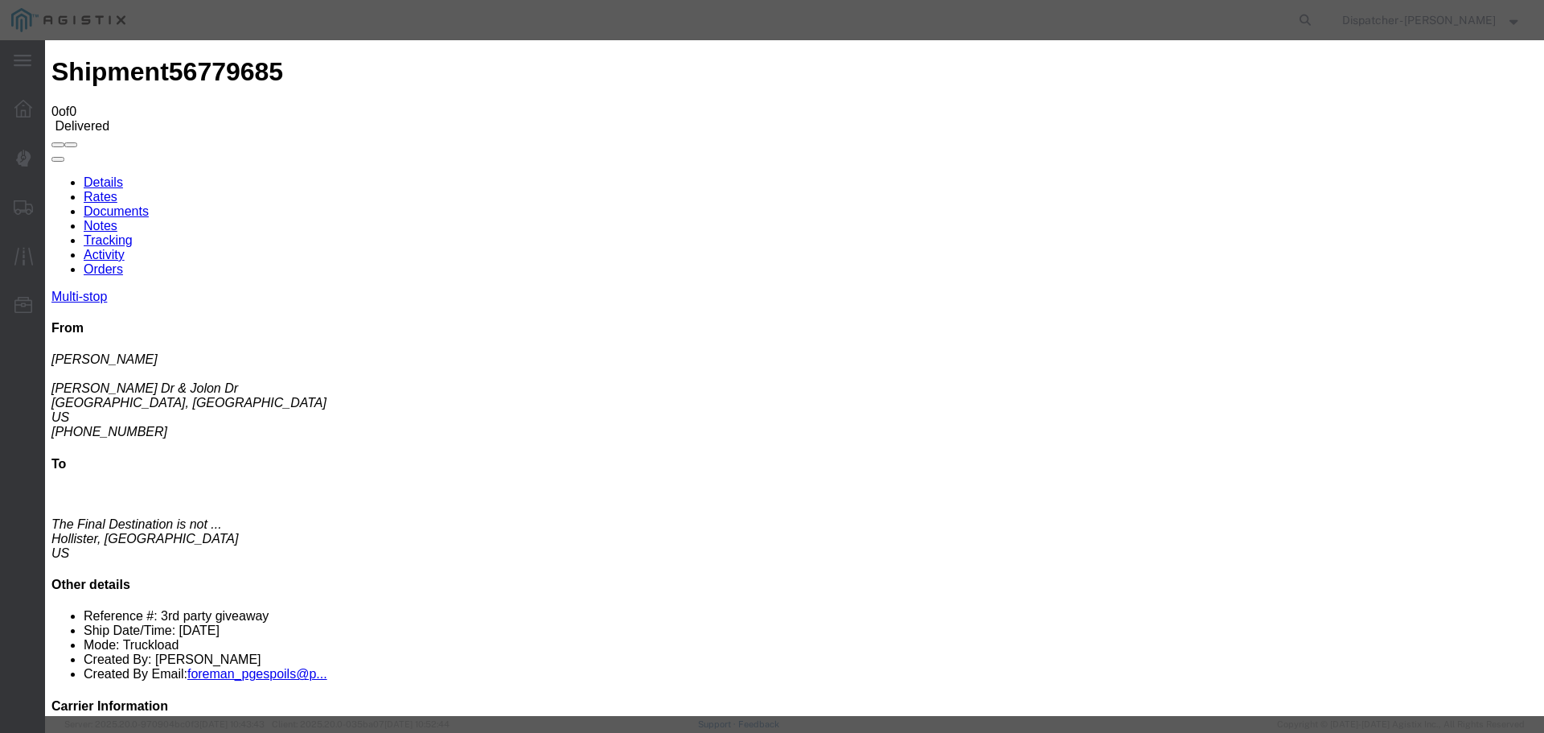
type input "Truck and Scale Tags"
type input "C:\fakepath\Truck and Scale Tags 56779685.pdf"
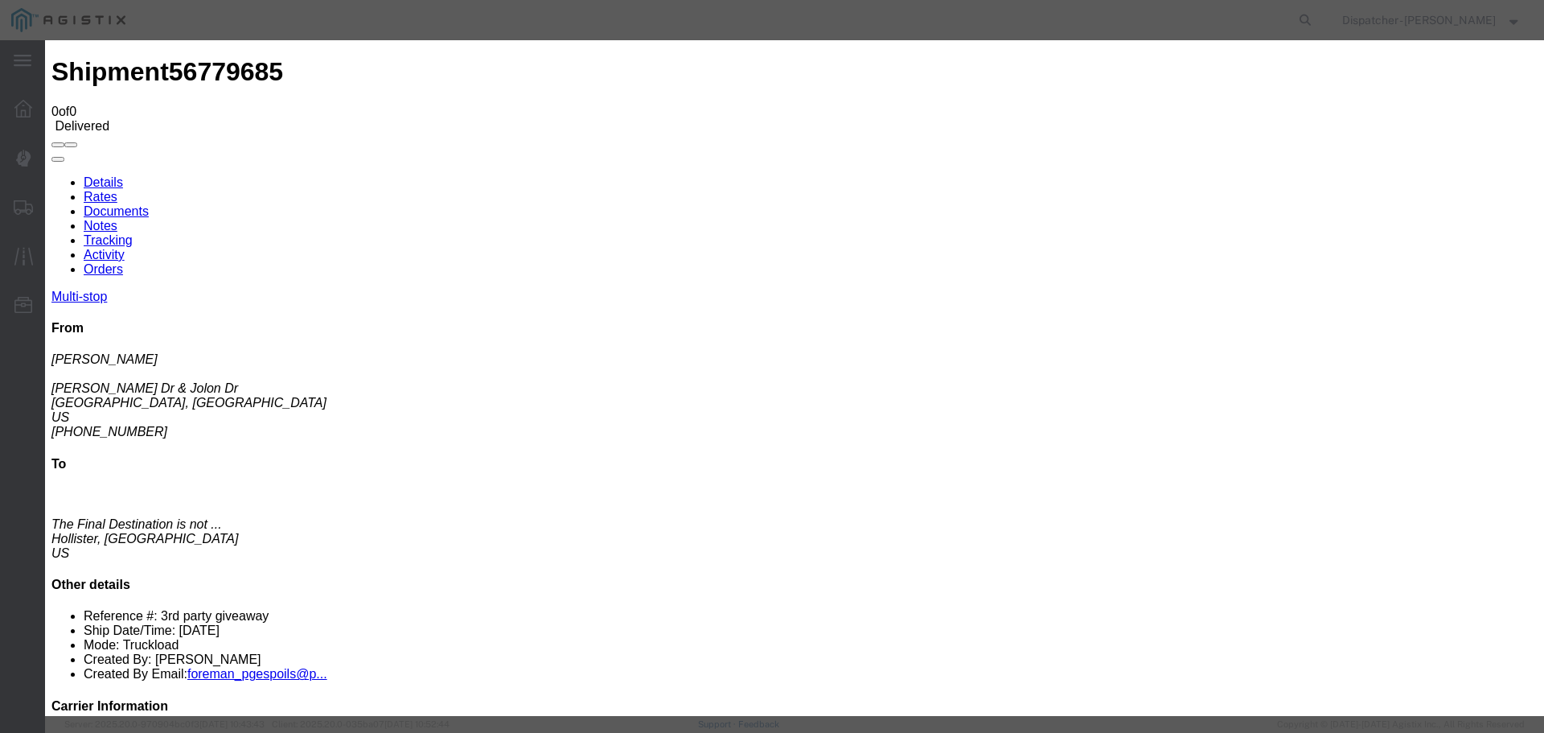
select select
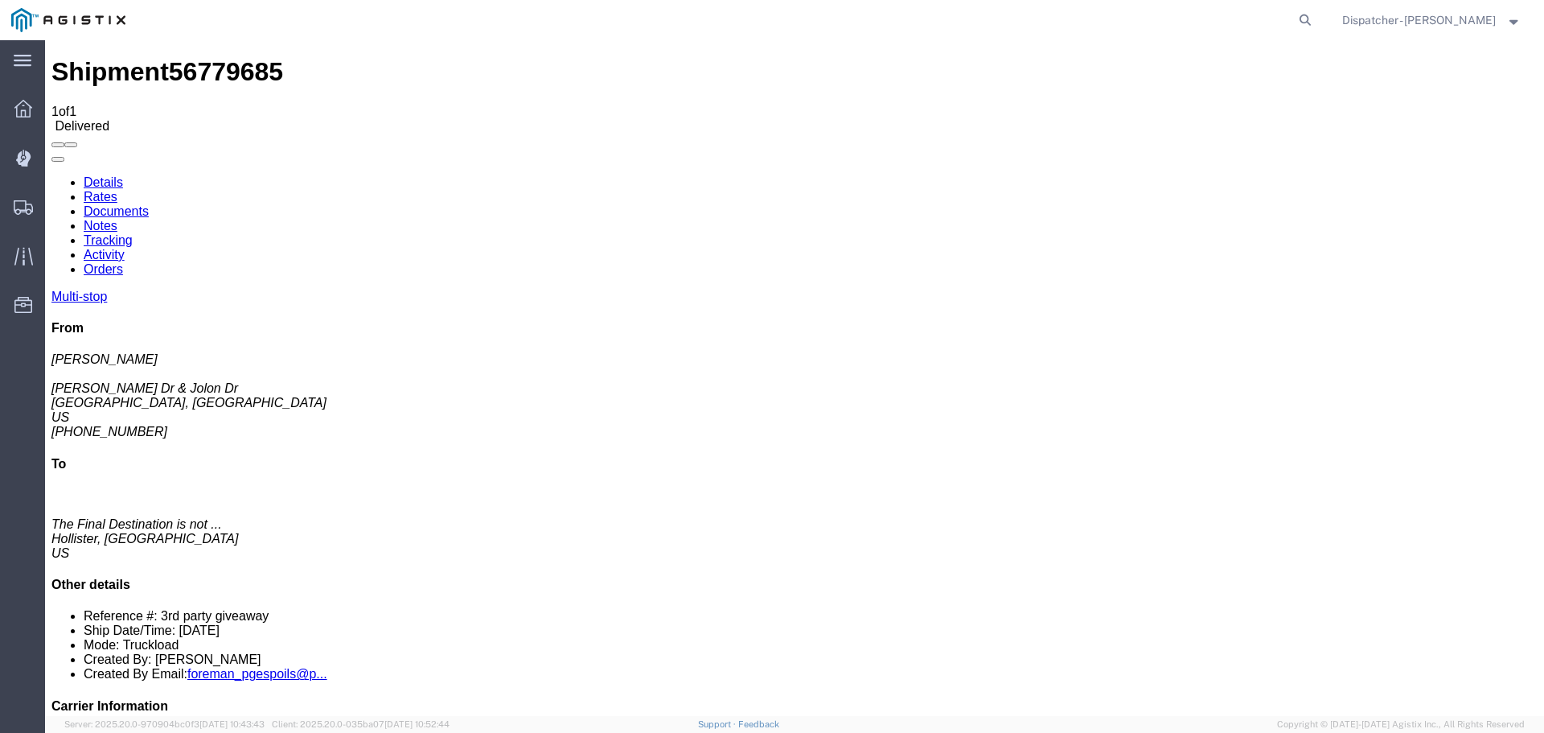
drag, startPoint x: 720, startPoint y: 257, endPoint x: 675, endPoint y: 217, distance: 60.4
click at [55, 203] on span "Shipments" at bounding box center [49, 207] width 11 height 32
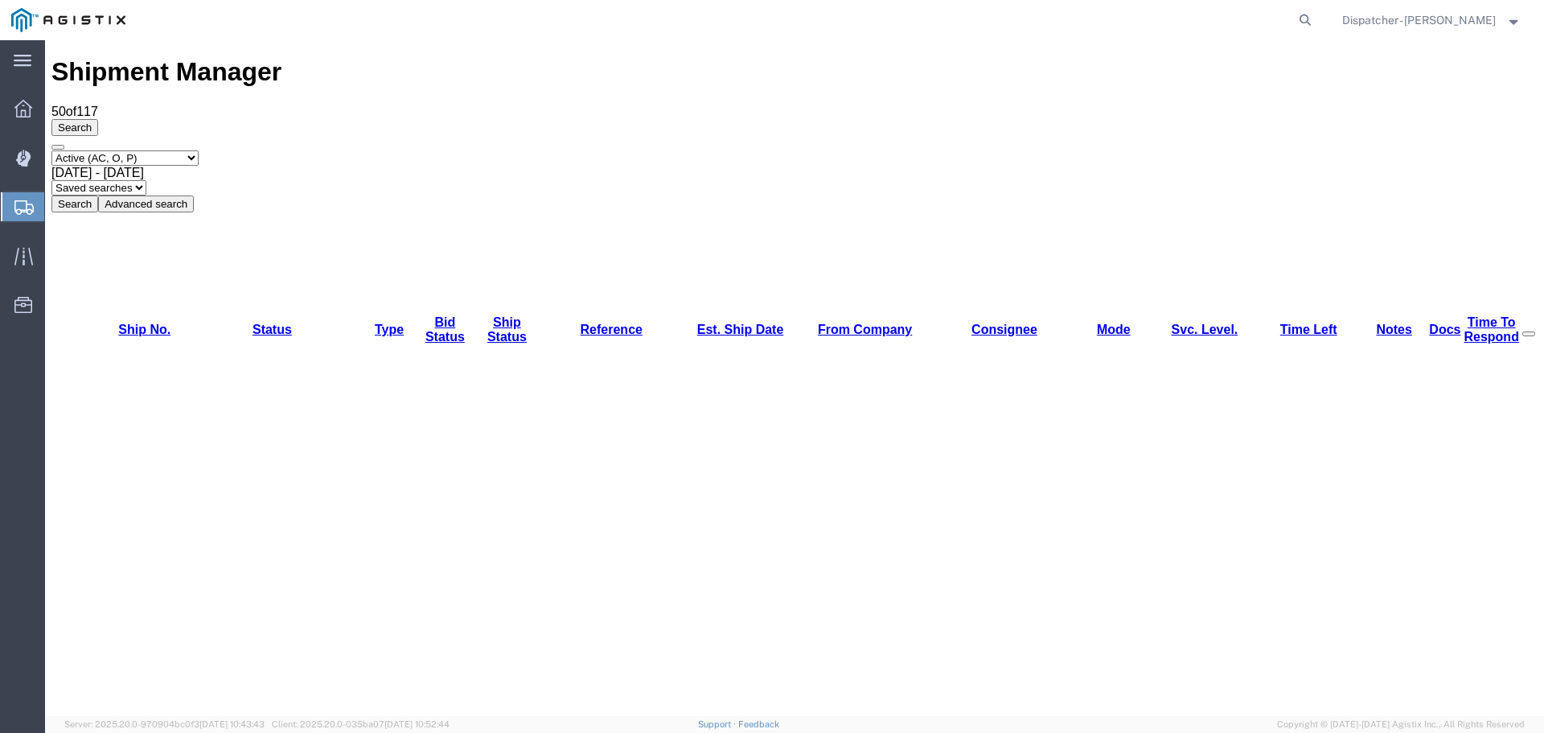
click at [162, 150] on select "Select status Active (AC, O, P) All Approved Awaiting Confirmation (AC) Booked …" at bounding box center [124, 157] width 147 height 15
select select "ALL"
click at [51, 150] on select "Select status Active (AC, O, P) All Approved Awaiting Confirmation (AC) Booked …" at bounding box center [124, 157] width 147 height 15
click at [144, 166] on span "[DATE] - [DATE]" at bounding box center [97, 173] width 92 height 14
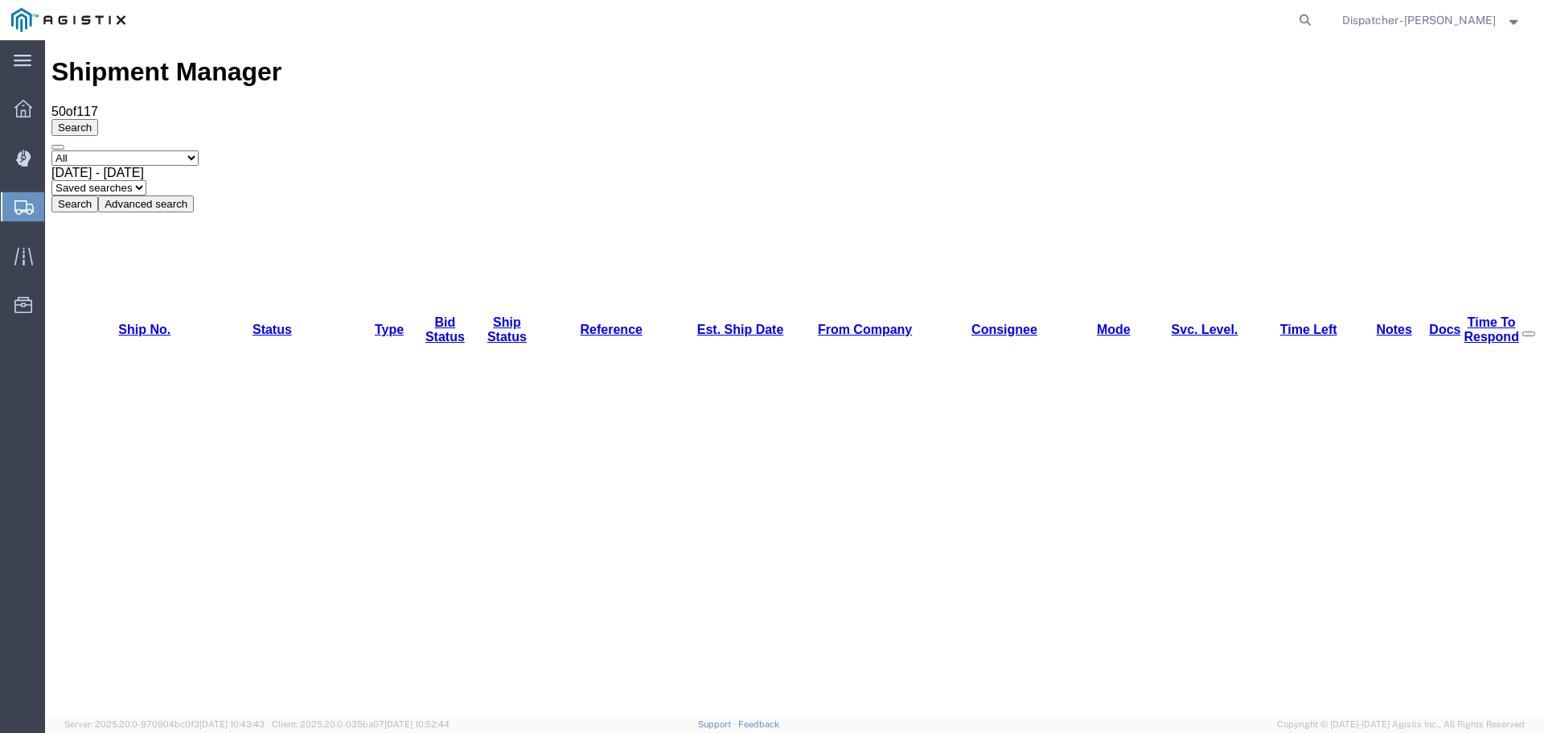
click at [98, 195] on button "Search" at bounding box center [74, 203] width 47 height 17
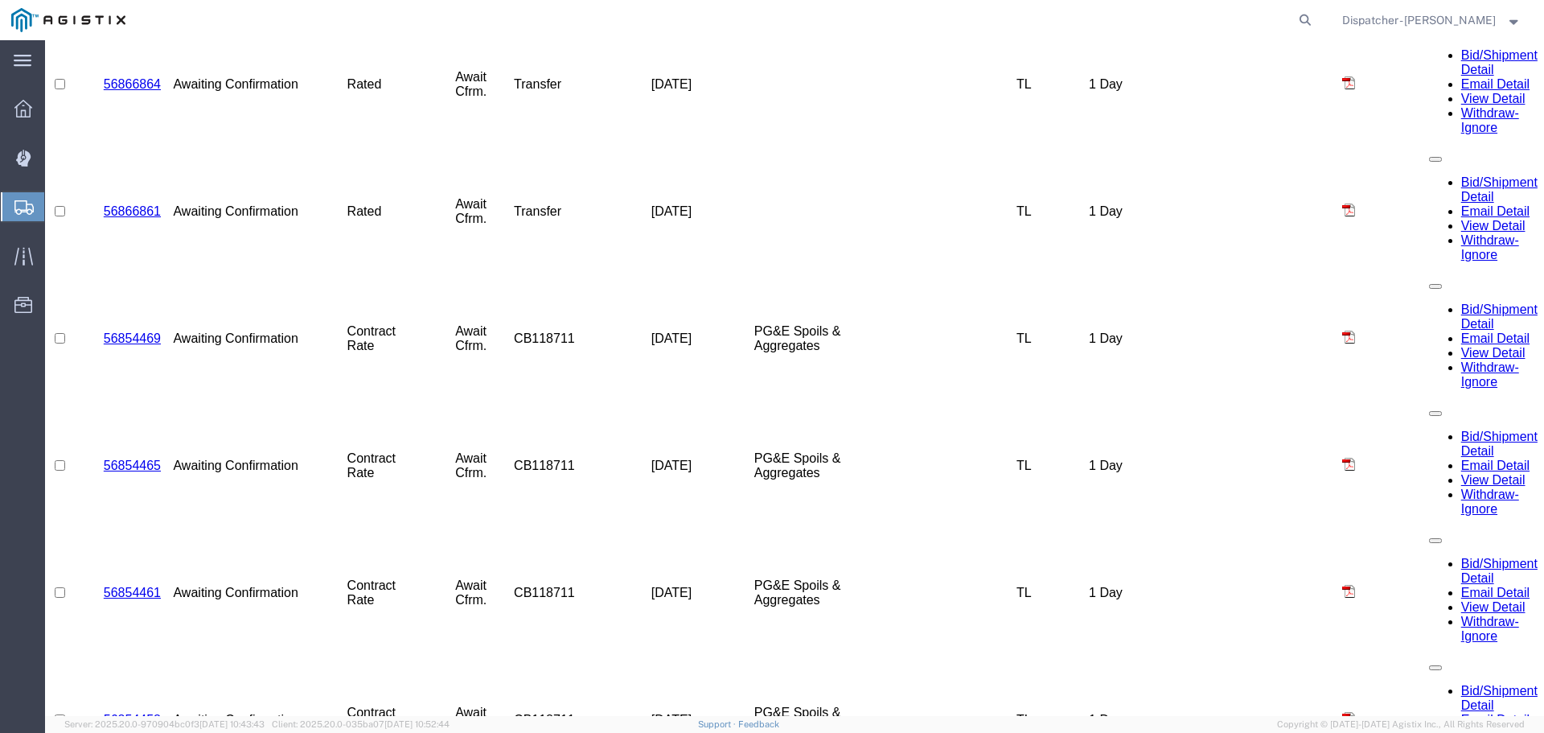
scroll to position [1221, 0]
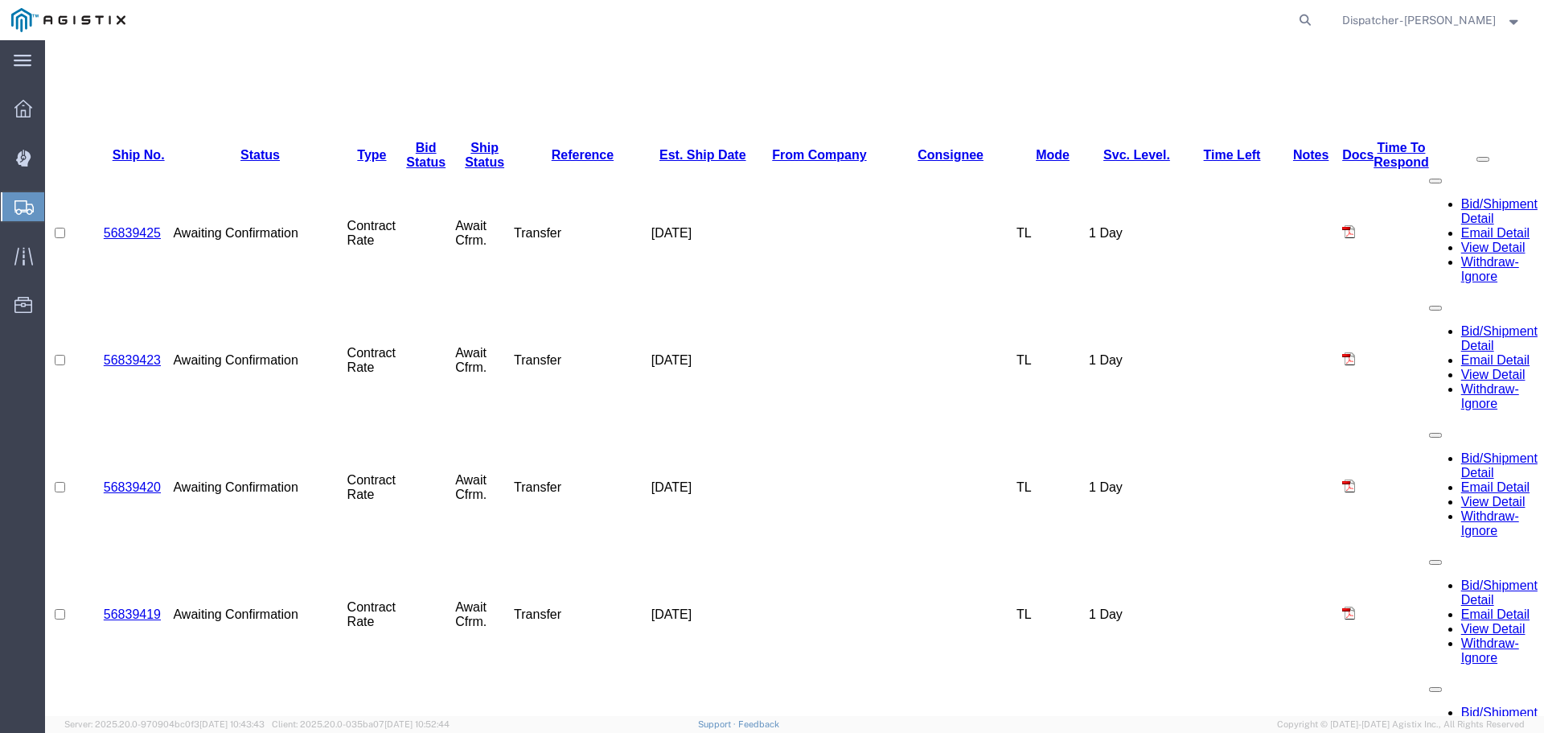
scroll to position [737, 0]
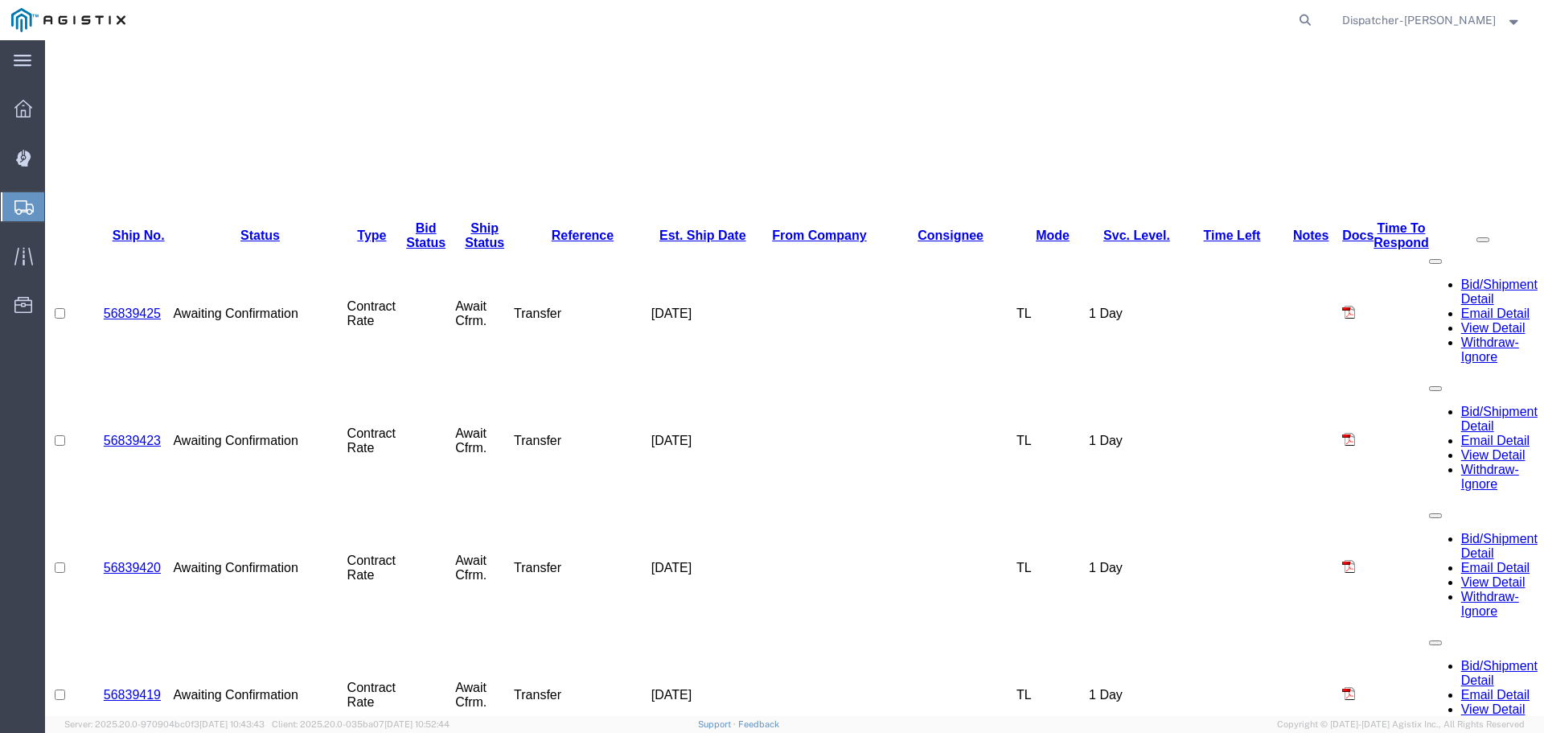
scroll to position [630, 0]
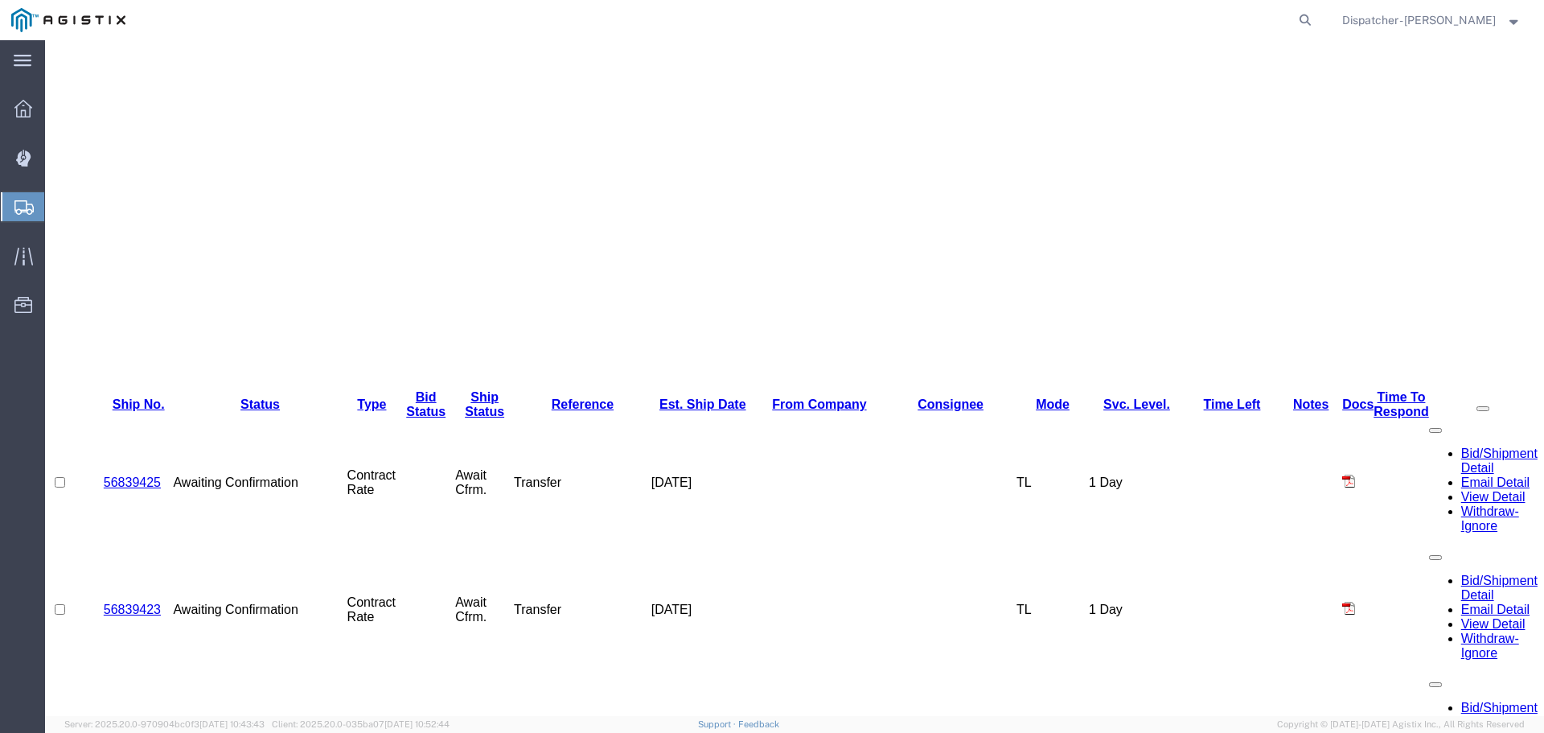
scroll to position [643, 0]
